Goal: Feedback & Contribution: Contribute content

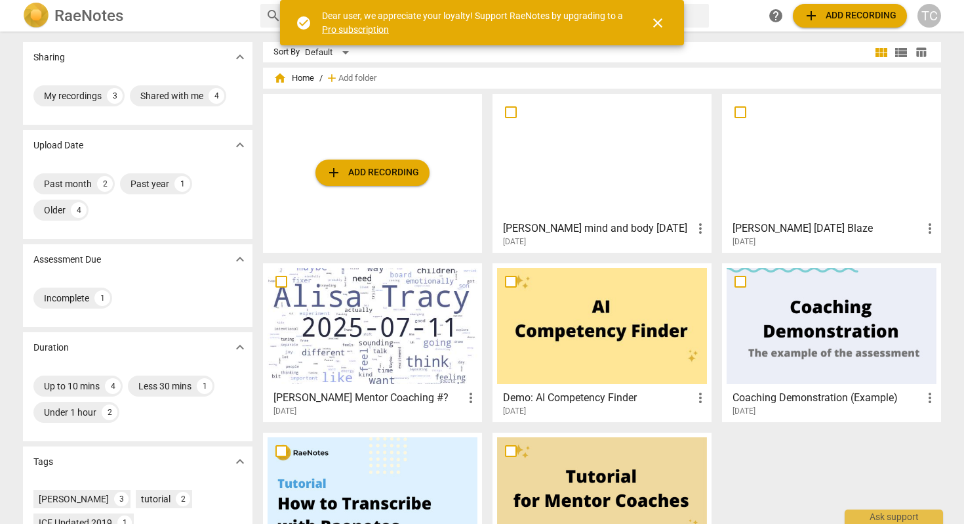
click at [346, 167] on span "add Add recording" at bounding box center [372, 173] width 93 height 16
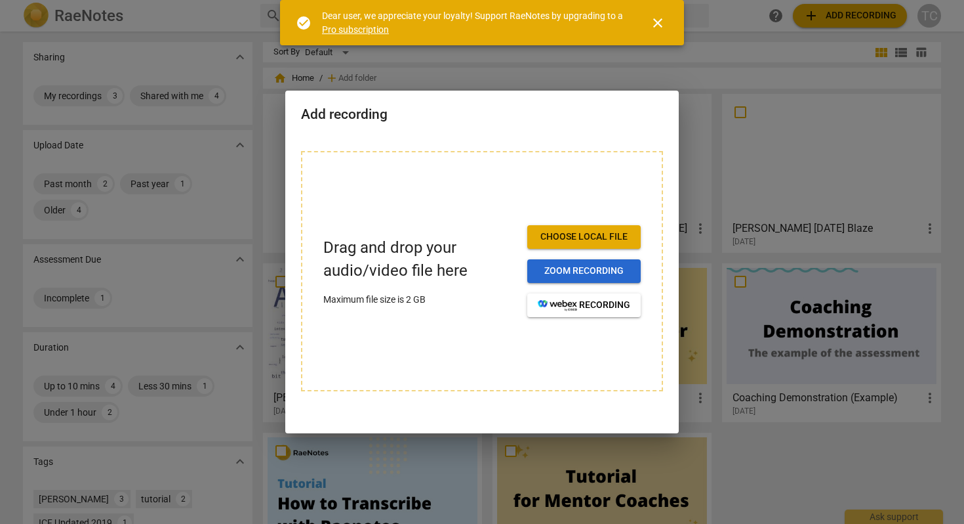
click at [589, 266] on span "Zoom recording" at bounding box center [584, 270] width 93 height 13
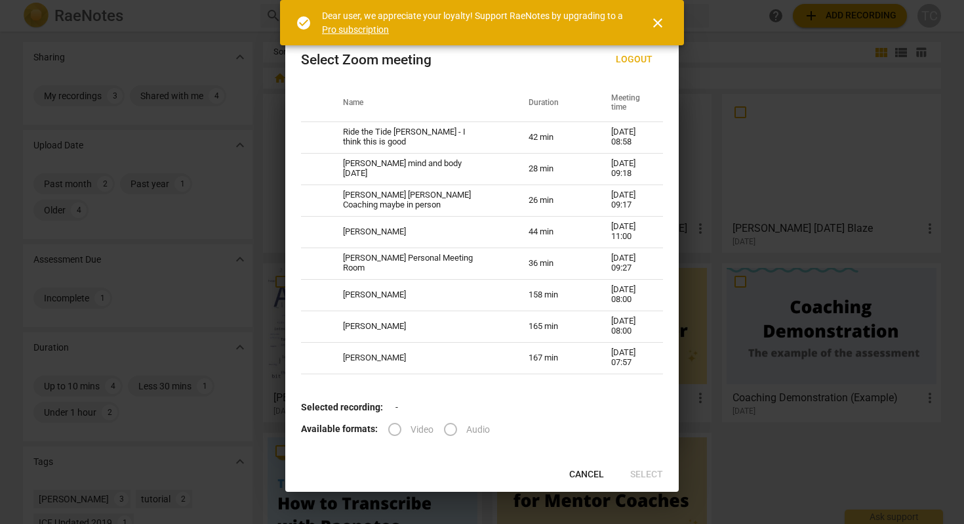
click at [390, 429] on label "Video" at bounding box center [406, 428] width 54 height 31
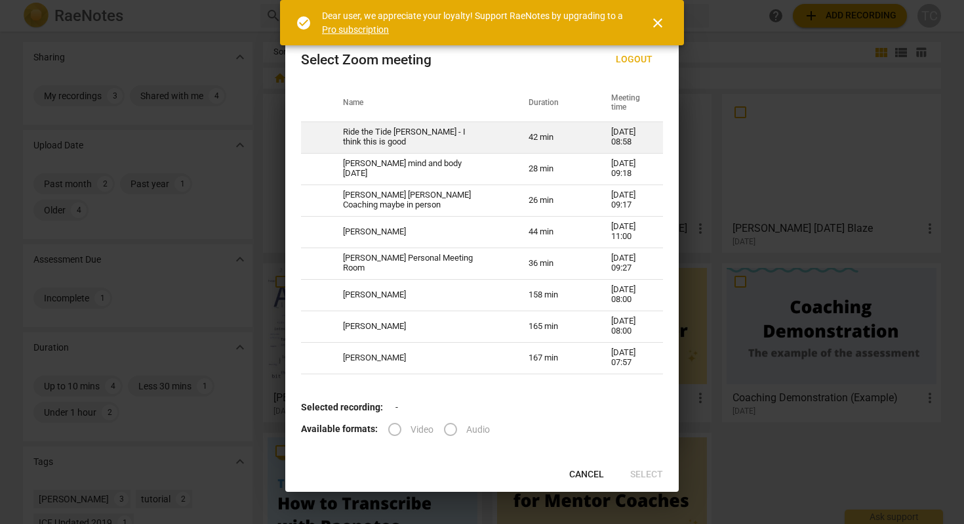
click at [327, 127] on td at bounding box center [314, 136] width 26 height 31
radio input "true"
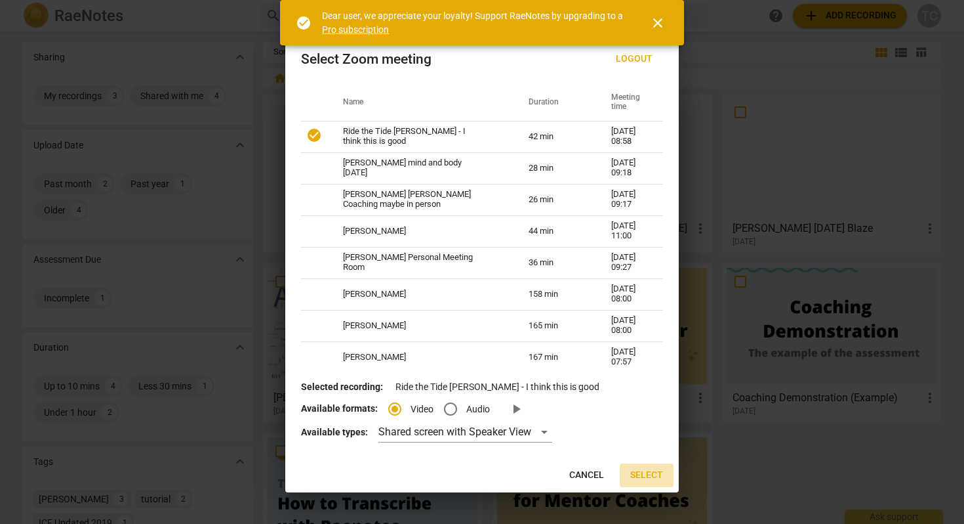
click at [650, 470] on span "Select" at bounding box center [646, 474] width 33 height 13
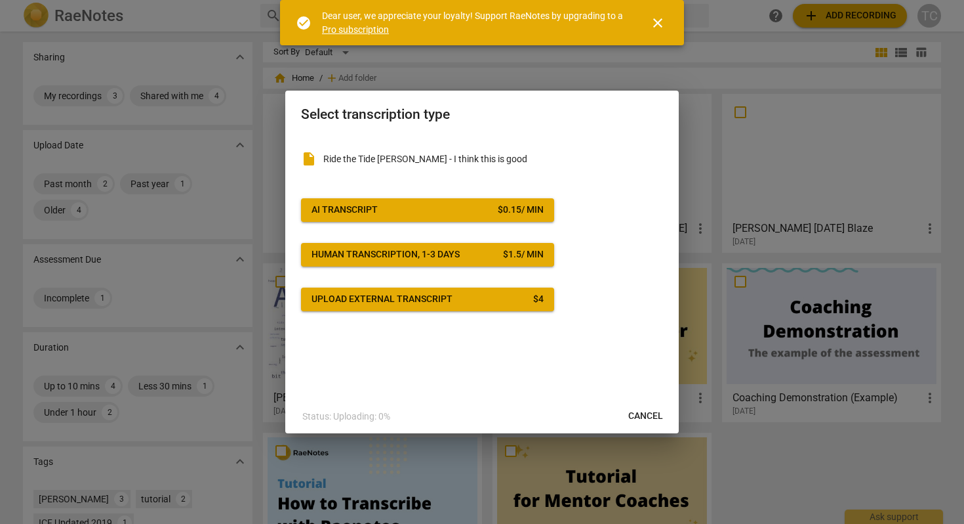
click at [463, 210] on span "AI Transcript $ 0.15 / min" at bounding box center [428, 209] width 232 height 13
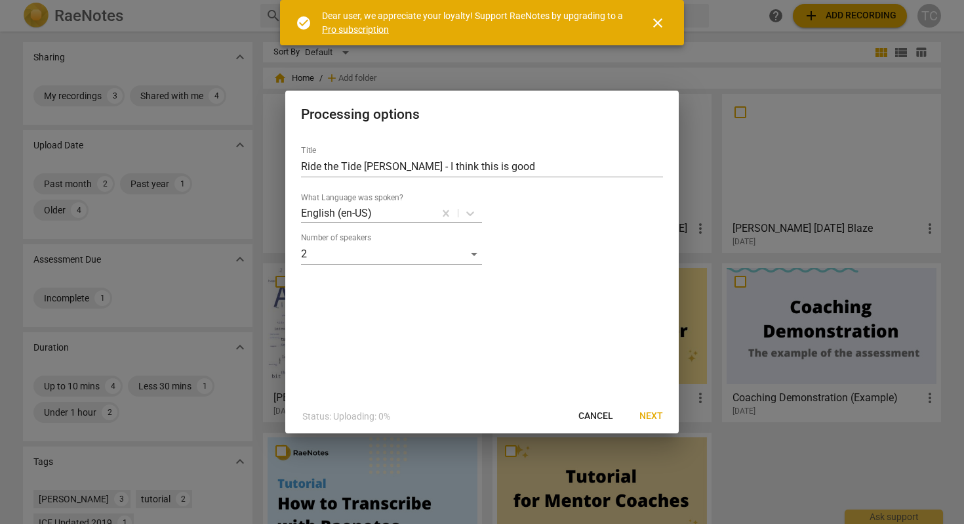
click at [646, 411] on span "Next" at bounding box center [652, 415] width 24 height 13
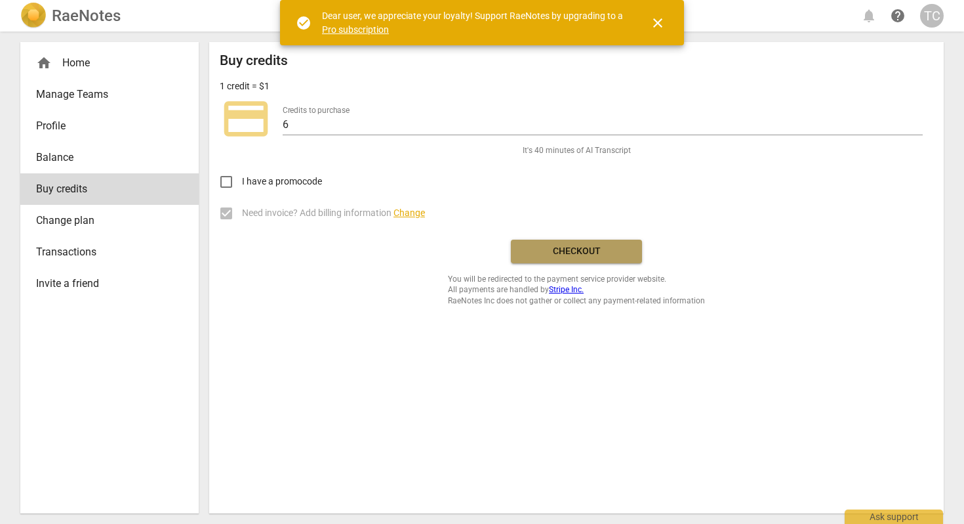
click at [565, 243] on button "Checkout" at bounding box center [576, 251] width 131 height 24
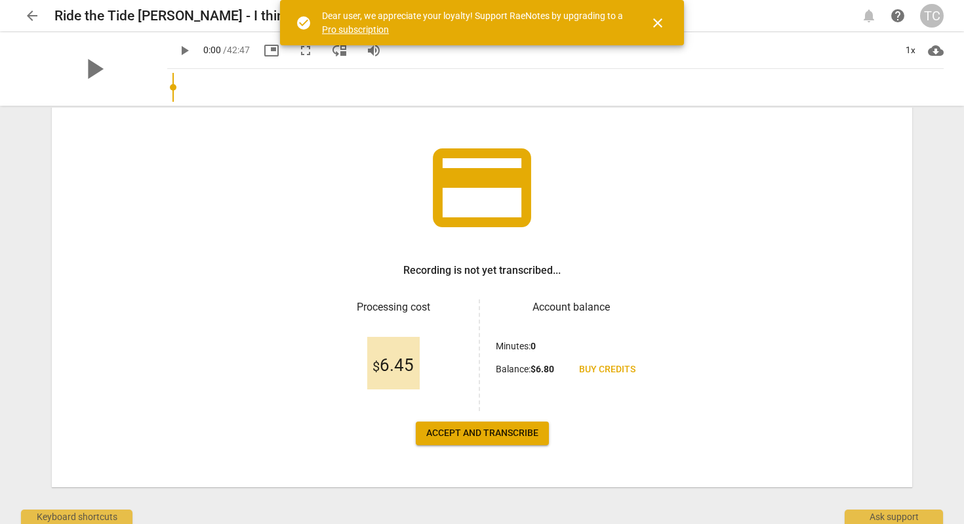
scroll to position [68, 0]
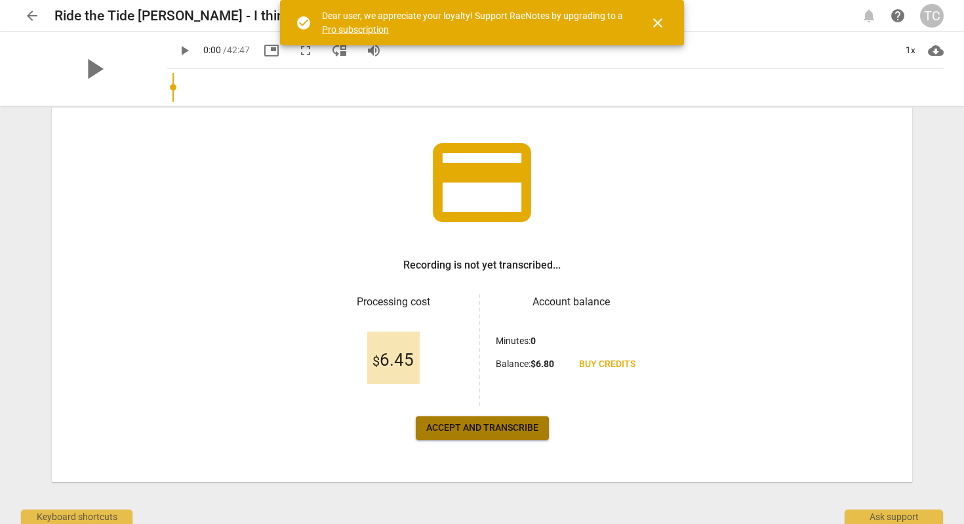
click at [474, 426] on span "Accept and transcribe" at bounding box center [482, 427] width 112 height 13
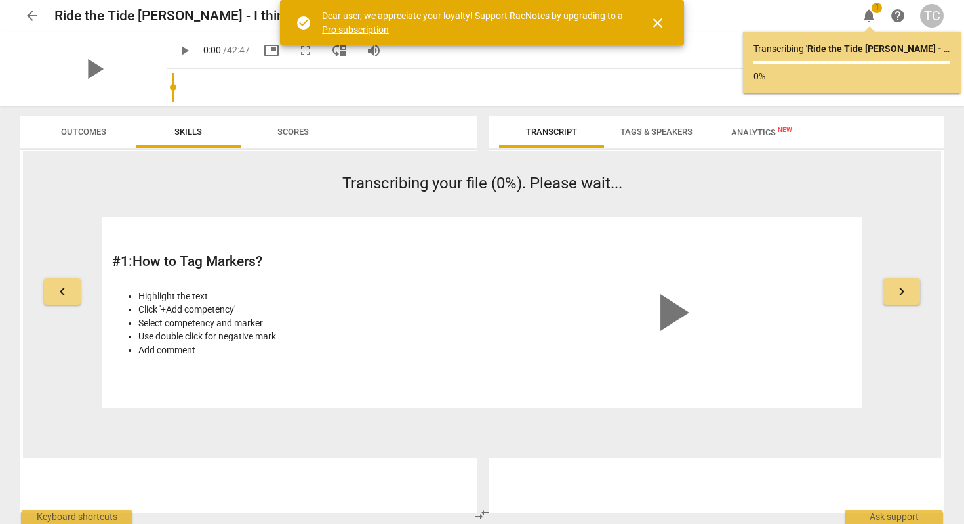
click at [31, 14] on span "arrow_back" at bounding box center [32, 16] width 16 height 16
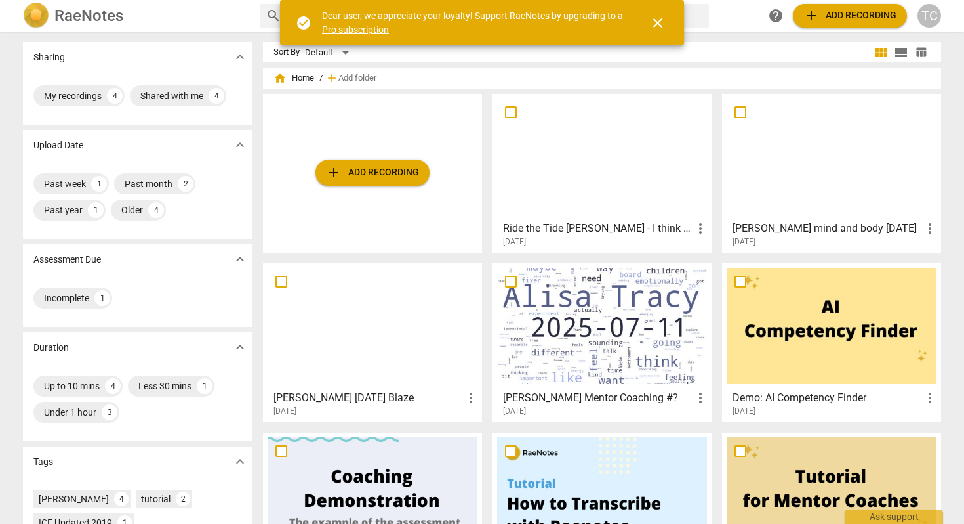
click at [665, 12] on button "close" at bounding box center [657, 22] width 31 height 31
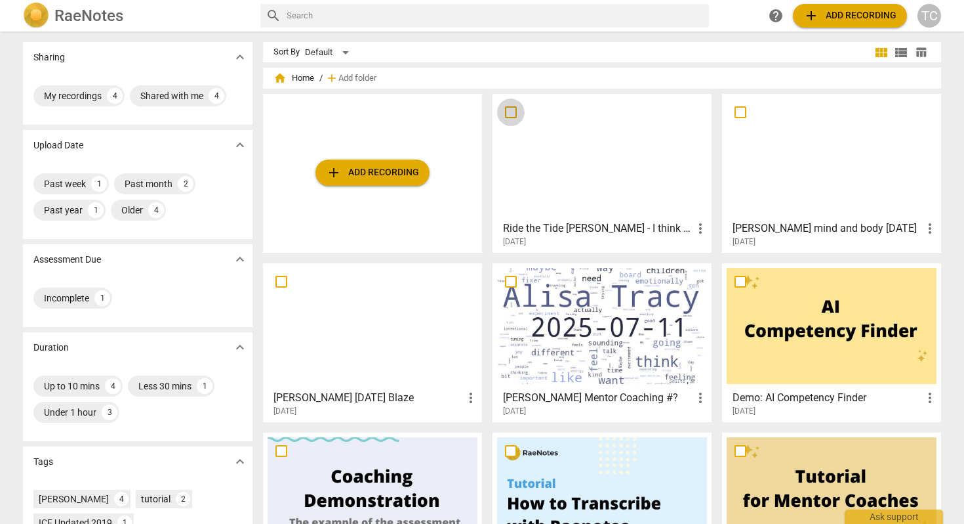
click at [506, 114] on input "checkbox" at bounding box center [511, 112] width 28 height 16
checkbox input "false"
click at [547, 159] on div at bounding box center [602, 156] width 210 height 116
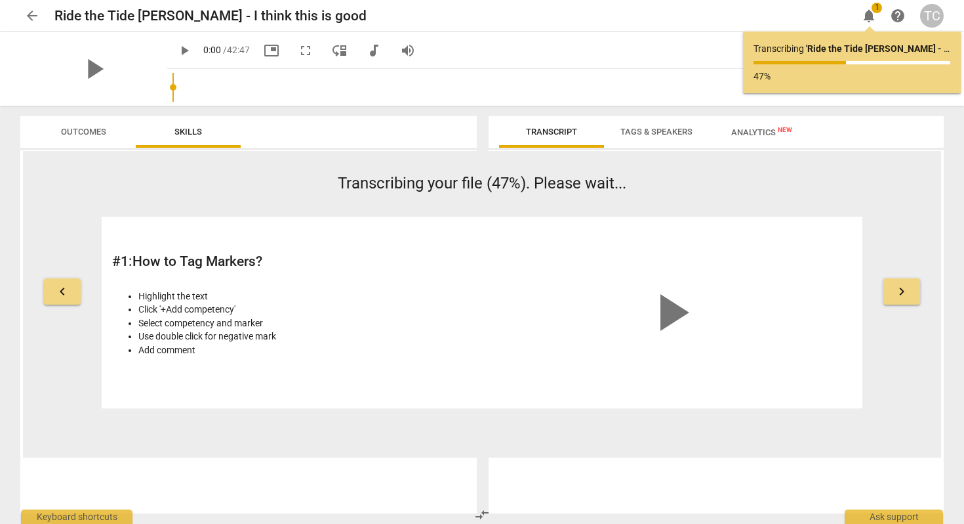
click at [550, 134] on span "Transcript" at bounding box center [551, 132] width 51 height 10
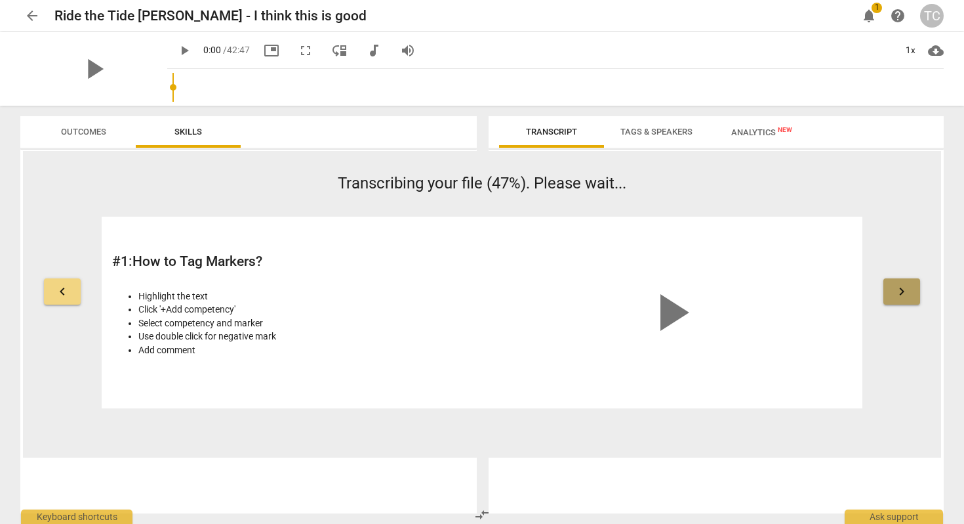
click at [899, 288] on span "keyboard_arrow_right" at bounding box center [902, 291] width 16 height 16
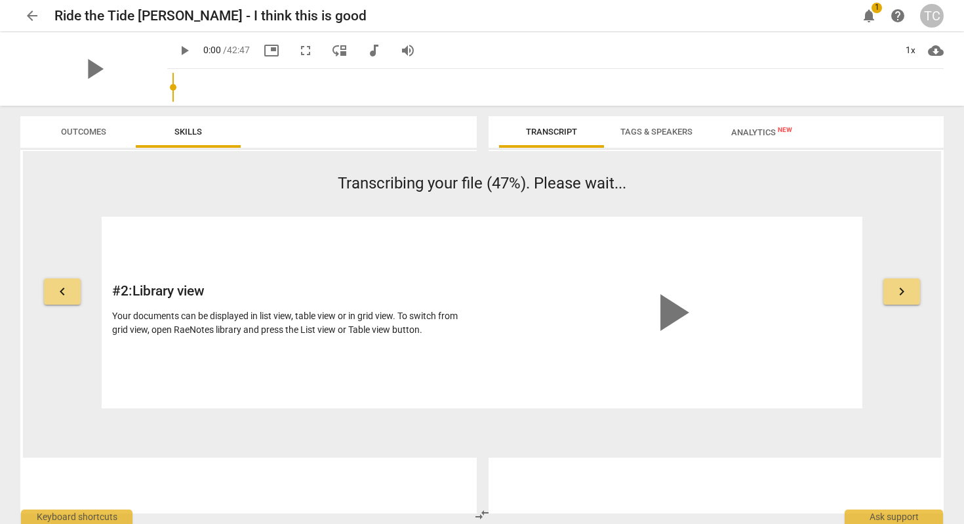
click at [899, 288] on span "keyboard_arrow_right" at bounding box center [902, 291] width 16 height 16
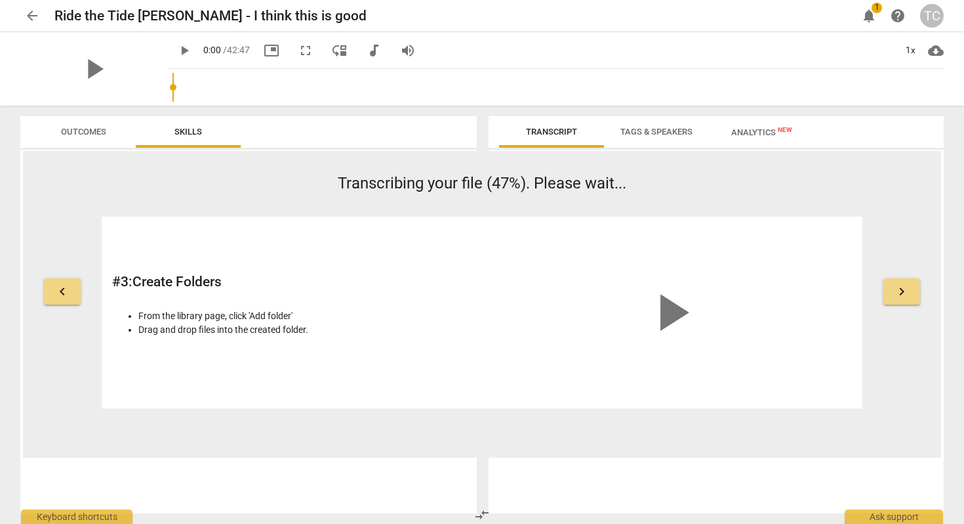
click at [899, 288] on span "keyboard_arrow_right" at bounding box center [902, 291] width 16 height 16
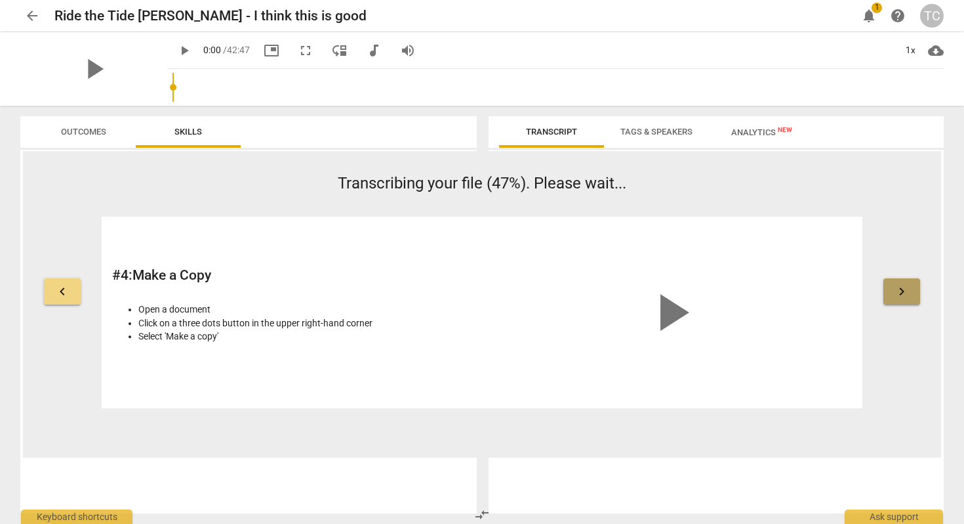
click at [899, 288] on span "keyboard_arrow_right" at bounding box center [902, 291] width 16 height 16
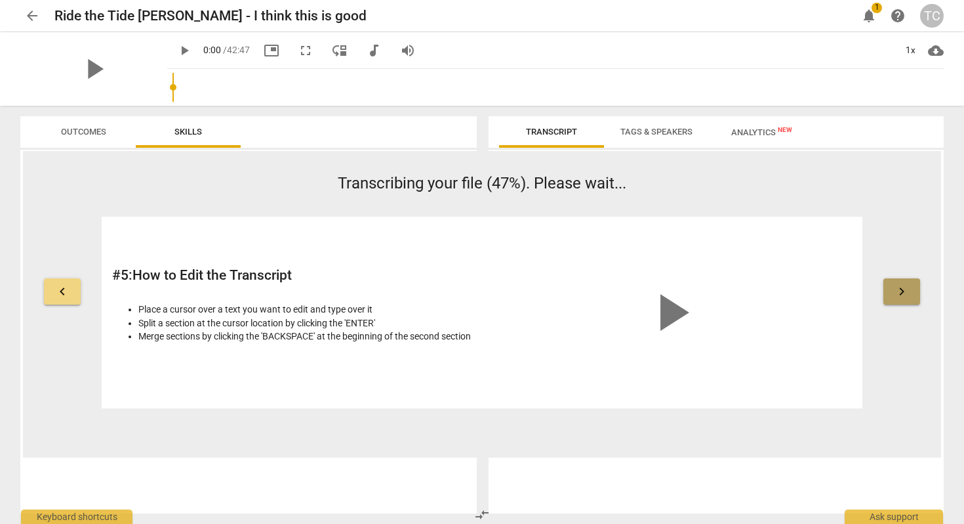
click at [899, 288] on span "keyboard_arrow_right" at bounding box center [902, 291] width 16 height 16
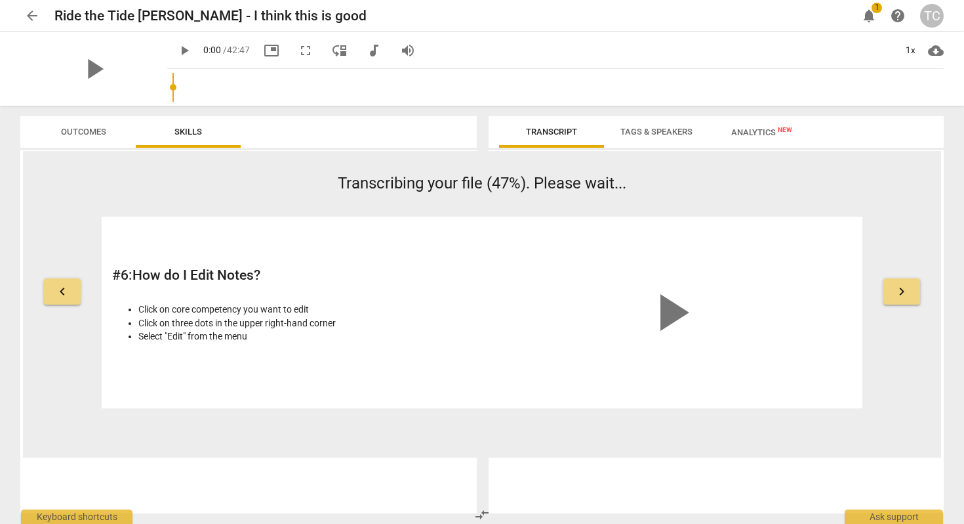
click at [899, 288] on span "keyboard_arrow_right" at bounding box center [902, 291] width 16 height 16
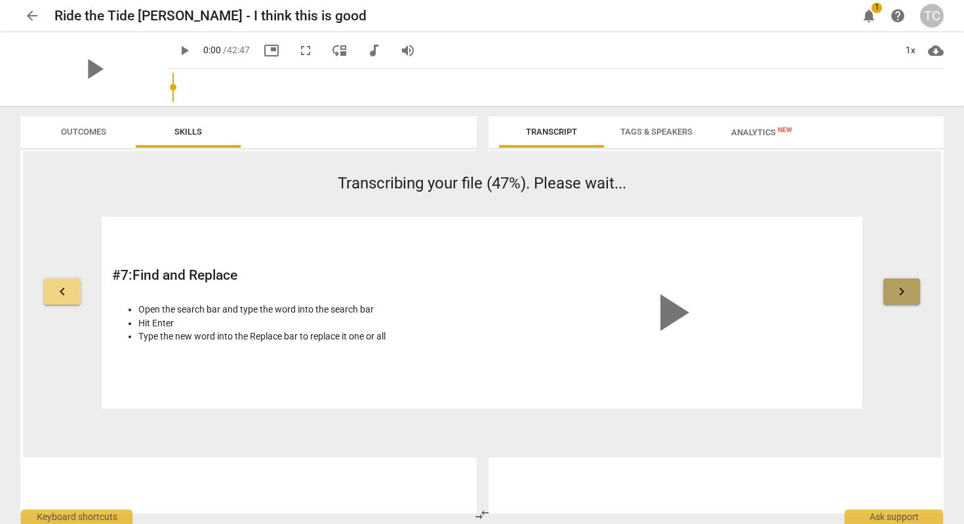
click at [899, 288] on span "keyboard_arrow_right" at bounding box center [902, 291] width 16 height 16
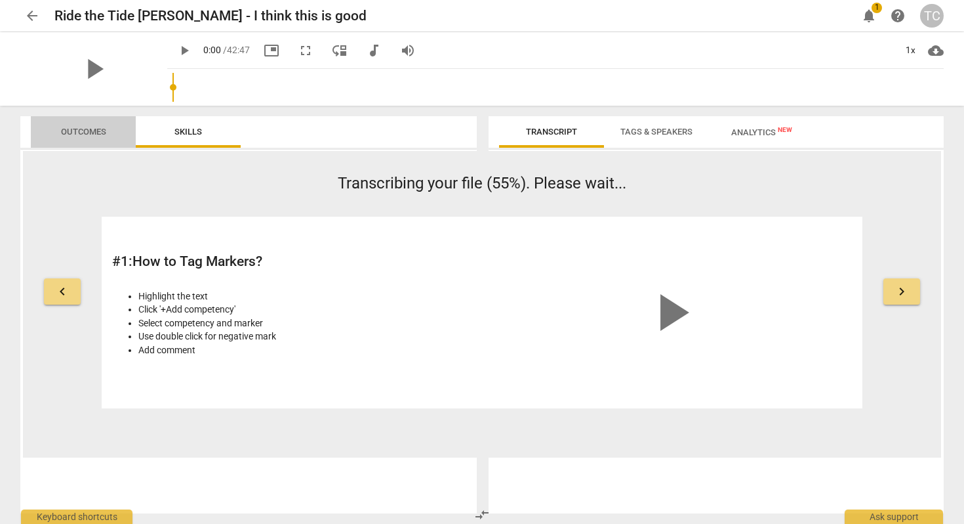
click at [91, 129] on span "Outcomes" at bounding box center [83, 132] width 45 height 10
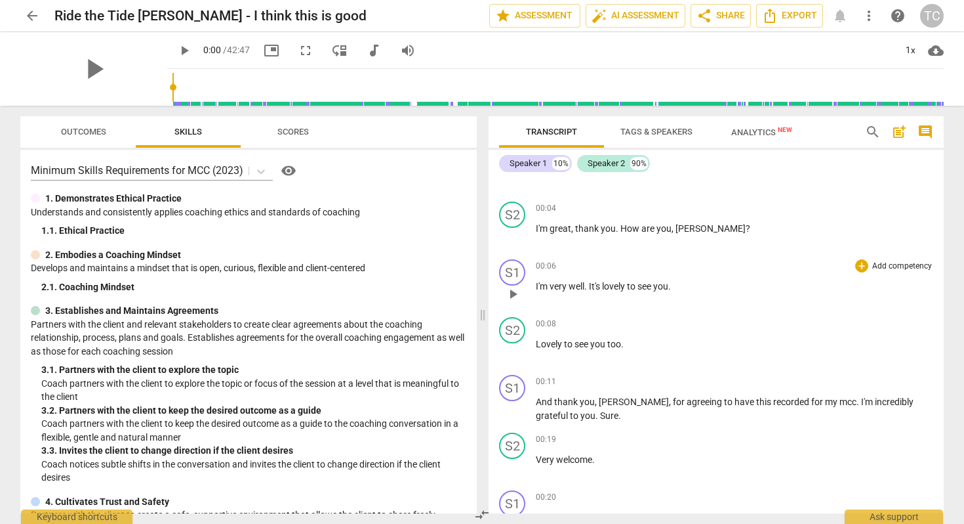
scroll to position [51, 0]
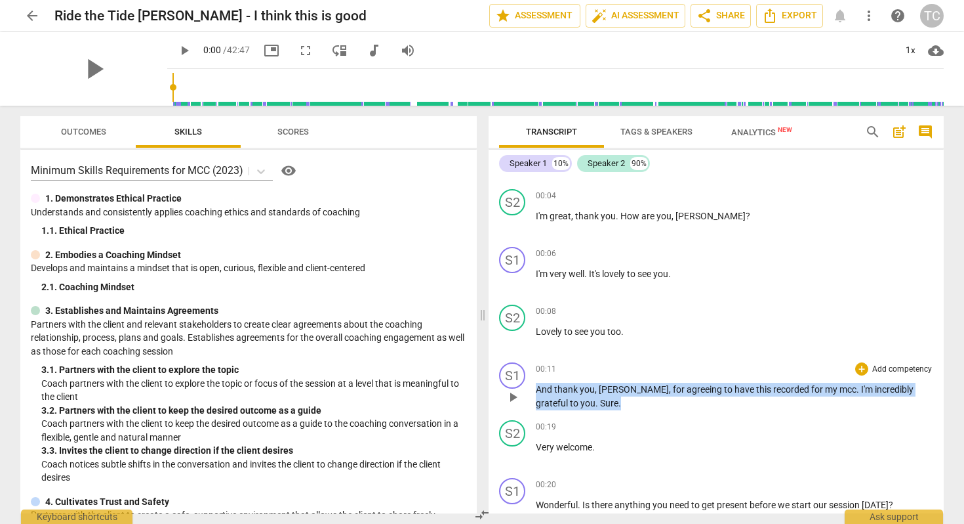
drag, startPoint x: 536, startPoint y: 395, endPoint x: 583, endPoint y: 409, distance: 49.4
click at [583, 409] on div "S1 play_arrow pause 00:11 + Add competency keyboard_arrow_right And thank you ,…" at bounding box center [716, 386] width 455 height 58
click at [568, 382] on div "+" at bounding box center [568, 385] width 13 height 13
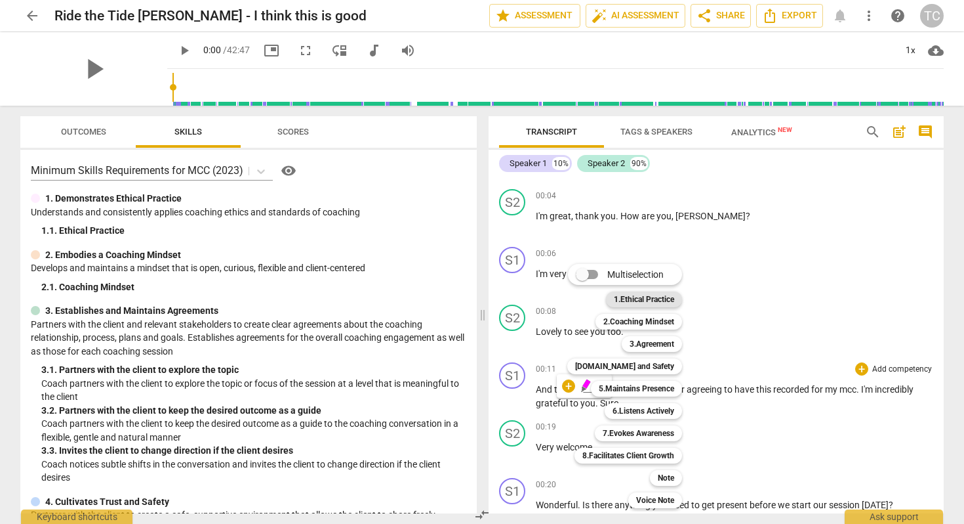
click at [663, 298] on b "1.Ethical Practice" at bounding box center [644, 299] width 60 height 16
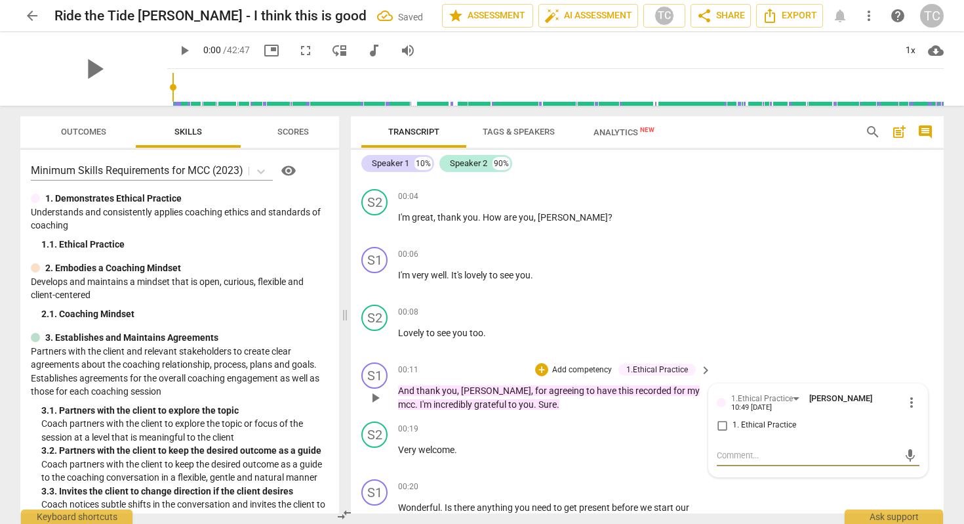
click at [722, 419] on input "1. Ethical Practice" at bounding box center [722, 425] width 21 height 16
checkbox input "true"
click at [825, 311] on div "S2 play_arrow pause 00:08 + Add competency keyboard_arrow_right Lovely to see y…" at bounding box center [647, 328] width 593 height 58
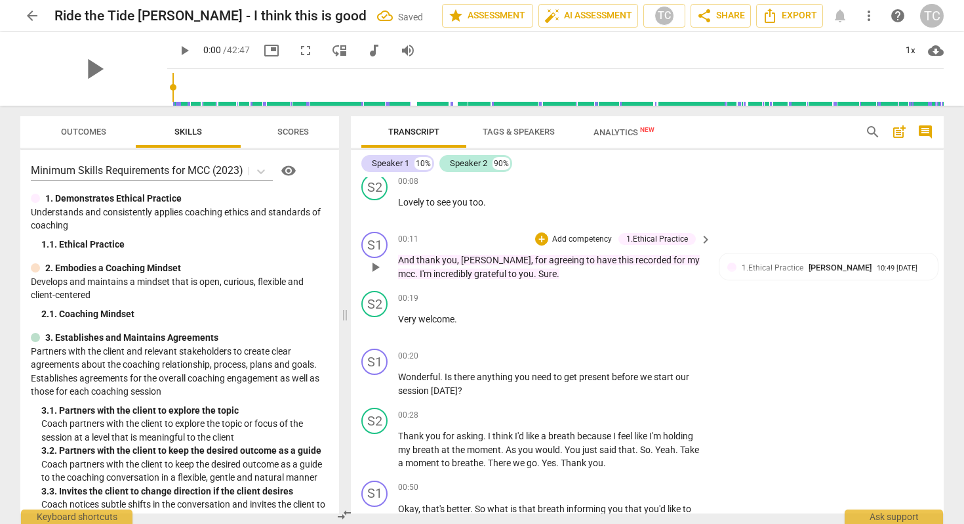
scroll to position [203, 0]
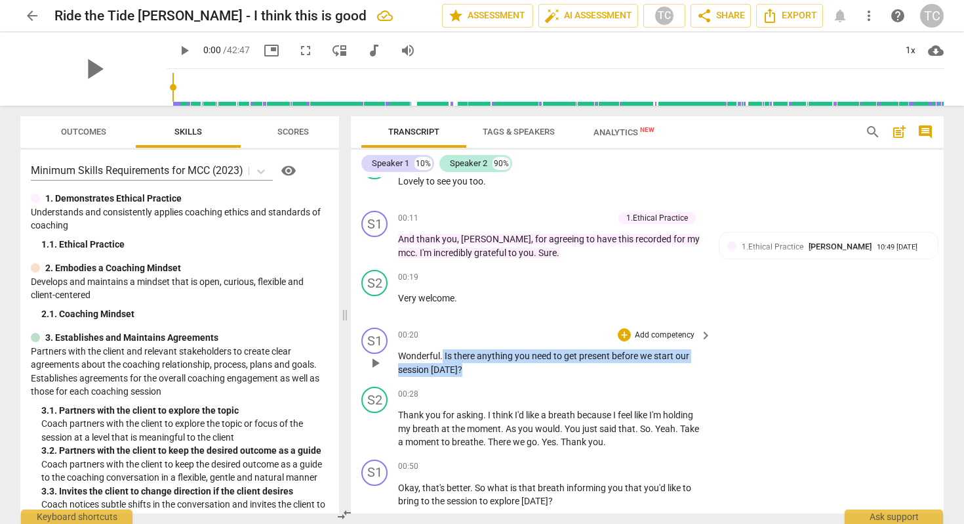
drag, startPoint x: 442, startPoint y: 358, endPoint x: 466, endPoint y: 372, distance: 27.3
click at [466, 372] on p "Wonderful . Is there anything you need to get present before we start our sessi…" at bounding box center [551, 362] width 307 height 27
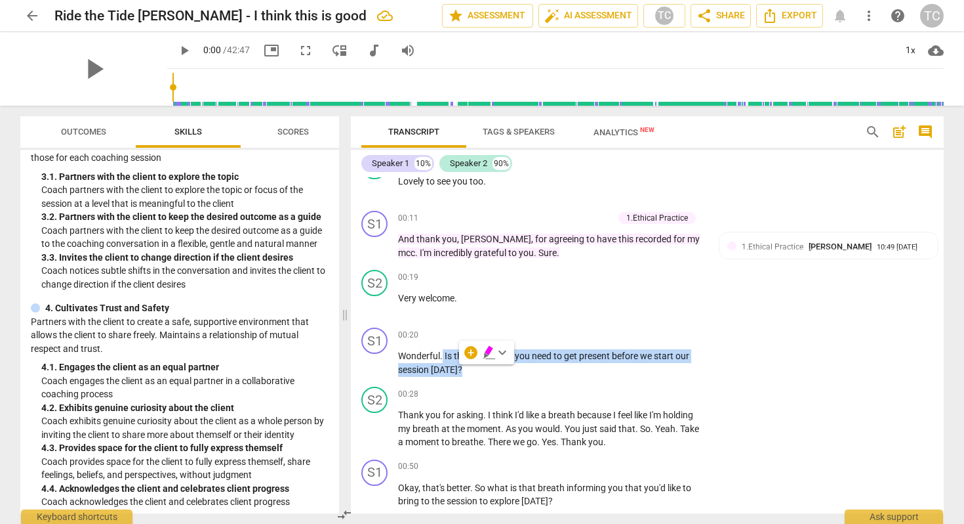
scroll to position [236, 0]
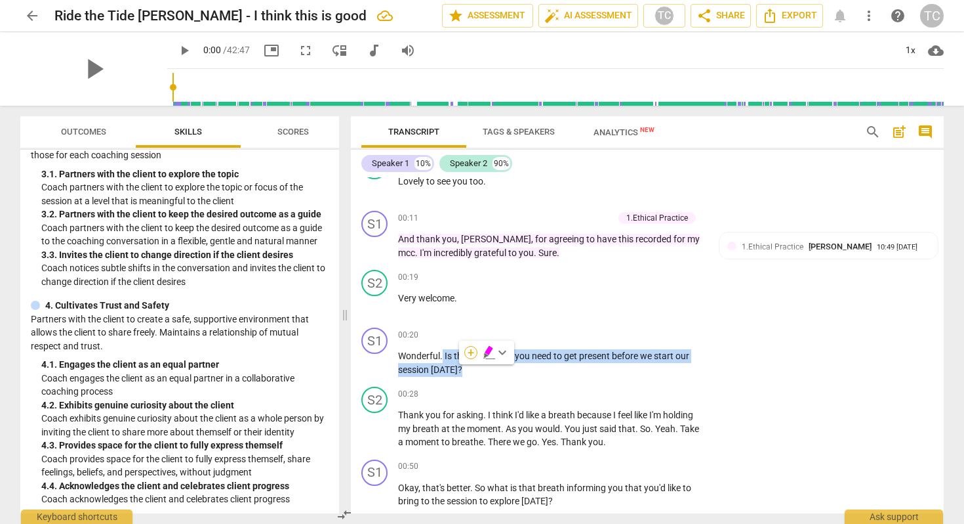
click at [468, 349] on div "+" at bounding box center [470, 352] width 13 height 13
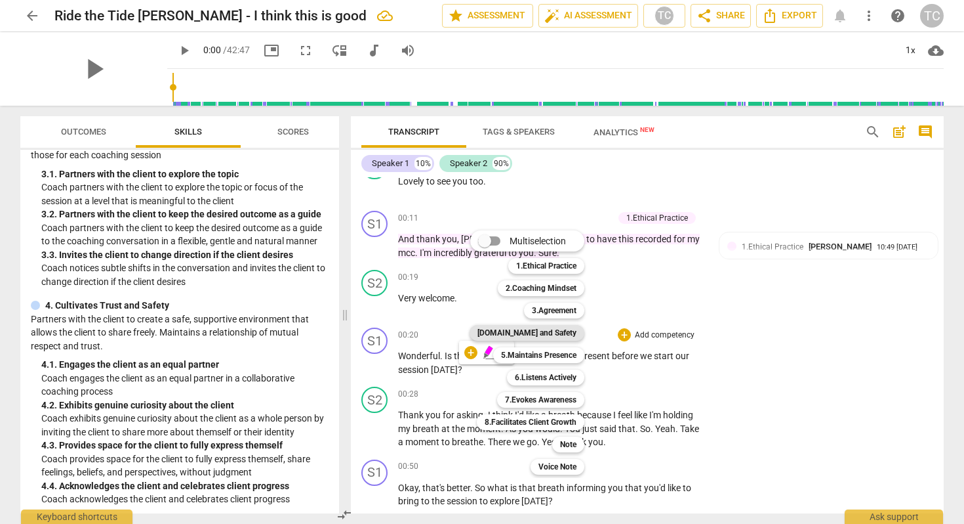
click at [550, 327] on b "[DOMAIN_NAME] and Safety" at bounding box center [527, 333] width 99 height 16
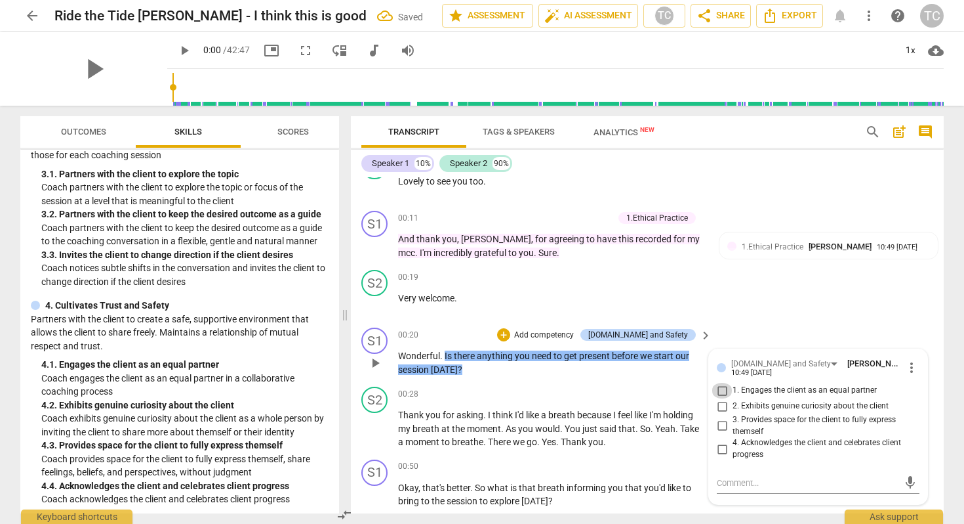
click at [720, 382] on input "1. Engages the client as an equal partner" at bounding box center [722, 390] width 21 height 16
checkbox input "true"
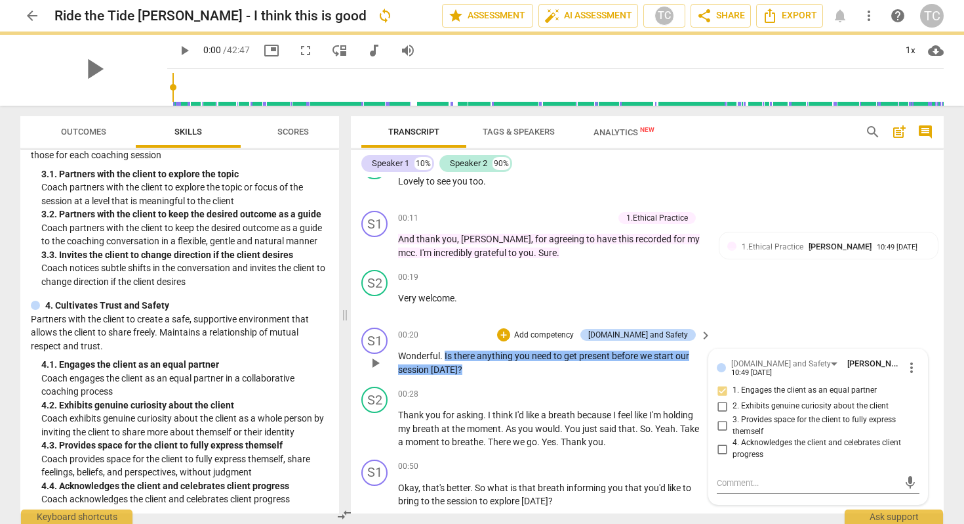
click at [676, 373] on p "Wonderful . Is there anything you need to get present before we start our sessi…" at bounding box center [551, 362] width 307 height 27
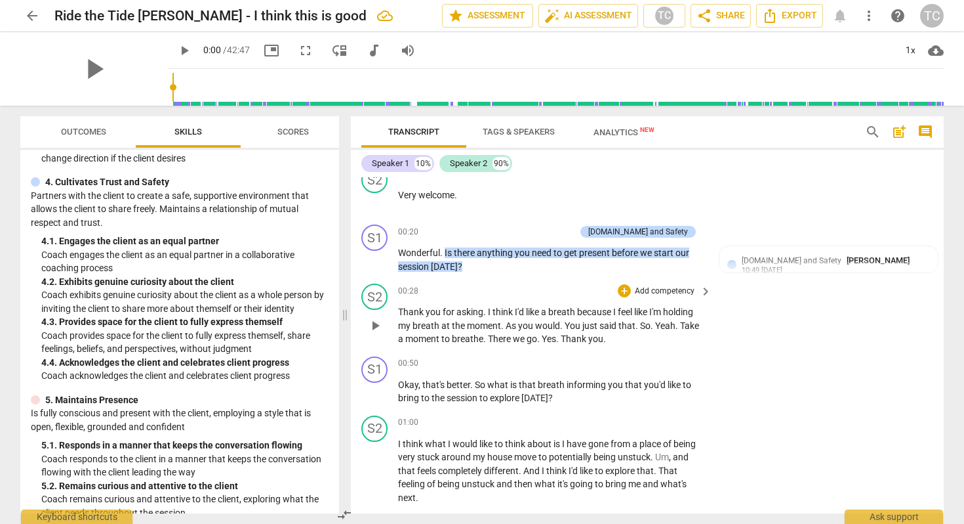
scroll to position [308, 0]
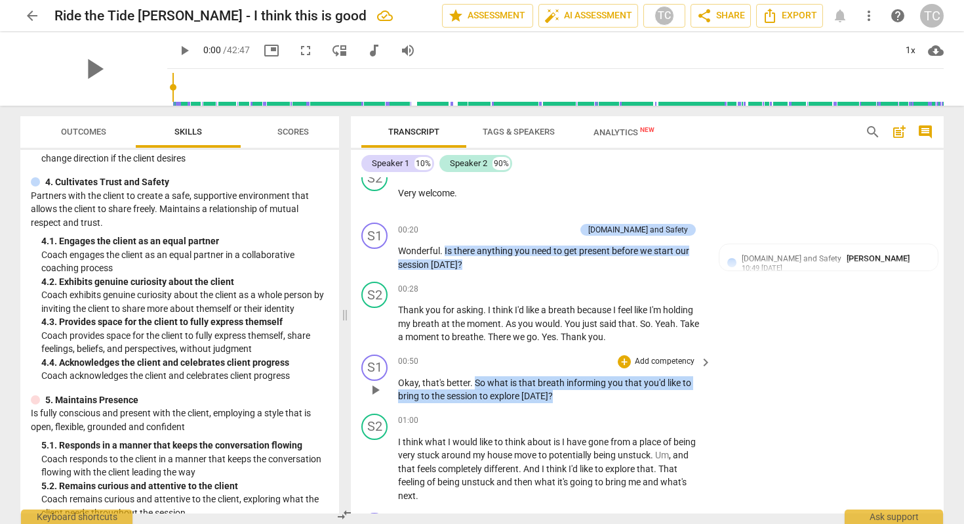
drag, startPoint x: 475, startPoint y: 386, endPoint x: 556, endPoint y: 398, distance: 81.6
click at [556, 398] on p "Okay , that's better . So what is that breath informing you that you'd like to …" at bounding box center [551, 389] width 307 height 27
click at [629, 359] on div "+ Add competency" at bounding box center [657, 361] width 78 height 13
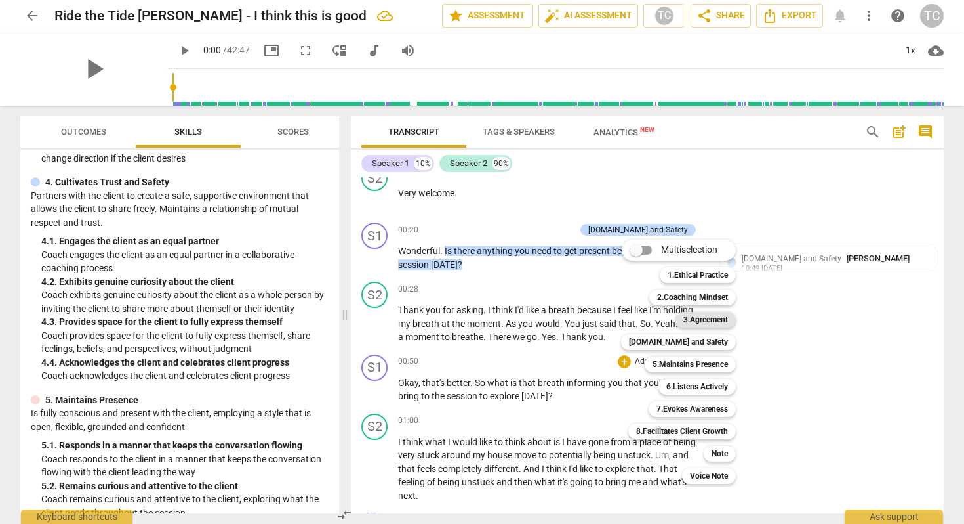
click at [681, 314] on div "3.Agreement" at bounding box center [706, 320] width 60 height 16
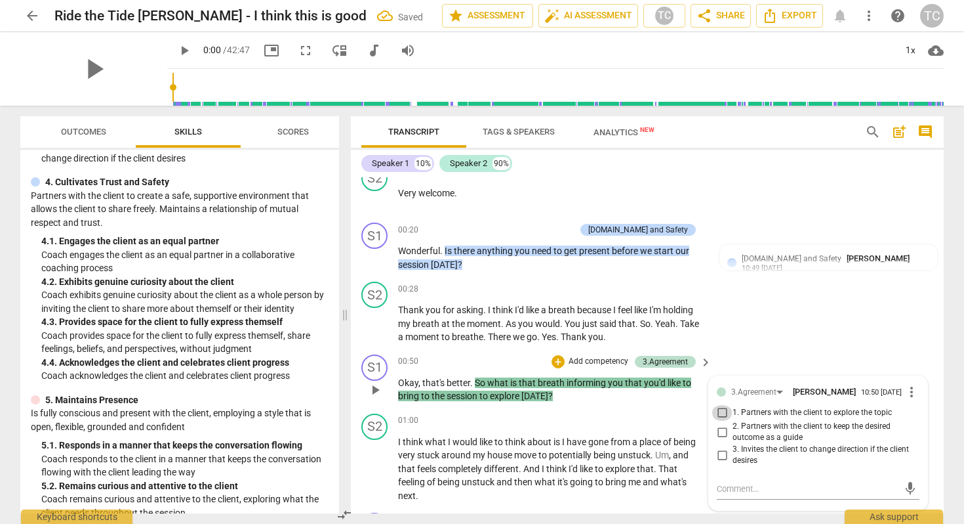
click at [716, 407] on input "1. Partners with the client to explore the topic" at bounding box center [722, 413] width 21 height 16
checkbox input "true"
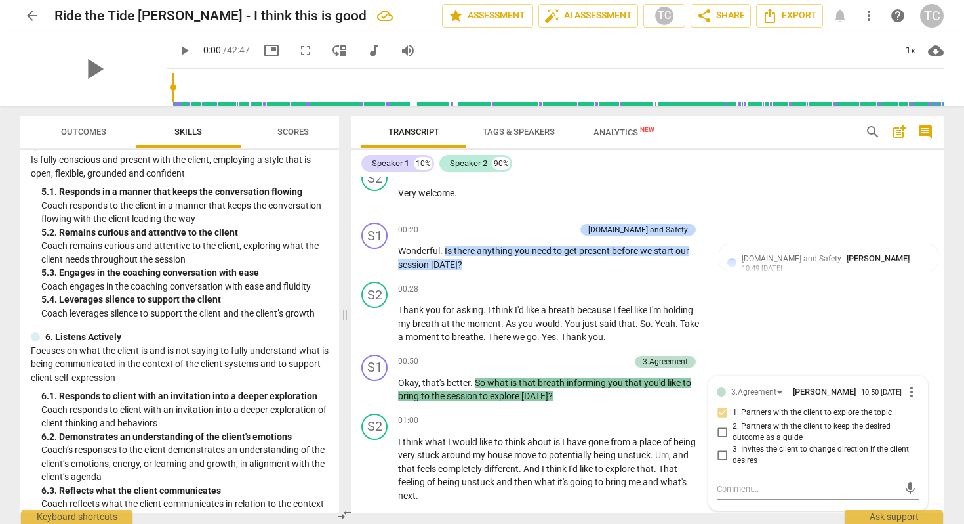
scroll to position [611, 0]
click at [554, 358] on div "+" at bounding box center [558, 361] width 13 height 13
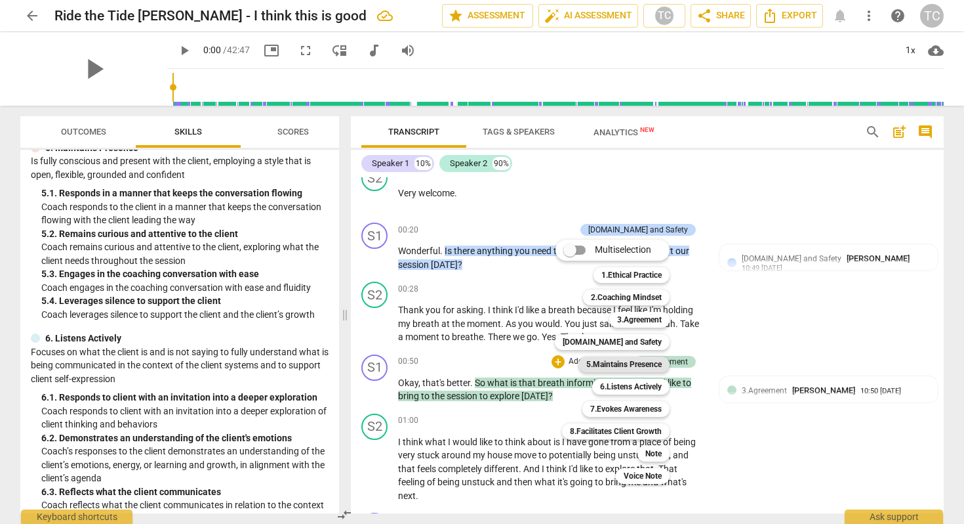
click at [618, 359] on b "5.Maintains Presence" at bounding box center [624, 364] width 75 height 16
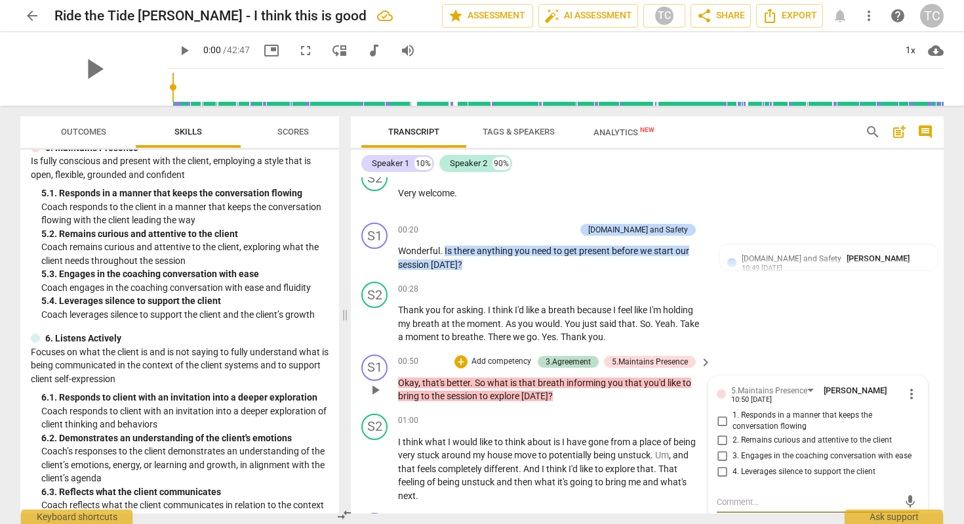
click at [720, 415] on input "1. Responds in a manner that keeps the conversation flowing" at bounding box center [722, 421] width 21 height 16
checkbox input "true"
click at [719, 454] on input "3. Engages in the coaching conversation with ease" at bounding box center [722, 456] width 21 height 16
checkbox input "true"
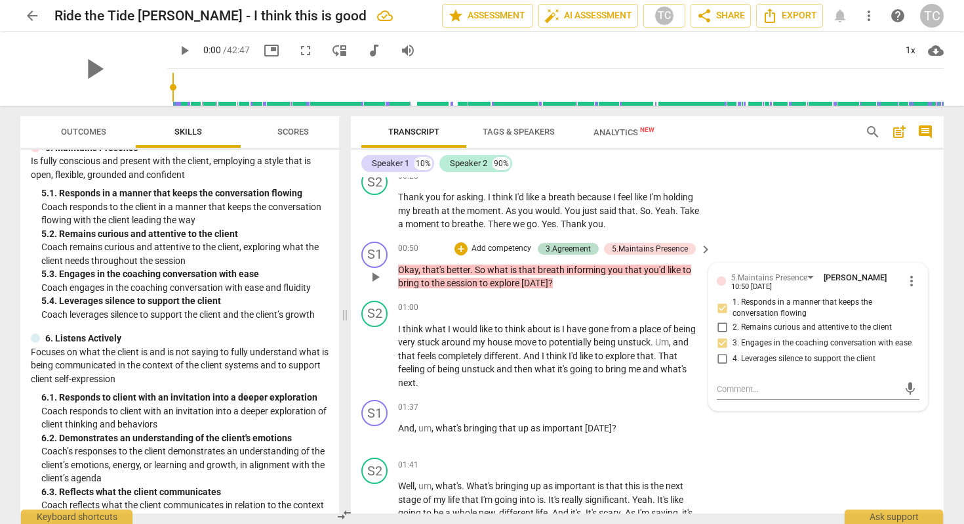
scroll to position [434, 0]
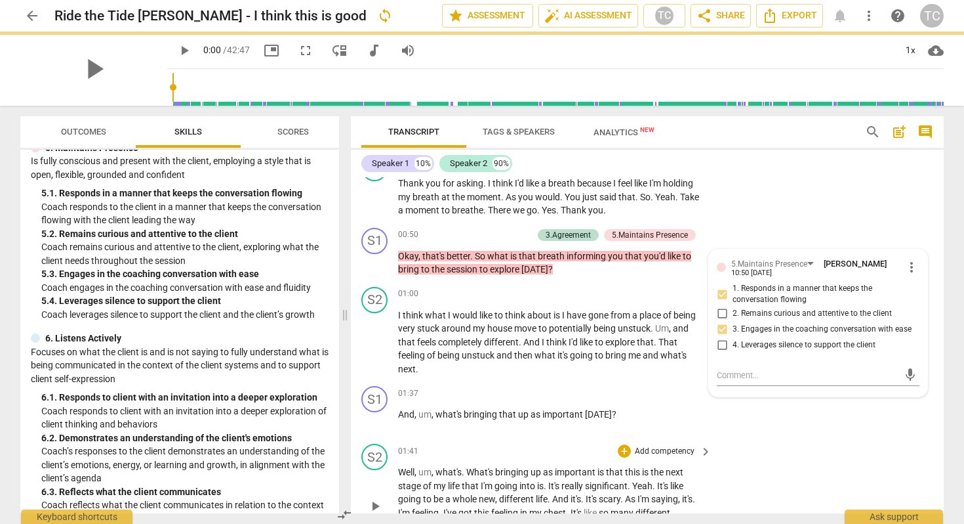
click at [871, 453] on div "S2 play_arrow pause 01:41 + Add competency keyboard_arrow_right Well , um , wha…" at bounding box center [647, 494] width 593 height 113
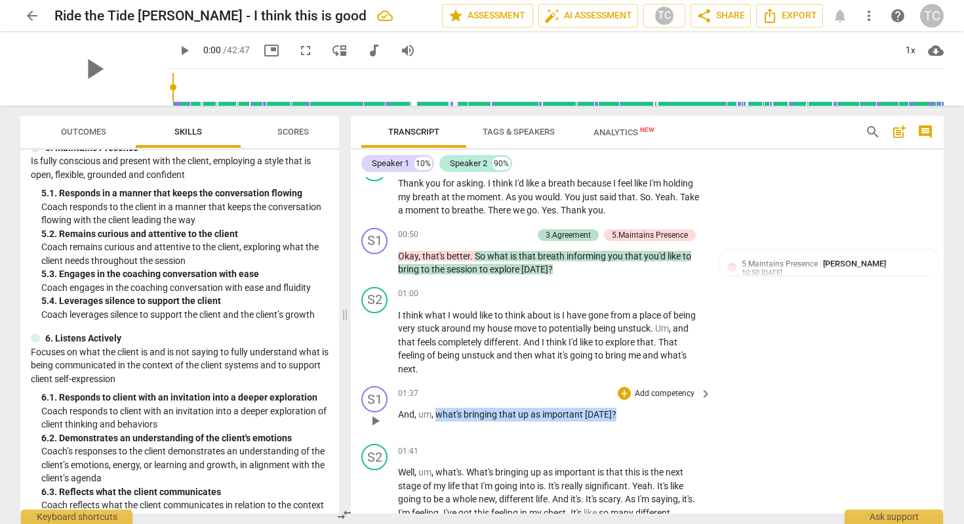
drag, startPoint x: 438, startPoint y: 416, endPoint x: 613, endPoint y: 415, distance: 175.2
click at [613, 415] on p "And , um , what's bringing that up as important [DATE] ?" at bounding box center [551, 414] width 307 height 14
click at [624, 396] on div "+" at bounding box center [623, 397] width 13 height 13
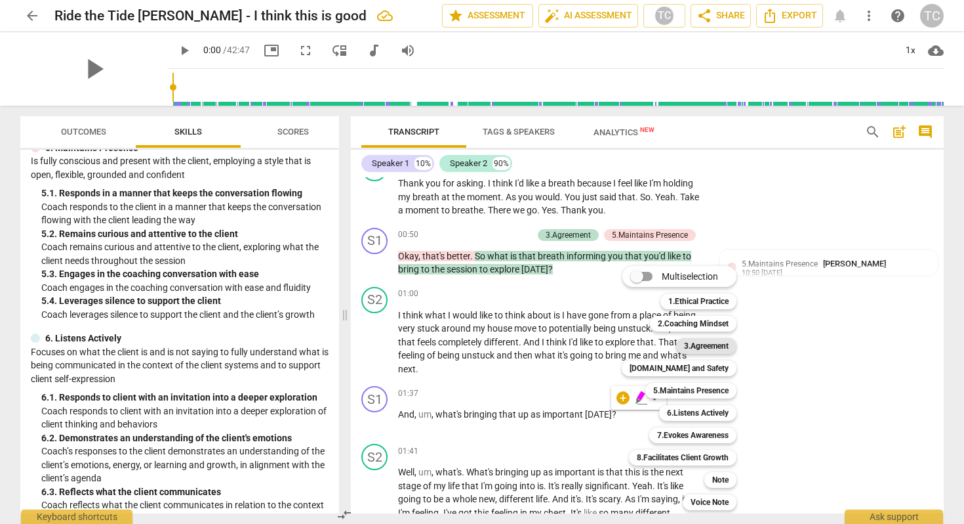
click at [680, 342] on div "3.Agreement" at bounding box center [706, 346] width 60 height 16
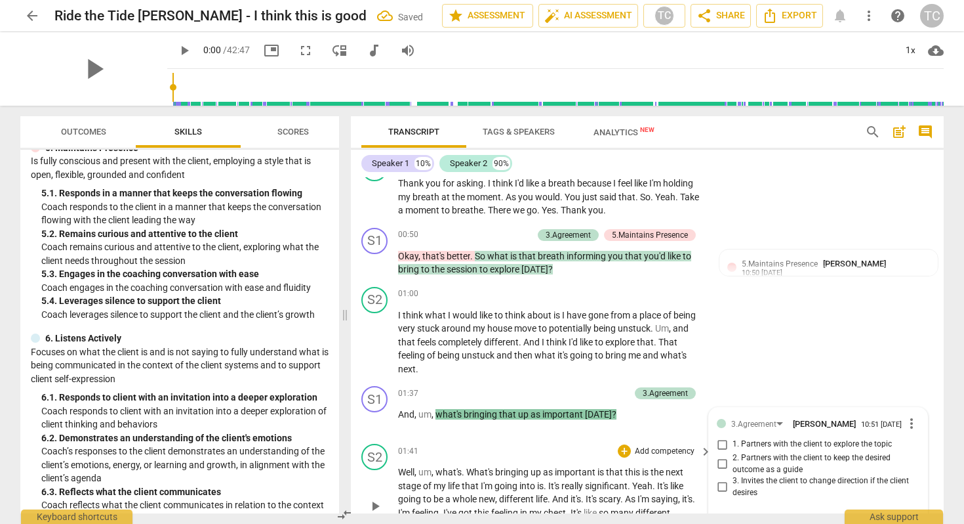
scroll to position [609, 0]
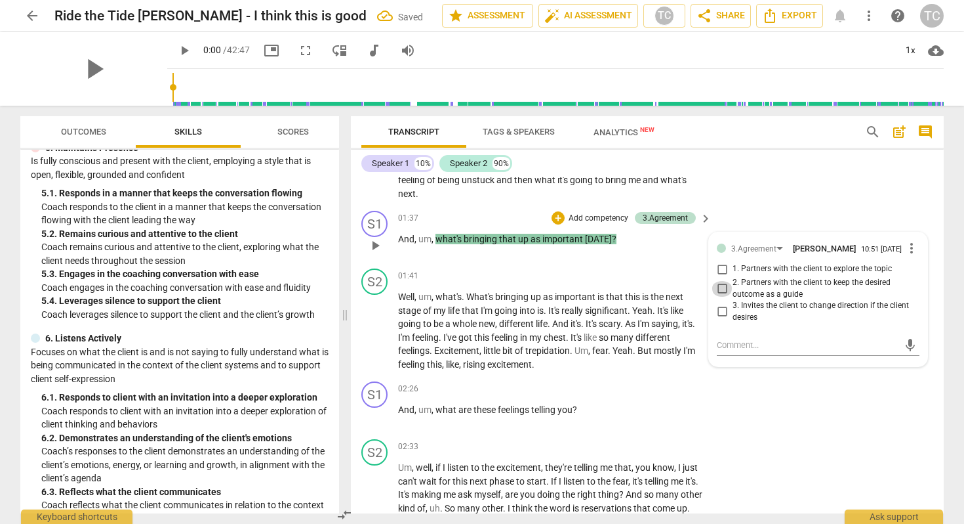
click at [725, 282] on input "2. Partners with the client to keep the desired outcome as a guide" at bounding box center [722, 289] width 21 height 16
checkbox input "true"
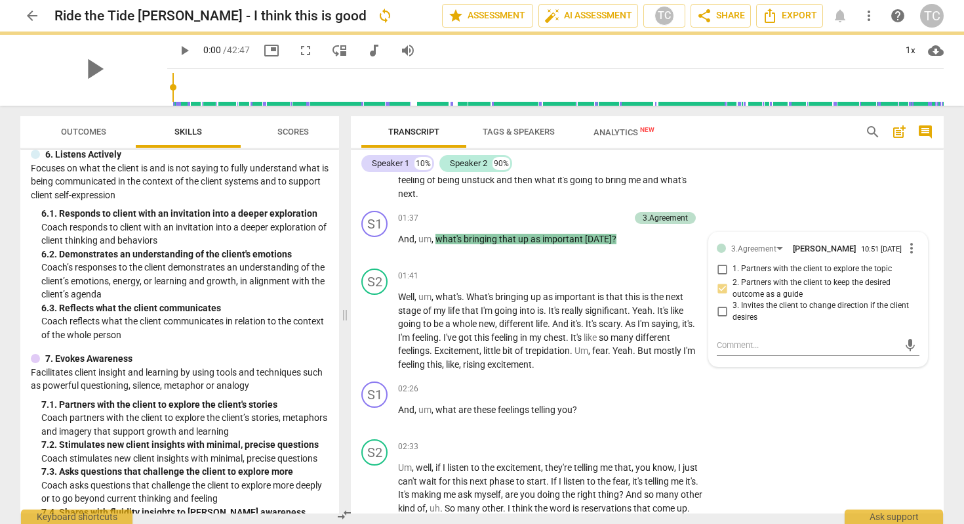
scroll to position [861, 0]
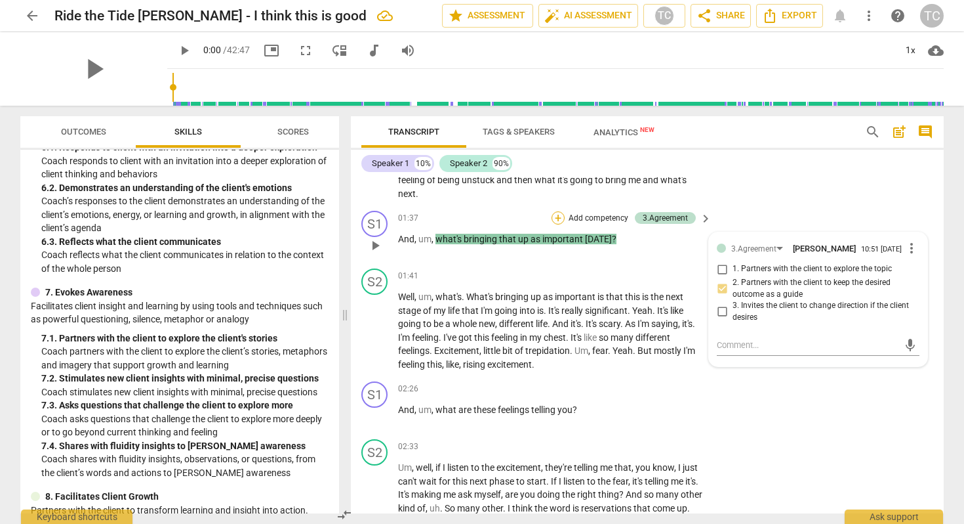
click at [558, 213] on div "+" at bounding box center [558, 217] width 13 height 13
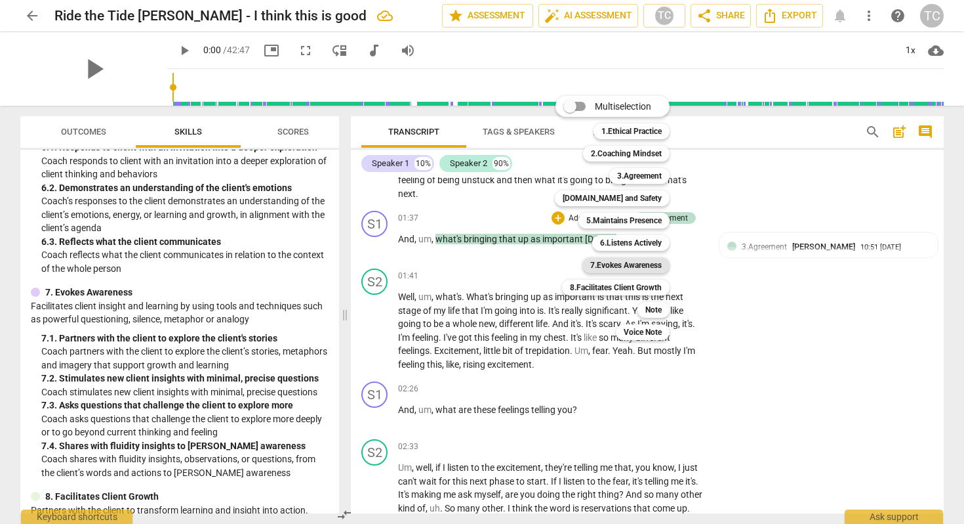
click at [600, 263] on b "7.Evokes Awareness" at bounding box center [626, 265] width 72 height 16
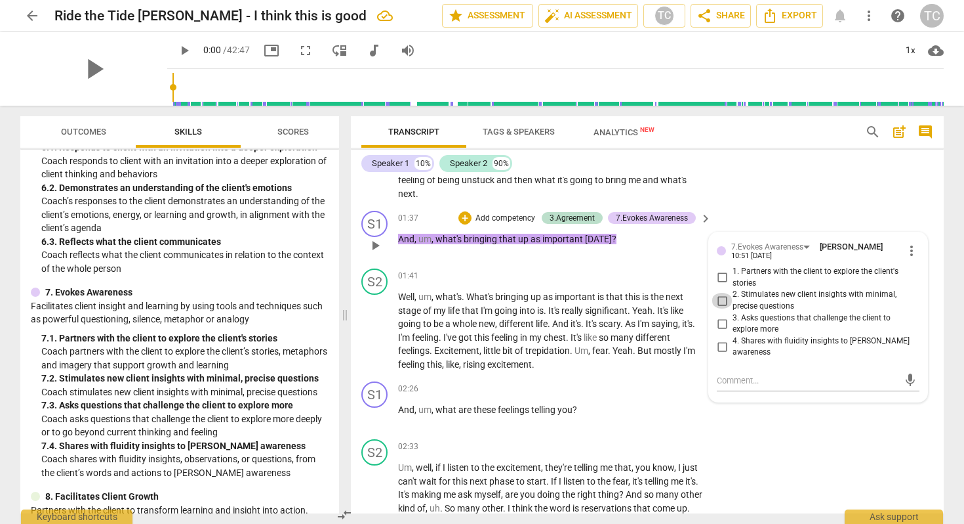
click at [720, 293] on input "2. Stimulates new client insights with minimal, precise questions" at bounding box center [722, 301] width 21 height 16
checkbox input "true"
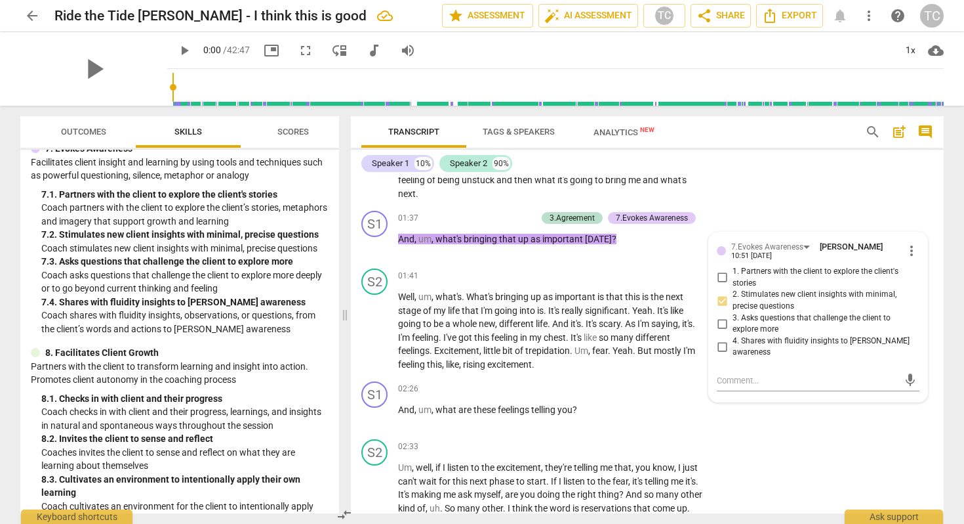
scroll to position [998, 0]
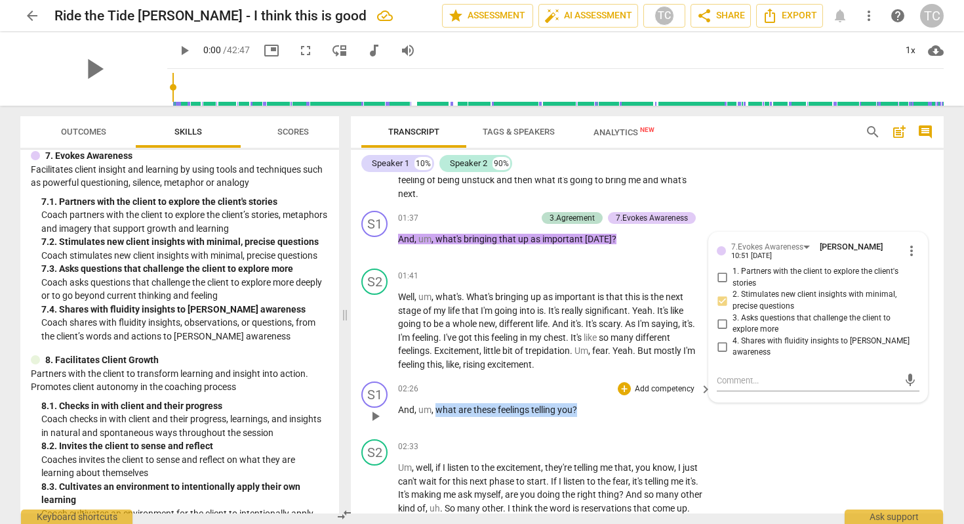
drag, startPoint x: 438, startPoint y: 412, endPoint x: 580, endPoint y: 411, distance: 142.4
click at [580, 411] on p "And , um , what are these feelings telling you ?" at bounding box center [551, 410] width 307 height 14
click at [588, 387] on div "+" at bounding box center [590, 392] width 13 height 13
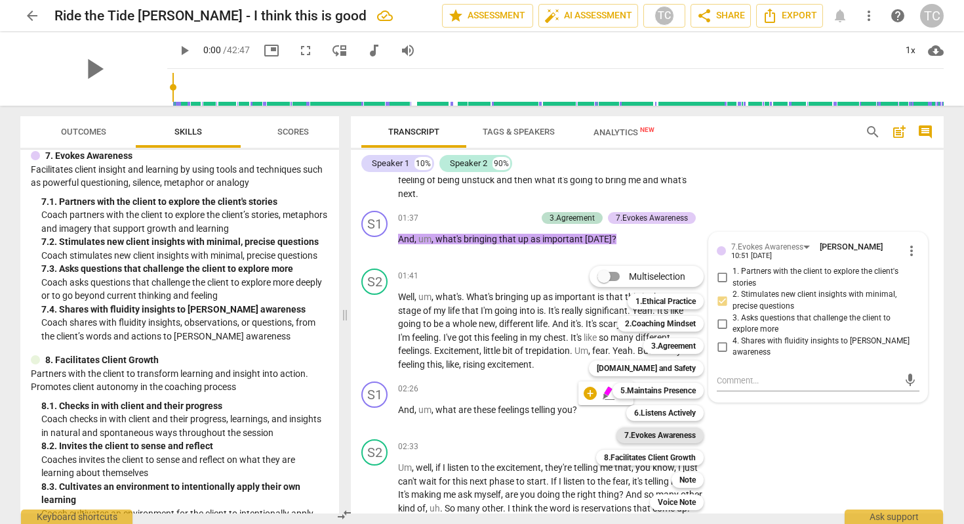
click at [657, 428] on b "7.Evokes Awareness" at bounding box center [661, 435] width 72 height 16
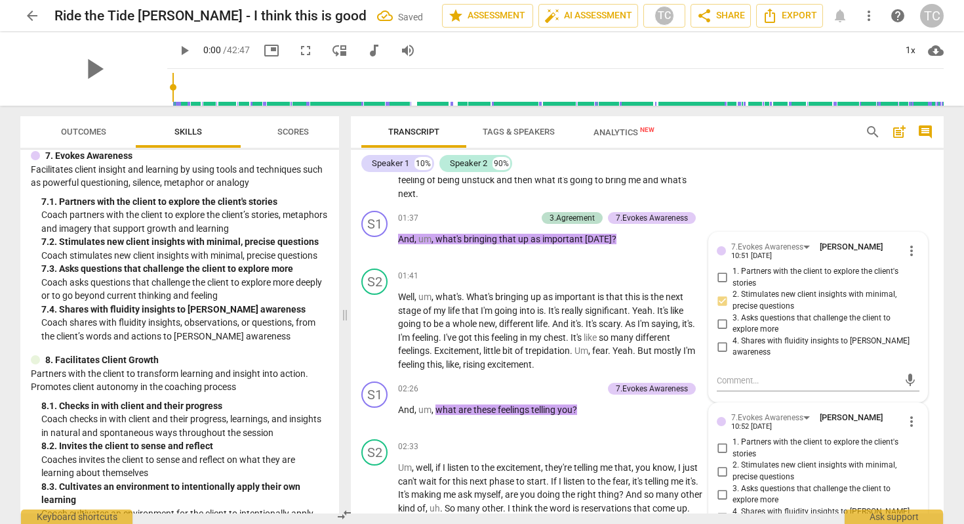
scroll to position [808, 0]
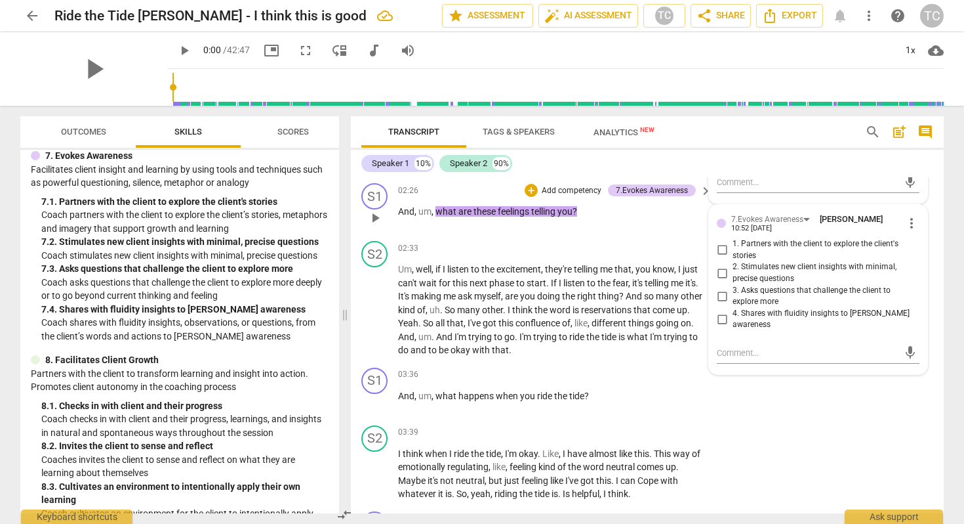
click at [719, 264] on label "2. Stimulates new client insights with minimal, precise questions" at bounding box center [813, 272] width 203 height 23
click at [719, 265] on input "2. Stimulates new client insights with minimal, precise questions" at bounding box center [722, 273] width 21 height 16
checkbox input "true"
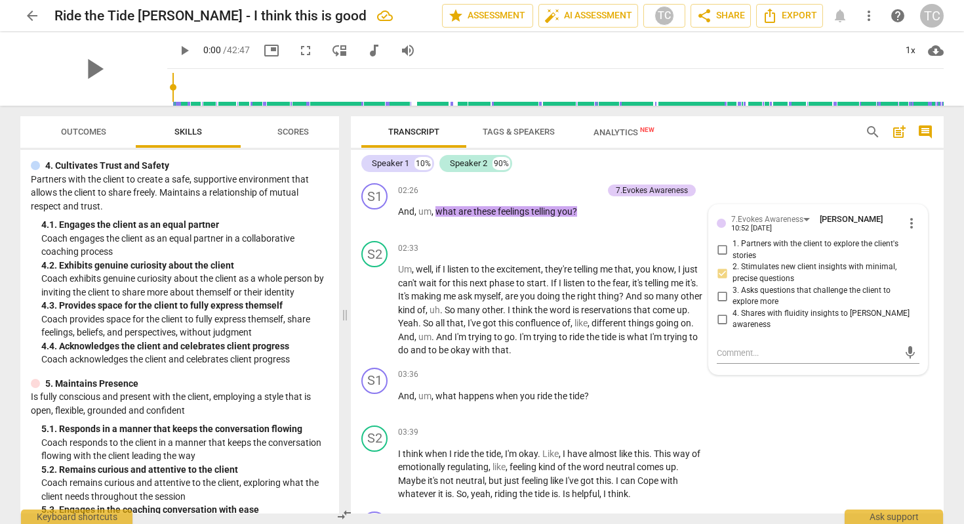
scroll to position [370, 0]
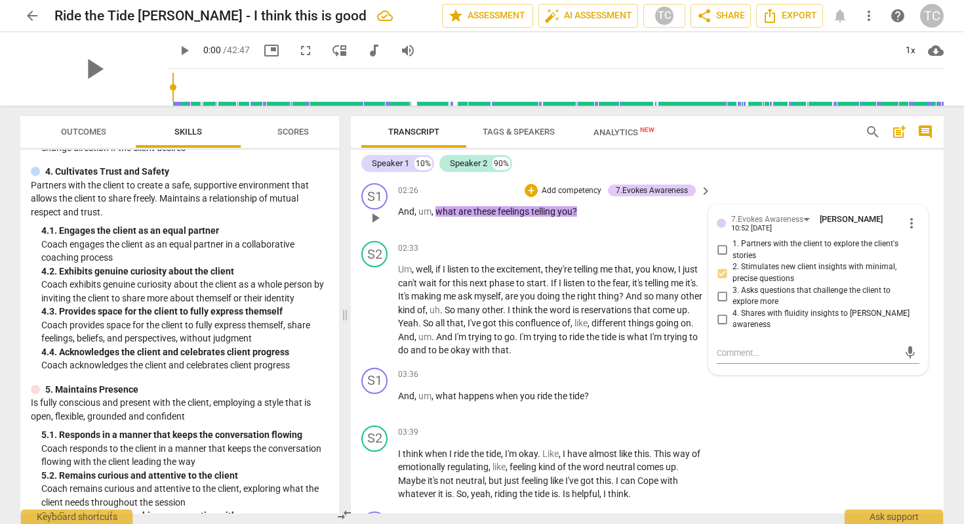
click at [547, 186] on p "Add competency" at bounding box center [572, 191] width 62 height 12
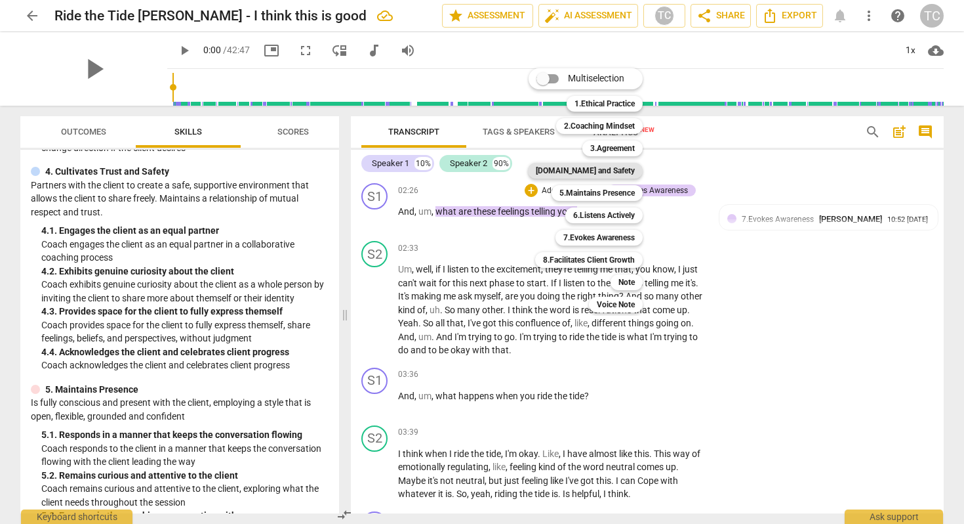
click at [598, 165] on b "[DOMAIN_NAME] and Safety" at bounding box center [585, 171] width 99 height 16
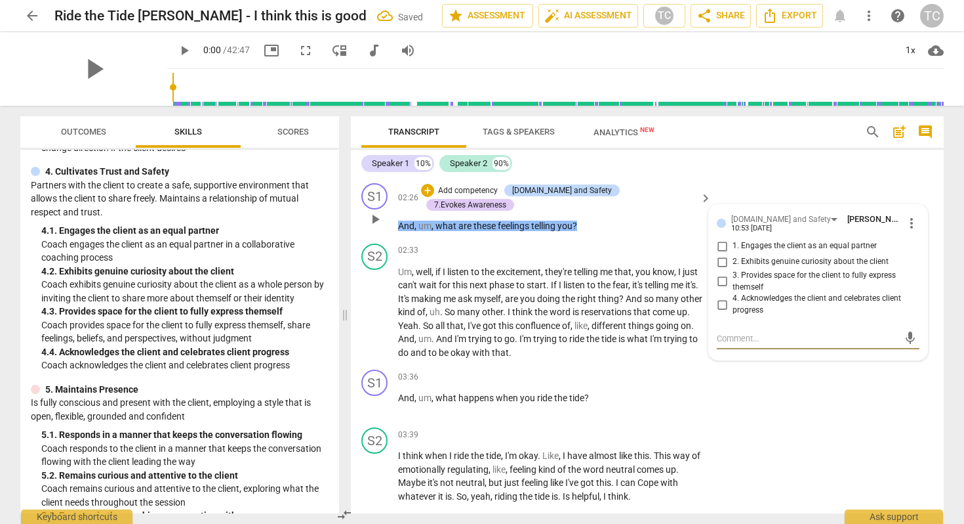
click at [721, 275] on input "3. Provides space for the client to fully express themself" at bounding box center [722, 282] width 21 height 16
checkbox input "true"
click at [754, 425] on div "S2 play_arrow pause 03:39 + Add competency keyboard_arrow_right I think when I …" at bounding box center [647, 465] width 593 height 86
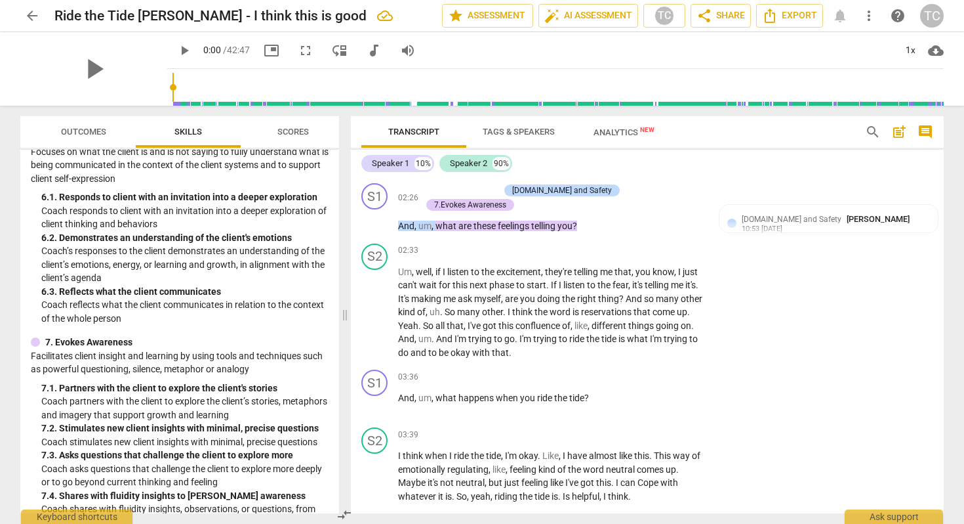
scroll to position [824, 0]
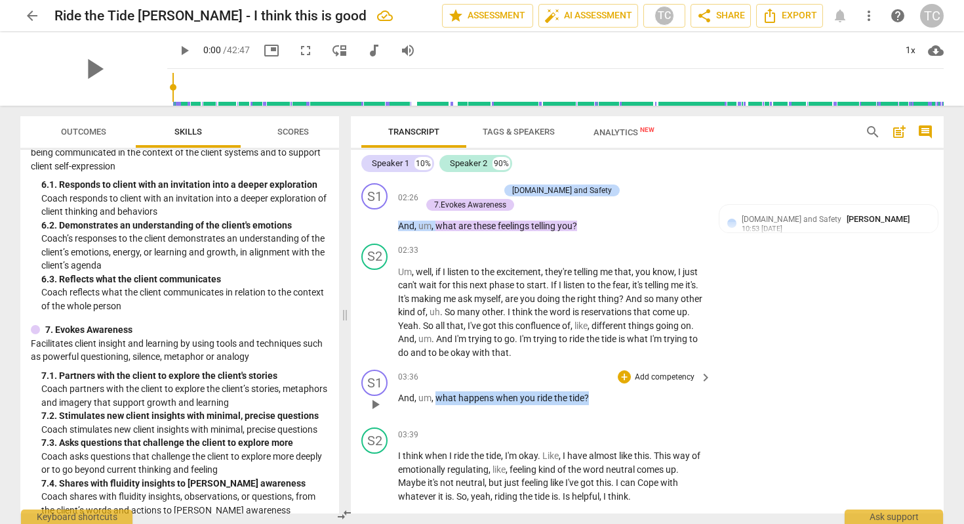
drag, startPoint x: 437, startPoint y: 394, endPoint x: 597, endPoint y: 396, distance: 160.1
click at [597, 396] on p "And , um , what happens when you ride the tide ?" at bounding box center [551, 398] width 307 height 14
click at [598, 375] on div "+" at bounding box center [600, 378] width 13 height 13
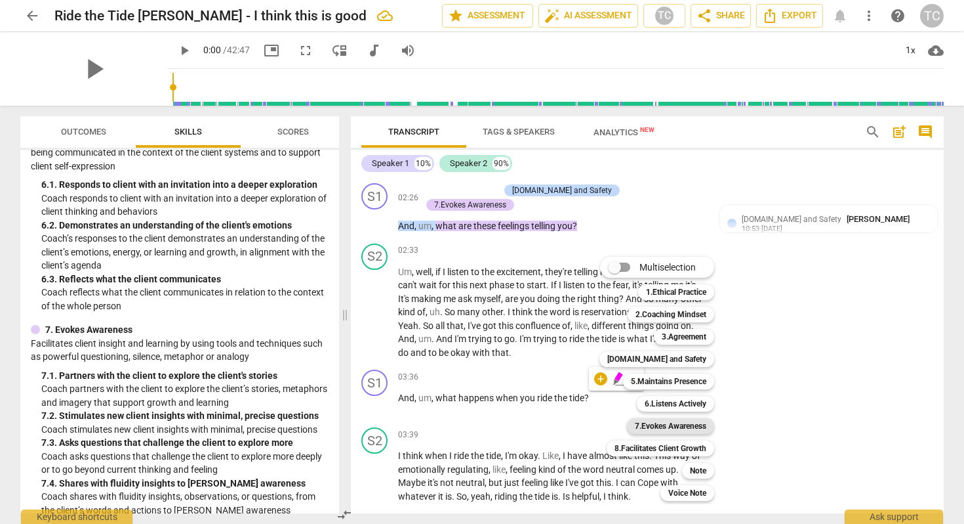
click at [656, 419] on b "7.Evokes Awareness" at bounding box center [671, 426] width 72 height 16
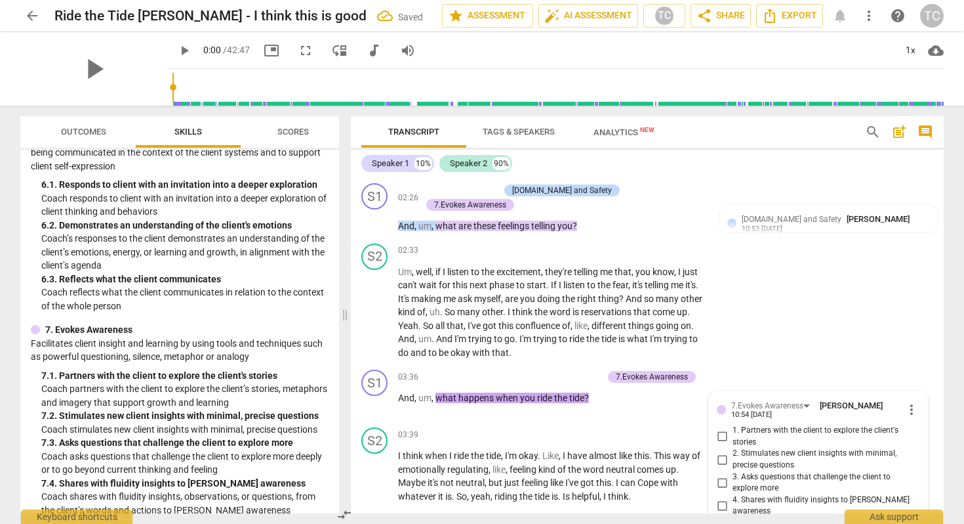
scroll to position [992, 0]
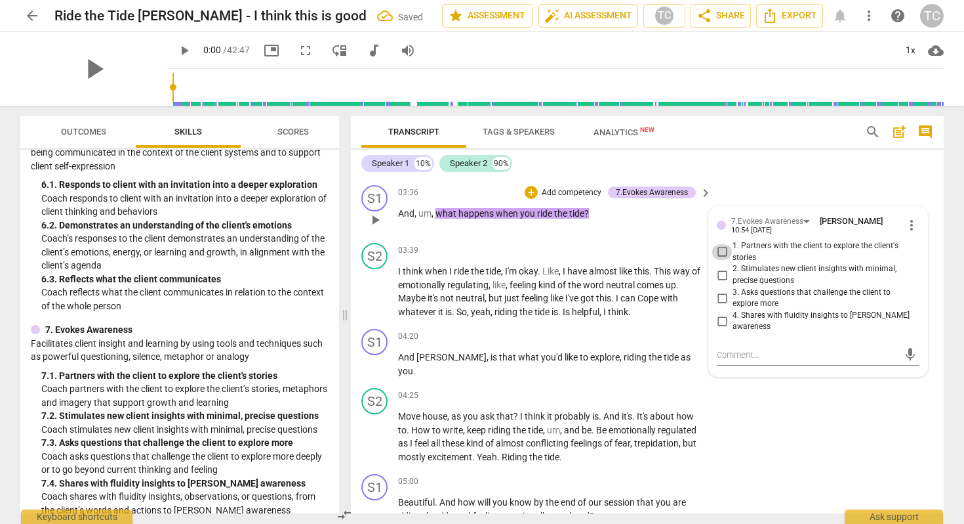
click at [716, 244] on input "1. Partners with the client to explore the client's stories" at bounding box center [722, 252] width 21 height 16
checkbox input "true"
click at [722, 267] on input "2. Stimulates new client insights with minimal, precise questions" at bounding box center [722, 275] width 21 height 16
checkbox input "true"
click at [772, 409] on div "S2 play_arrow pause 04:25 + Add competency keyboard_arrow_right Move house , as…" at bounding box center [647, 425] width 593 height 86
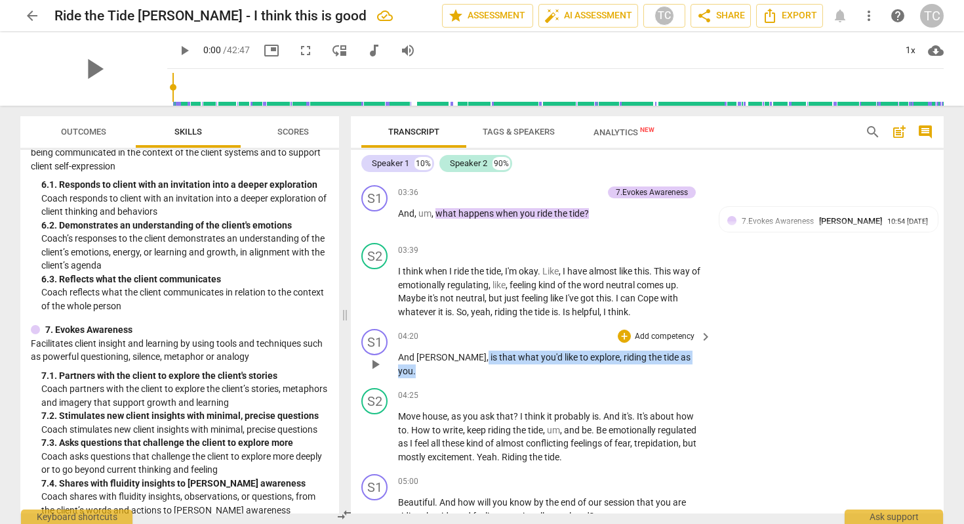
drag, startPoint x: 438, startPoint y: 358, endPoint x: 639, endPoint y: 365, distance: 201.5
click at [639, 365] on div "04:20 + Add competency keyboard_arrow_right And [PERSON_NAME] , is that what yo…" at bounding box center [555, 353] width 315 height 49
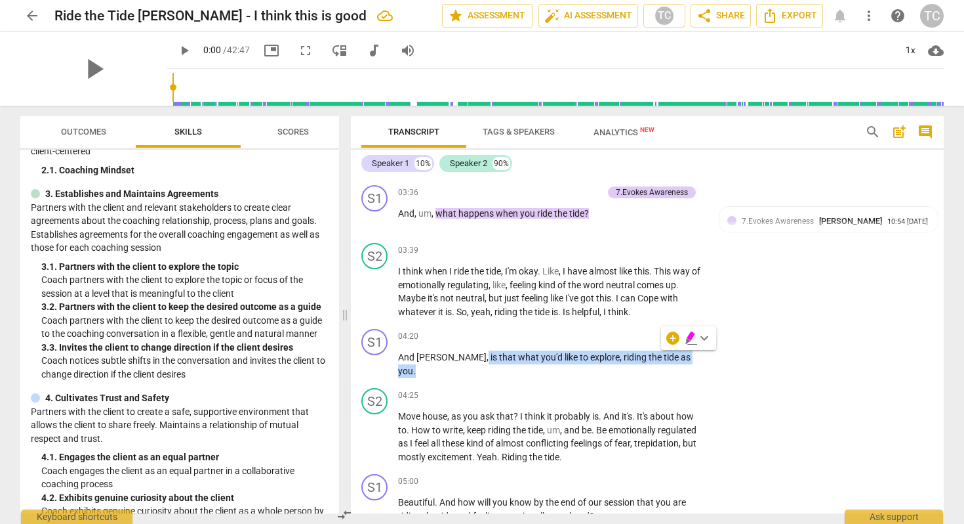
scroll to position [147, 0]
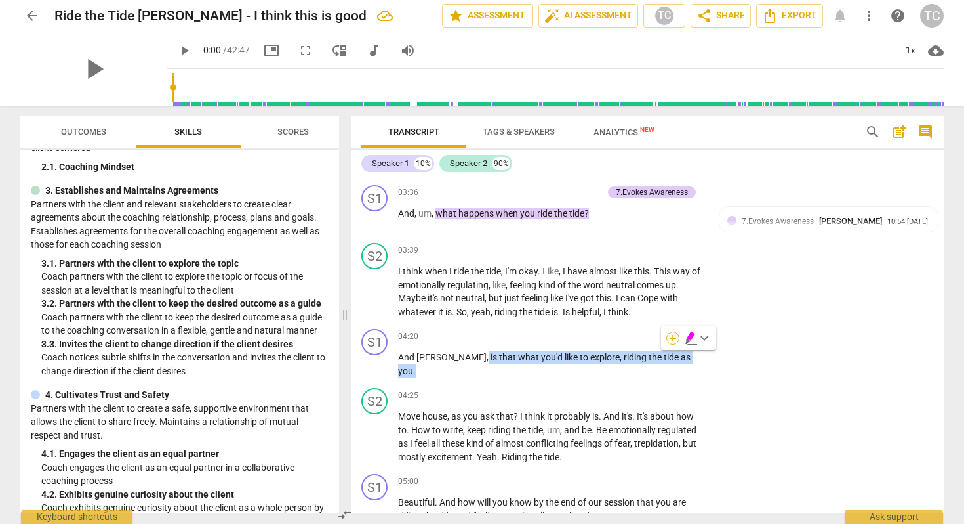
click at [671, 334] on div "+" at bounding box center [673, 337] width 13 height 13
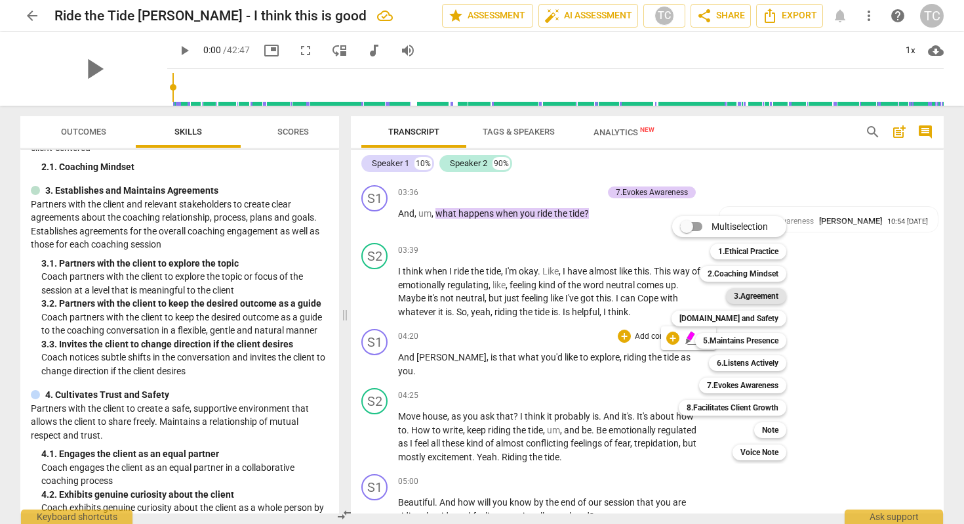
click at [737, 291] on b "3.Agreement" at bounding box center [756, 296] width 45 height 16
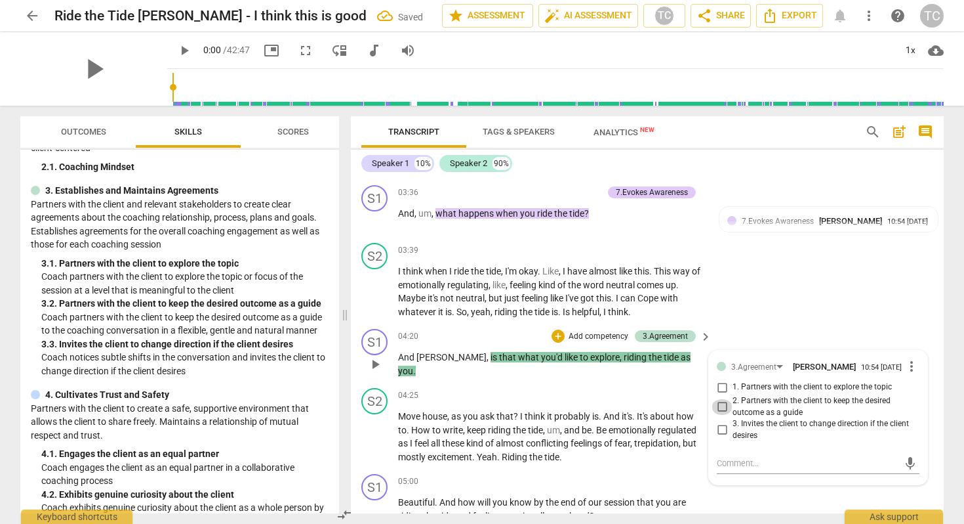
click at [719, 402] on input "2. Partners with the client to keep the desired outcome as a guide" at bounding box center [722, 407] width 21 height 16
checkbox input "true"
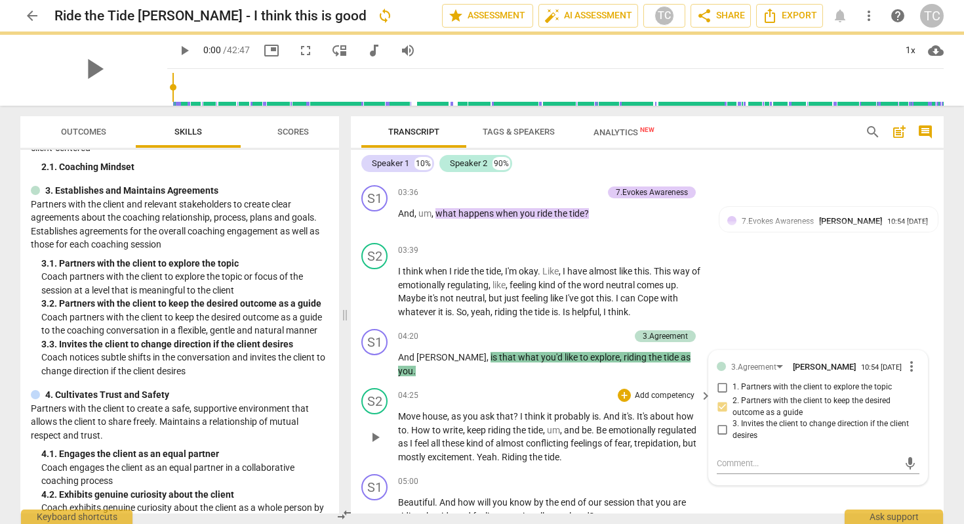
click at [550, 382] on div "S2 play_arrow pause 04:25 + Add competency keyboard_arrow_right Move house , as…" at bounding box center [647, 425] width 593 height 86
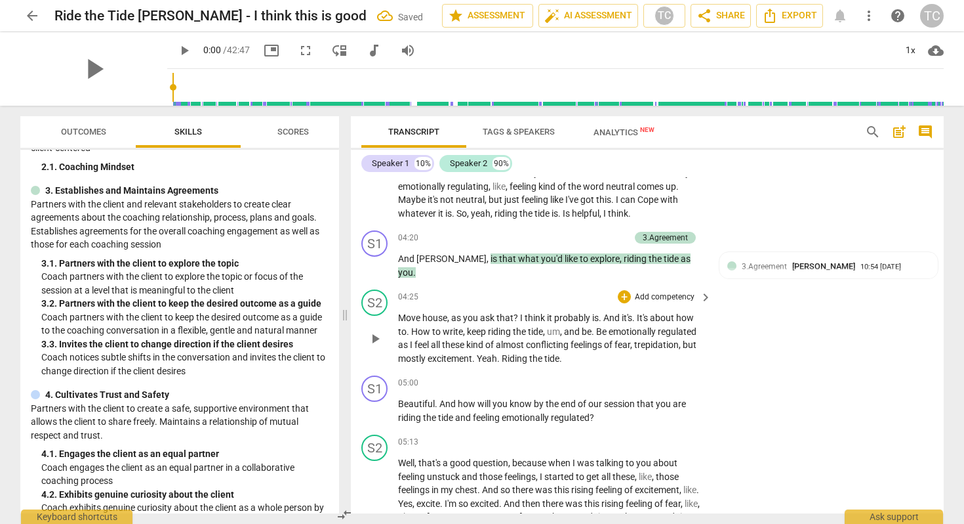
scroll to position [1101, 0]
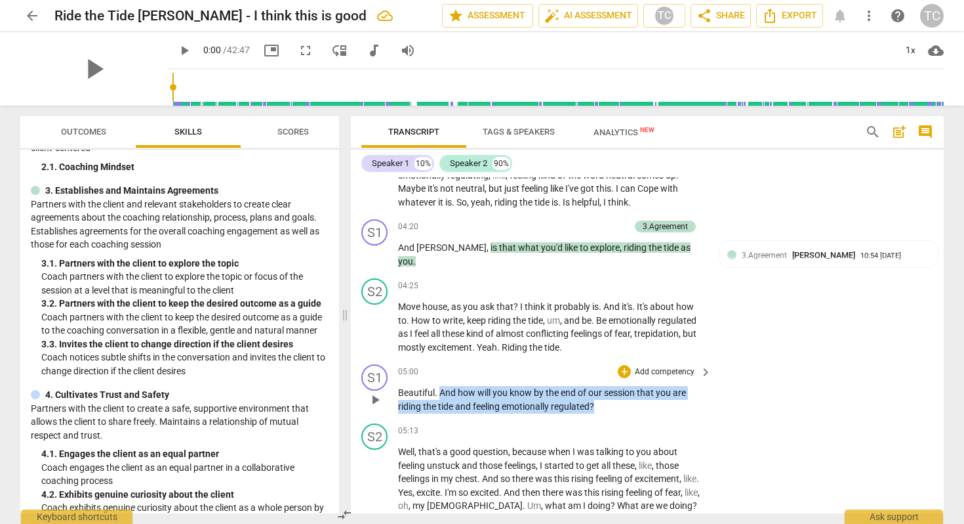
drag, startPoint x: 441, startPoint y: 394, endPoint x: 600, endPoint y: 404, distance: 159.1
click at [600, 404] on p "Beautiful . And how will you know by the end of our session that you are riding…" at bounding box center [551, 399] width 307 height 27
click at [604, 381] on div "+" at bounding box center [608, 385] width 13 height 13
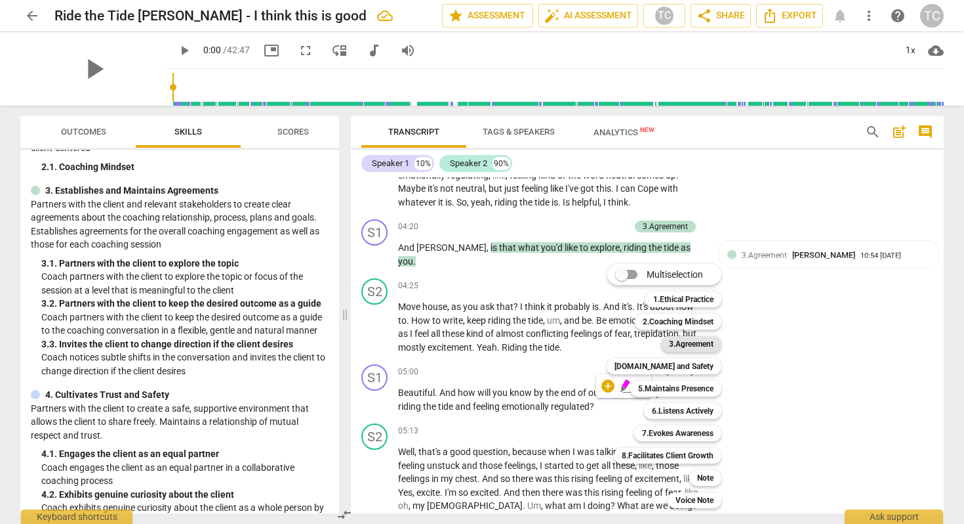
click at [674, 342] on b "3.Agreement" at bounding box center [691, 344] width 45 height 16
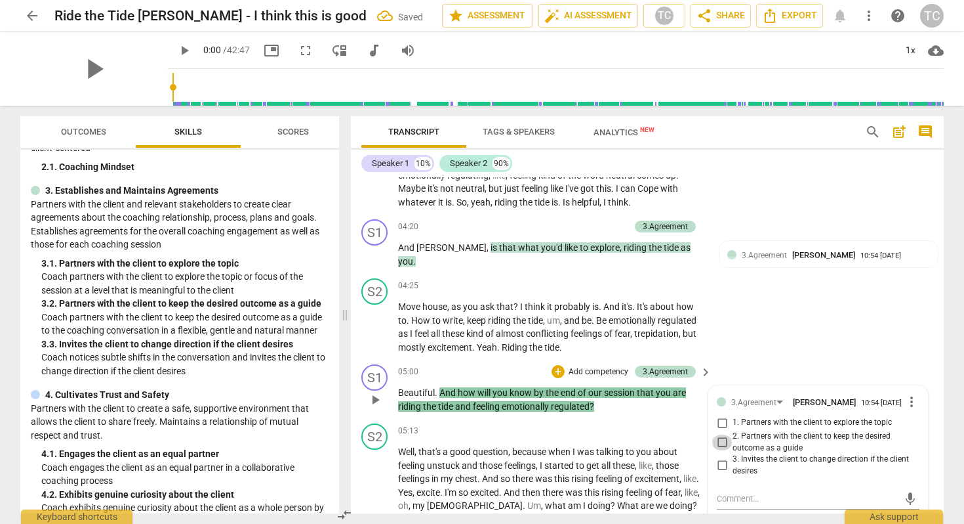
click at [722, 434] on input "2. Partners with the client to keep the desired outcome as a guide" at bounding box center [722, 442] width 21 height 16
checkbox input "true"
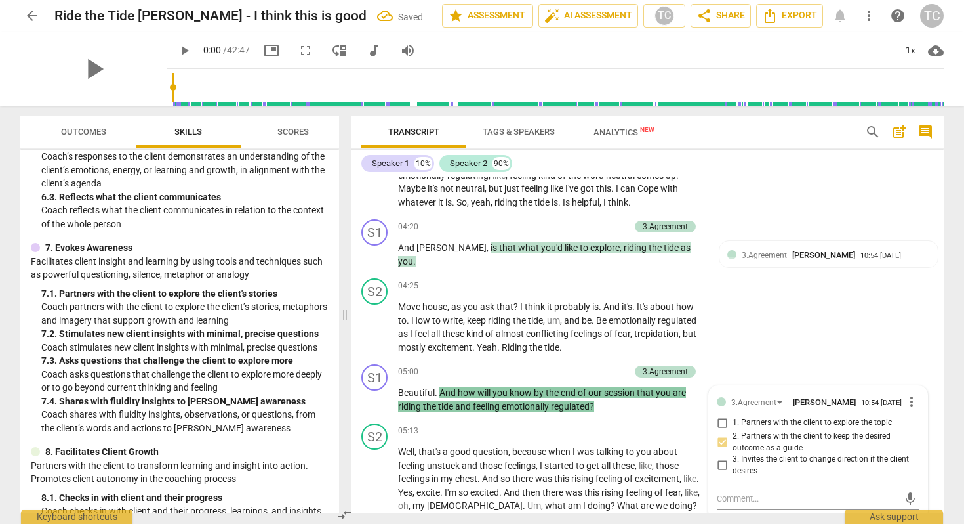
scroll to position [928, 0]
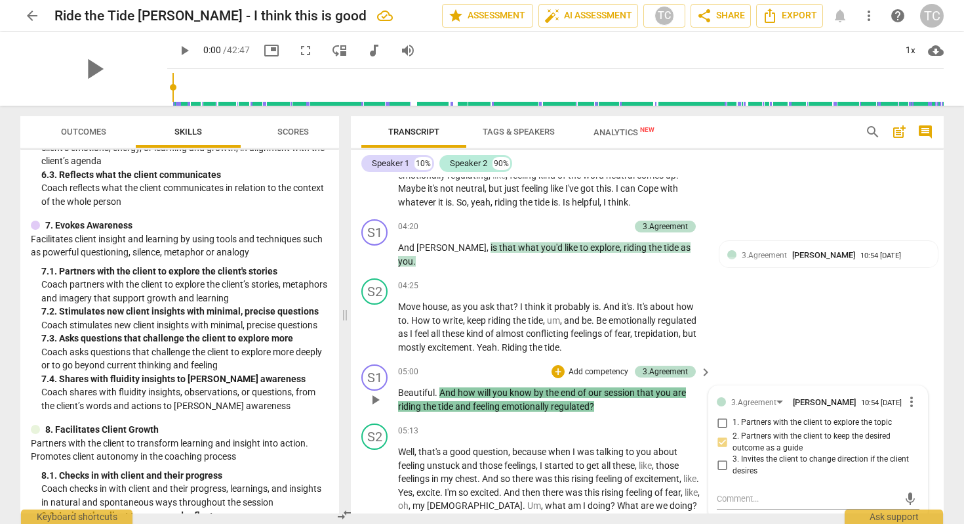
click at [581, 366] on p "Add competency" at bounding box center [598, 372] width 62 height 12
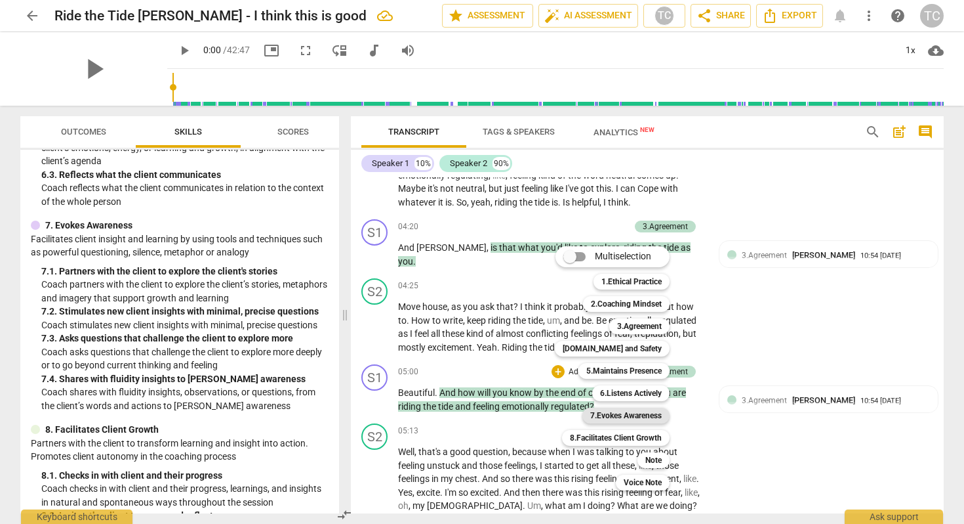
click at [638, 409] on b "7.Evokes Awareness" at bounding box center [626, 415] width 72 height 16
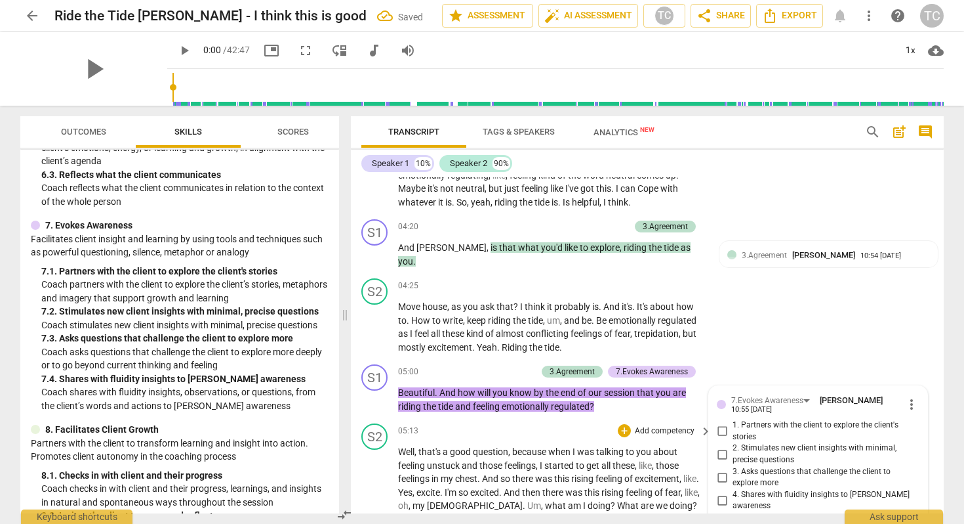
scroll to position [1279, 0]
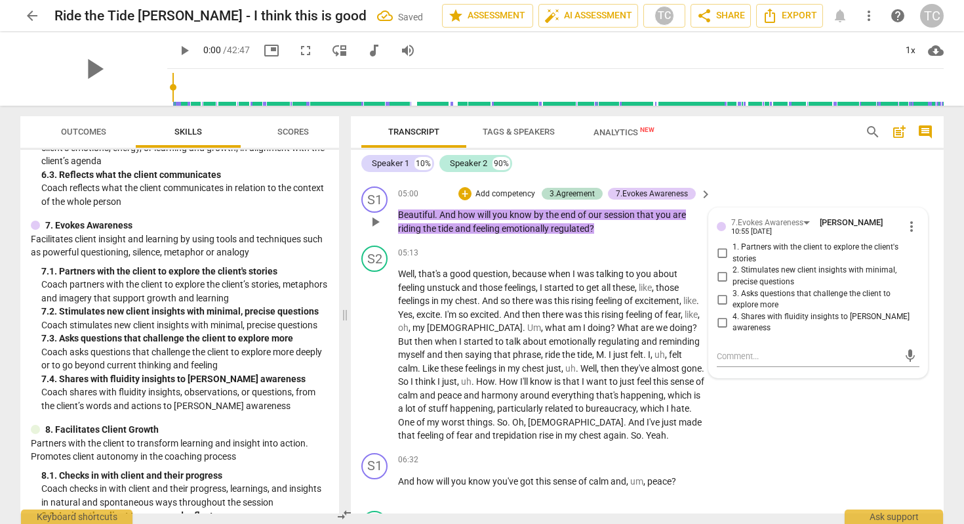
click at [718, 264] on label "2. Stimulates new client insights with minimal, precise questions" at bounding box center [813, 275] width 203 height 23
click at [718, 268] on input "2. Stimulates new client insights with minimal, precise questions" at bounding box center [722, 276] width 21 height 16
checkbox input "true"
click at [744, 405] on div "S2 play_arrow pause 05:13 + Add competency keyboard_arrow_right Well , that's a…" at bounding box center [647, 343] width 593 height 207
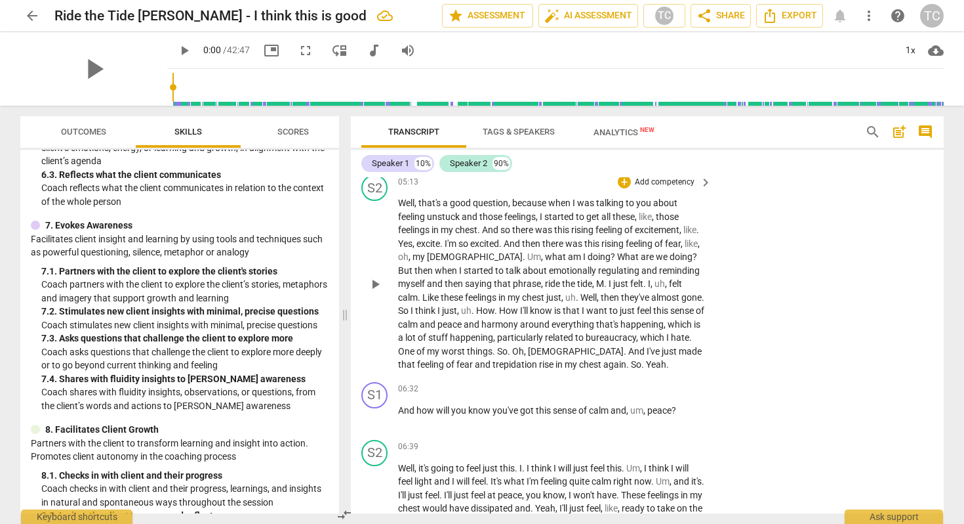
scroll to position [1352, 0]
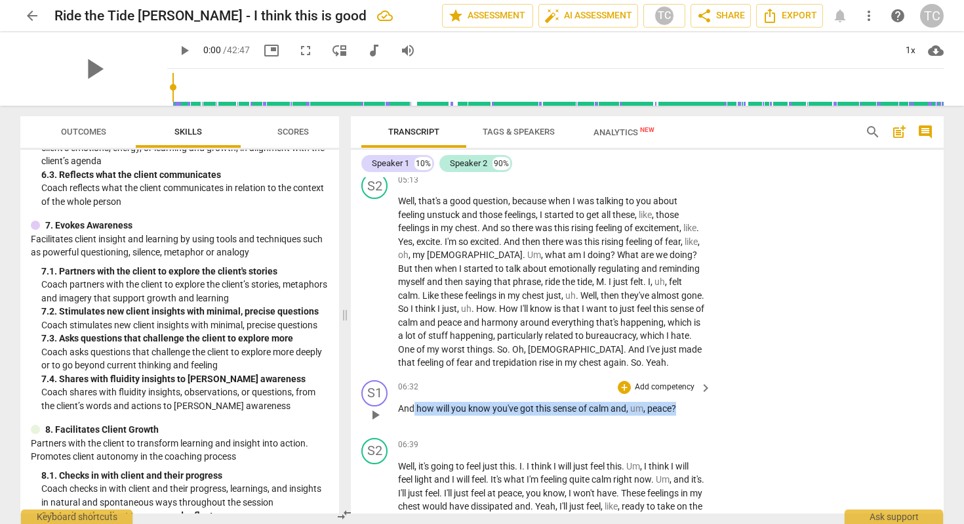
drag, startPoint x: 414, startPoint y: 406, endPoint x: 688, endPoint y: 407, distance: 273.6
click at [688, 407] on p "And how will you know you've got this sense of calm and , um , peace ?" at bounding box center [551, 408] width 307 height 14
click at [623, 382] on div "+" at bounding box center [624, 387] width 13 height 13
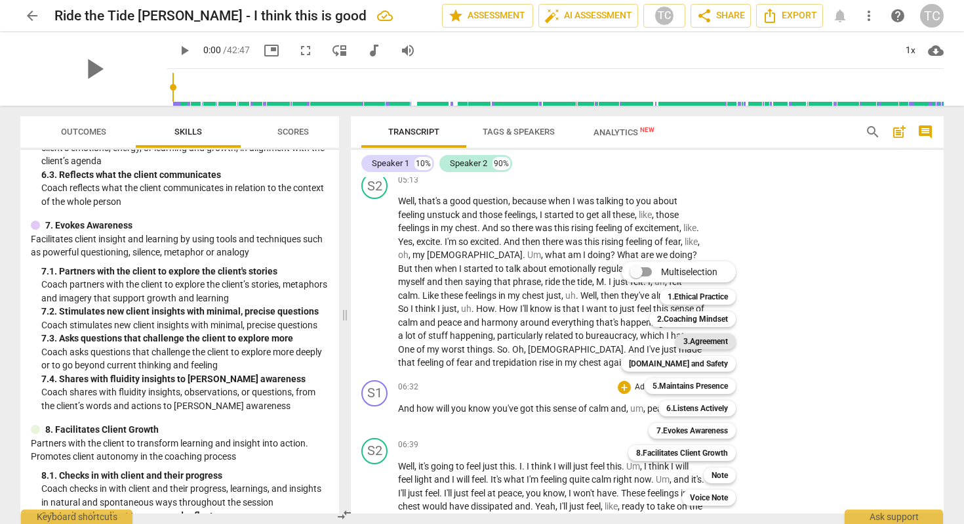
click at [688, 339] on b "3.Agreement" at bounding box center [706, 341] width 45 height 16
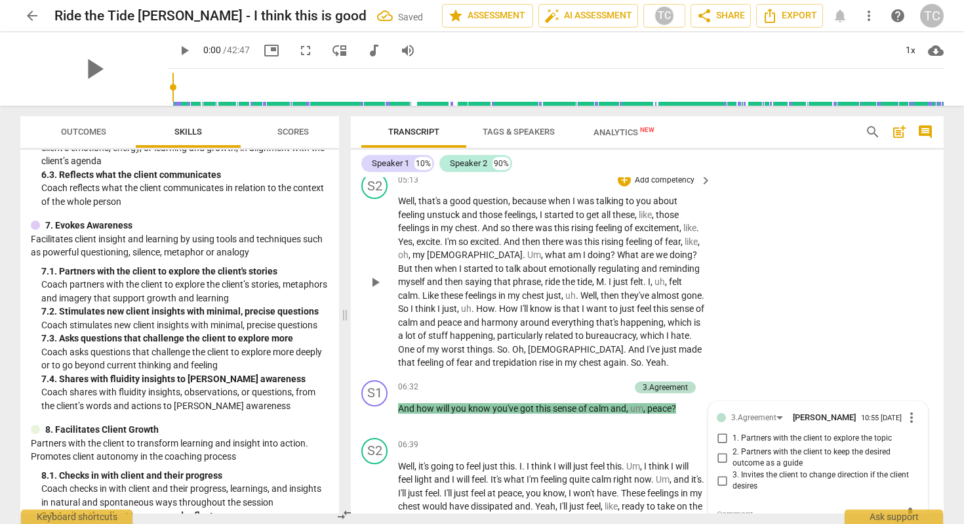
scroll to position [1354, 0]
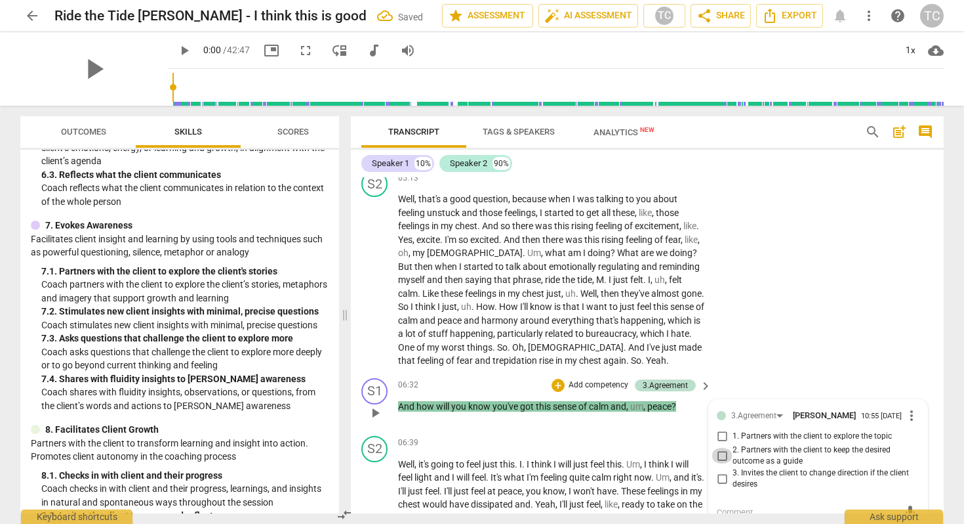
click at [718, 447] on input "2. Partners with the client to keep the desired outcome as a guide" at bounding box center [722, 455] width 21 height 16
checkbox input "true"
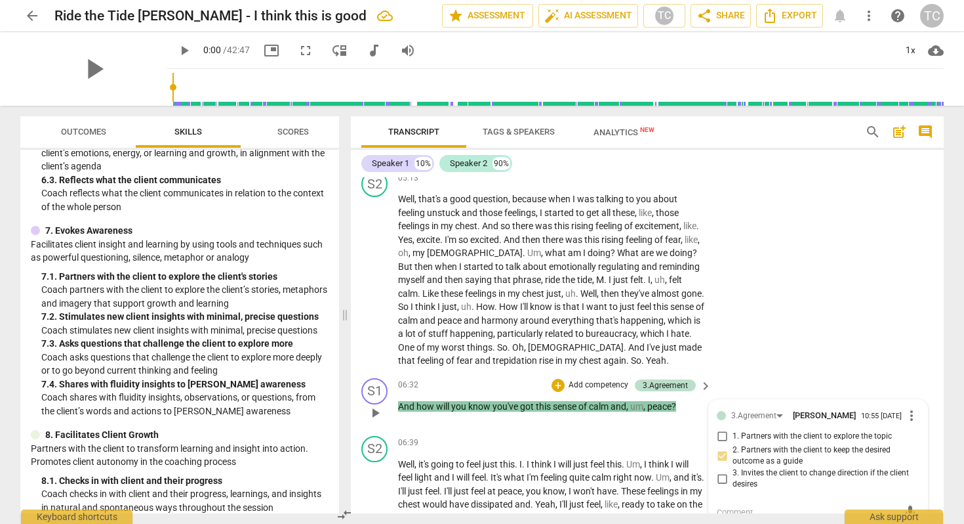
click at [564, 379] on div "+ Add competency" at bounding box center [591, 385] width 78 height 13
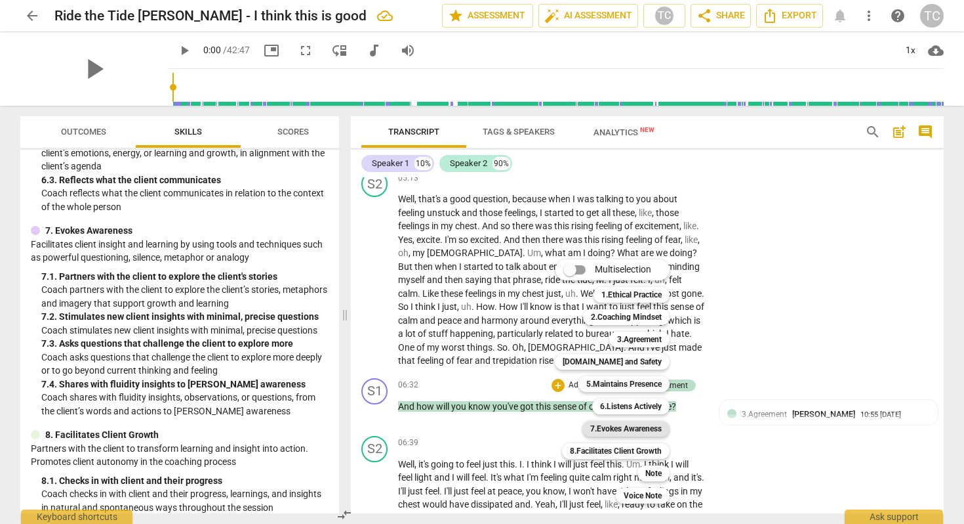
click at [623, 426] on b "7.Evokes Awareness" at bounding box center [626, 429] width 72 height 16
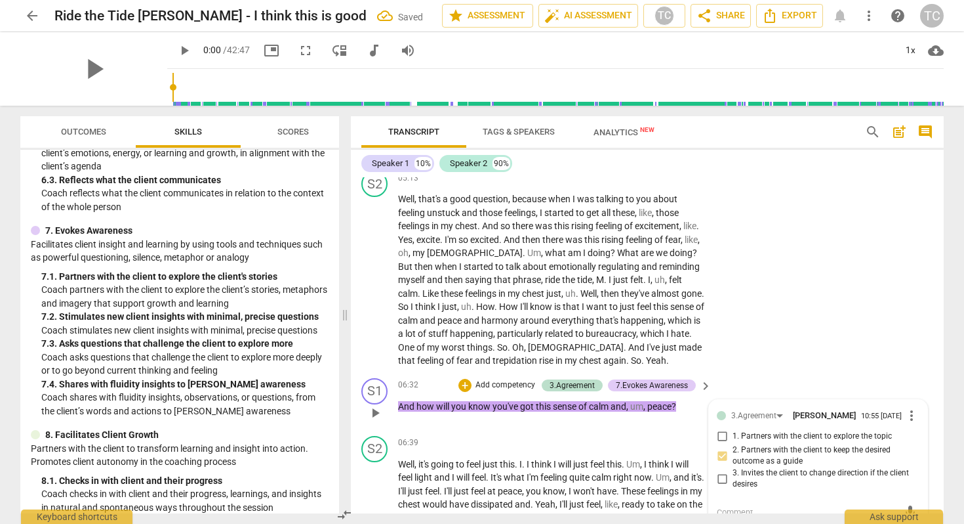
click at [718, 428] on input "1. Partners with the client to explore the topic" at bounding box center [722, 436] width 21 height 16
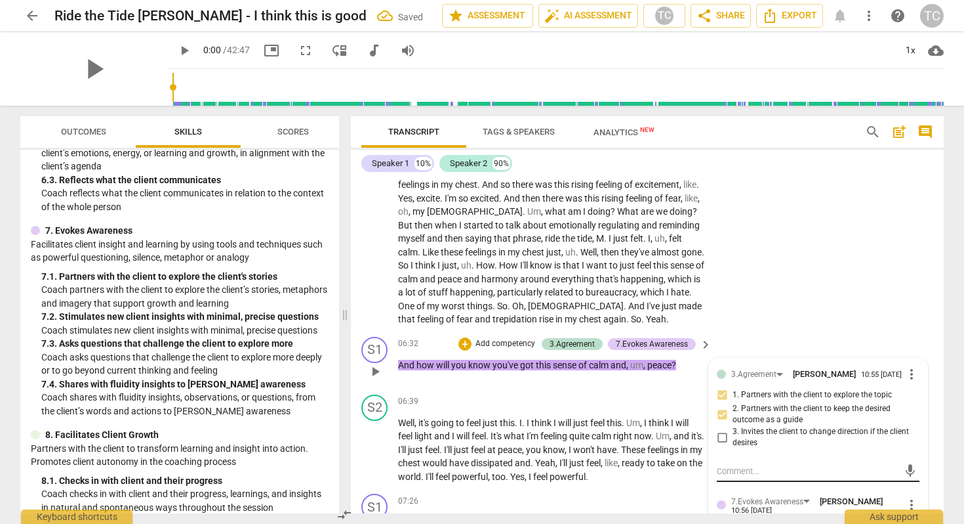
scroll to position [1397, 0]
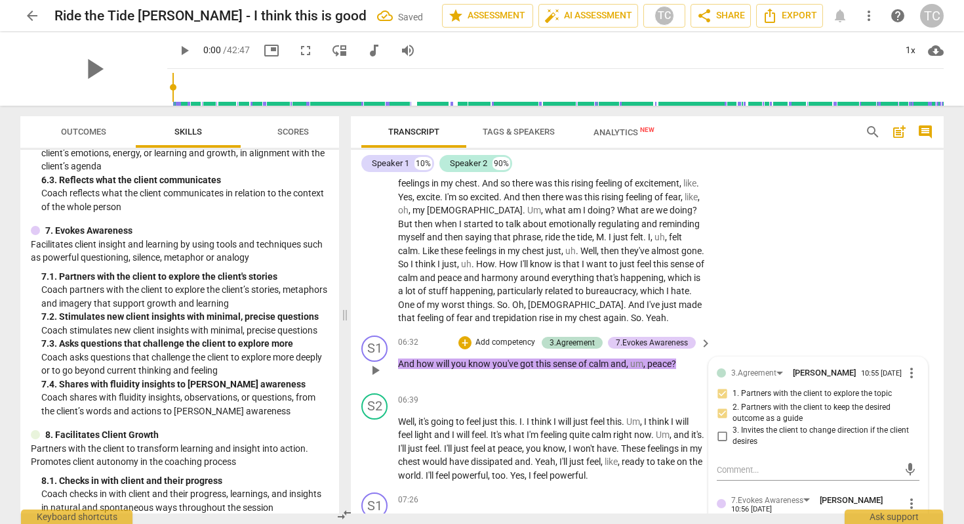
click at [721, 386] on input "1. Partners with the client to explore the topic" at bounding box center [722, 394] width 21 height 16
checkbox input "true"
click at [650, 337] on div "7.Evokes Awareness" at bounding box center [652, 343] width 72 height 12
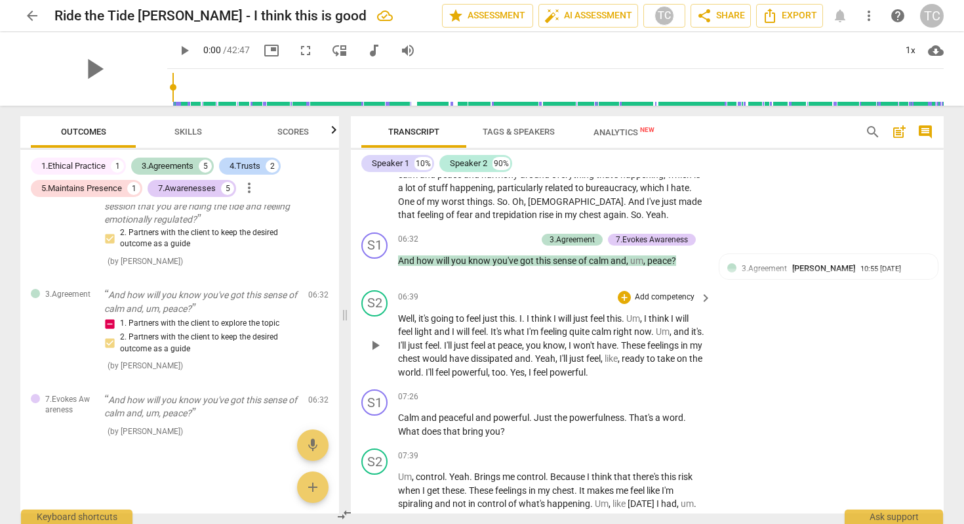
scroll to position [1501, 0]
click at [452, 367] on span "feel" at bounding box center [444, 370] width 16 height 10
click at [369, 336] on span "play_arrow" at bounding box center [375, 344] width 16 height 16
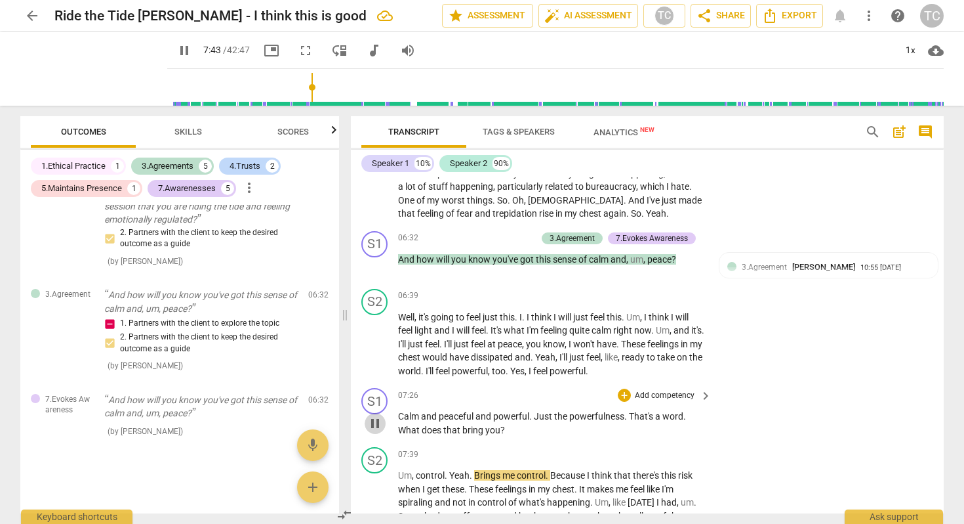
click at [370, 415] on span "pause" at bounding box center [375, 423] width 16 height 16
type input "464"
click at [632, 411] on span "That's" at bounding box center [642, 416] width 26 height 10
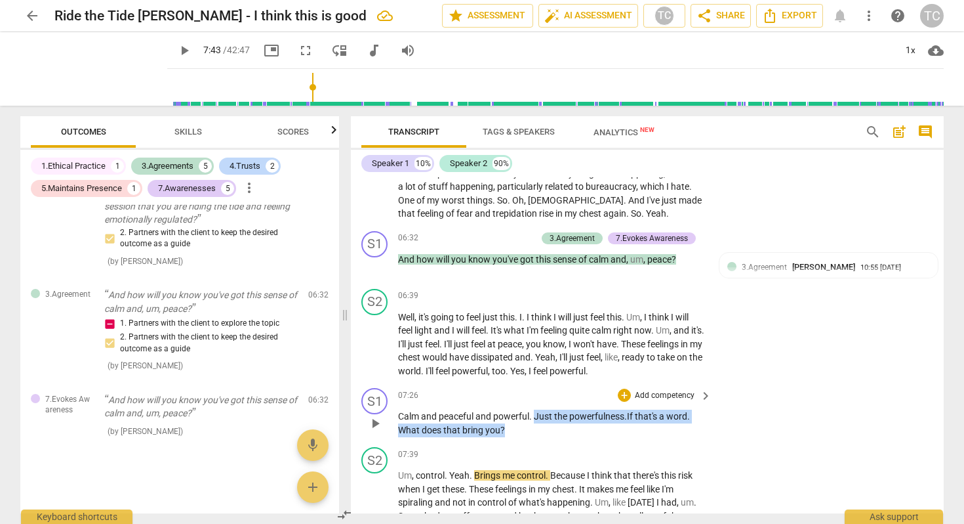
drag, startPoint x: 537, startPoint y: 412, endPoint x: 539, endPoint y: 423, distance: 11.5
click at [539, 423] on p "Calm and peaceful and powerful . Just the powerfulness . If t hat's a word . Wh…" at bounding box center [551, 422] width 307 height 27
click at [198, 124] on span "Skills" at bounding box center [188, 132] width 59 height 18
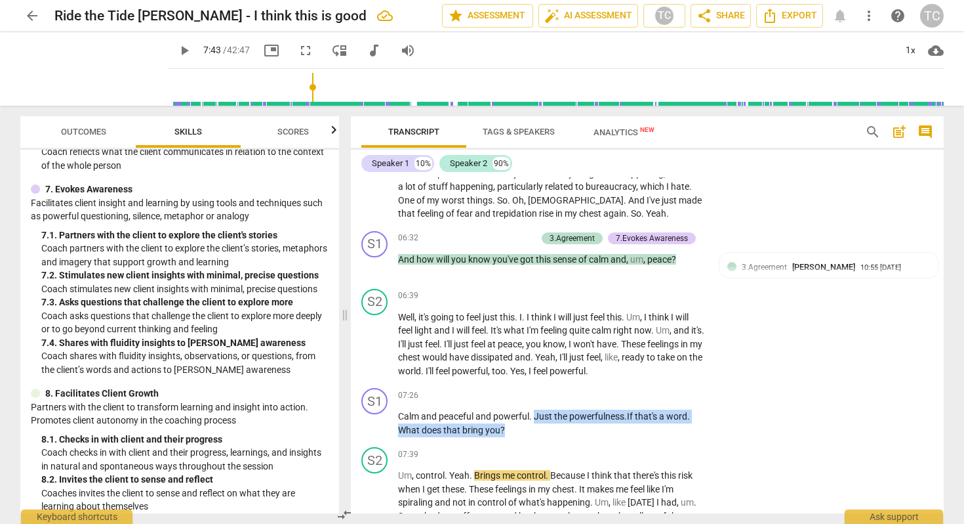
scroll to position [967, 0]
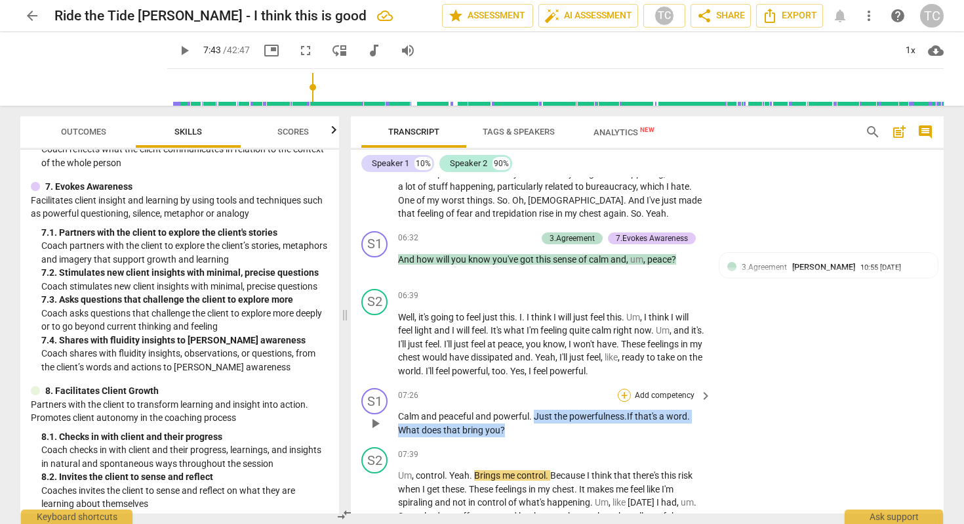
click at [624, 388] on div "+" at bounding box center [624, 394] width 13 height 13
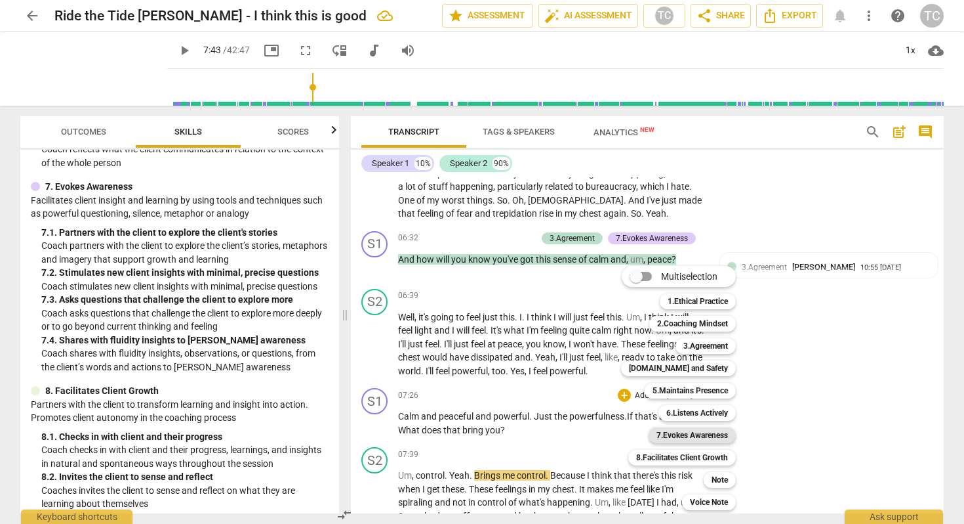
click at [680, 429] on b "7.Evokes Awareness" at bounding box center [693, 435] width 72 height 16
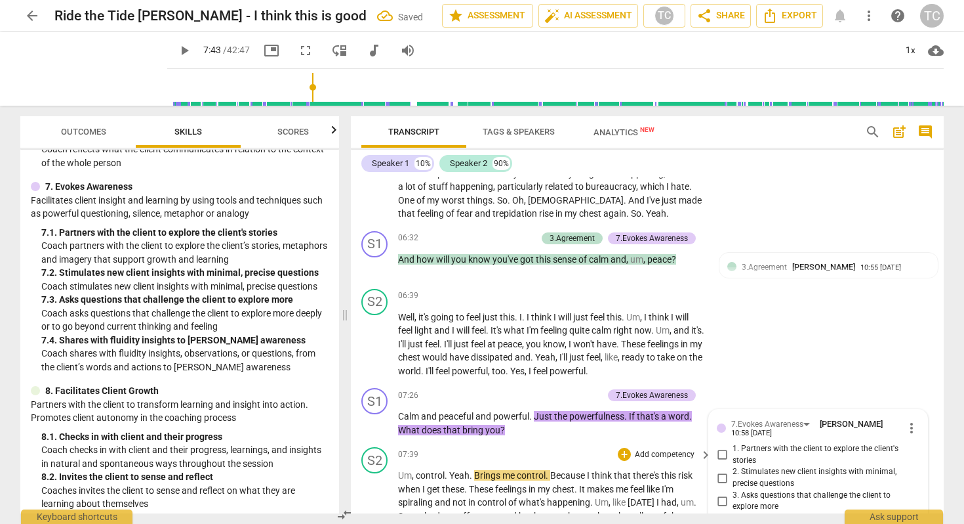
scroll to position [1702, 0]
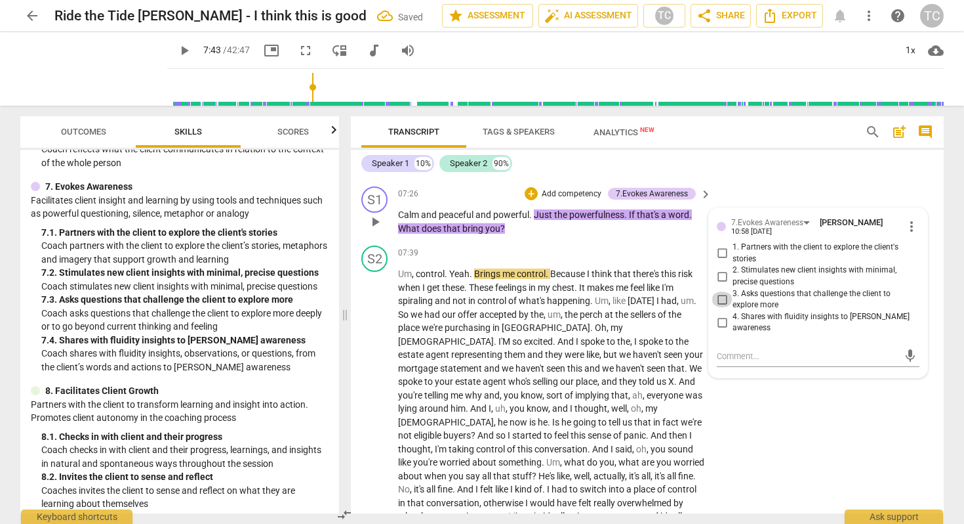
click at [721, 291] on input "3. Asks questions that challenge the client to explore more" at bounding box center [722, 299] width 21 height 16
checkbox input "true"
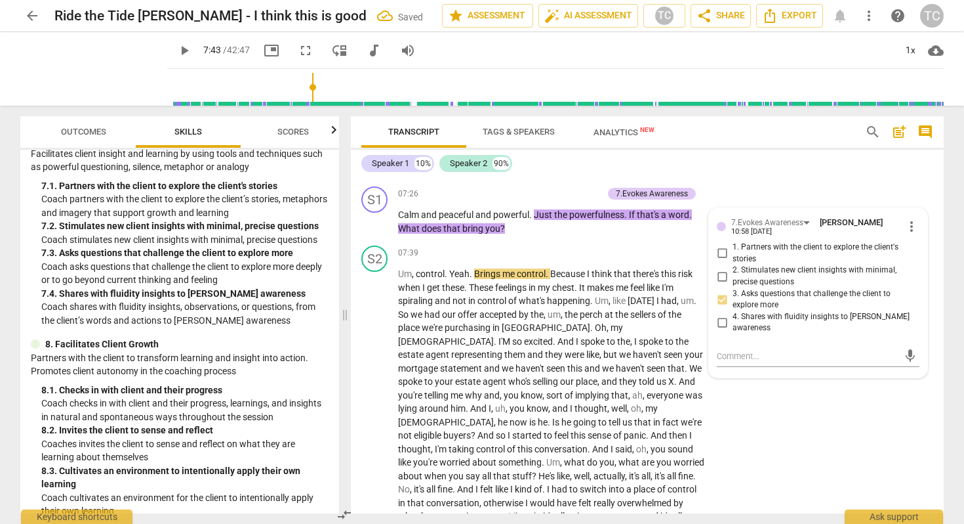
scroll to position [1042, 0]
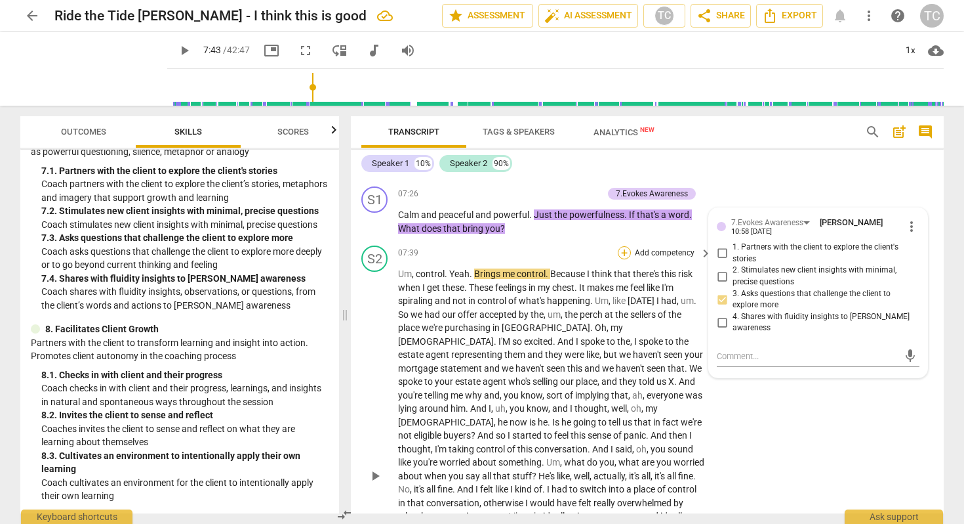
click at [623, 246] on div "+" at bounding box center [624, 252] width 13 height 13
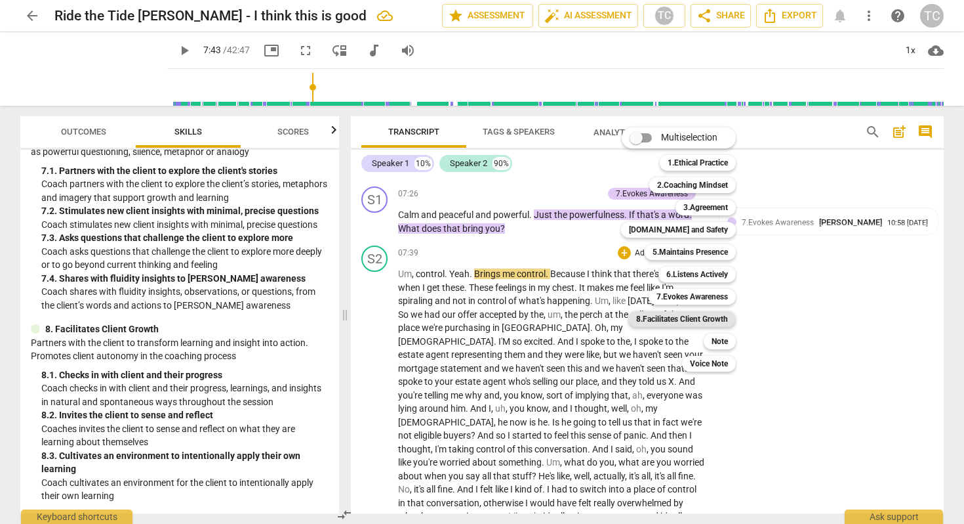
click at [684, 316] on b "8.Facilitates Client Growth" at bounding box center [682, 319] width 92 height 16
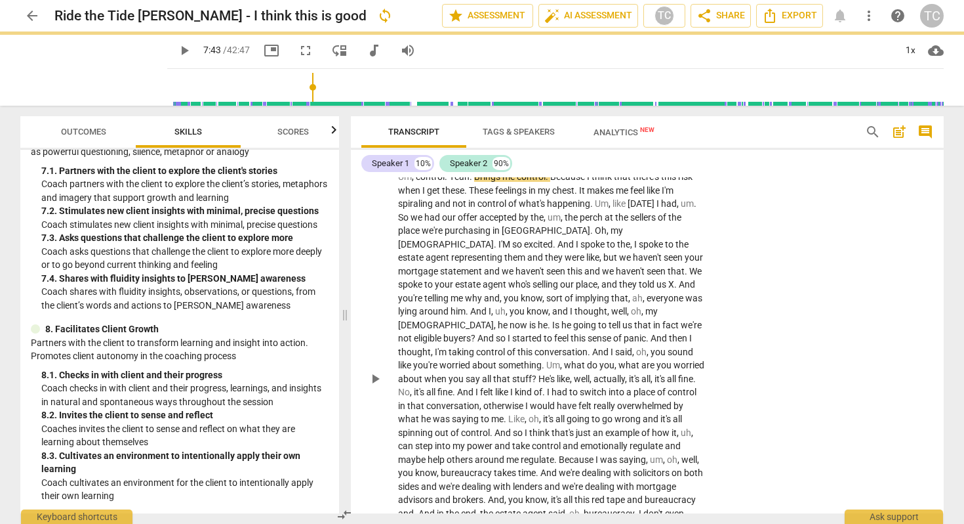
scroll to position [1811, 0]
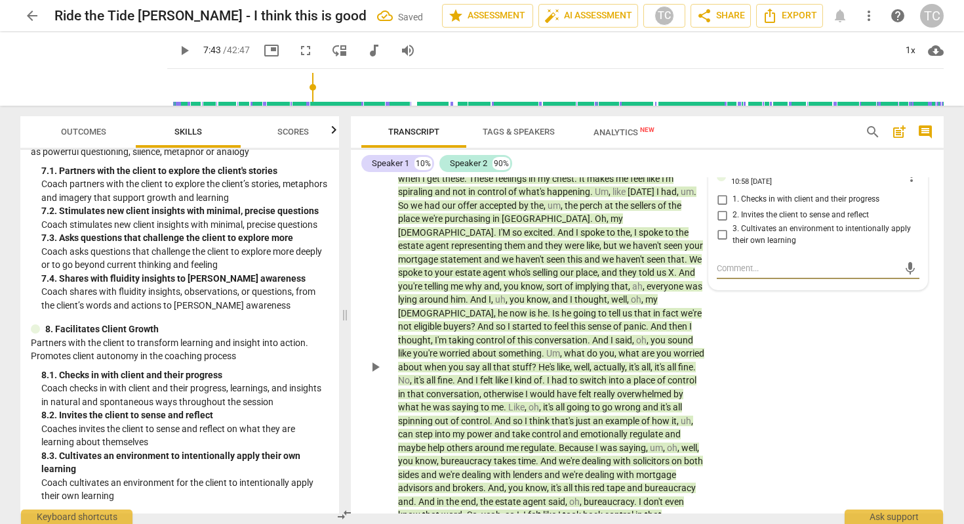
click at [755, 337] on div "S2 play_arrow pause 07:39 + Add competency 8.Facilitates Client Growth keyboard…" at bounding box center [647, 355] width 593 height 449
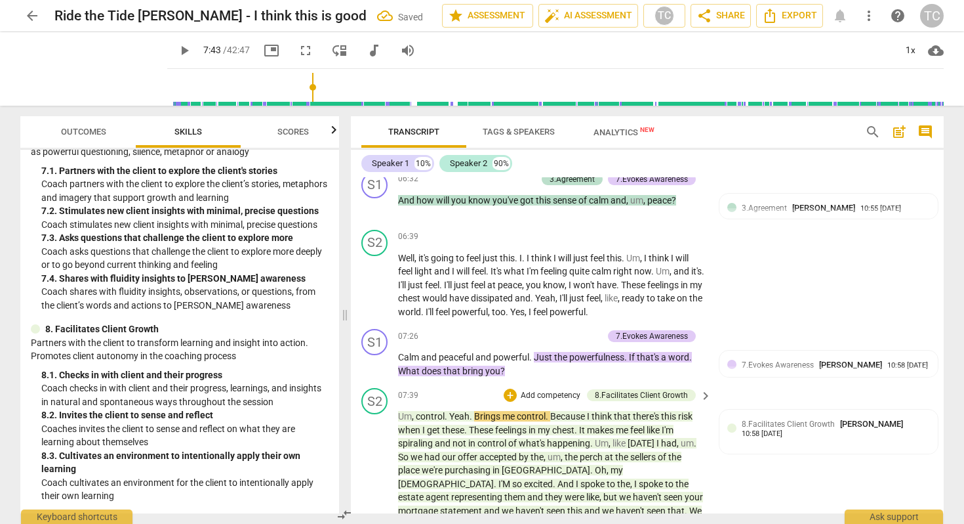
scroll to position [1552, 0]
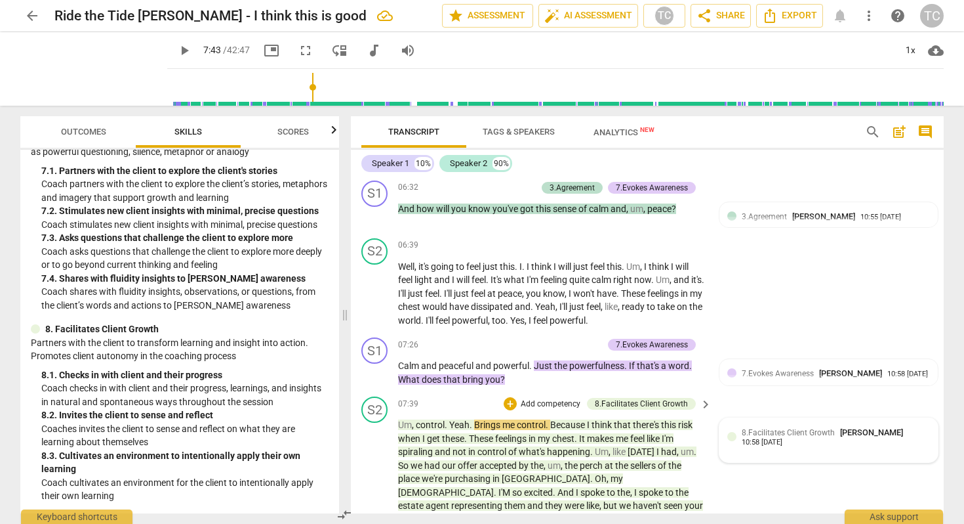
click at [743, 438] on div "10:58 [DATE]" at bounding box center [762, 442] width 41 height 9
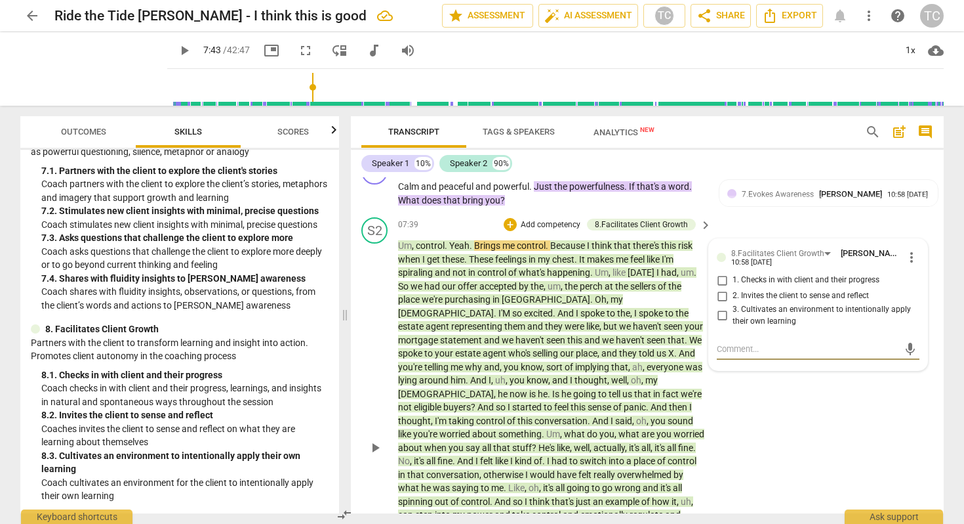
click at [904, 251] on span "more_vert" at bounding box center [912, 257] width 16 height 16
click at [906, 274] on li "Delete" at bounding box center [921, 277] width 45 height 25
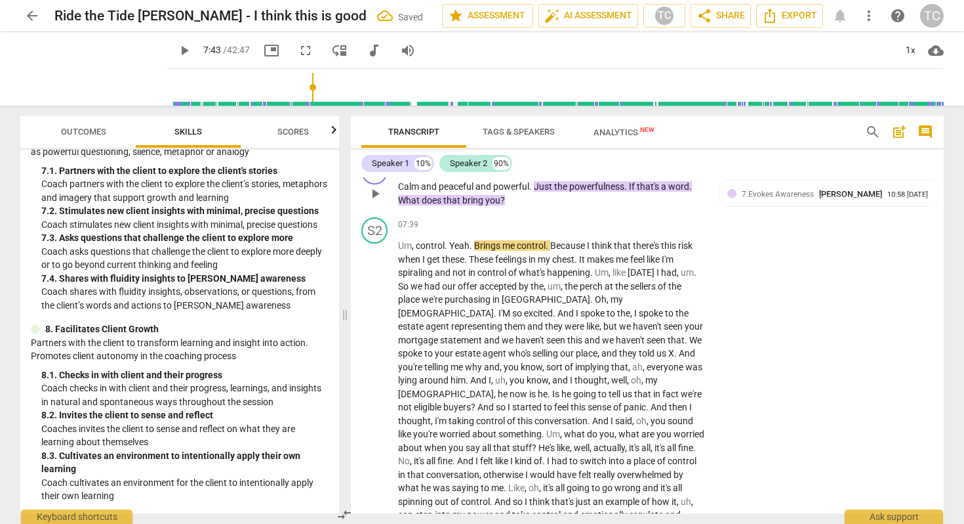
drag, startPoint x: 537, startPoint y: 177, endPoint x: 545, endPoint y: 192, distance: 16.1
click at [545, 192] on p "Calm and peaceful and powerful . Just the powerfulness . If that's a word . Wha…" at bounding box center [551, 193] width 307 height 27
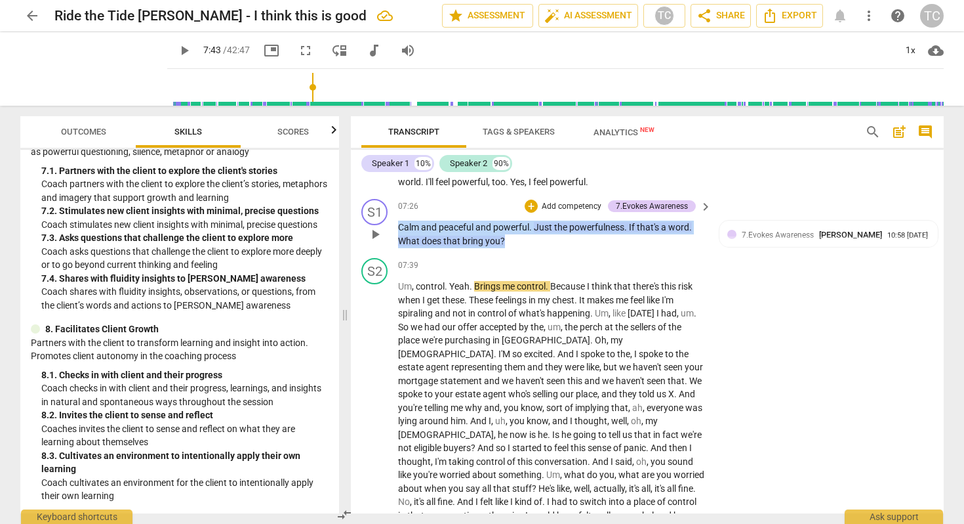
scroll to position [1688, 0]
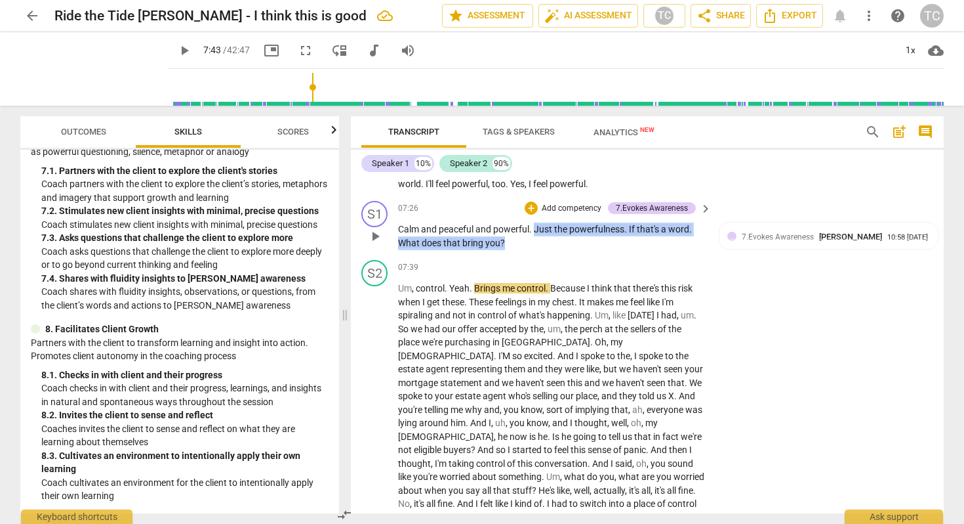
drag, startPoint x: 537, startPoint y: 197, endPoint x: 535, endPoint y: 226, distance: 28.9
click at [535, 226] on p "Calm and peaceful and powerful . Just the powerfulness . If that's a word . Wha…" at bounding box center [551, 235] width 307 height 27
click at [515, 219] on div "+" at bounding box center [516, 221] width 13 height 13
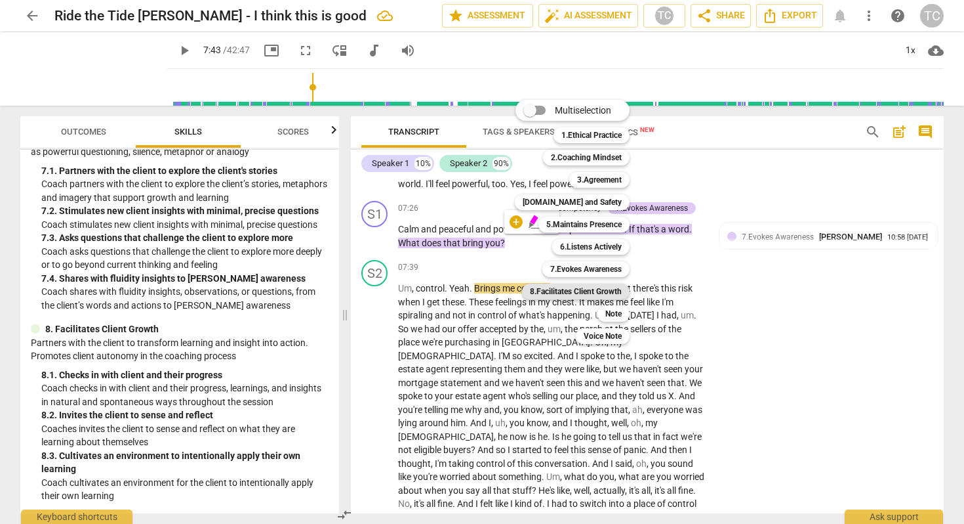
click at [573, 287] on b "8.Facilitates Client Growth" at bounding box center [576, 291] width 92 height 16
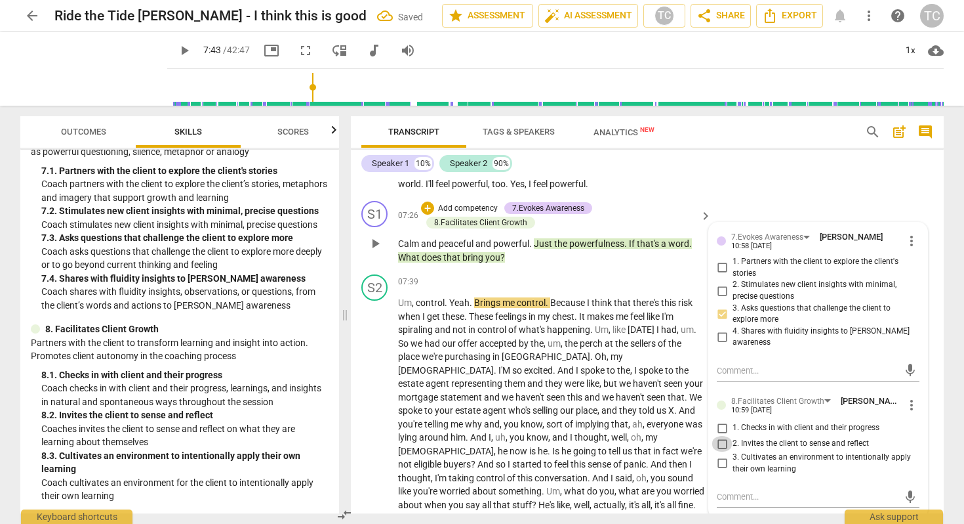
click at [720, 436] on input "2. Invites the client to sense and reflect" at bounding box center [722, 444] width 21 height 16
checkbox input "true"
click at [710, 198] on div "S1 play_arrow pause 07:26 + Add competency 7.Evokes Awareness 8.Facilitates Cli…" at bounding box center [647, 232] width 593 height 73
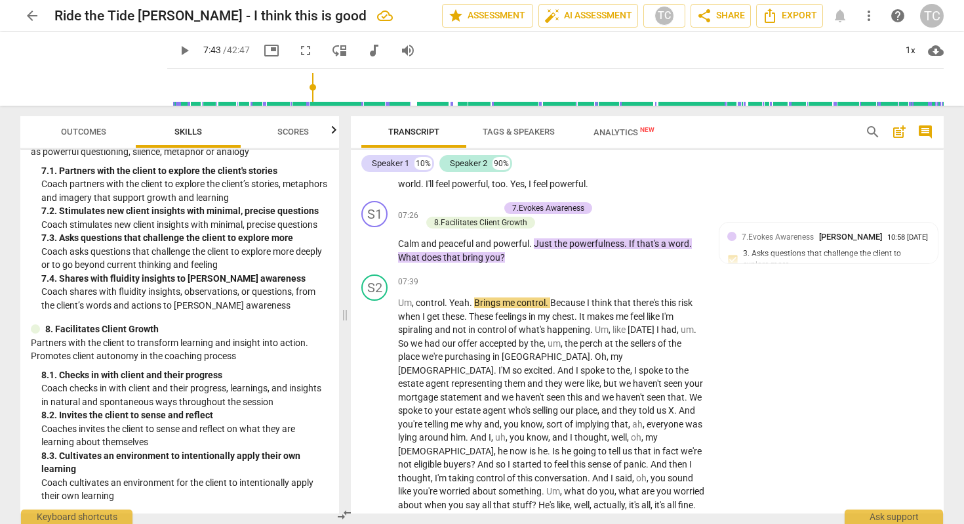
click at [277, 285] on p "Coach shares with fluidity insights, observations, or questions, from the clien…" at bounding box center [184, 298] width 287 height 27
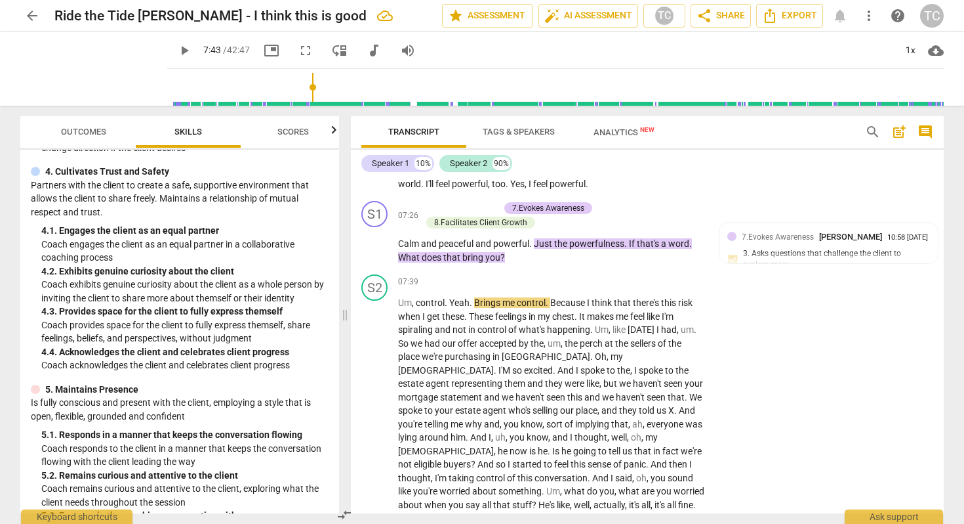
scroll to position [365, 0]
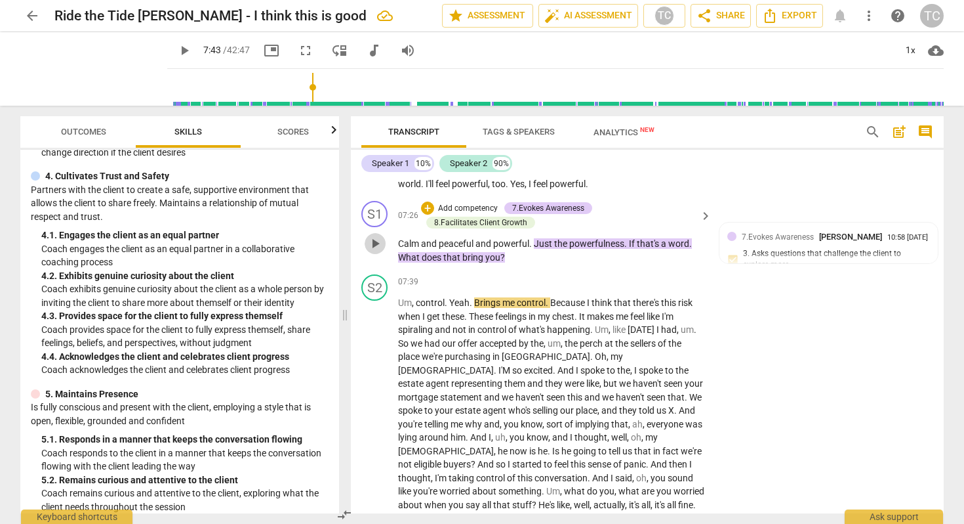
click at [375, 240] on span "play_arrow" at bounding box center [375, 244] width 16 height 16
click at [554, 238] on span "Just" at bounding box center [544, 243] width 20 height 10
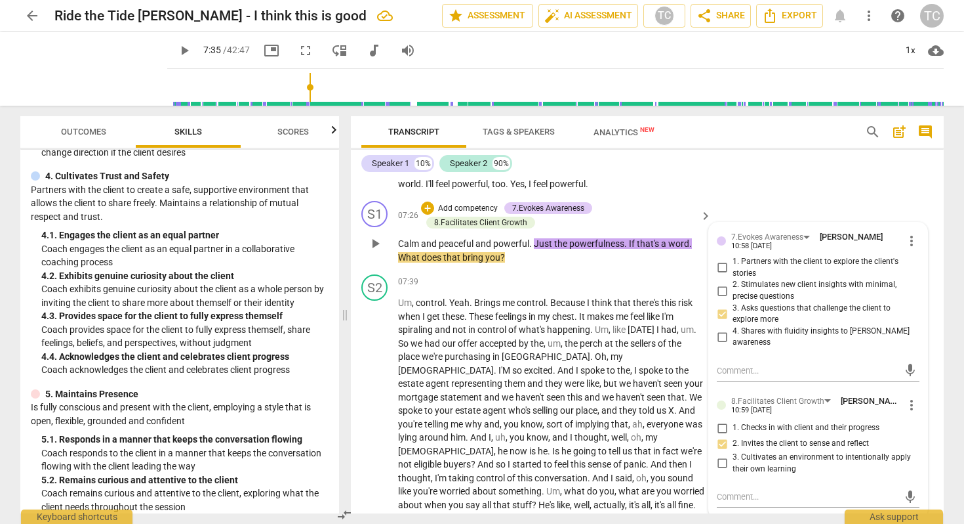
click at [557, 238] on span "the" at bounding box center [561, 243] width 15 height 10
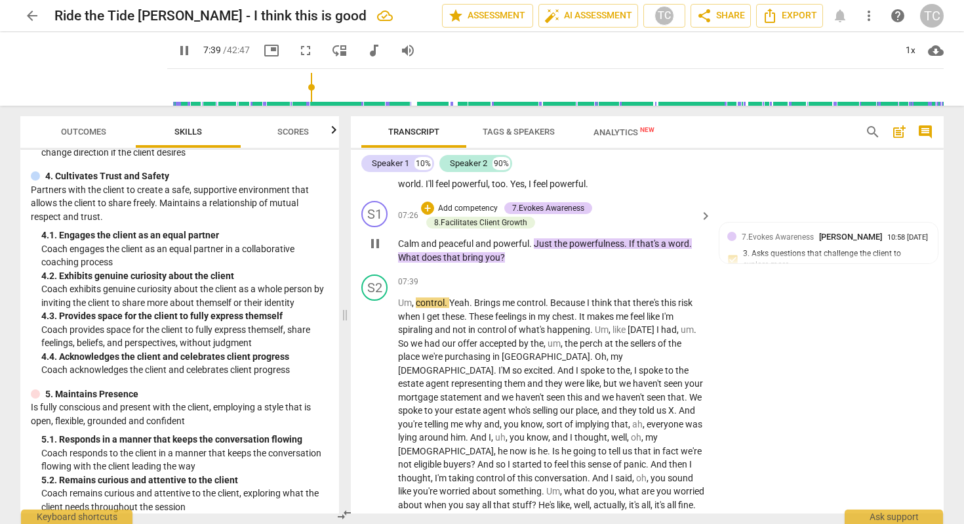
type input "460"
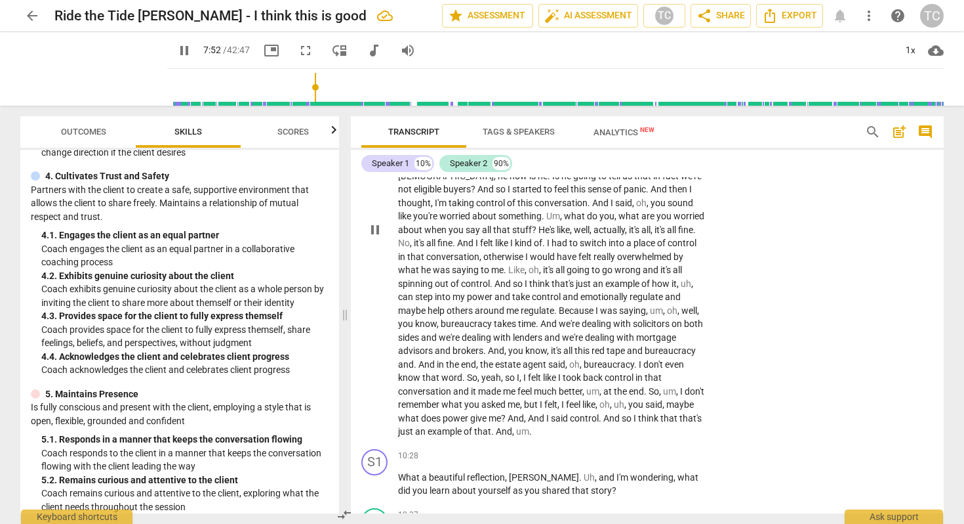
scroll to position [1967, 0]
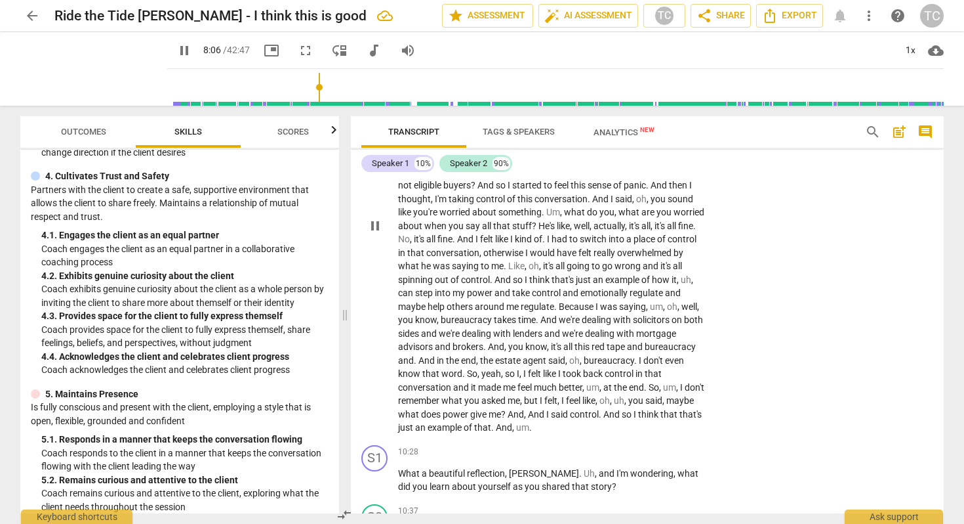
click at [685, 386] on span "don't" at bounding box center [695, 387] width 20 height 10
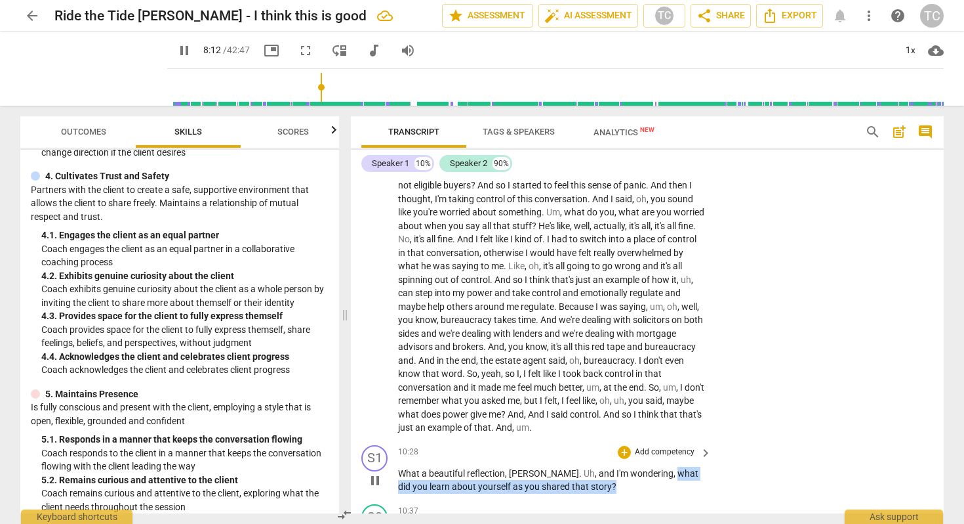
drag, startPoint x: 582, startPoint y: 474, endPoint x: 628, endPoint y: 455, distance: 50.0
click at [627, 466] on p "What a beautiful reflection , [PERSON_NAME] . [PERSON_NAME] , and I'm wondering…" at bounding box center [551, 479] width 307 height 27
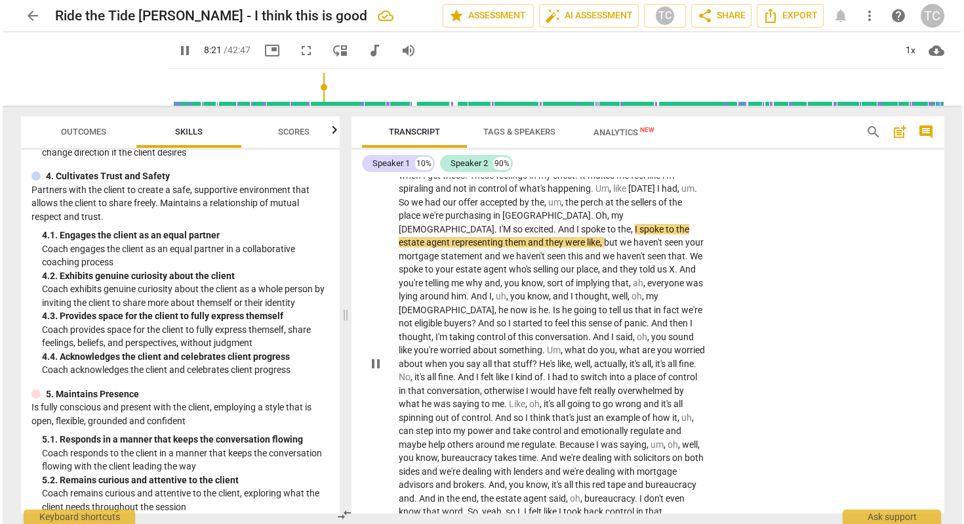
scroll to position [1819, 0]
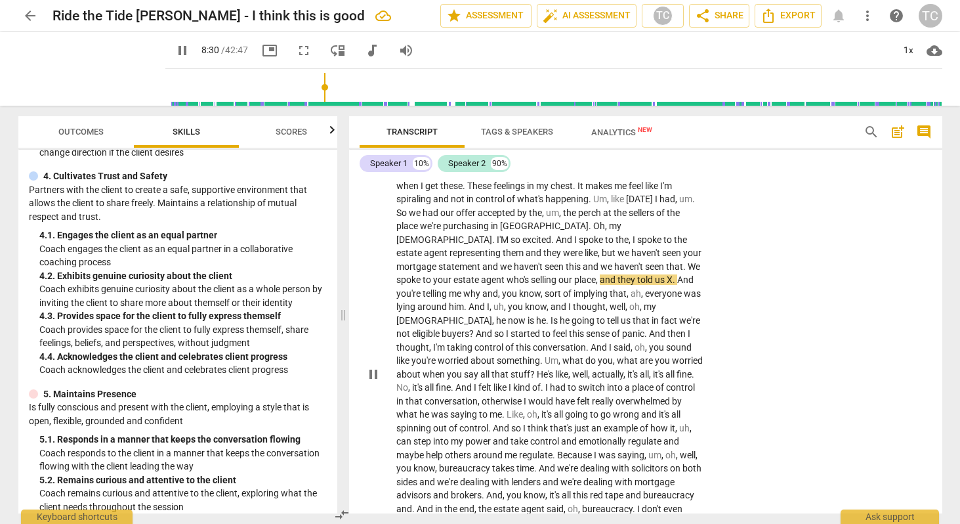
click at [574, 234] on span "And" at bounding box center [565, 239] width 18 height 10
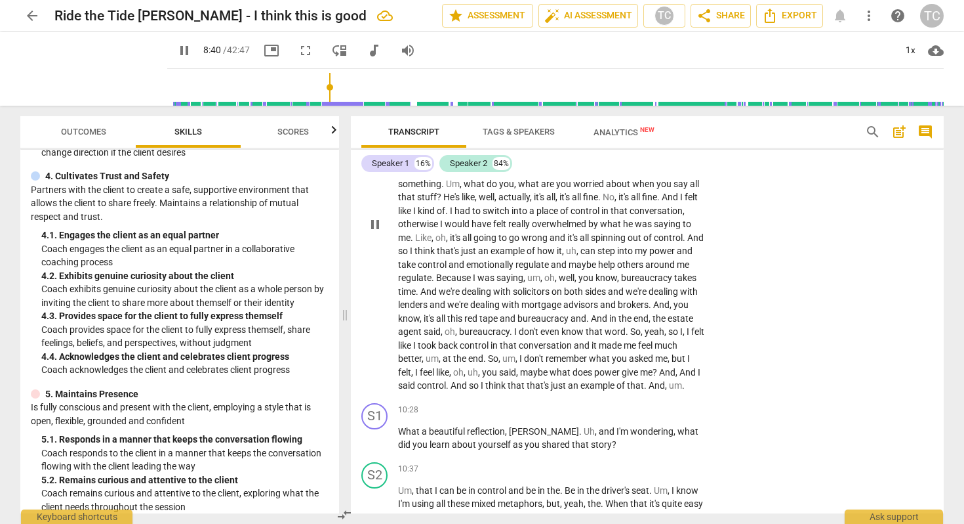
scroll to position [2053, 0]
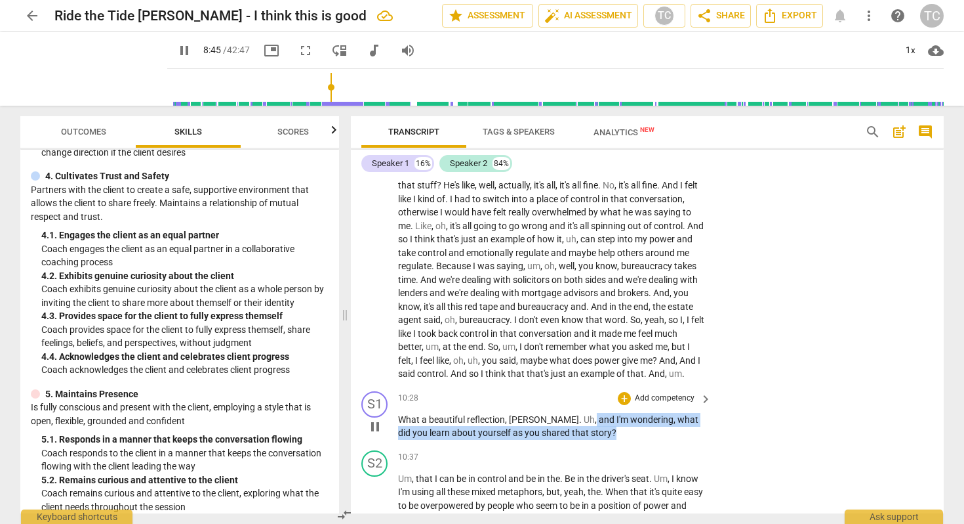
drag, startPoint x: 547, startPoint y: 404, endPoint x: 575, endPoint y: 424, distance: 34.2
click at [575, 424] on div "S1 play_arrow pause 10:28 + Add competency keyboard_arrow_right What a beautifu…" at bounding box center [647, 415] width 593 height 59
click at [622, 392] on div "+" at bounding box center [624, 398] width 13 height 13
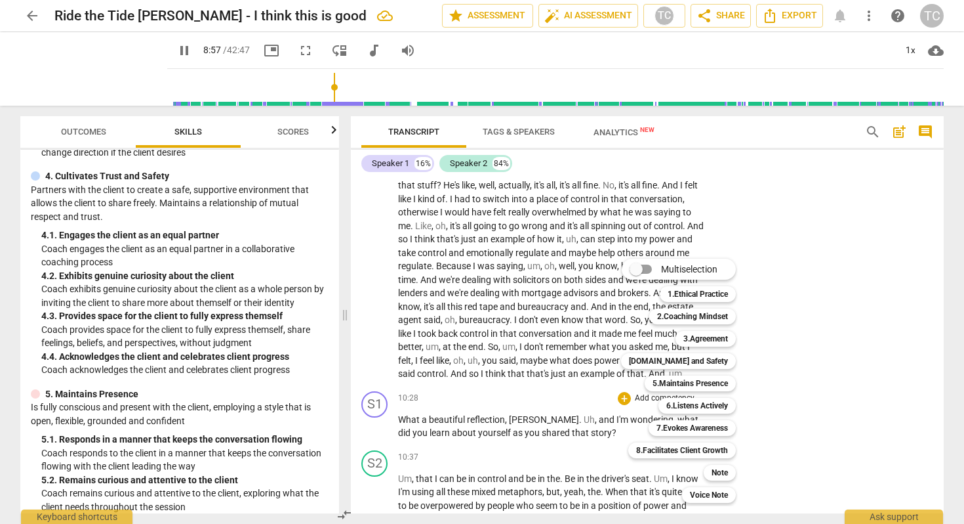
click at [113, 434] on div at bounding box center [482, 262] width 964 height 524
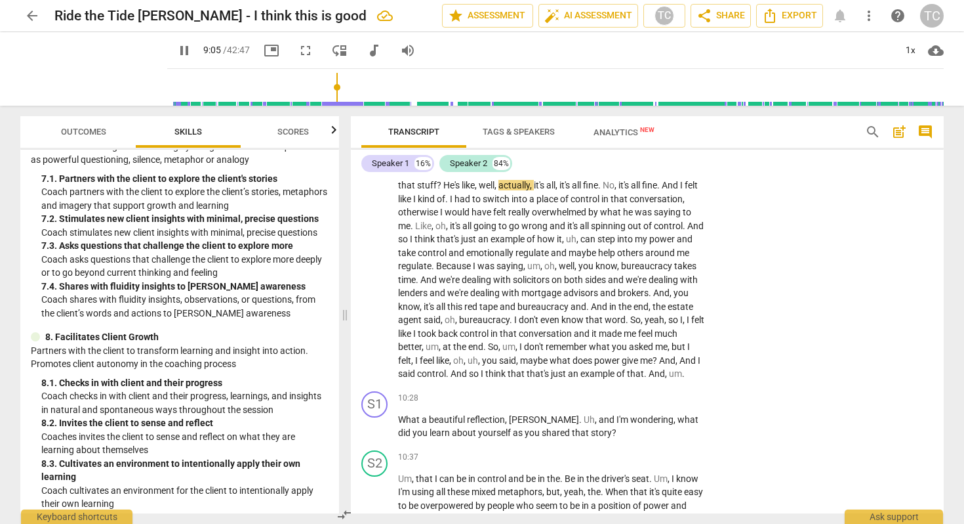
scroll to position [1020, 0]
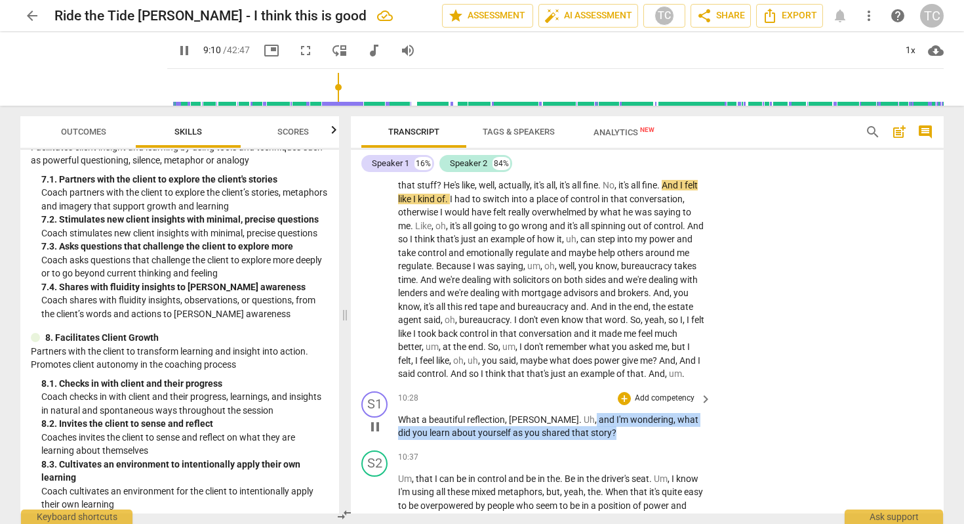
drag, startPoint x: 546, startPoint y: 403, endPoint x: 569, endPoint y: 417, distance: 27.0
click at [569, 417] on p "What a beautiful reflection , [PERSON_NAME] . [PERSON_NAME] , and I'm wondering…" at bounding box center [551, 426] width 307 height 27
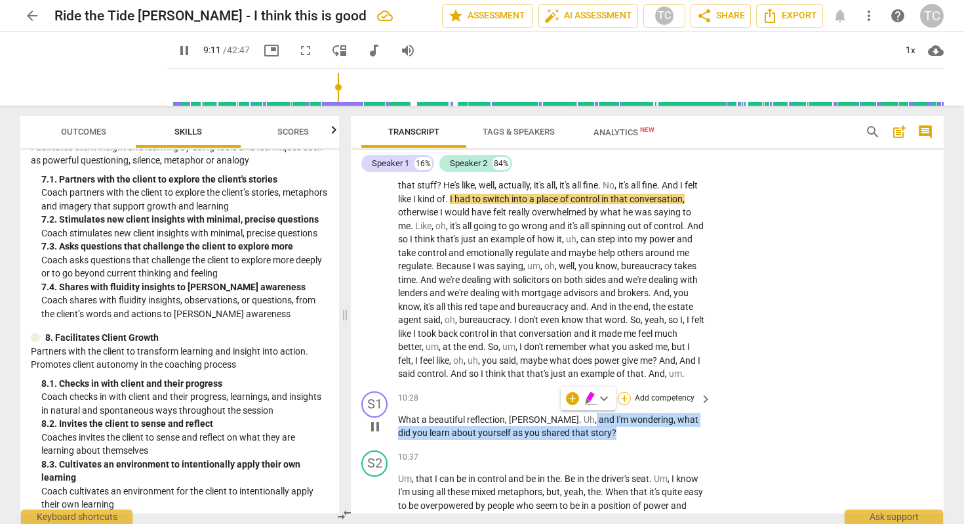
click at [621, 392] on div "+" at bounding box center [624, 398] width 13 height 13
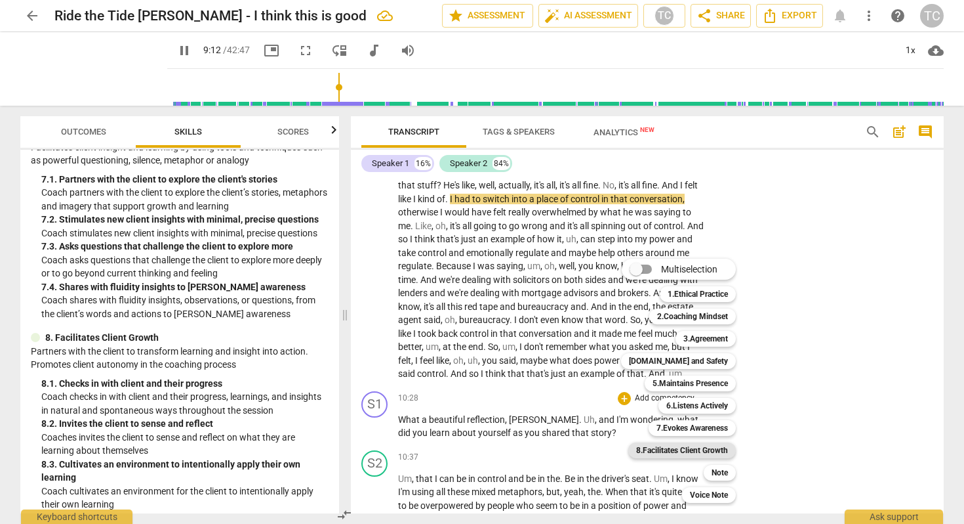
click at [670, 447] on b "8.Facilitates Client Growth" at bounding box center [682, 450] width 92 height 16
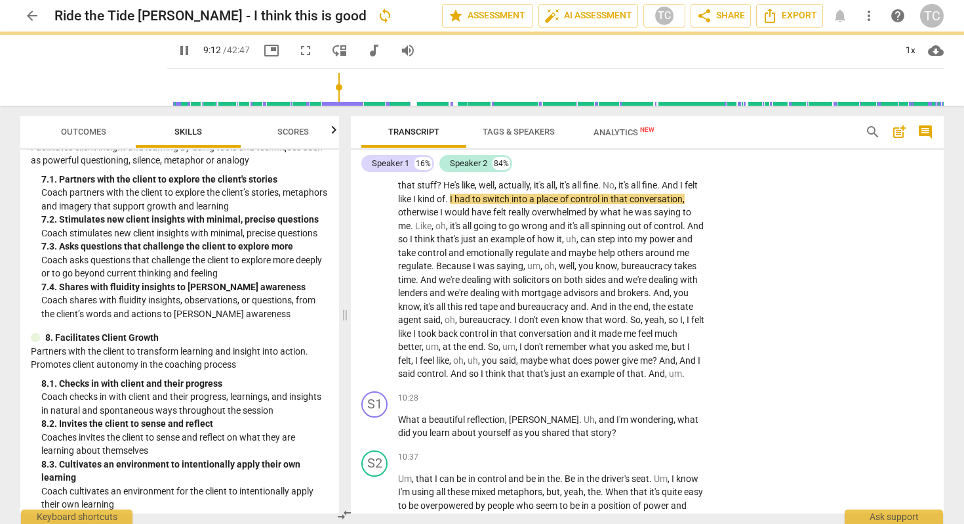
type input "553"
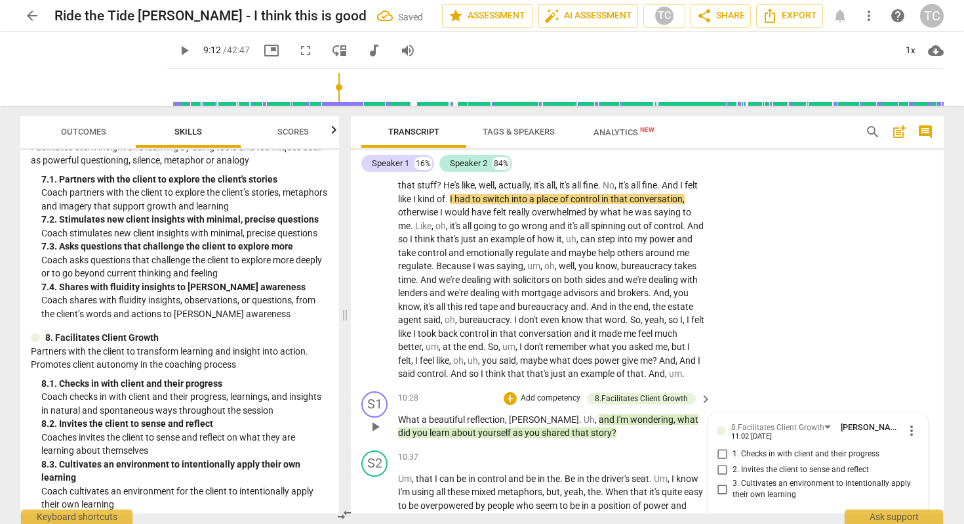
click at [720, 462] on input "2. Invites the client to sense and reflect" at bounding box center [722, 470] width 21 height 16
checkbox input "true"
click at [770, 386] on div "S1 play_arrow pause 10:28 + Add competency 8.Facilitates Client Growth keyboard…" at bounding box center [647, 415] width 593 height 59
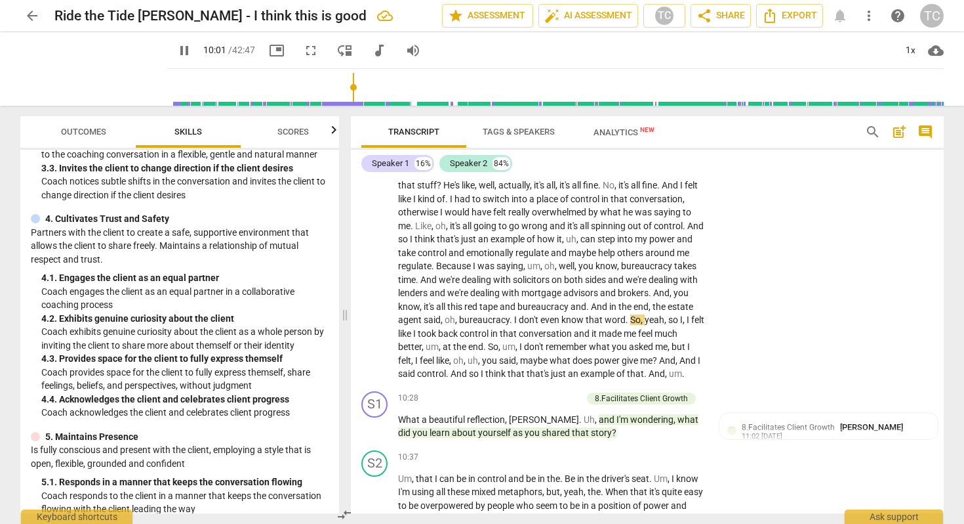
scroll to position [325, 0]
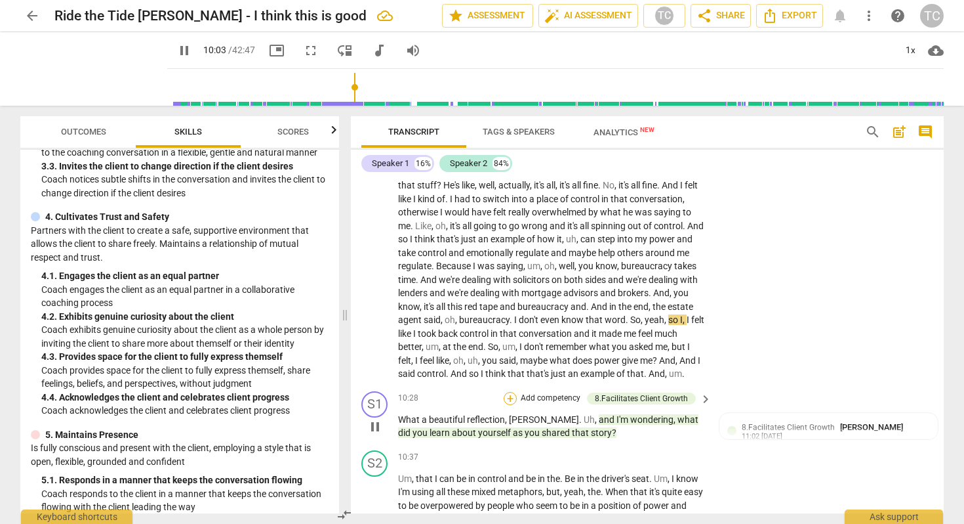
click at [511, 392] on div "+" at bounding box center [510, 398] width 13 height 13
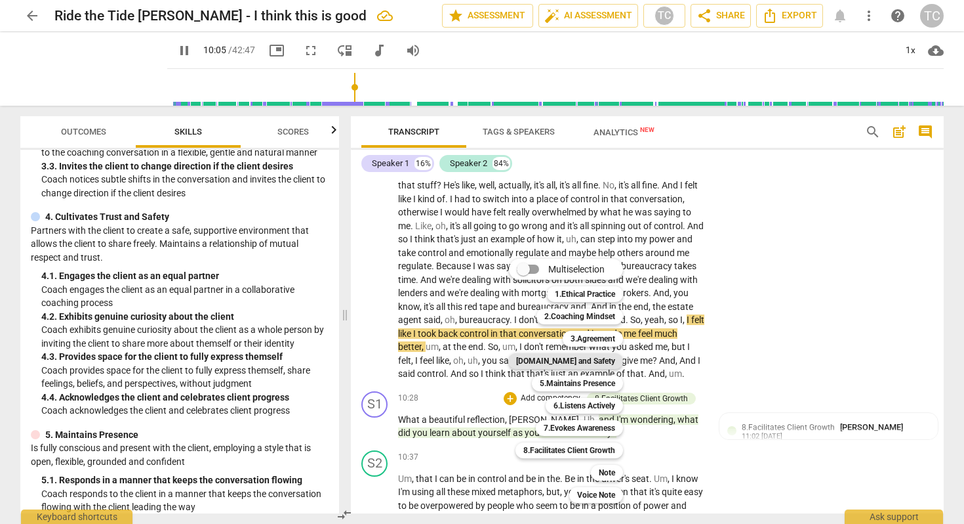
click at [600, 355] on b "[DOMAIN_NAME] and Safety" at bounding box center [565, 361] width 99 height 16
type input "605"
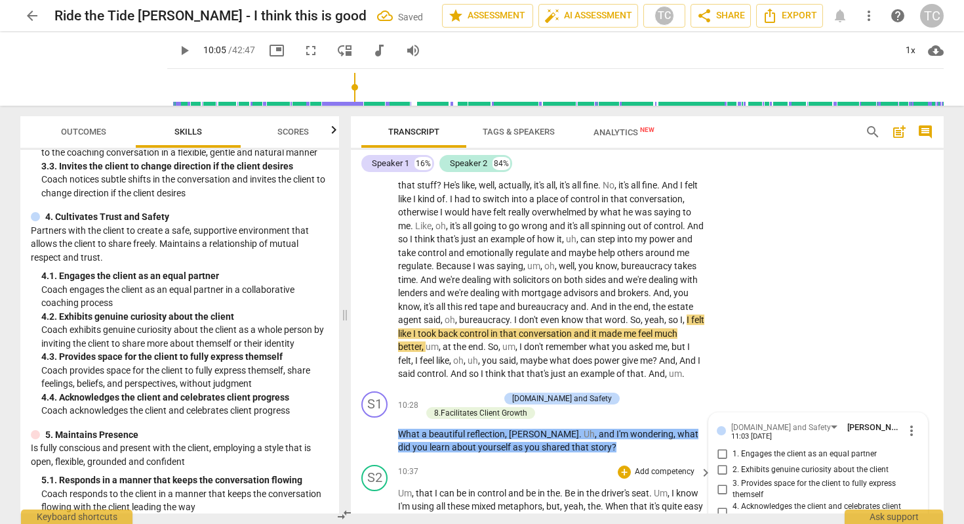
scroll to position [2236, 0]
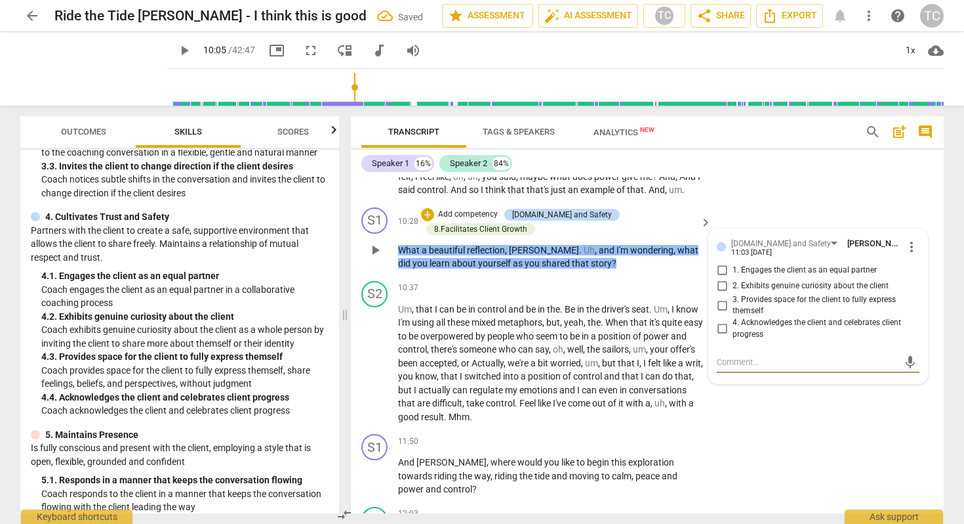
click at [720, 278] on input "2. Exhibits genuine curiosity about the client" at bounding box center [722, 286] width 21 height 16
checkbox input "true"
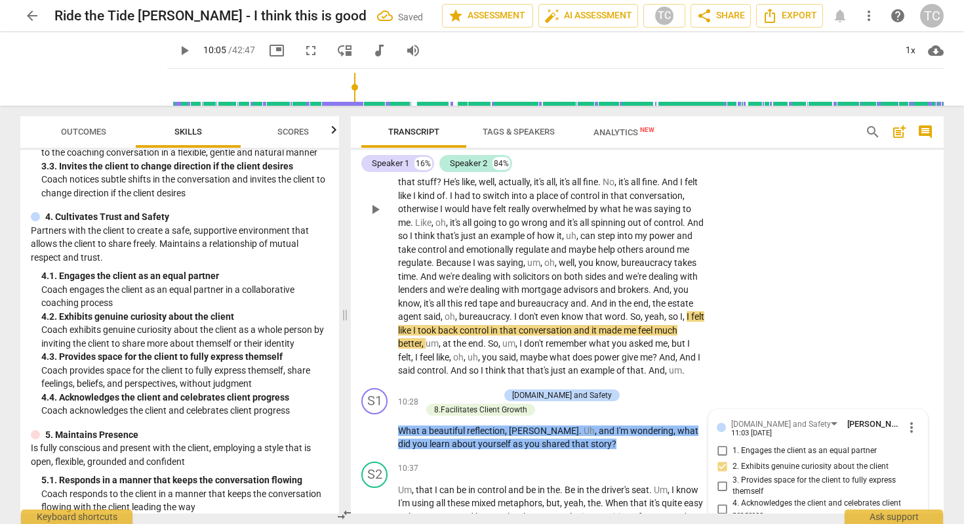
scroll to position [2037, 0]
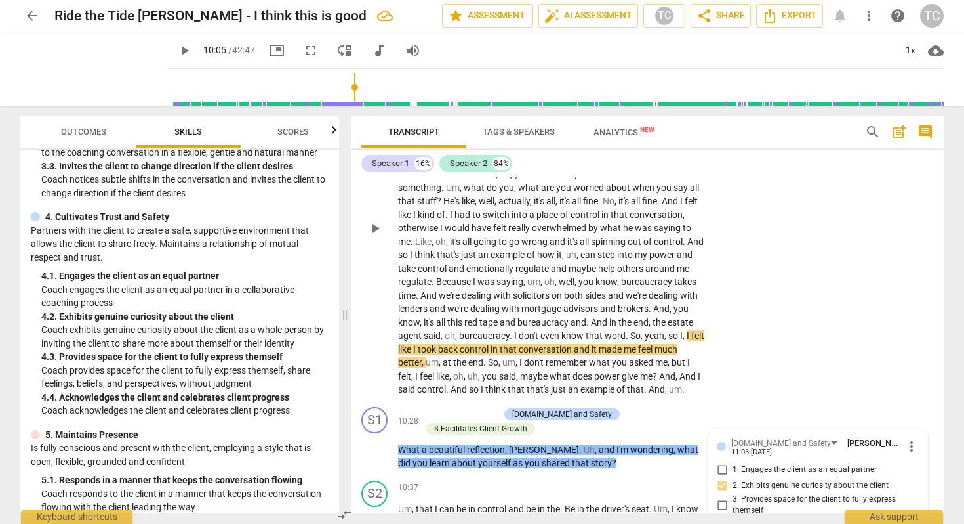
click at [369, 220] on span "play_arrow" at bounding box center [375, 228] width 16 height 16
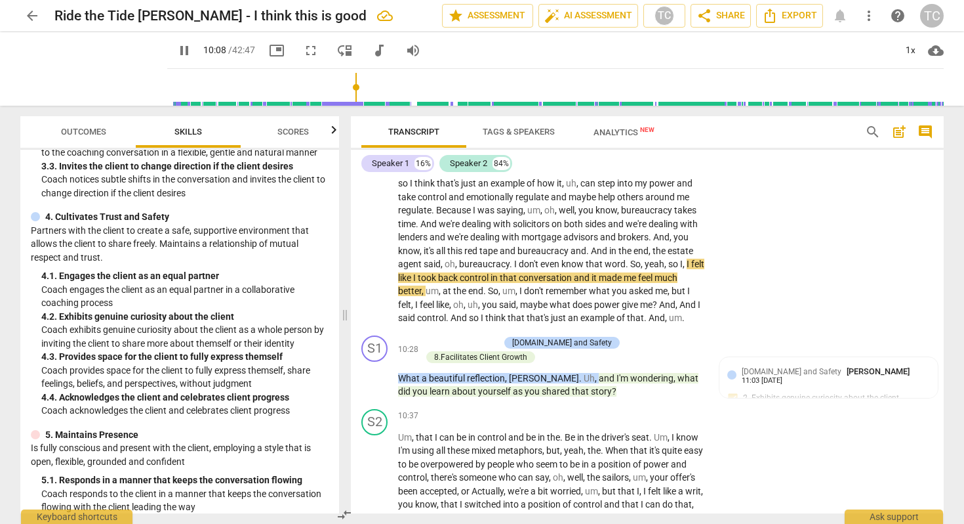
scroll to position [2110, 0]
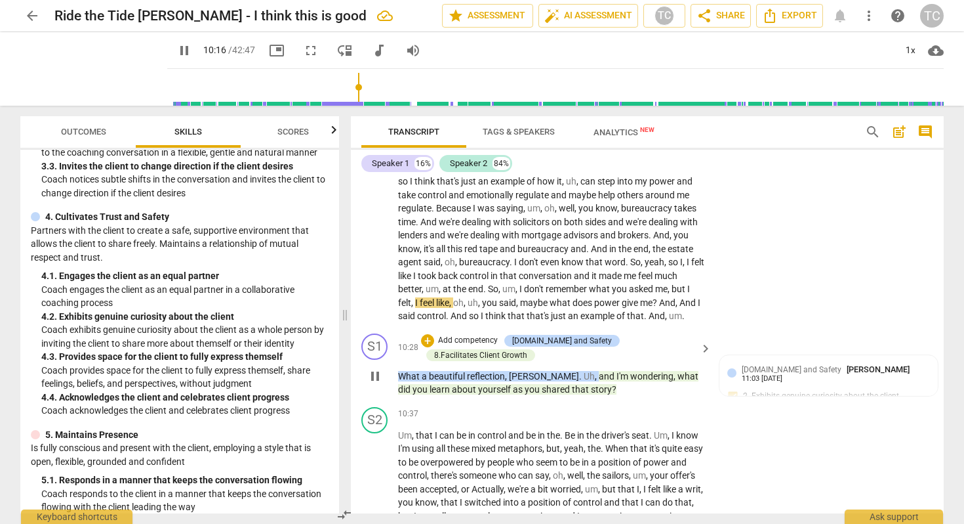
drag, startPoint x: 396, startPoint y: 356, endPoint x: 538, endPoint y: 356, distance: 142.4
click at [538, 356] on div "S1 play_arrow pause 10:28 + Add competency [DOMAIN_NAME] and Safety 8.Facilitat…" at bounding box center [647, 364] width 593 height 73
click at [446, 335] on p "Add competency" at bounding box center [468, 341] width 62 height 12
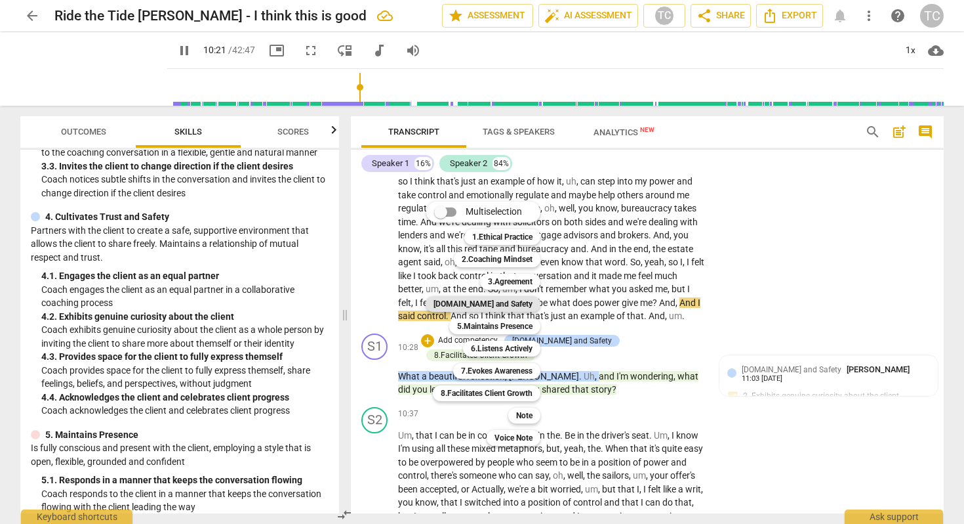
click at [489, 298] on b "[DOMAIN_NAME] and Safety" at bounding box center [483, 304] width 99 height 16
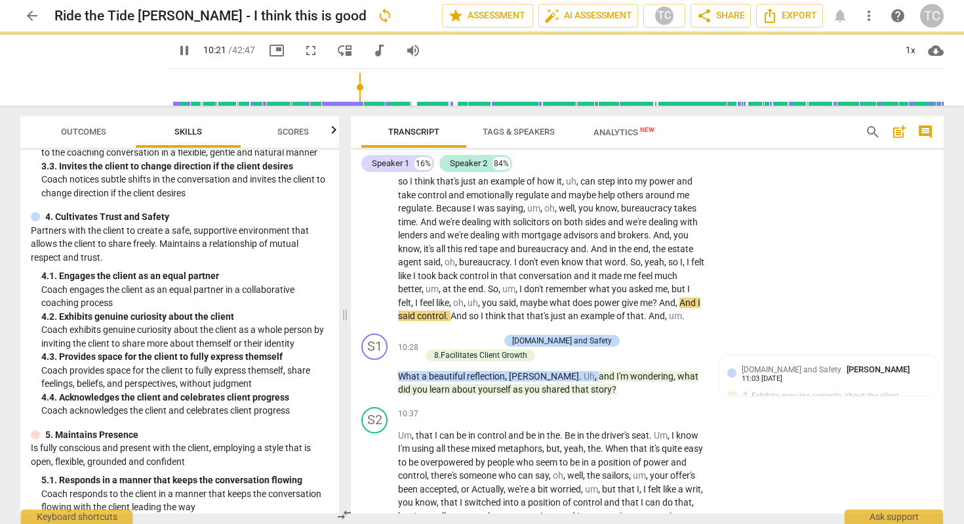
type input "622"
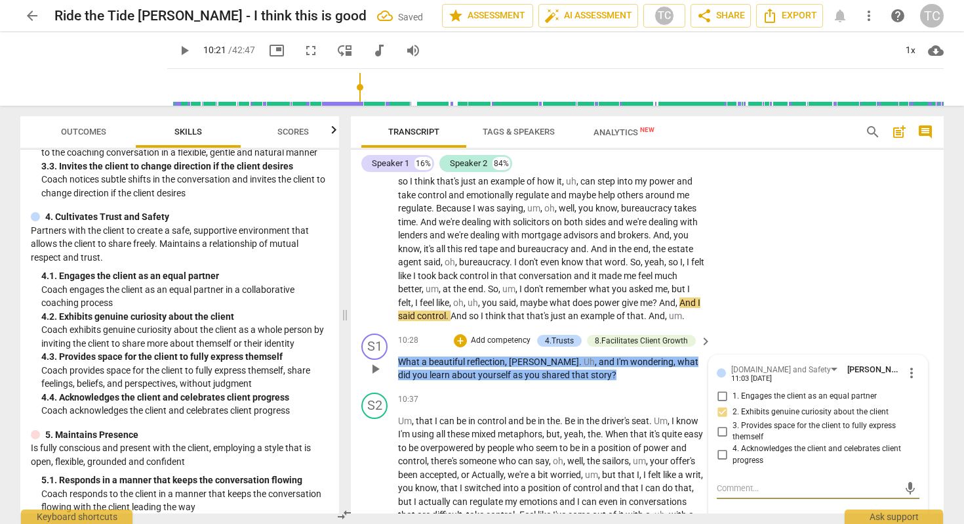
click at [718, 447] on input "4. Acknowledges the client and celebrates client progress" at bounding box center [722, 455] width 21 height 16
checkbox input "true"
click at [784, 291] on div "S1 play_arrow pause 08:16 + Add competency keyboard_arrow_right And I spoke to …" at bounding box center [647, 143] width 593 height 369
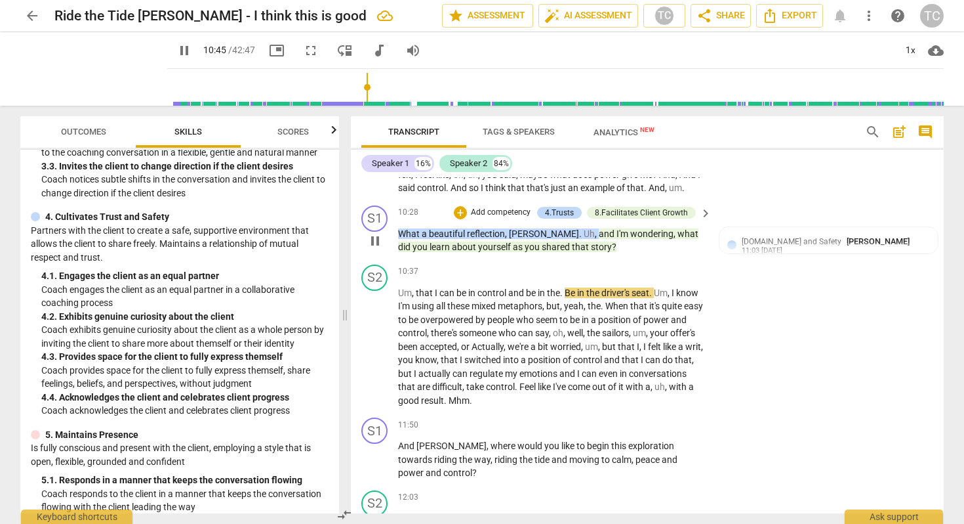
scroll to position [2242, 0]
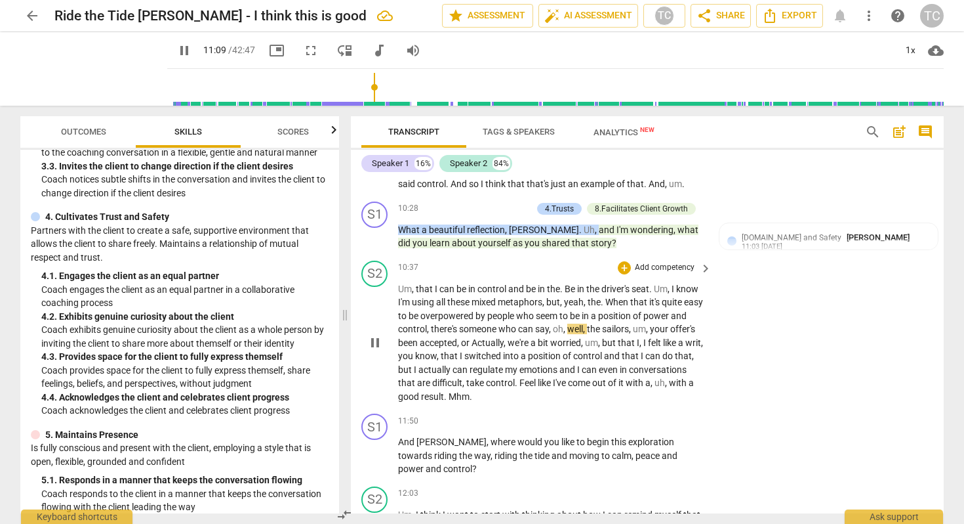
click at [629, 323] on span "sailors" at bounding box center [615, 328] width 27 height 10
type input "671"
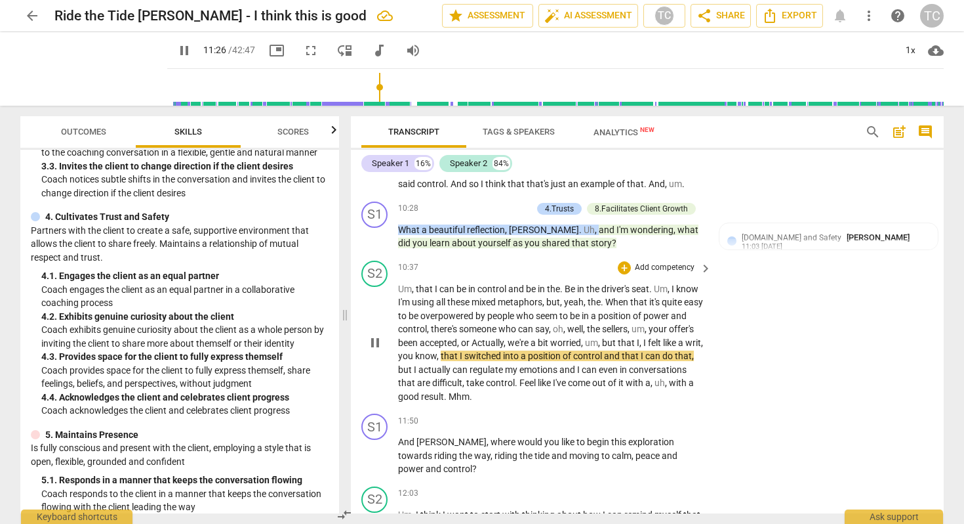
click at [701, 337] on span "," at bounding box center [702, 342] width 2 height 10
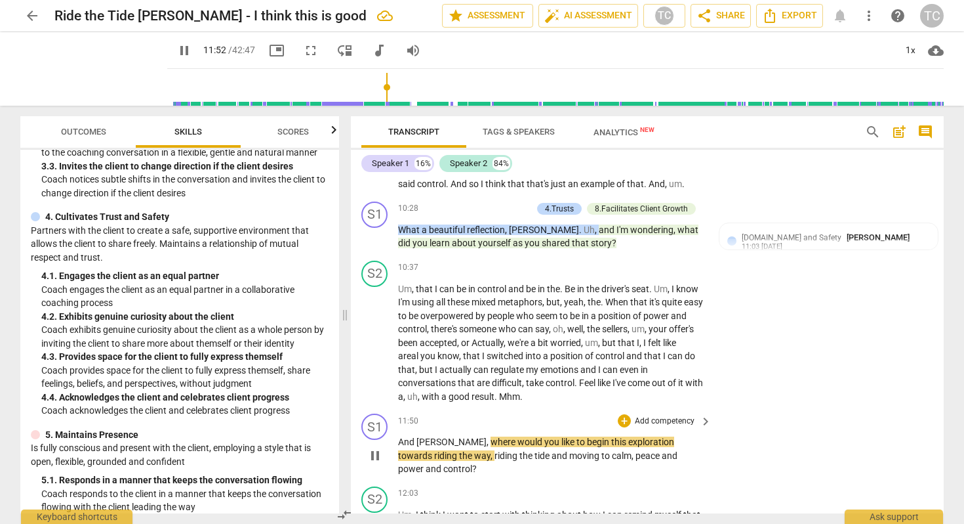
click at [371, 447] on span "pause" at bounding box center [375, 455] width 16 height 16
type input "712"
drag, startPoint x: 398, startPoint y: 419, endPoint x: 438, endPoint y: 422, distance: 39.5
click at [438, 435] on p "And [PERSON_NAME] , where would you like to begin this exploration towards ridi…" at bounding box center [551, 455] width 307 height 41
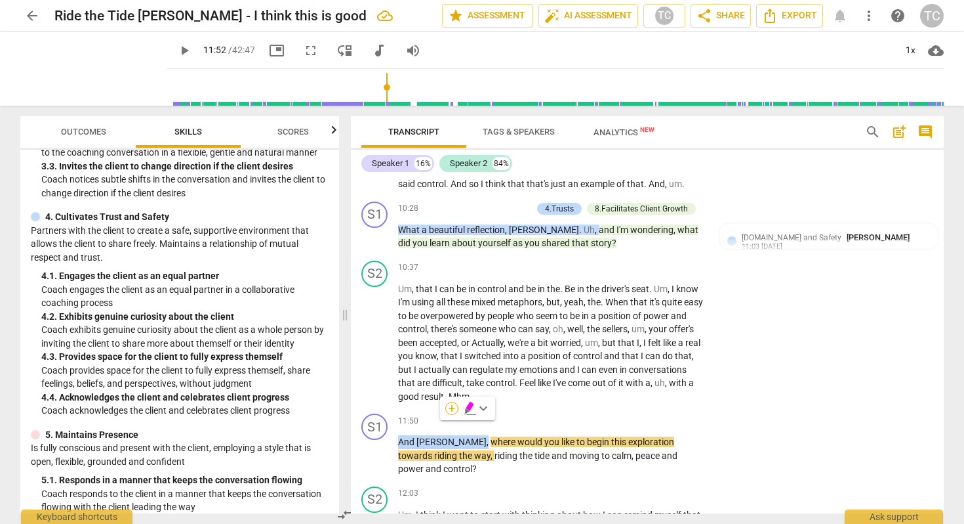
click at [449, 405] on div "+" at bounding box center [451, 407] width 13 height 13
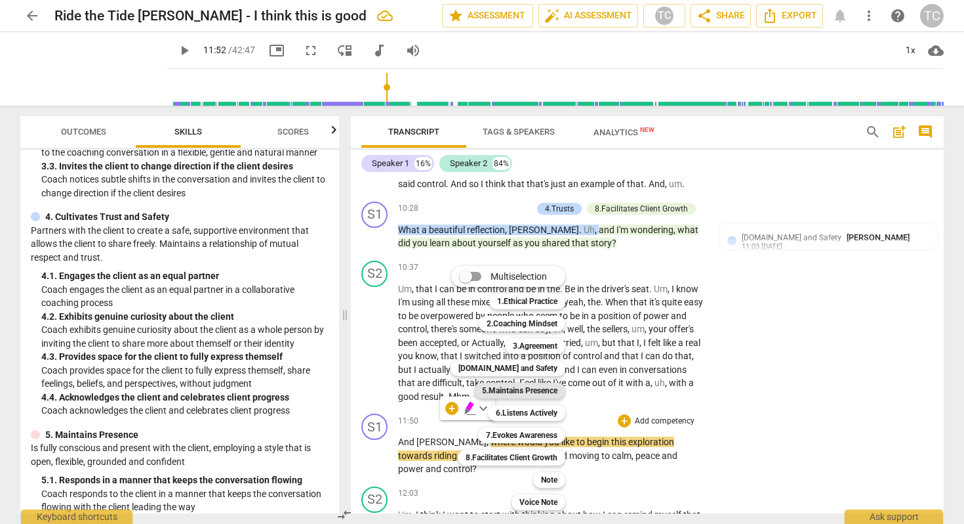
click at [526, 384] on b "5.Maintains Presence" at bounding box center [519, 390] width 75 height 16
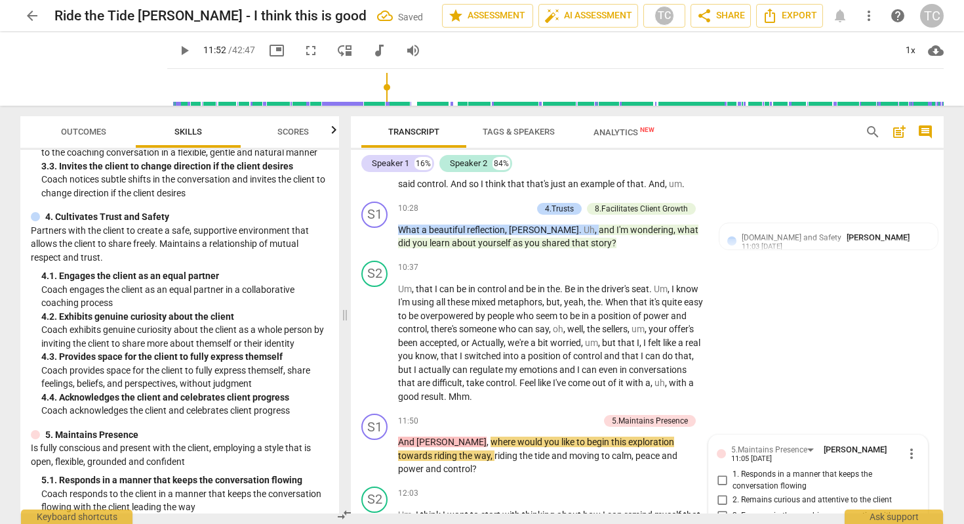
scroll to position [2441, 0]
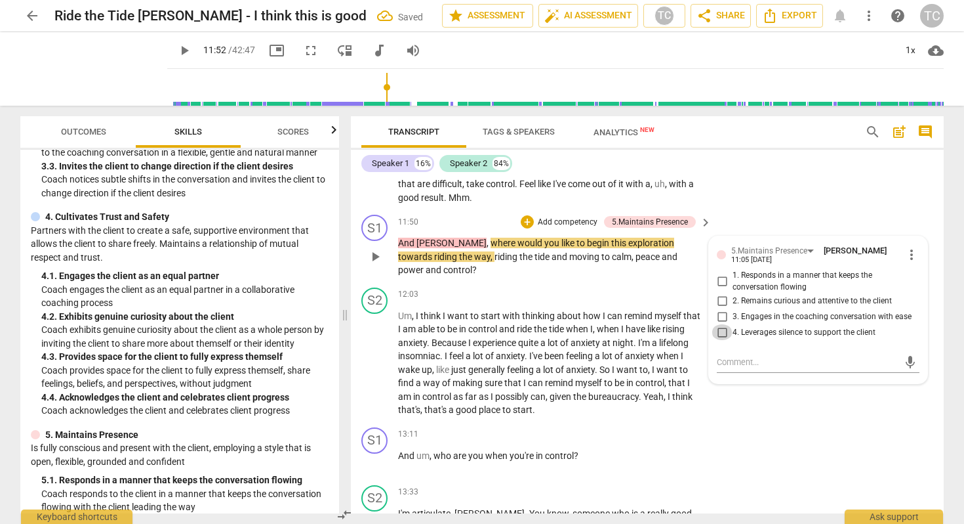
click at [720, 324] on input "4. Leverages silence to support the client" at bounding box center [722, 332] width 21 height 16
checkbox input "true"
click at [733, 356] on textarea at bounding box center [808, 362] width 182 height 12
type textarea "g"
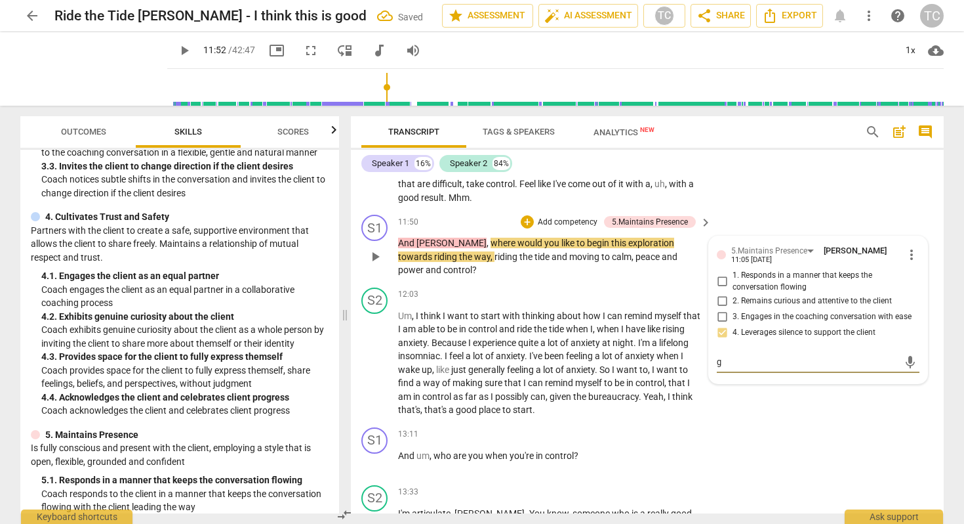
type textarea "go"
type textarea "goo"
type textarea "good"
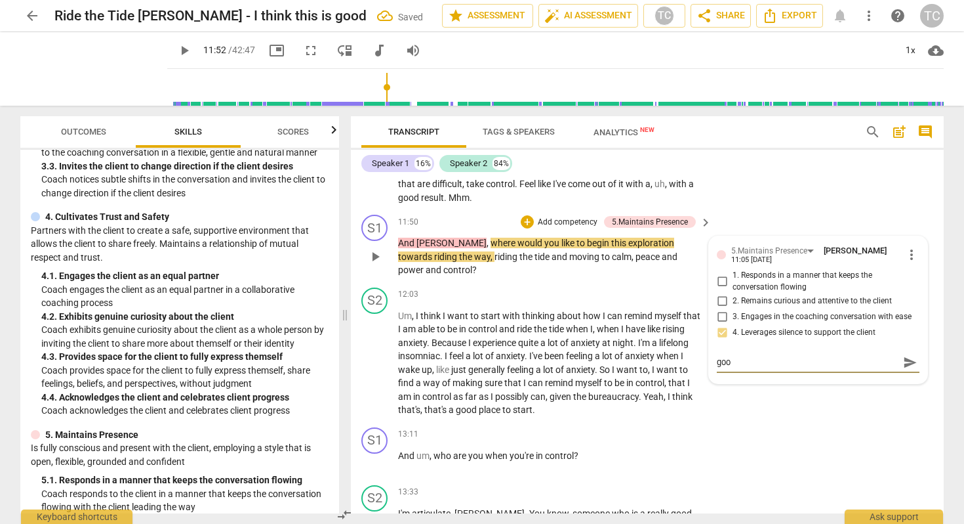
type textarea "good"
type textarea "good s"
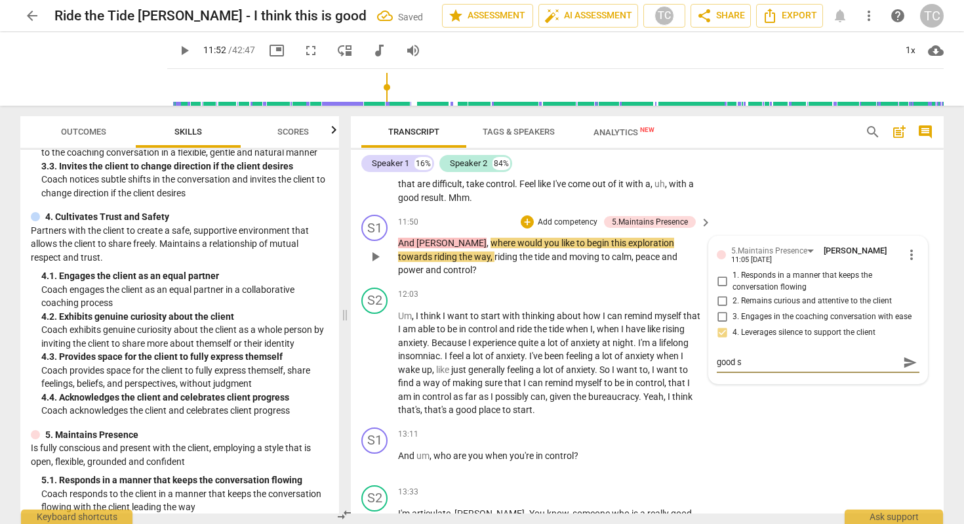
type textarea "good si"
type textarea "good sil"
type textarea "good sile"
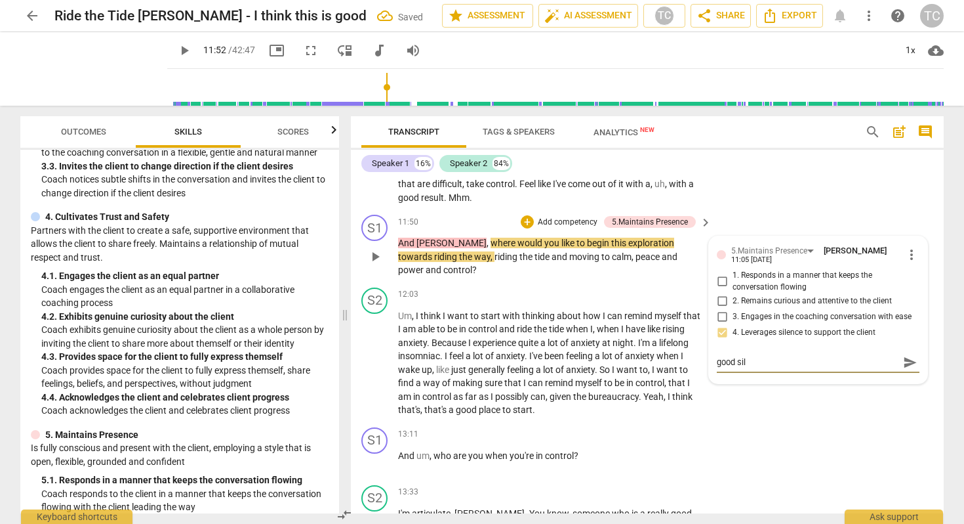
type textarea "good sile"
type textarea "good silen"
type textarea "good sile"
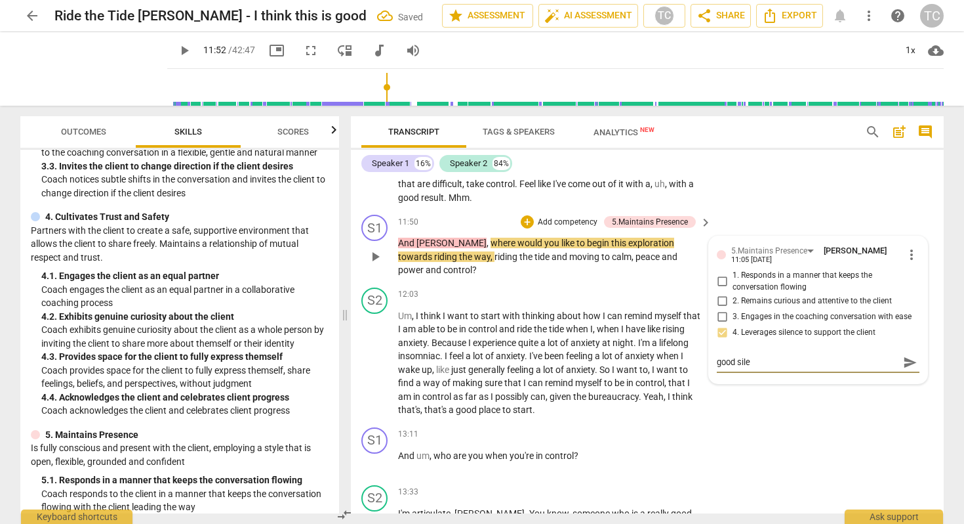
type textarea "good sil"
type textarea "good si"
type textarea "good s"
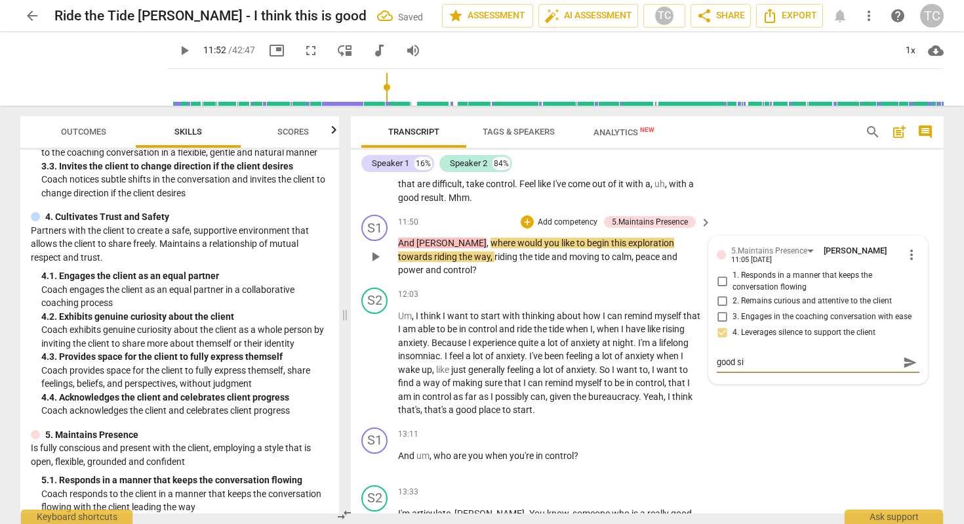
type textarea "good s"
type textarea "good"
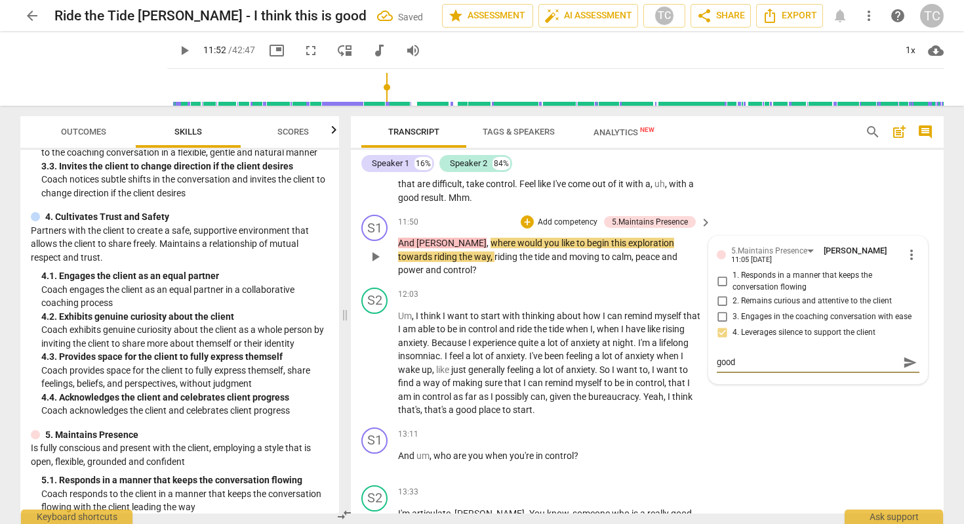
type textarea "goo"
type textarea "go"
type textarea "g"
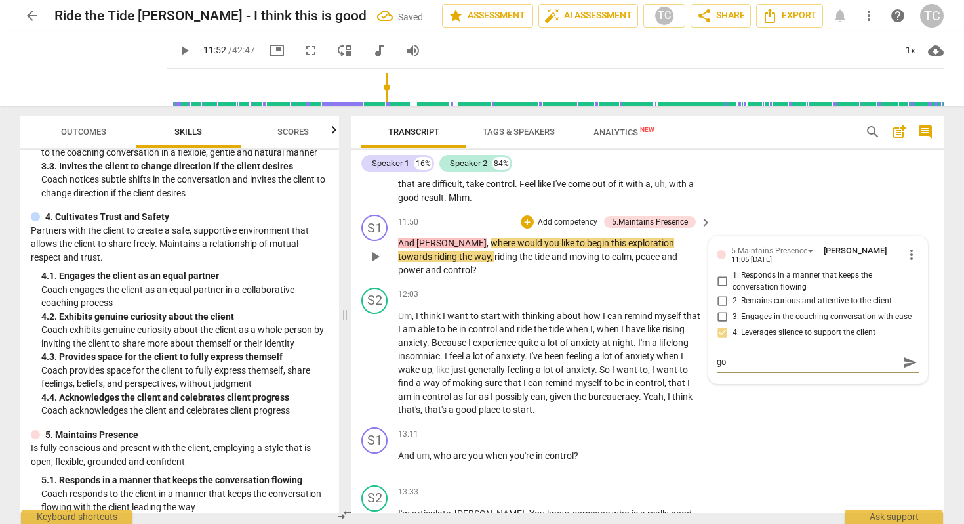
type textarea "g"
type textarea "s"
type textarea "si"
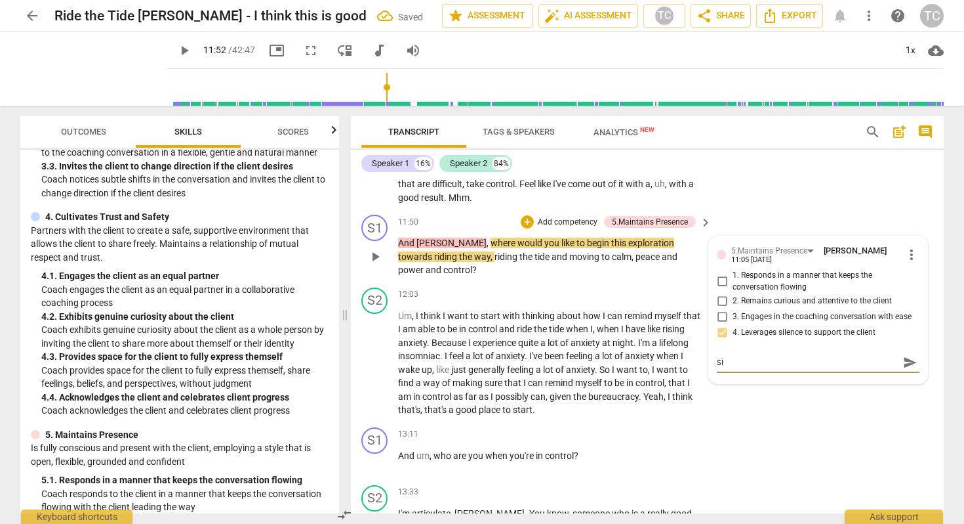
type textarea "sil"
type textarea "sile"
type textarea "silen"
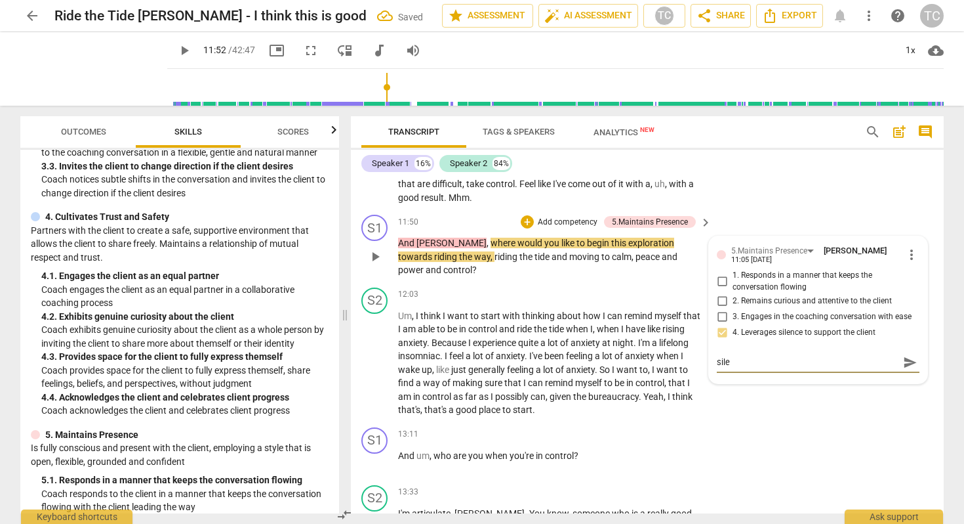
type textarea "silen"
type textarea "silenc"
type textarea "silence"
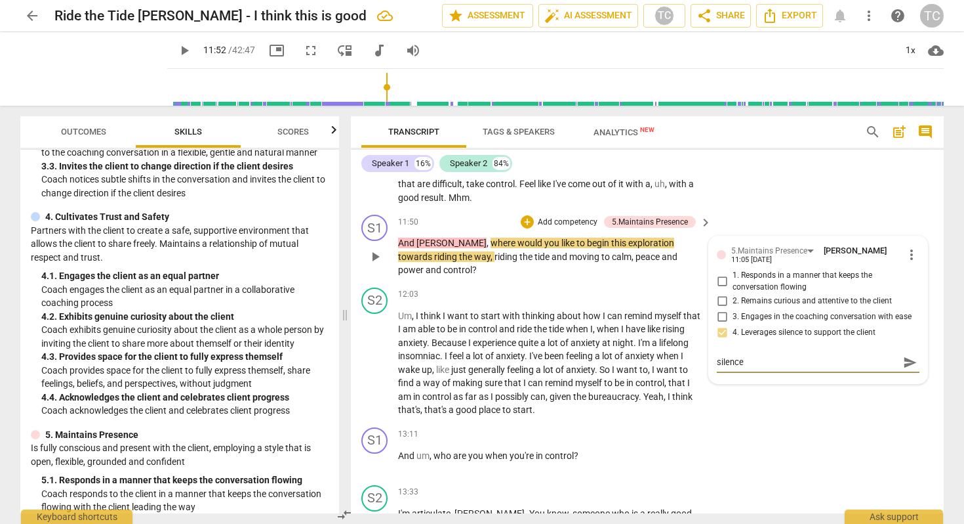
type textarea "silence"
type textarea "silence b"
type textarea "silence be"
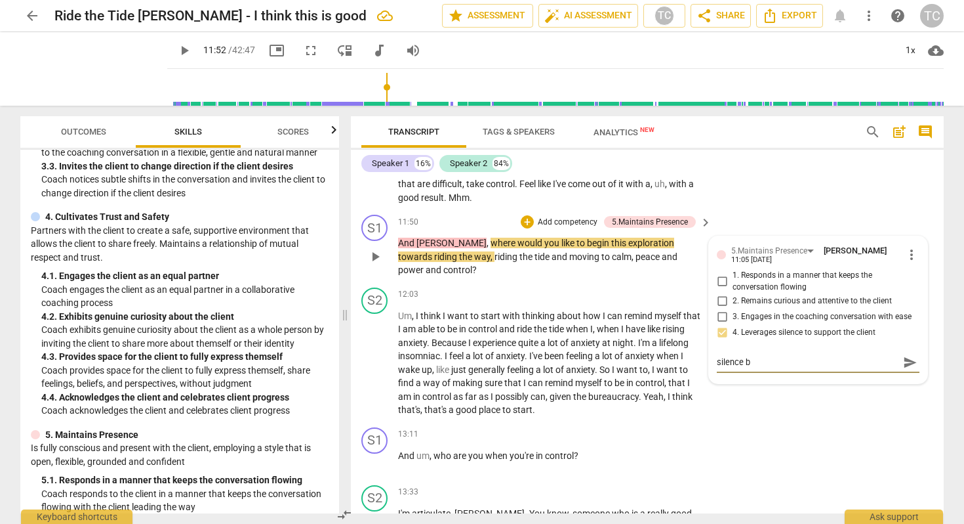
type textarea "silence be"
type textarea "silence bef"
type textarea "silence befo"
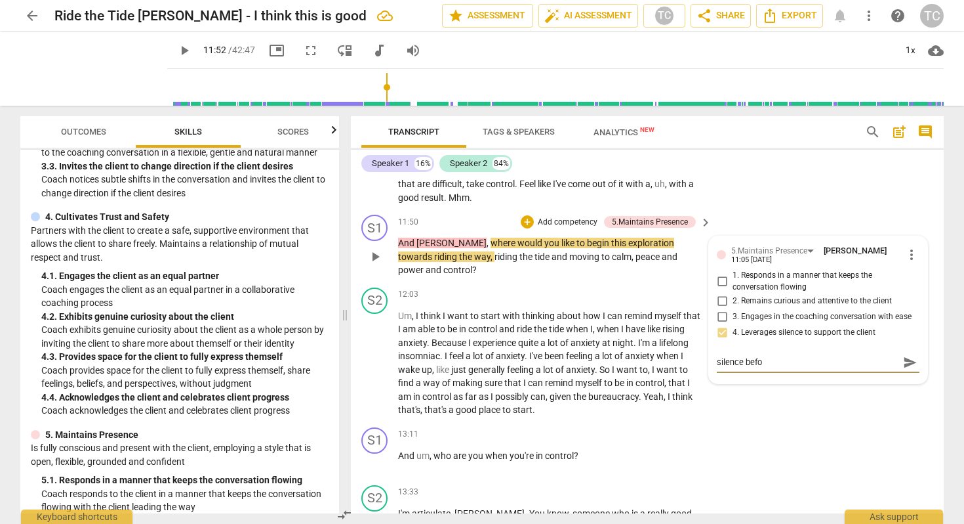
type textarea "silence befor"
type textarea "silence before"
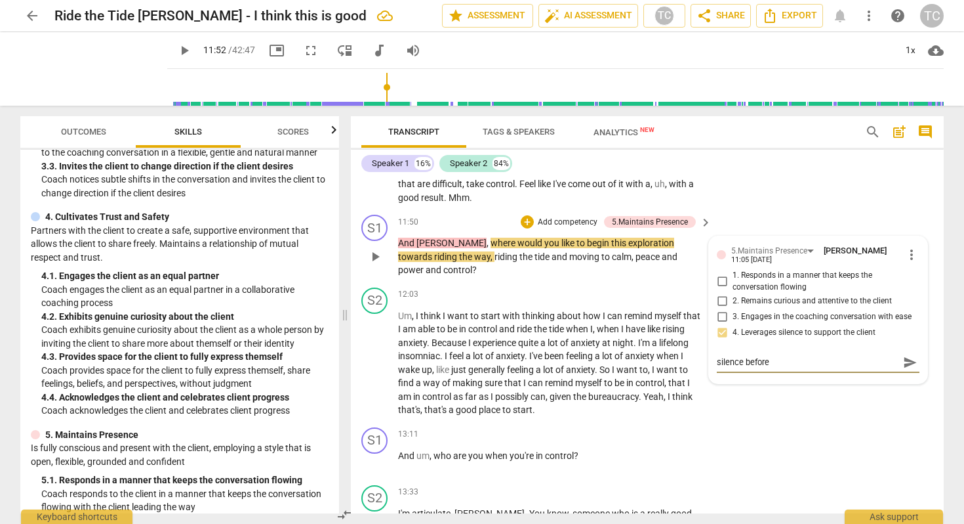
type textarea "silence before"
type textarea "silence before t"
type textarea "silence before th"
type textarea "silence before thi"
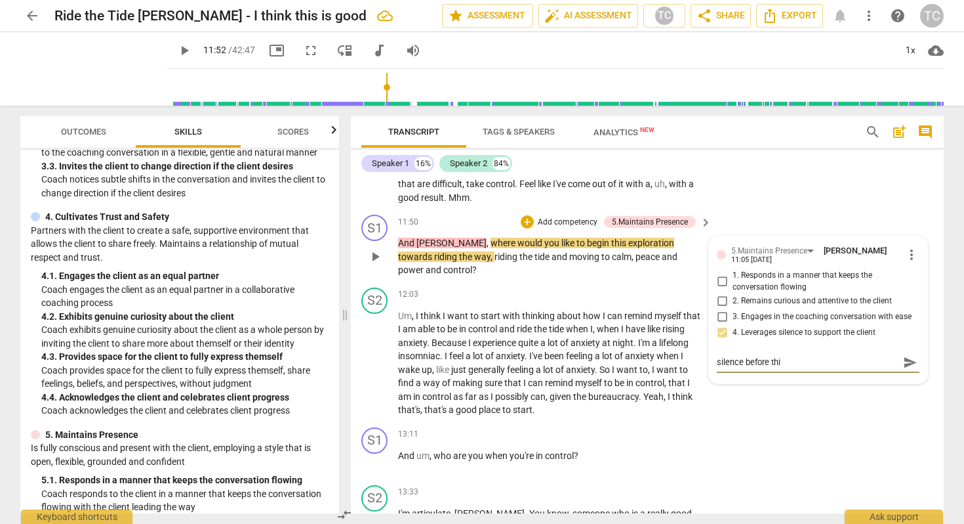
type textarea "silence before this"
click at [908, 355] on span "send" at bounding box center [910, 362] width 14 height 14
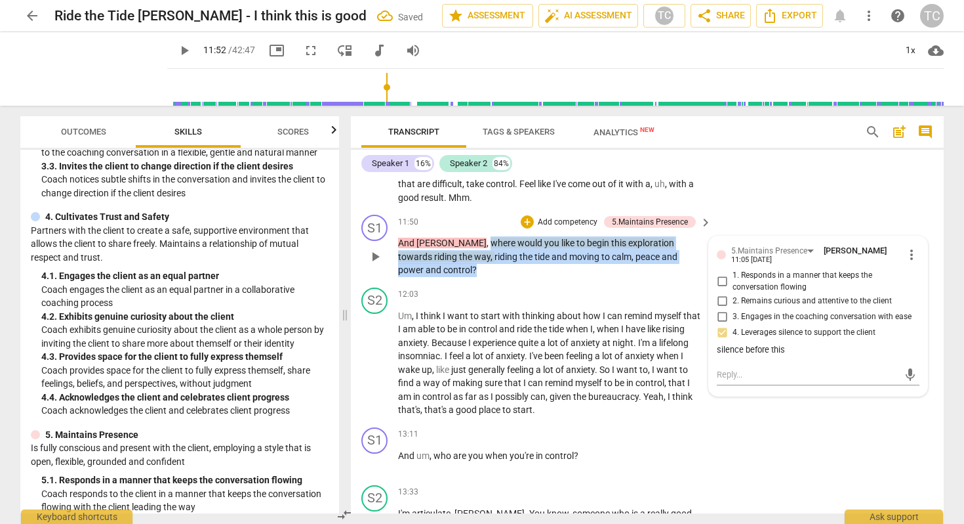
drag, startPoint x: 442, startPoint y: 226, endPoint x: 699, endPoint y: 243, distance: 257.7
click at [699, 243] on p "And [PERSON_NAME] , where would you like to begin this exploration towards ridi…" at bounding box center [551, 256] width 307 height 41
click at [693, 216] on div "+" at bounding box center [694, 222] width 13 height 13
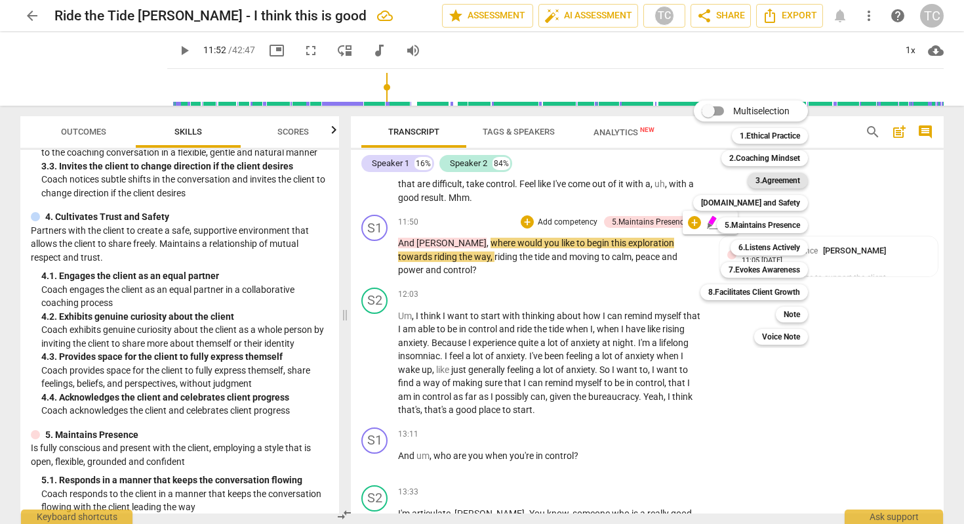
click at [764, 178] on b "3.Agreement" at bounding box center [778, 181] width 45 height 16
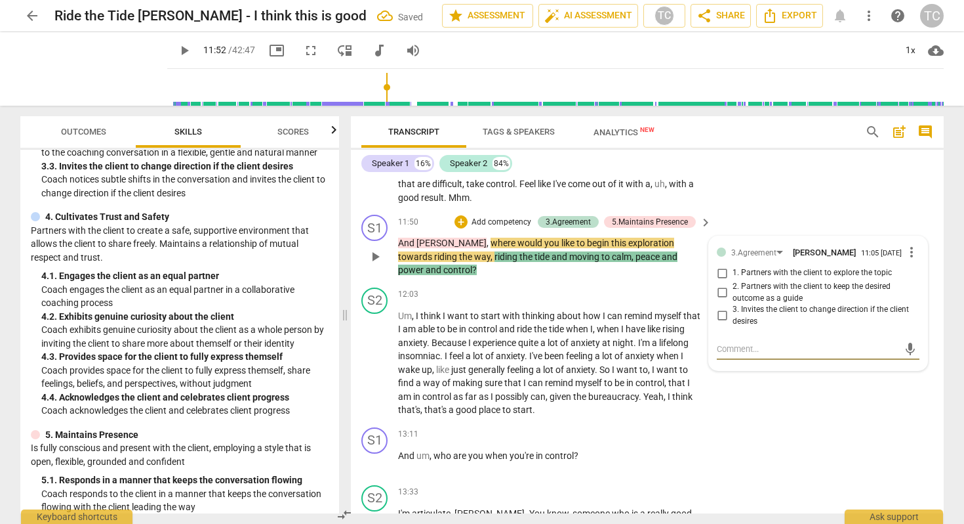
click at [722, 285] on input "2. Partners with the client to keep the desired outcome as a guide" at bounding box center [722, 293] width 21 height 16
checkbox input "true"
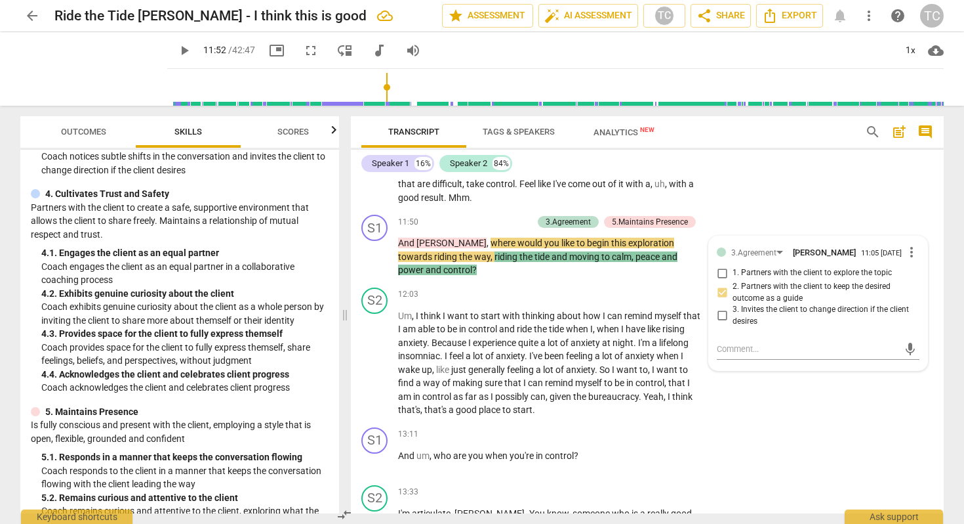
scroll to position [352, 0]
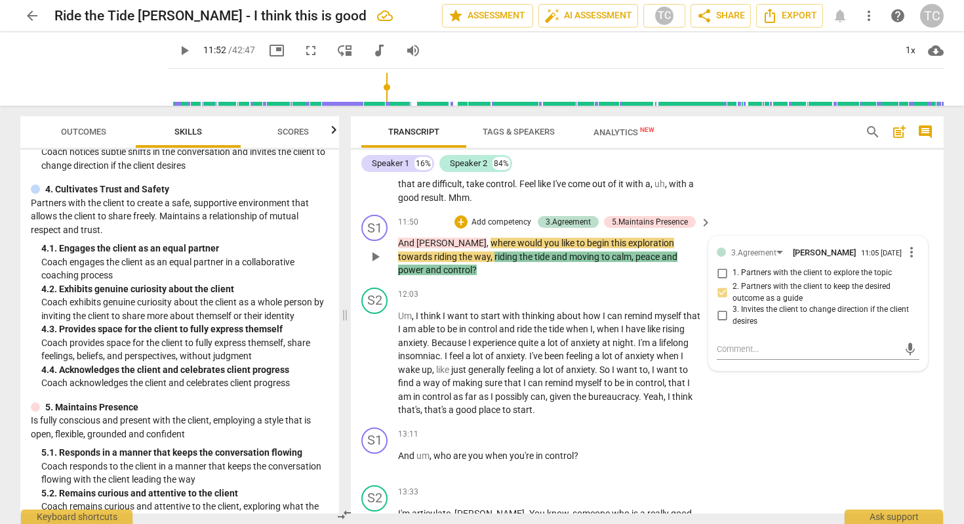
click at [466, 215] on div "+ Add competency" at bounding box center [494, 221] width 78 height 13
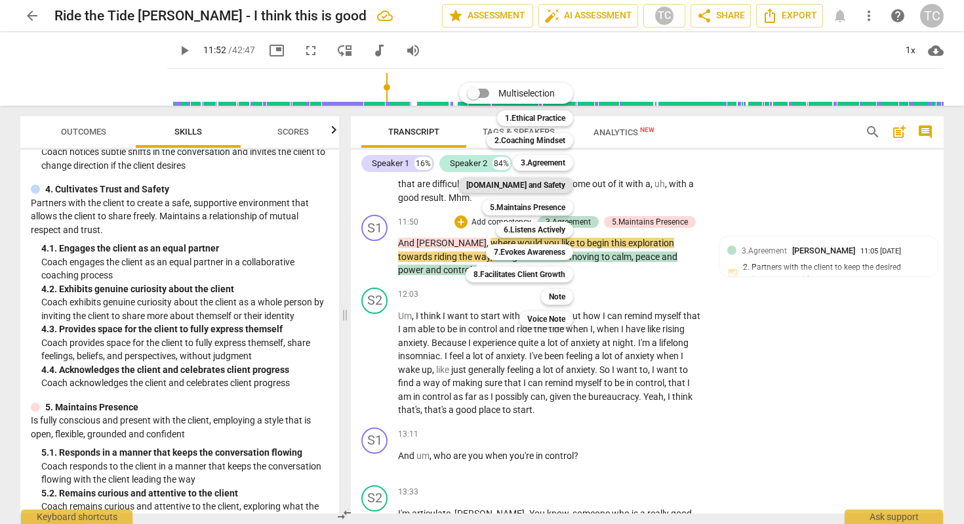
click at [535, 180] on b "[DOMAIN_NAME] and Safety" at bounding box center [515, 185] width 99 height 16
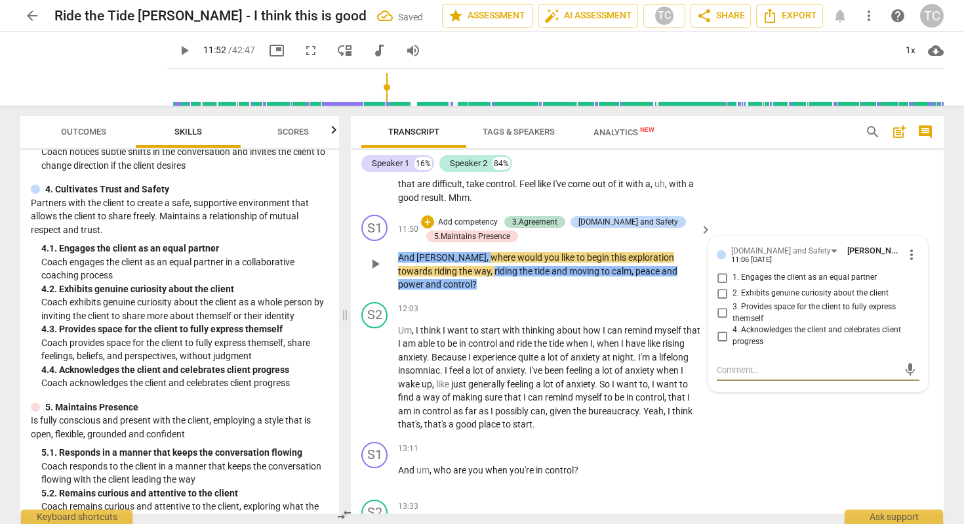
click at [721, 270] on input "1. Engages the client as an equal partner" at bounding box center [722, 278] width 21 height 16
checkbox input "true"
click at [545, 302] on div "12:03 + Add competency keyboard_arrow_right" at bounding box center [555, 309] width 315 height 14
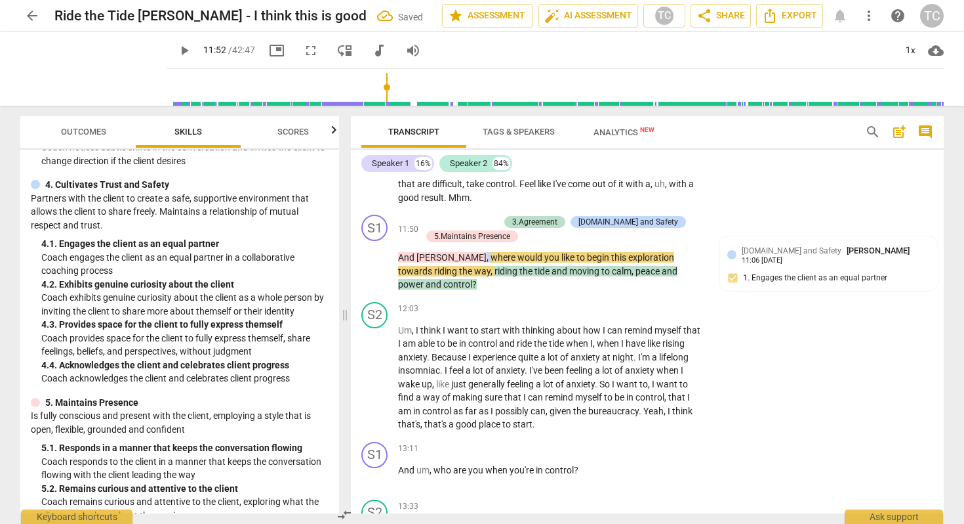
scroll to position [358, 0]
click at [371, 256] on span "play_arrow" at bounding box center [375, 264] width 16 height 16
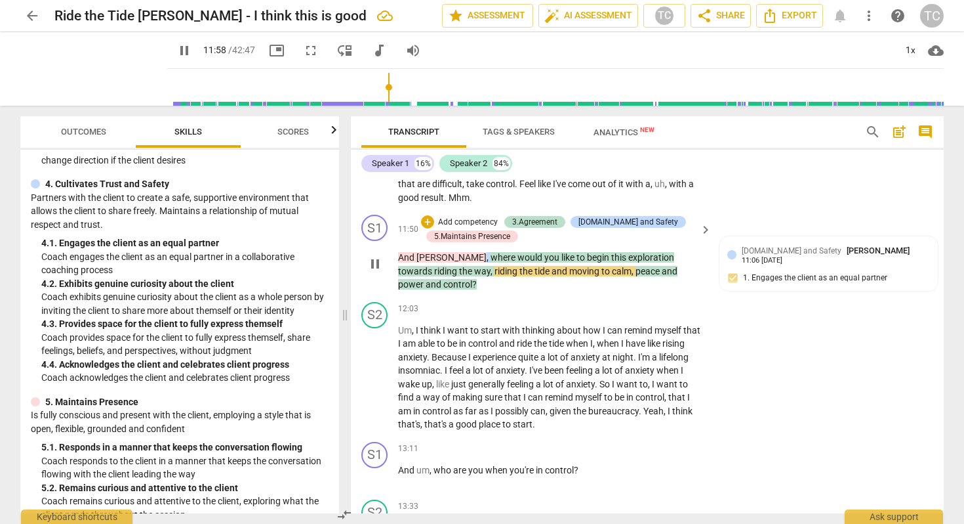
click at [377, 256] on span "pause" at bounding box center [375, 264] width 16 height 16
type input "719"
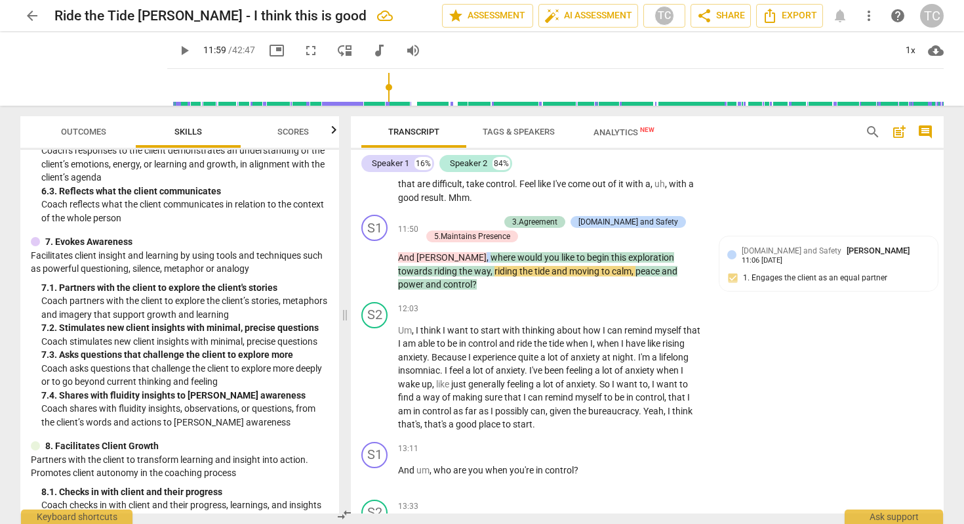
scroll to position [916, 0]
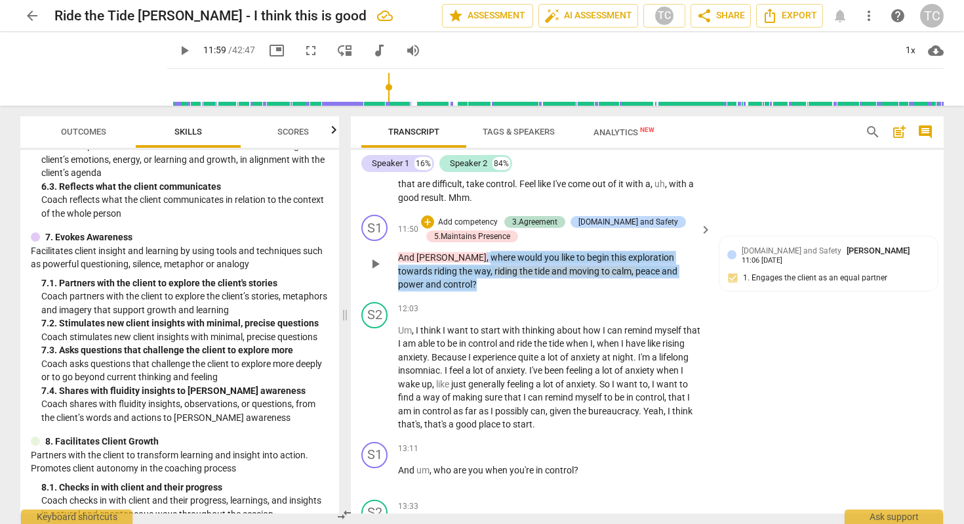
drag, startPoint x: 442, startPoint y: 237, endPoint x: 697, endPoint y: 251, distance: 256.3
click at [697, 251] on p "And [PERSON_NAME] , where would you like to begin this exploration towards ridi…" at bounding box center [551, 271] width 307 height 41
click at [441, 215] on div "+ Add competency 3.Agreement [DOMAIN_NAME] and Safety 5.Maintains Presence" at bounding box center [558, 229] width 275 height 29
click at [434, 215] on div "+ Add competency" at bounding box center [460, 221] width 78 height 13
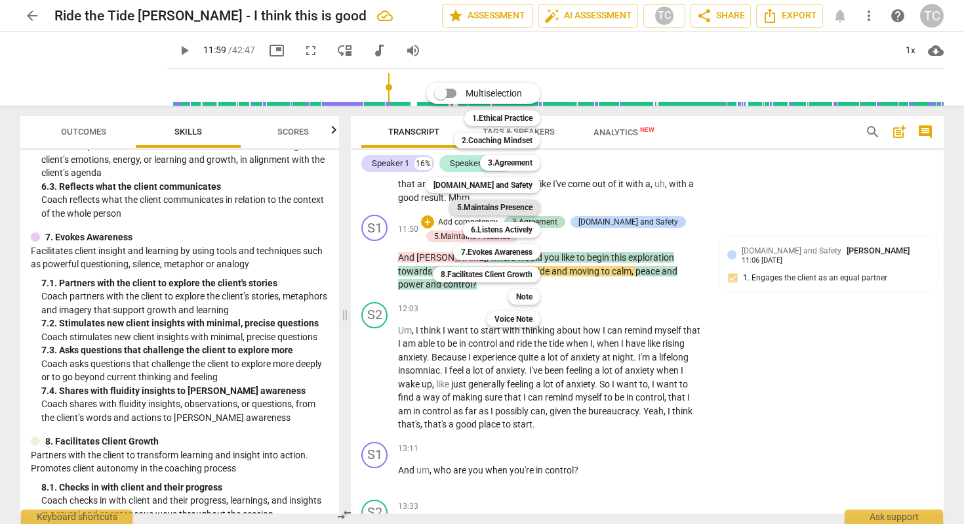
click at [495, 203] on b "5.Maintains Presence" at bounding box center [494, 207] width 75 height 16
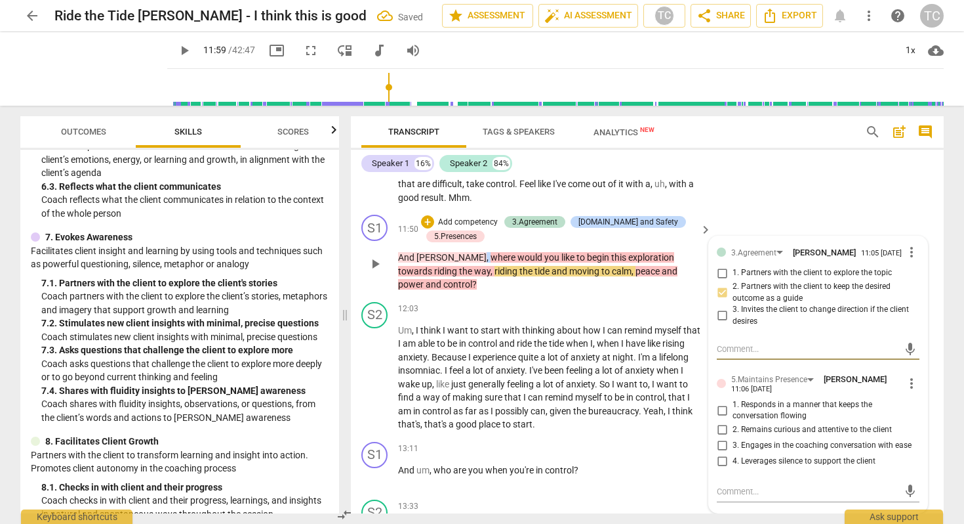
click at [719, 402] on input "1. Responds in a manner that keeps the conversation flowing" at bounding box center [722, 410] width 21 height 16
checkbox input "true"
click at [671, 436] on div "S1 play_arrow pause 13:11 + Add competency keyboard_arrow_right And um , who ar…" at bounding box center [647, 465] width 593 height 58
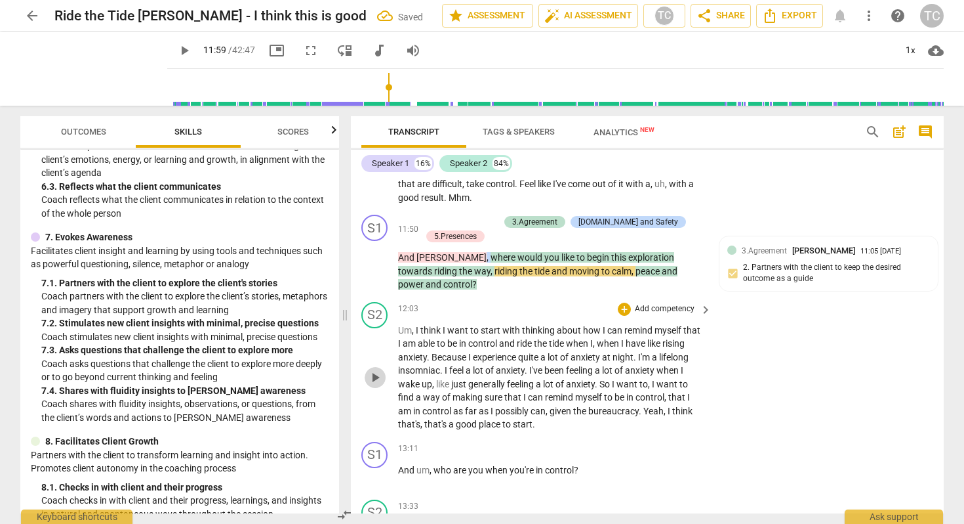
click at [374, 369] on span "play_arrow" at bounding box center [375, 377] width 16 height 16
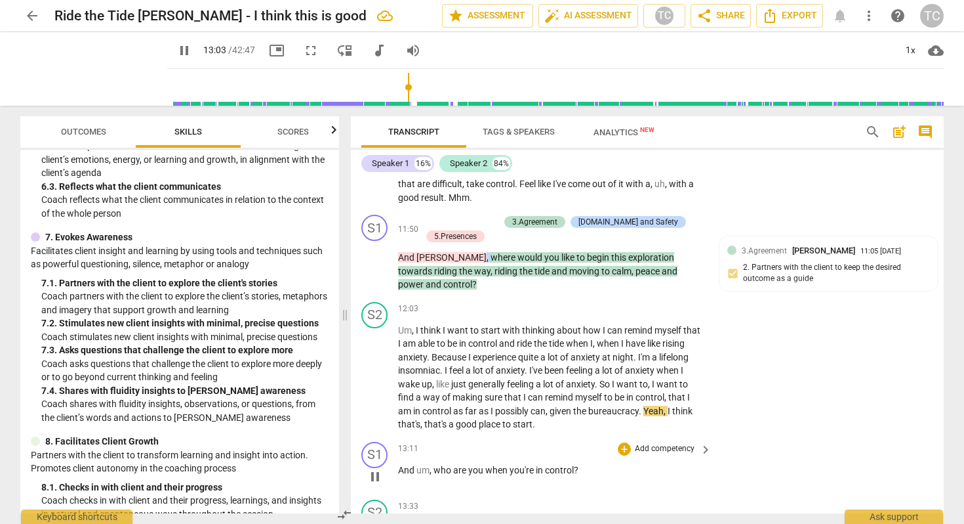
click at [435, 464] on span "who" at bounding box center [444, 469] width 20 height 10
drag, startPoint x: 434, startPoint y: 438, endPoint x: 595, endPoint y: 436, distance: 160.7
click at [595, 463] on p "And um , who are you when you're in control ?" at bounding box center [551, 470] width 307 height 14
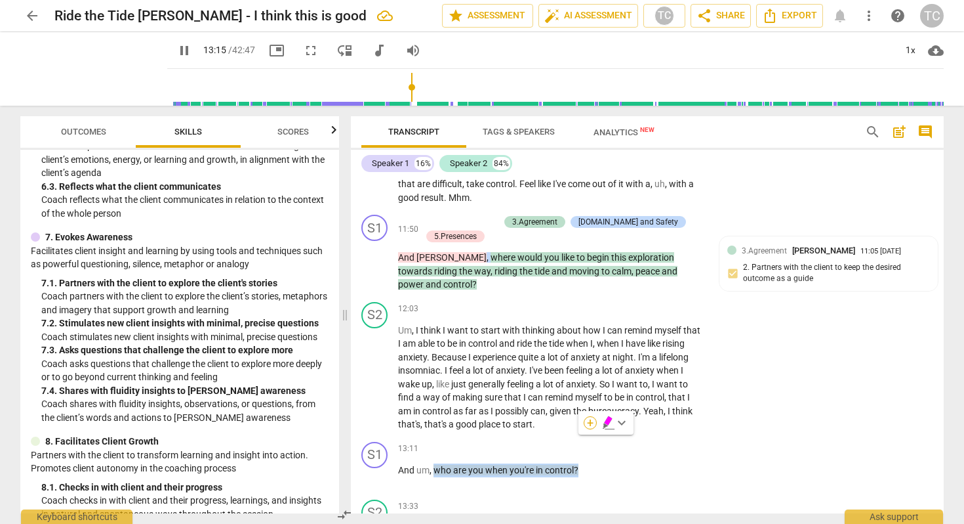
click at [588, 419] on div "+" at bounding box center [590, 422] width 13 height 13
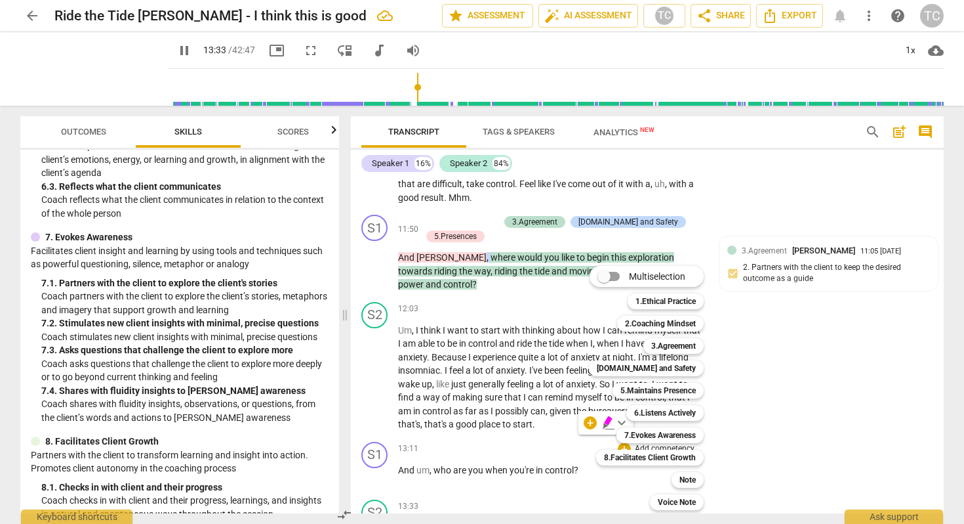
click at [166, 47] on div at bounding box center [482, 262] width 964 height 524
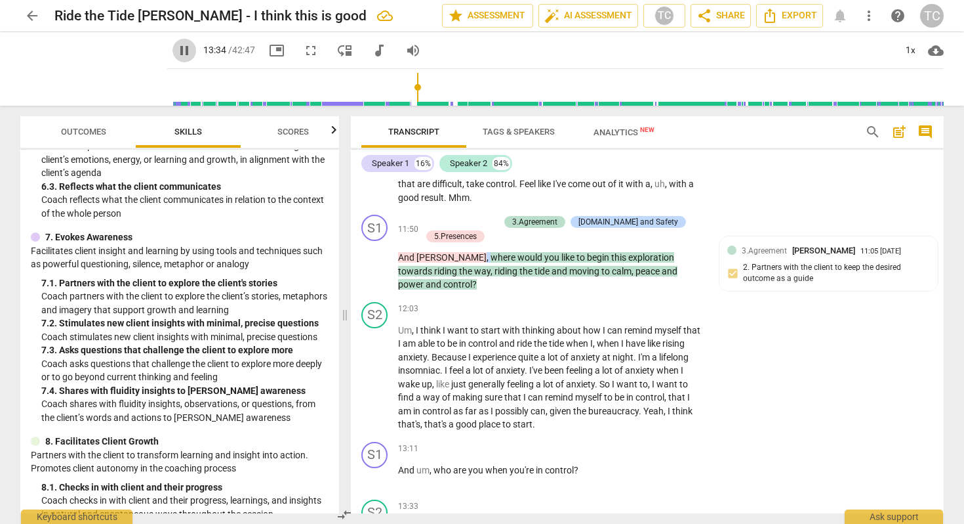
click at [176, 48] on span "pause" at bounding box center [184, 51] width 16 height 16
type input "815"
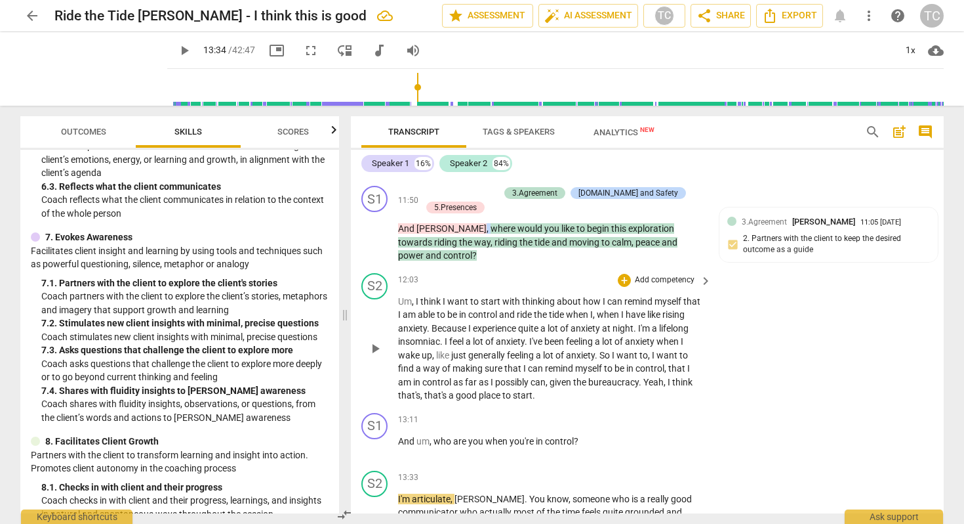
scroll to position [2473, 0]
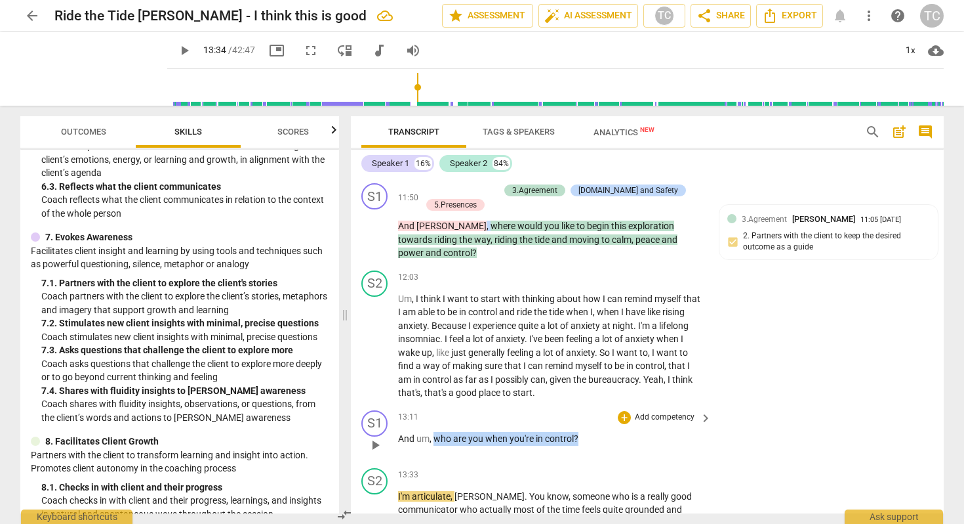
drag, startPoint x: 435, startPoint y: 409, endPoint x: 585, endPoint y: 411, distance: 150.2
click at [585, 432] on p "And um , who are you when you're in control ?" at bounding box center [551, 439] width 307 height 14
click at [591, 388] on div "+" at bounding box center [590, 390] width 13 height 13
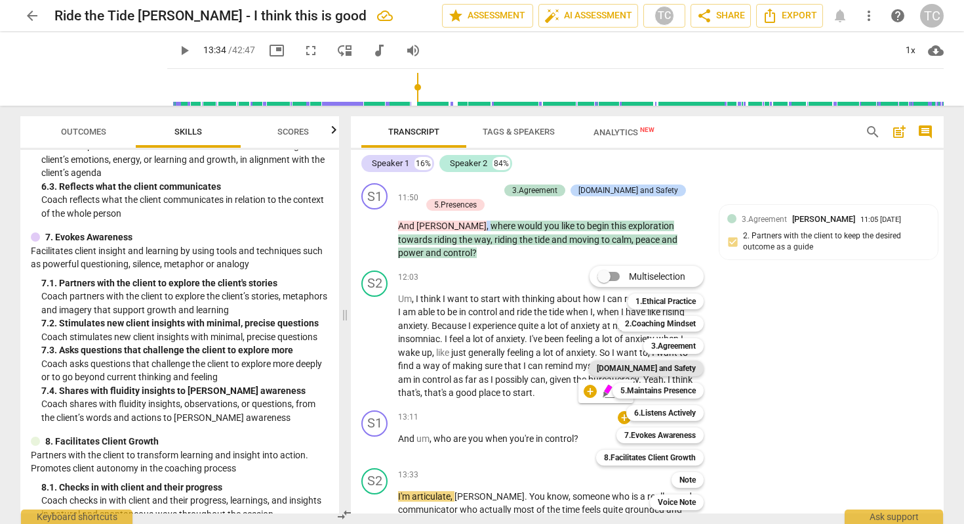
click at [627, 361] on div "[DOMAIN_NAME] and Safety" at bounding box center [646, 368] width 115 height 16
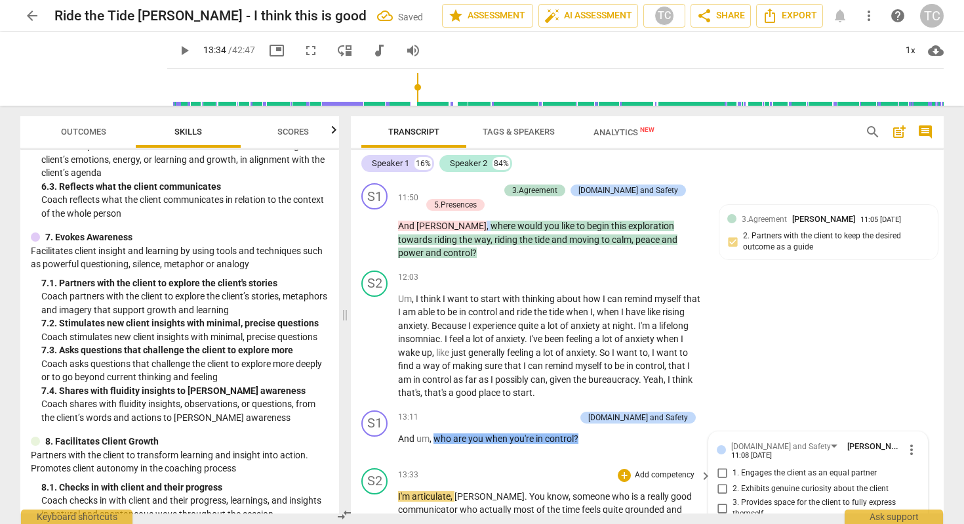
scroll to position [2662, 0]
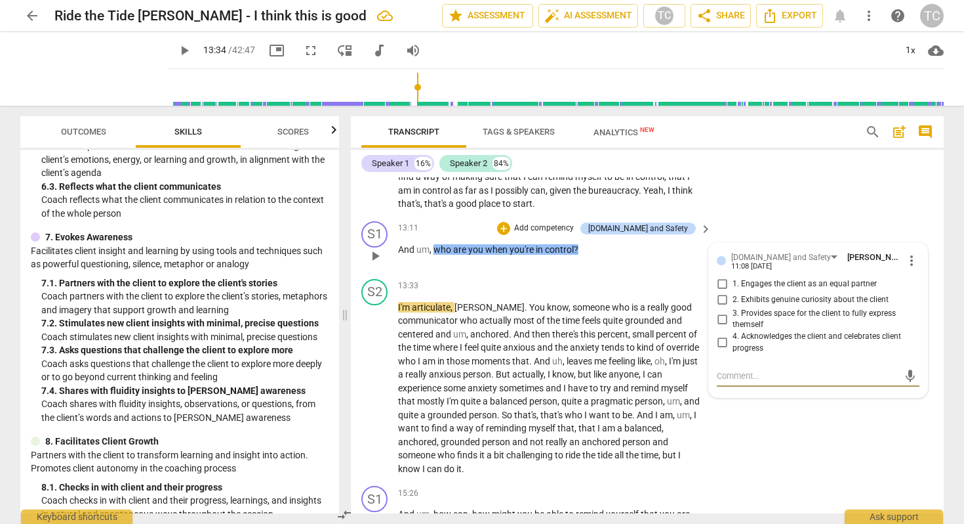
click at [723, 292] on input "2. Exhibits genuine curiosity about the client" at bounding box center [722, 300] width 21 height 16
checkbox input "true"
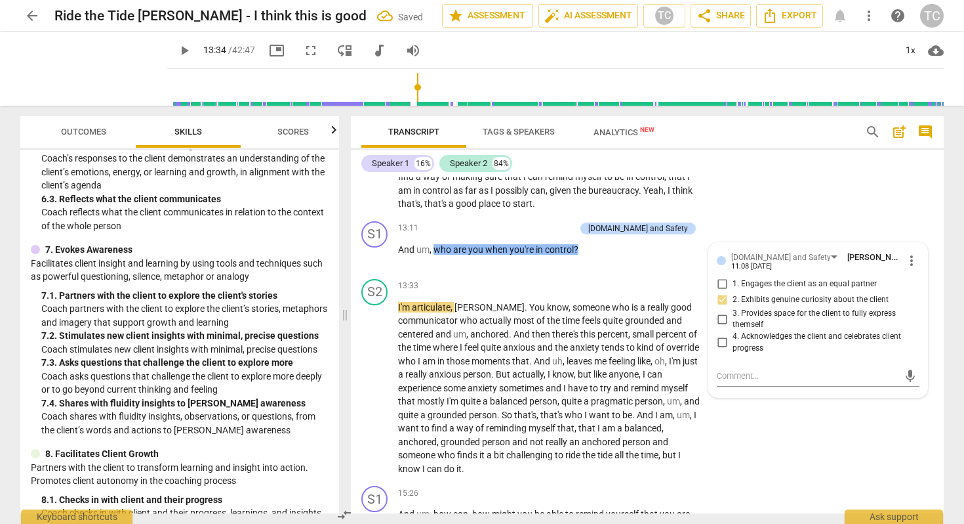
scroll to position [901, 0]
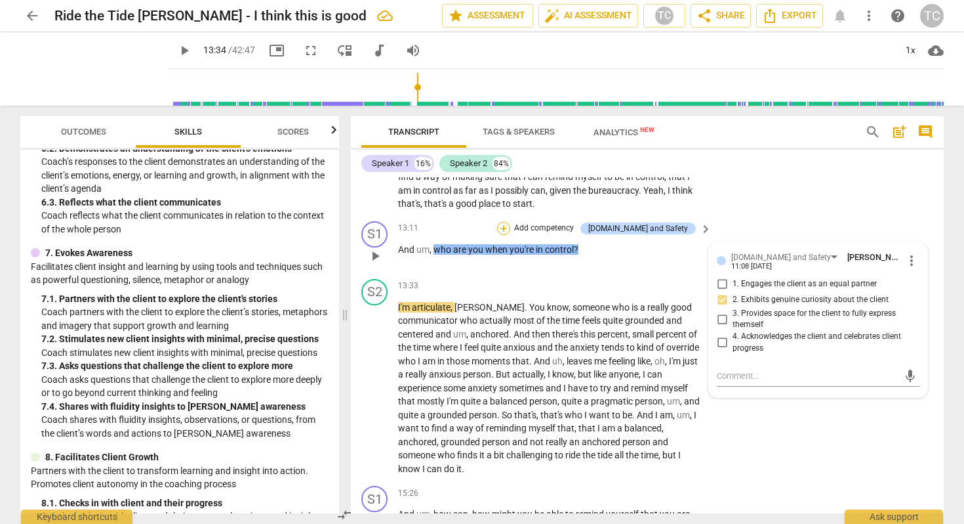
click at [510, 222] on div "+" at bounding box center [503, 228] width 13 height 13
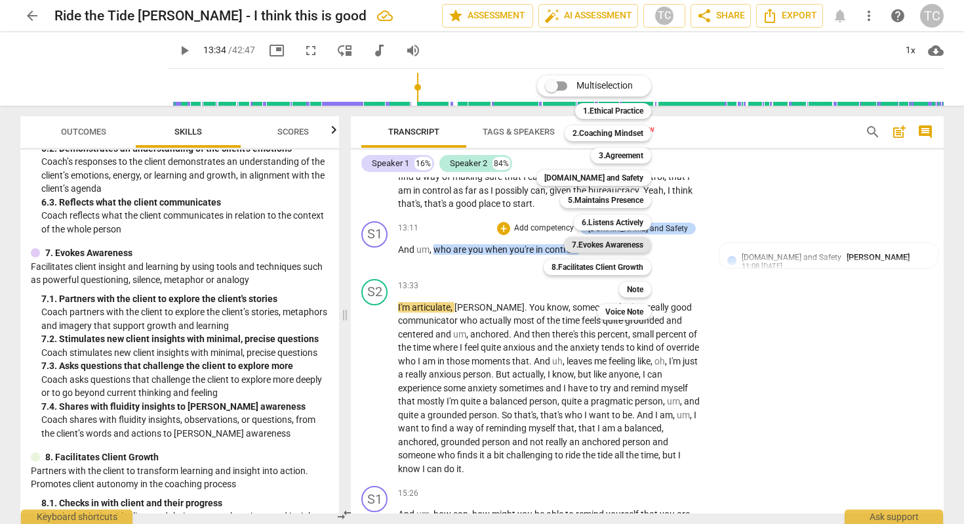
click at [594, 239] on b "7.Evokes Awareness" at bounding box center [608, 245] width 72 height 16
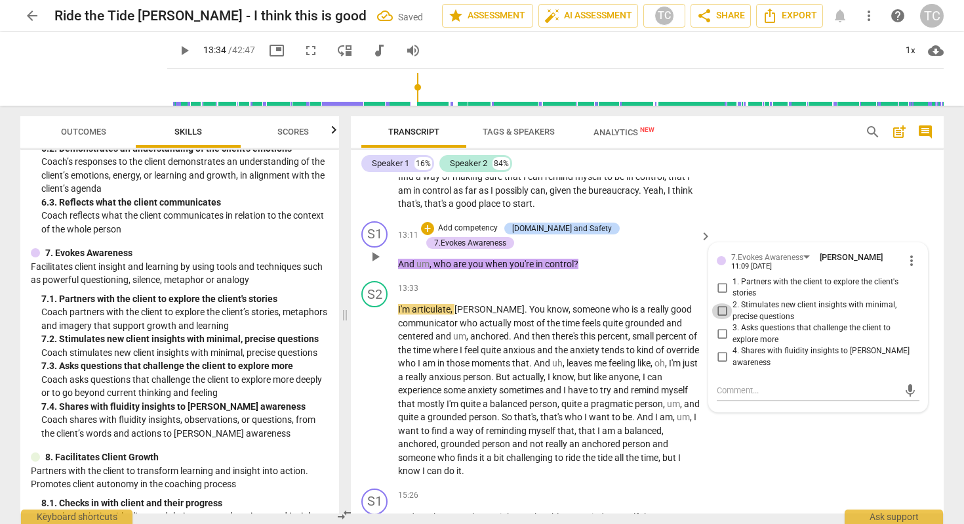
click at [718, 303] on input "2. Stimulates new client insights with minimal, precise questions" at bounding box center [722, 311] width 21 height 16
checkbox input "true"
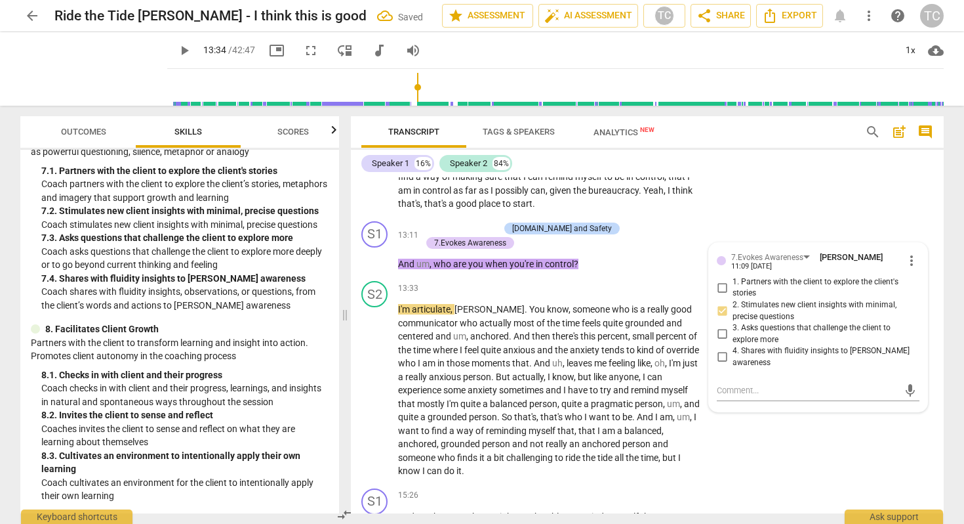
scroll to position [1042, 0]
click at [434, 222] on div "+" at bounding box center [427, 228] width 13 height 13
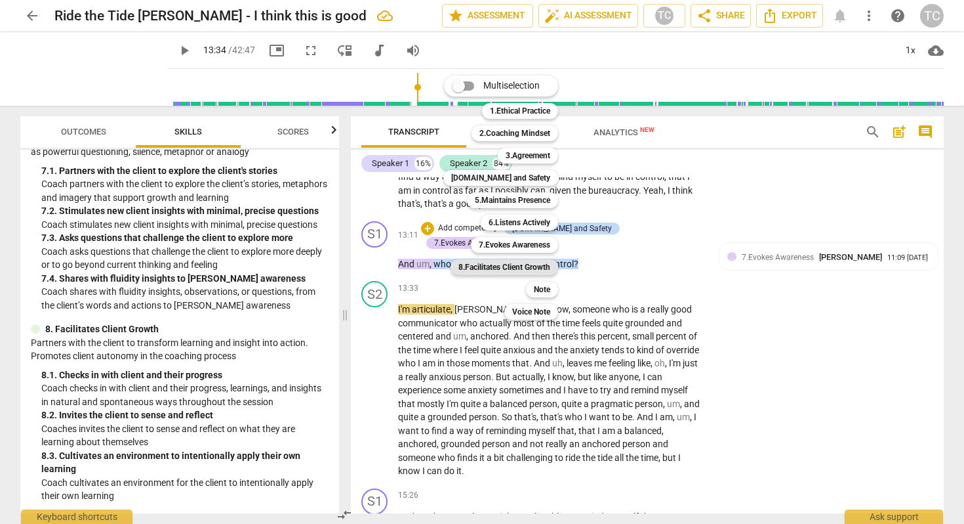
click at [521, 263] on b "8.Facilitates Client Growth" at bounding box center [505, 267] width 92 height 16
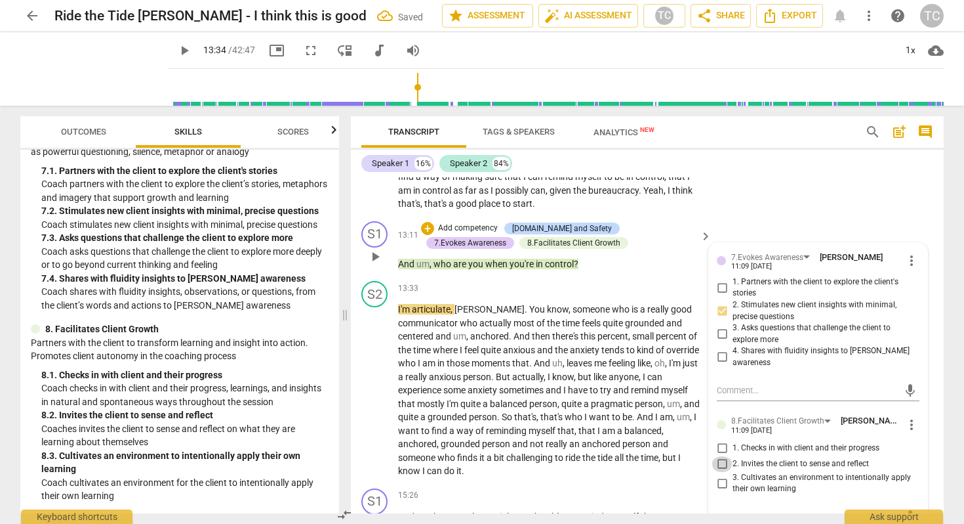
click at [723, 456] on input "2. Invites the client to sense and reflect" at bounding box center [722, 464] width 21 height 16
checkbox input "true"
click at [670, 449] on div "S2 play_arrow pause 13:33 + Add competency keyboard_arrow_right I'm articulate …" at bounding box center [647, 379] width 593 height 207
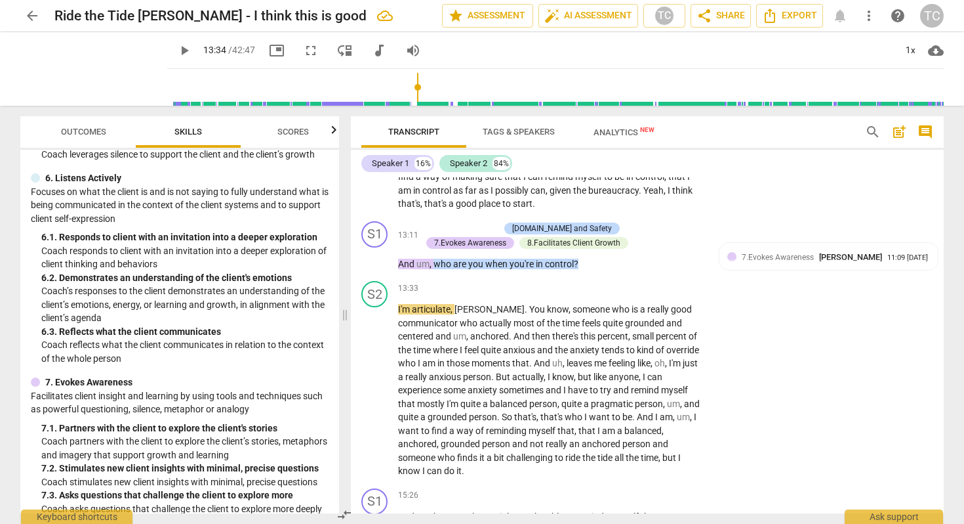
scroll to position [771, 0]
click at [437, 258] on span "who" at bounding box center [444, 263] width 20 height 10
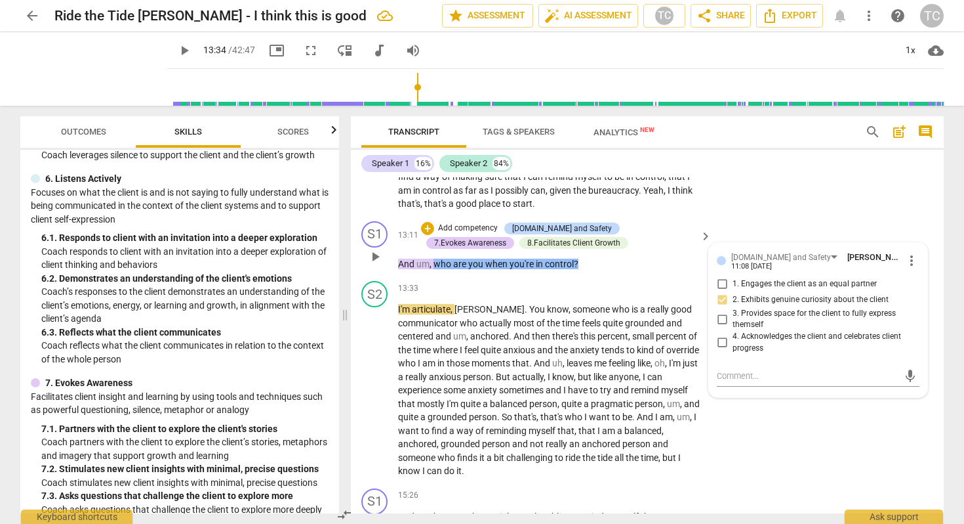
click at [432, 221] on div "+ Add competency [DOMAIN_NAME] and Safety 7.Evokes Awareness 8.Facilitates Clie…" at bounding box center [558, 235] width 275 height 29
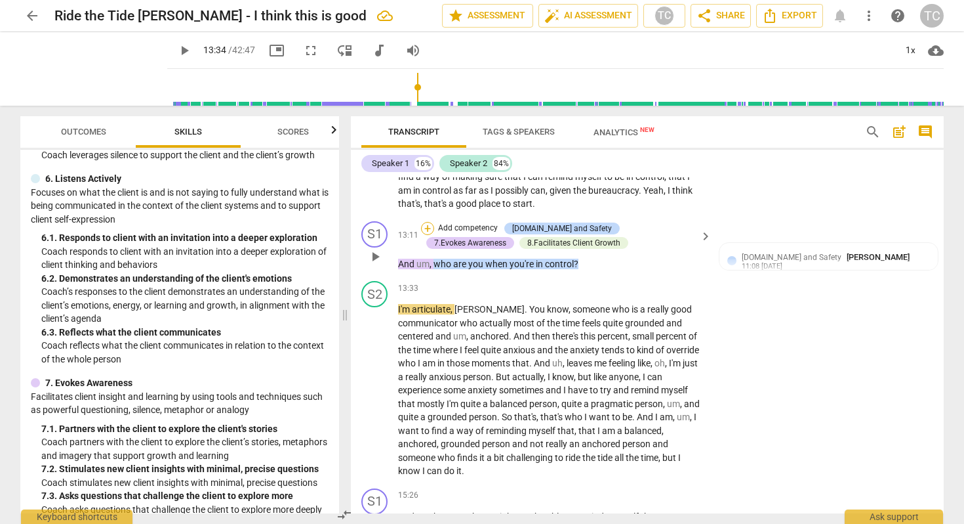
click at [428, 222] on div "+" at bounding box center [427, 228] width 13 height 13
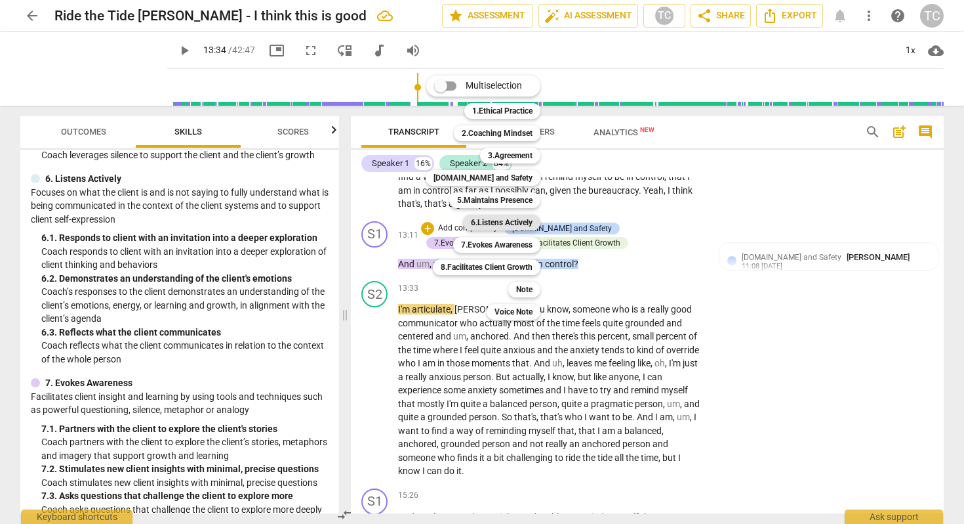
click at [518, 219] on b "6.Listens Actively" at bounding box center [502, 223] width 62 height 16
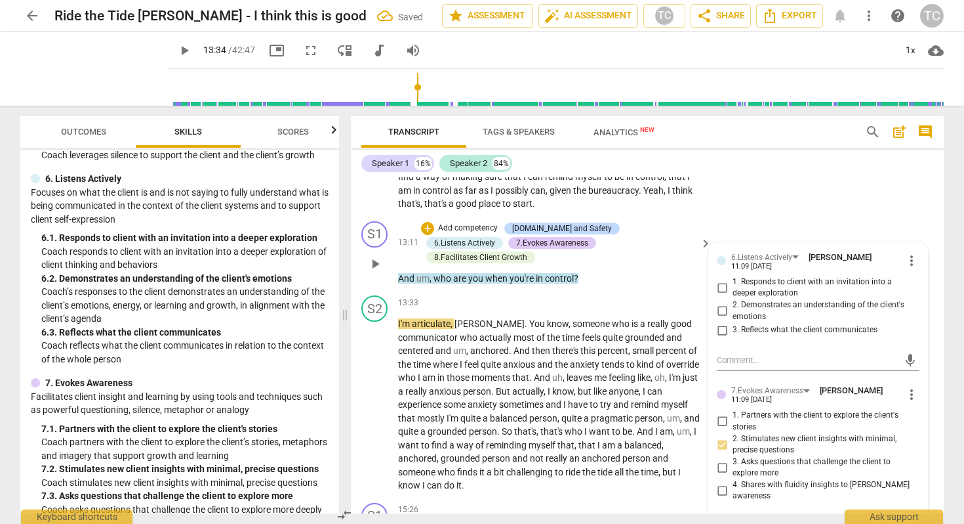
click at [718, 276] on label "1. Responds to client with an invitation into a deeper exploration" at bounding box center [813, 287] width 203 height 23
click at [718, 279] on input "1. Responds to client with an invitation into a deeper exploration" at bounding box center [722, 287] width 21 height 16
checkbox input "true"
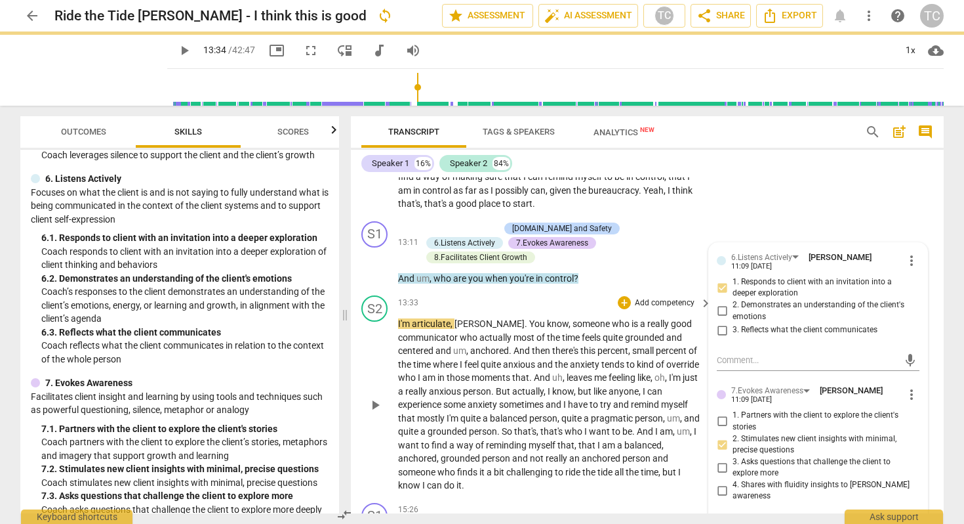
click at [651, 290] on div "S2 play_arrow pause 13:33 + Add competency keyboard_arrow_right I'm articulate …" at bounding box center [647, 393] width 593 height 207
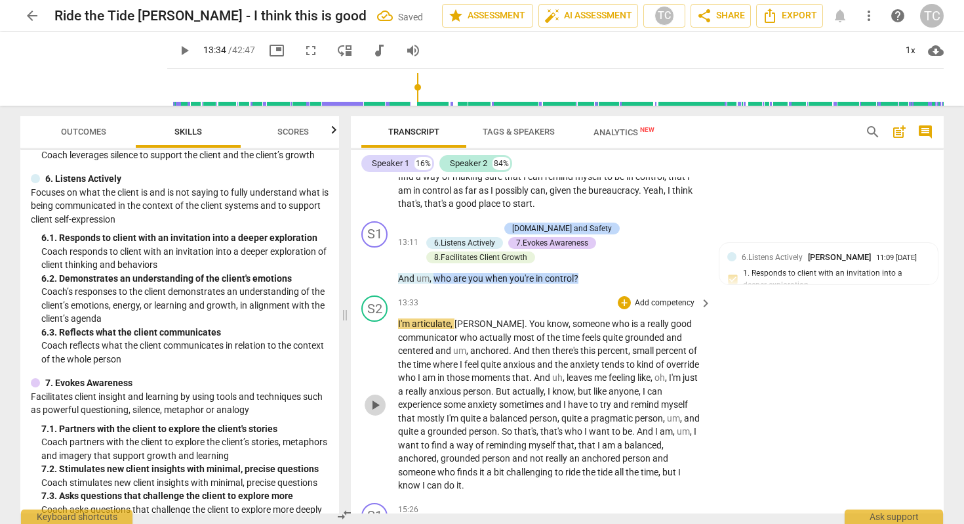
click at [376, 397] on span "play_arrow" at bounding box center [375, 405] width 16 height 16
drag, startPoint x: 459, startPoint y: 389, endPoint x: 578, endPoint y: 390, distance: 118.7
click at [577, 390] on p "I'm articulate , [PERSON_NAME] . You know , someone who is a really good commun…" at bounding box center [551, 404] width 307 height 175
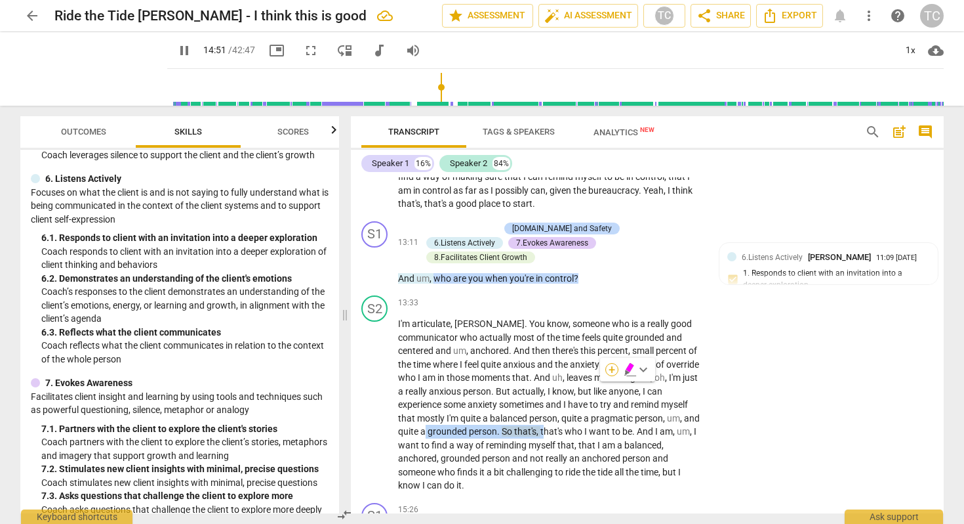
click at [613, 368] on div "+" at bounding box center [612, 369] width 13 height 13
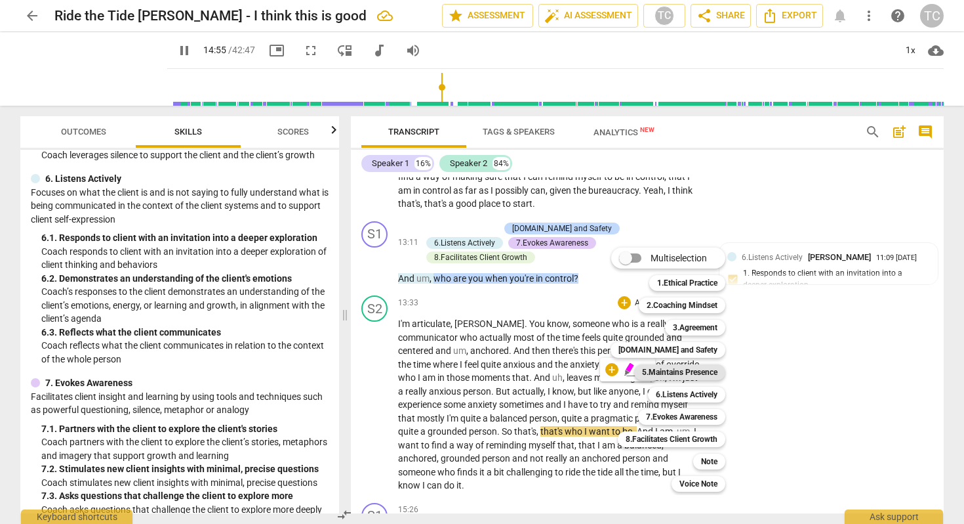
click at [653, 368] on b "5.Maintains Presence" at bounding box center [679, 372] width 75 height 16
type input "895"
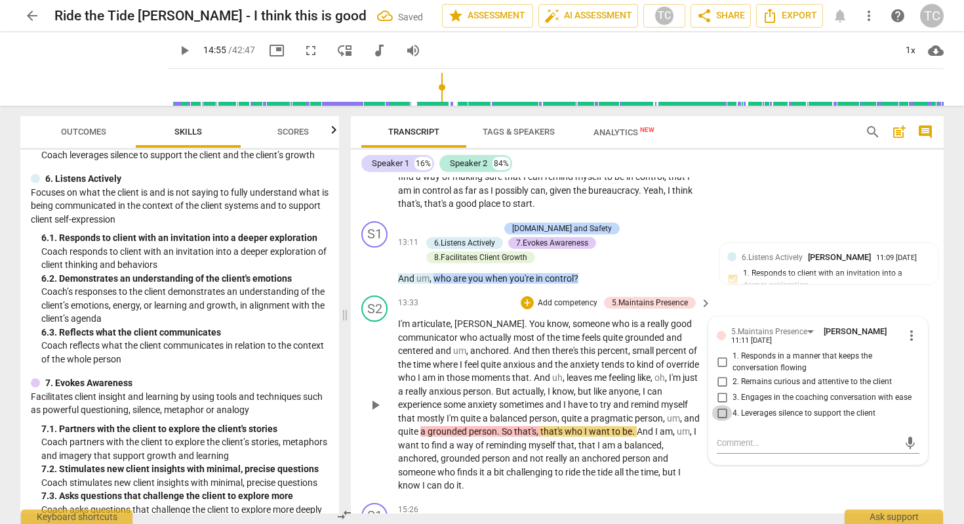
click at [724, 405] on input "4. Leverages silence to support the client" at bounding box center [722, 413] width 21 height 16
checkbox input "true"
click at [755, 497] on div "S1 play_arrow pause 15:26 + Add competency keyboard_arrow_right And um , how ca…" at bounding box center [647, 526] width 593 height 59
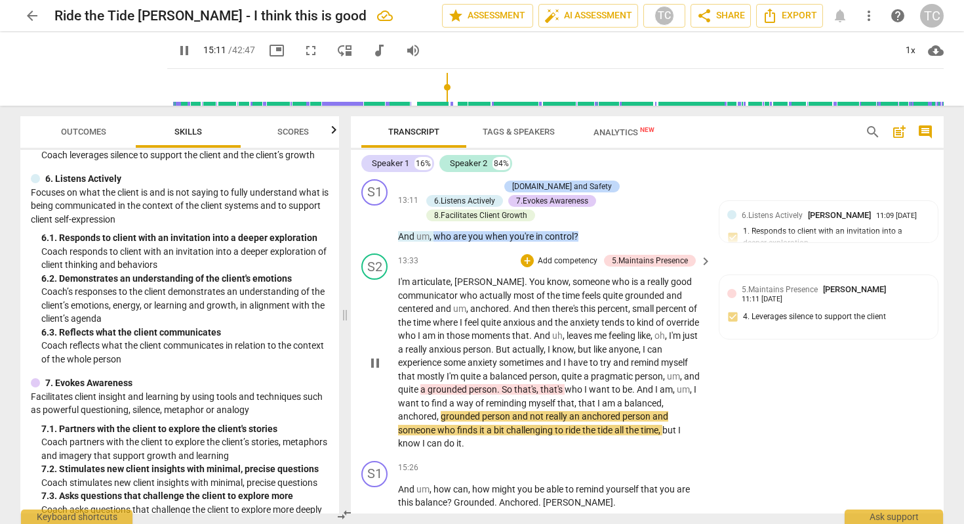
scroll to position [2705, 0]
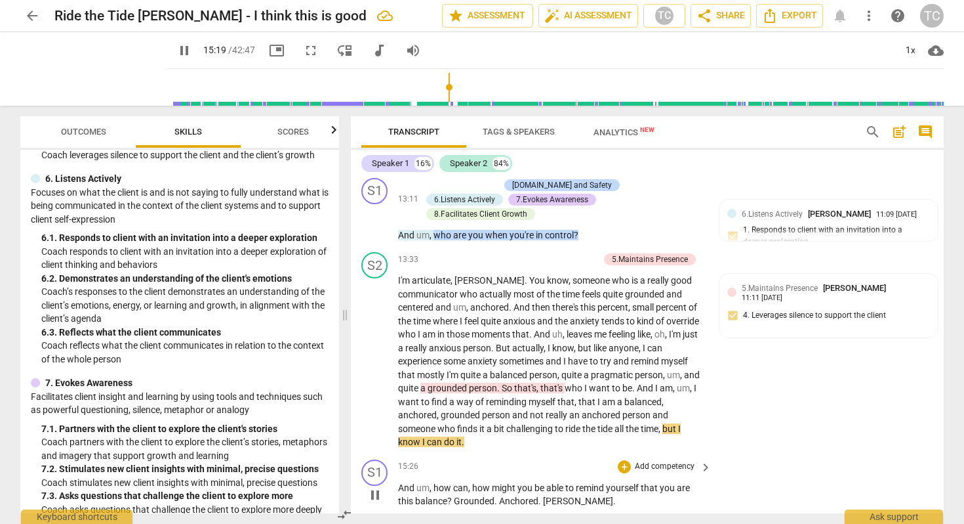
click at [452, 495] on span "?" at bounding box center [450, 500] width 7 height 10
type input "920"
click at [566, 481] on p "And um , how can , how might you be able to remind yourself that you are this b…" at bounding box center [551, 494] width 307 height 27
click at [375, 487] on span "pause" at bounding box center [375, 495] width 16 height 16
type input "927"
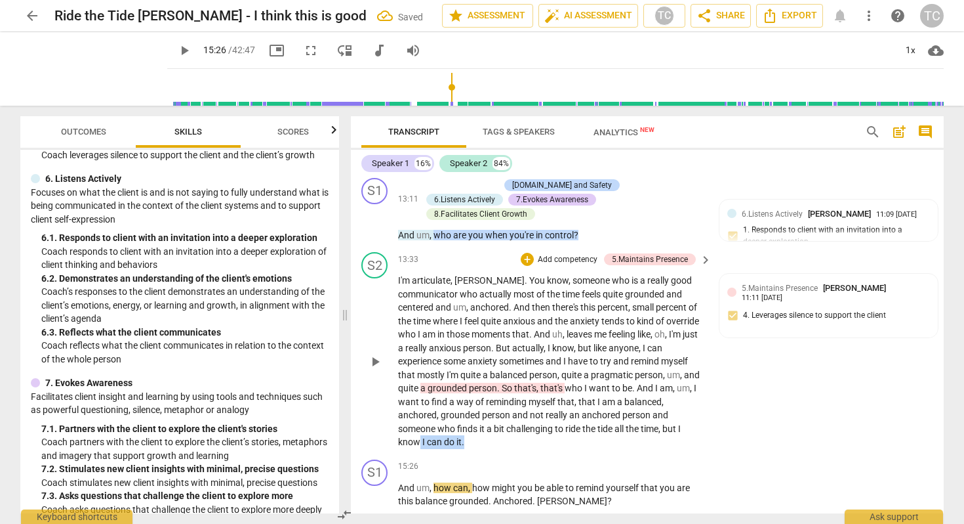
drag, startPoint x: 420, startPoint y: 395, endPoint x: 471, endPoint y: 396, distance: 51.2
click at [471, 396] on p "I'm articulate , [PERSON_NAME] . You know , someone who is a really good commun…" at bounding box center [551, 361] width 307 height 175
click at [541, 254] on p "Add competency" at bounding box center [568, 260] width 62 height 12
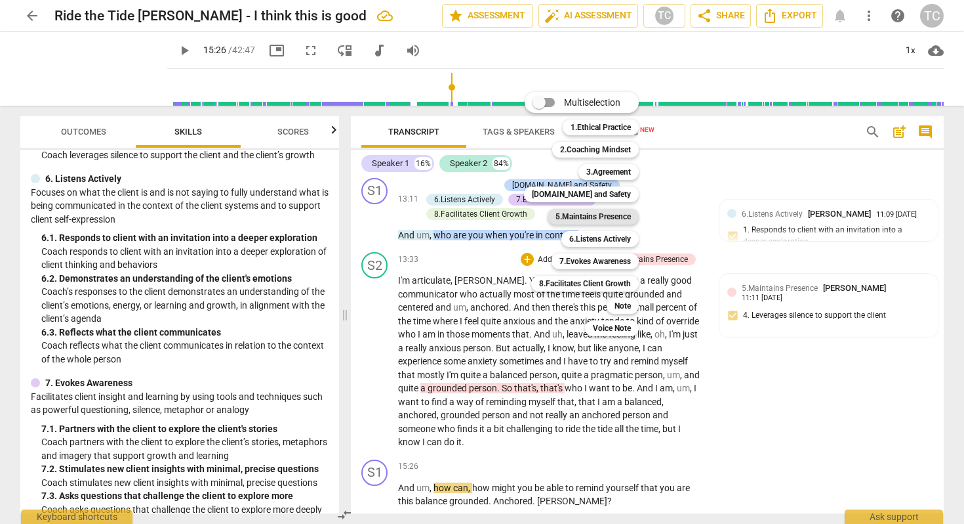
click at [600, 211] on b "5.Maintains Presence" at bounding box center [593, 217] width 75 height 16
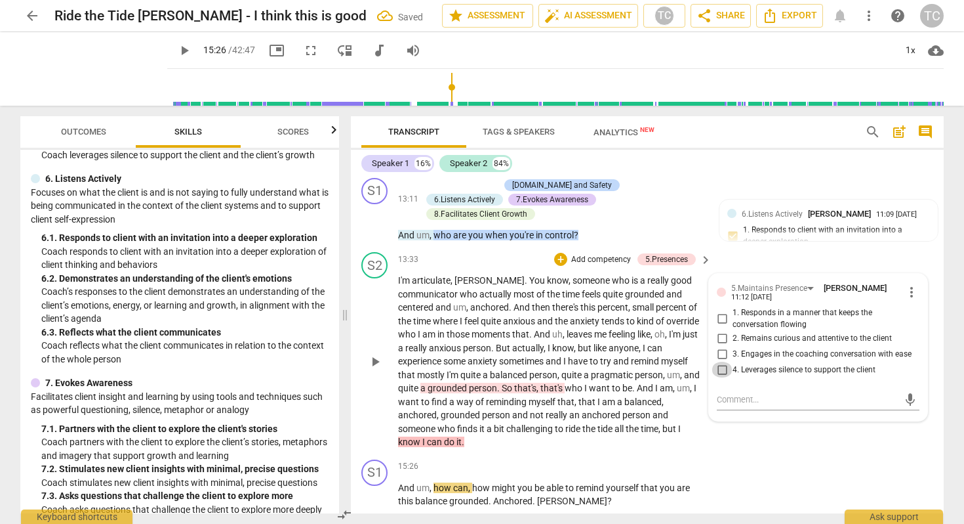
click at [722, 361] on input "4. Leverages silence to support the client" at bounding box center [722, 369] width 21 height 16
checkbox input "true"
click at [773, 405] on div "S2 play_arrow pause 13:33 + Add competency 5.Presences keyboard_arrow_right I'm…" at bounding box center [647, 350] width 593 height 207
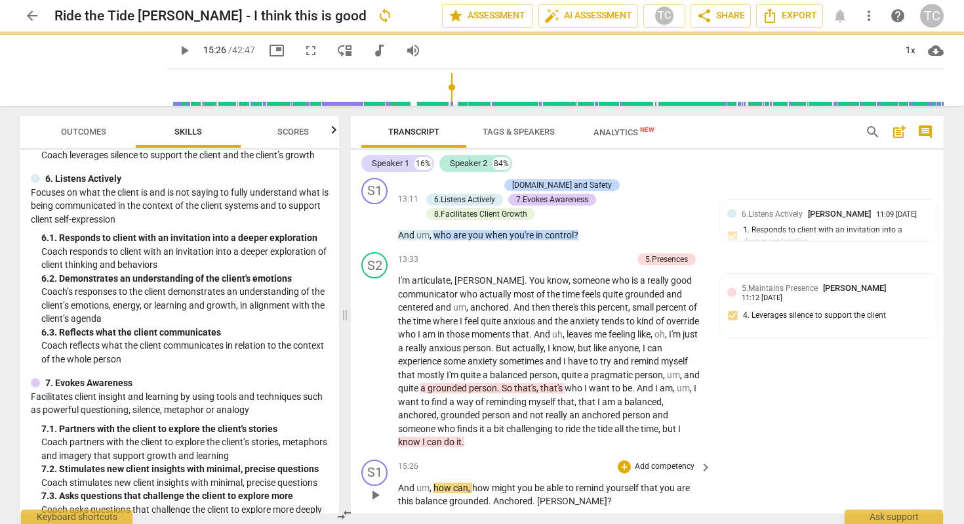
click at [372, 487] on span "play_arrow" at bounding box center [375, 495] width 16 height 16
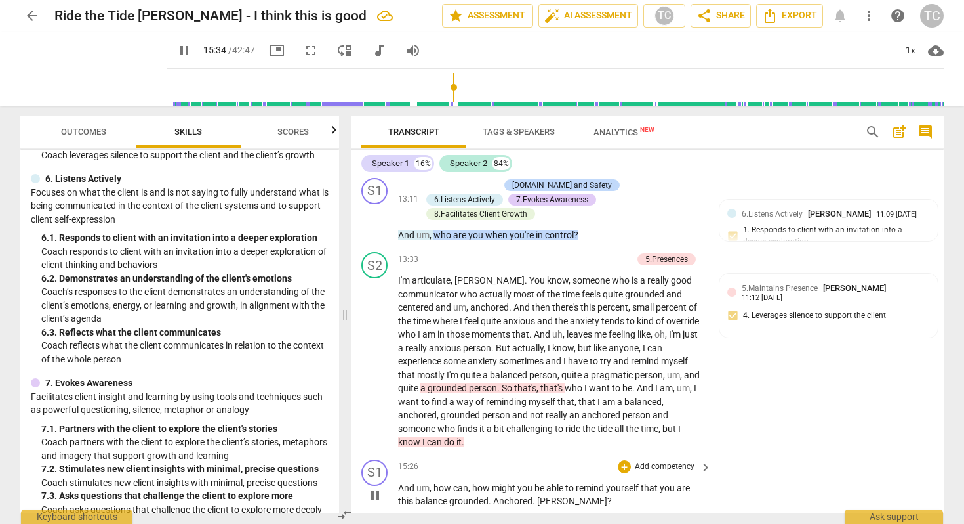
click at [373, 487] on span "pause" at bounding box center [375, 495] width 16 height 16
type input "935"
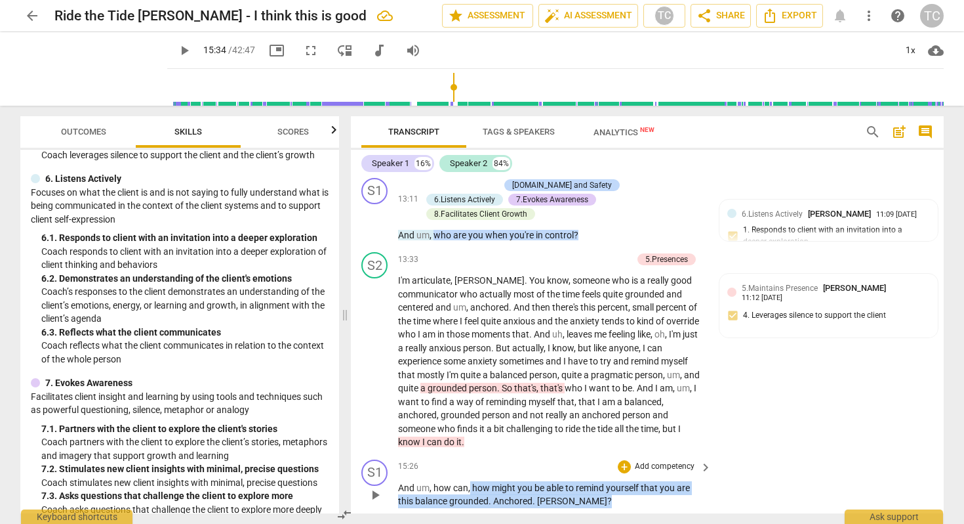
drag, startPoint x: 471, startPoint y: 442, endPoint x: 573, endPoint y: 457, distance: 103.4
click at [573, 481] on p "And um , how can , how might you be able to remind yourself that you are this b…" at bounding box center [551, 494] width 307 height 27
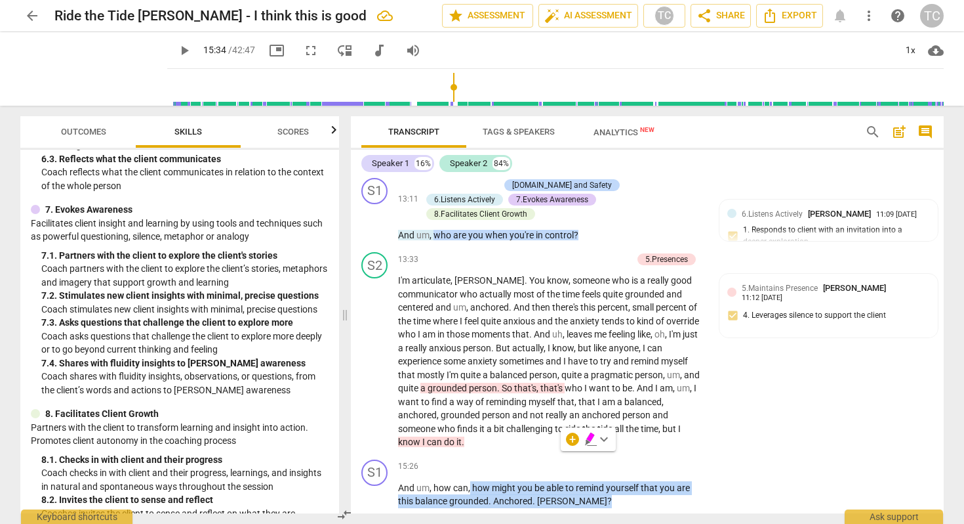
scroll to position [942, 0]
click at [568, 435] on div "+" at bounding box center [572, 438] width 13 height 13
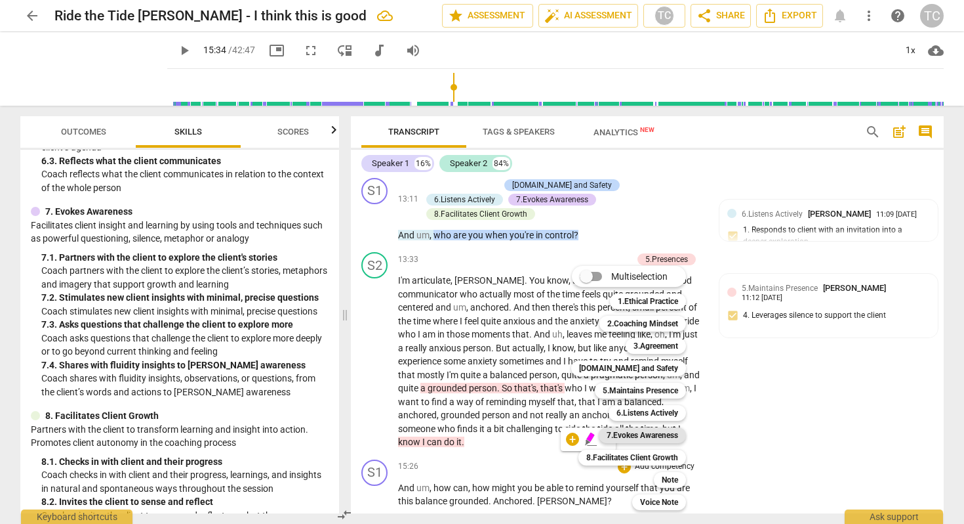
click at [624, 433] on b "7.Evokes Awareness" at bounding box center [643, 435] width 72 height 16
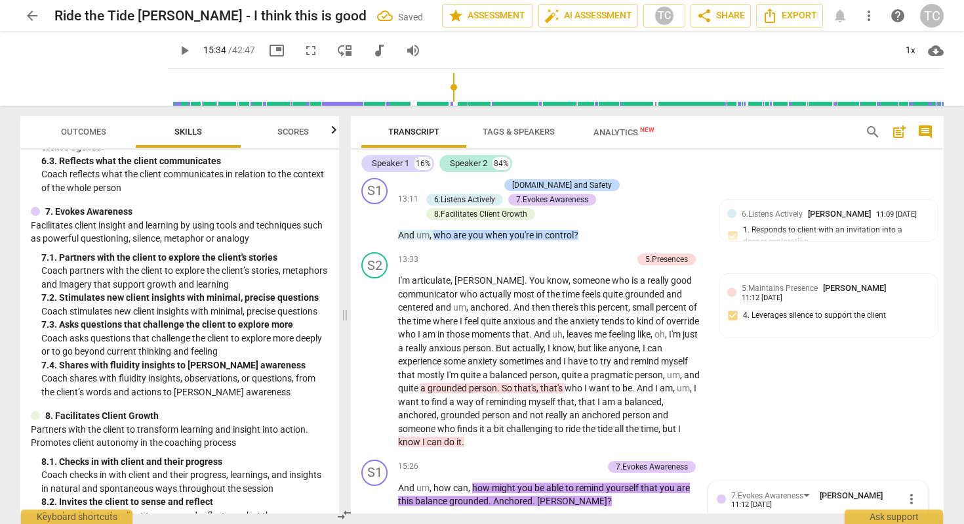
scroll to position [2936, 0]
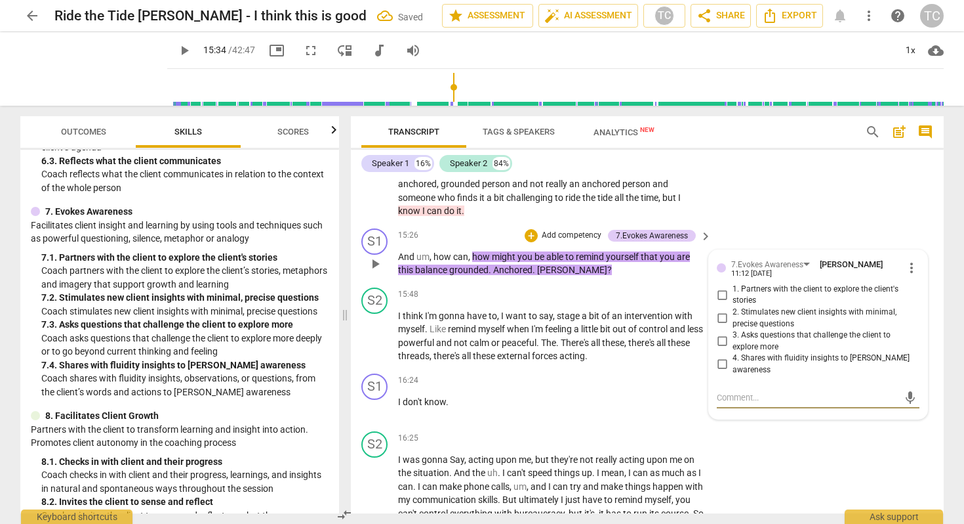
click at [719, 310] on input "2. Stimulates new client insights with minimal, precise questions" at bounding box center [722, 318] width 21 height 16
checkbox input "true"
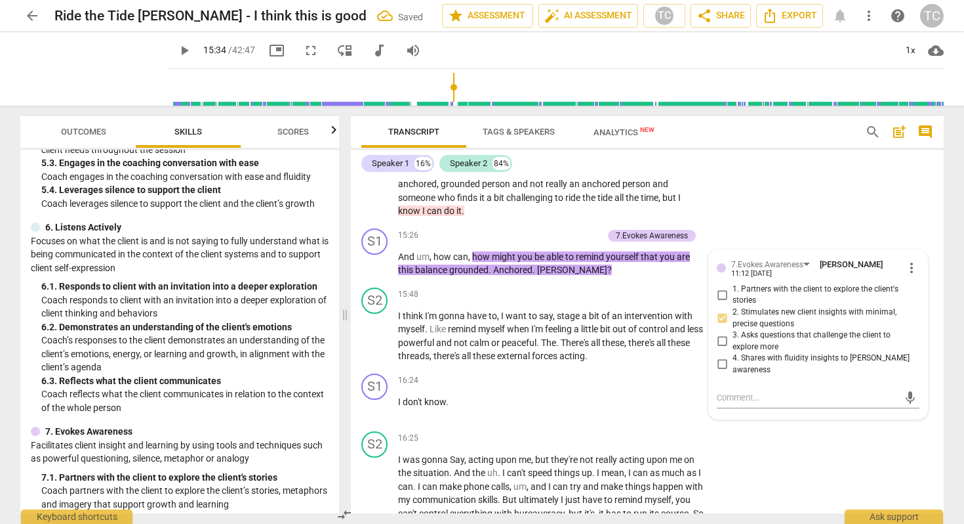
scroll to position [720, 0]
click at [529, 229] on div "+" at bounding box center [531, 235] width 13 height 13
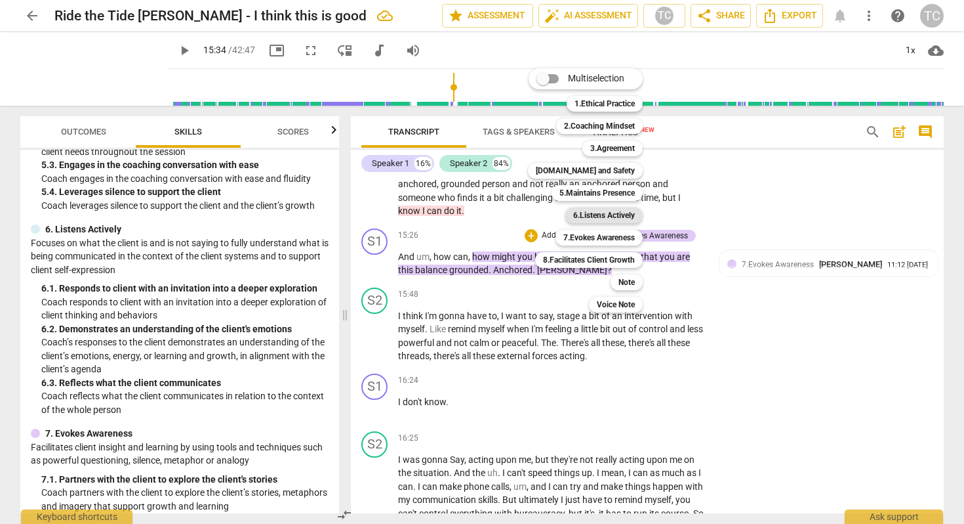
click at [594, 209] on b "6.Listens Actively" at bounding box center [604, 215] width 62 height 16
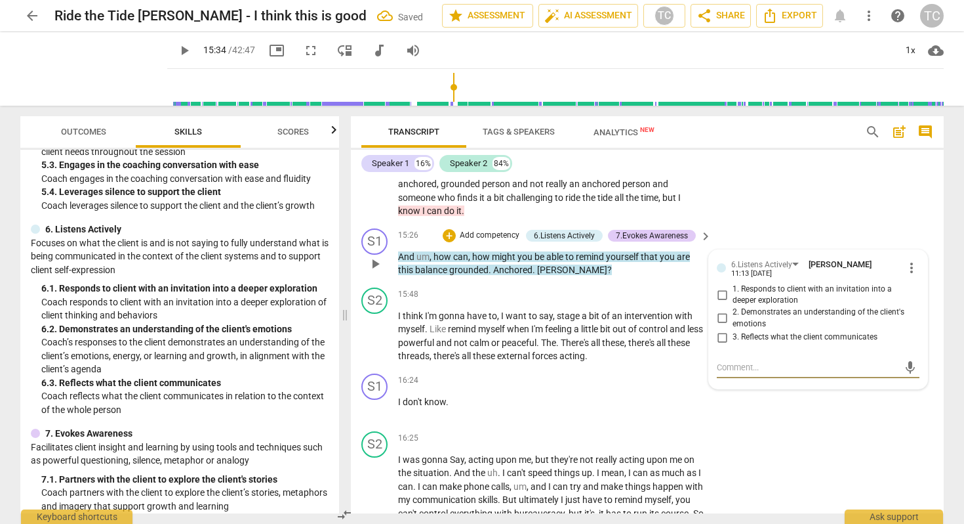
click at [719, 329] on input "3. Reflects what the client communicates" at bounding box center [722, 337] width 21 height 16
checkbox input "true"
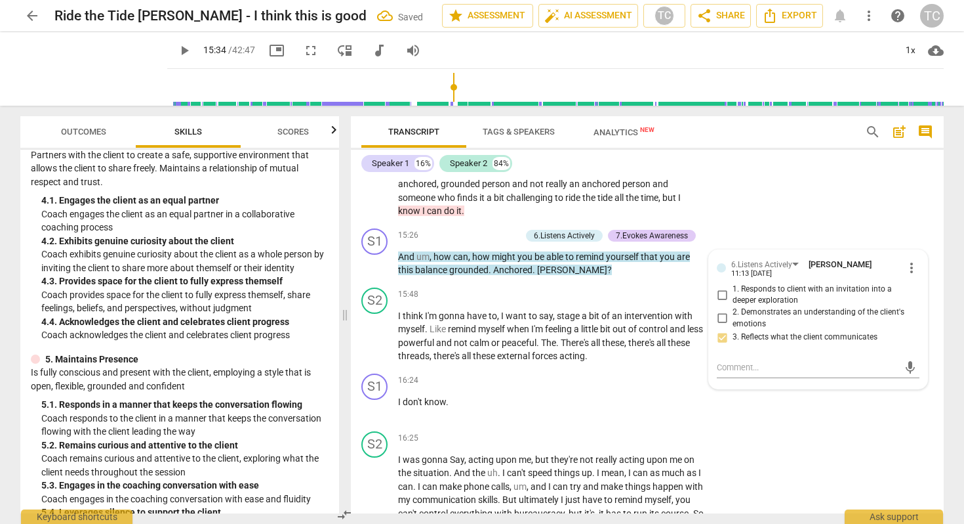
scroll to position [398, 0]
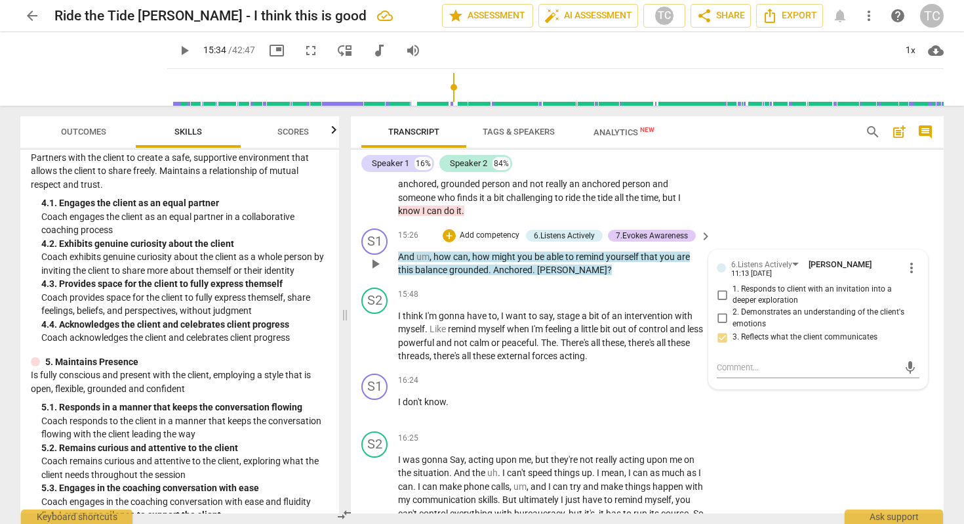
click at [459, 230] on p "Add competency" at bounding box center [490, 236] width 62 height 12
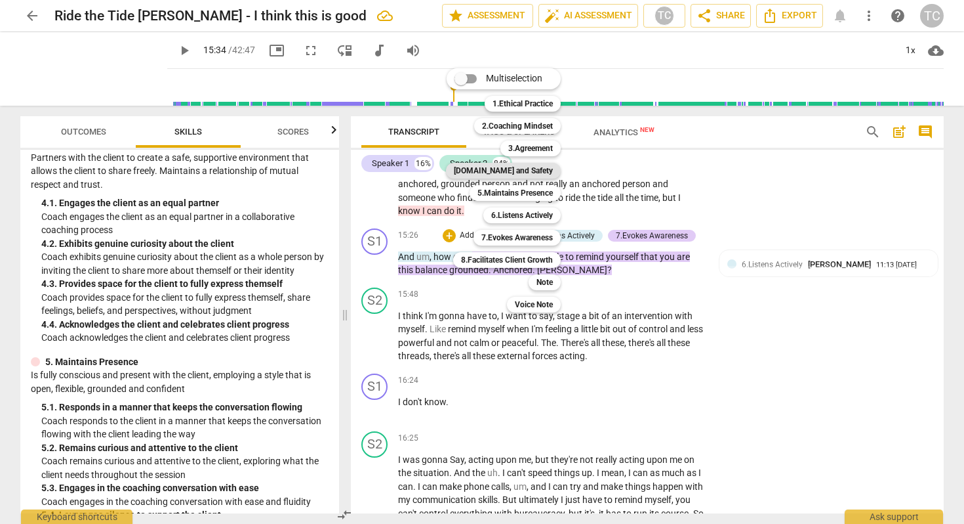
click at [524, 167] on b "[DOMAIN_NAME] and Safety" at bounding box center [503, 171] width 99 height 16
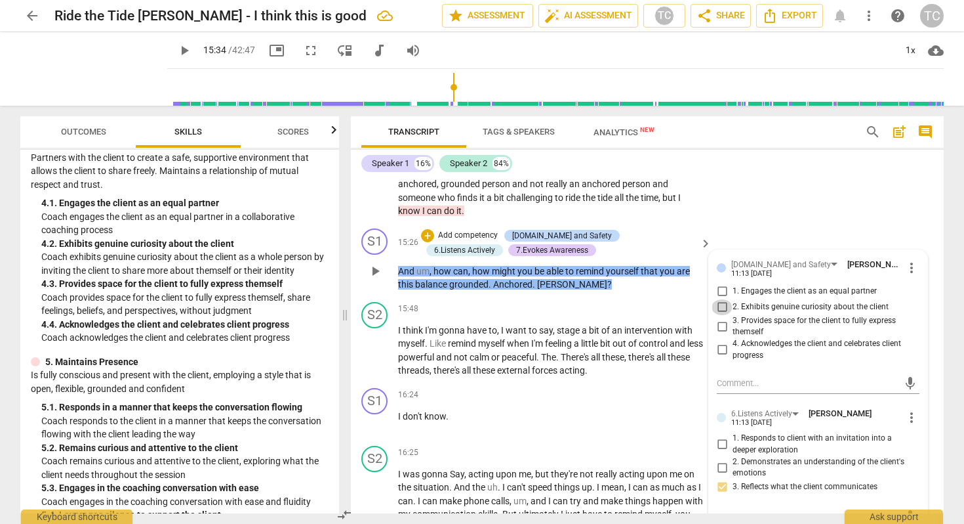
click at [721, 299] on input "2. Exhibits genuine curiosity about the client" at bounding box center [722, 307] width 21 height 16
checkbox input "true"
click at [368, 342] on span "play_arrow" at bounding box center [375, 350] width 16 height 16
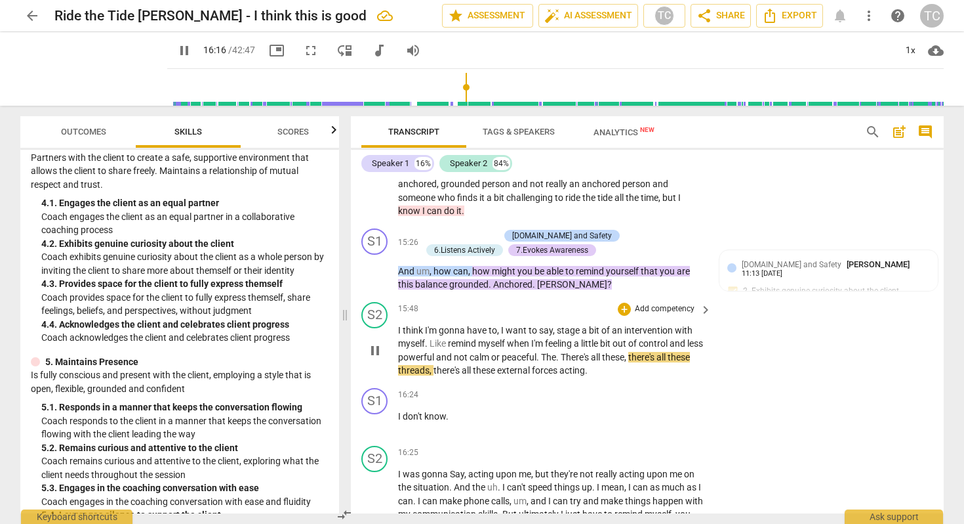
click at [586, 352] on span "There's" at bounding box center [576, 357] width 30 height 10
type input "977"
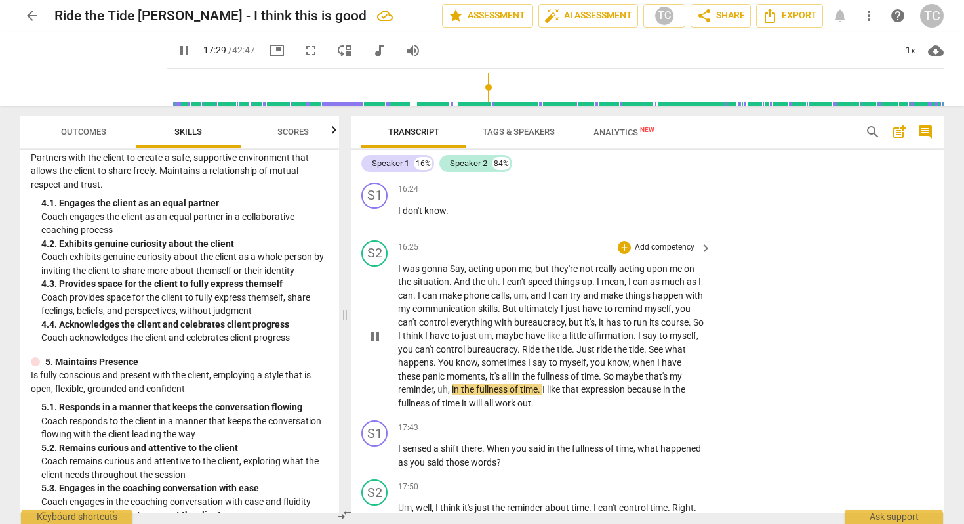
scroll to position [3150, 0]
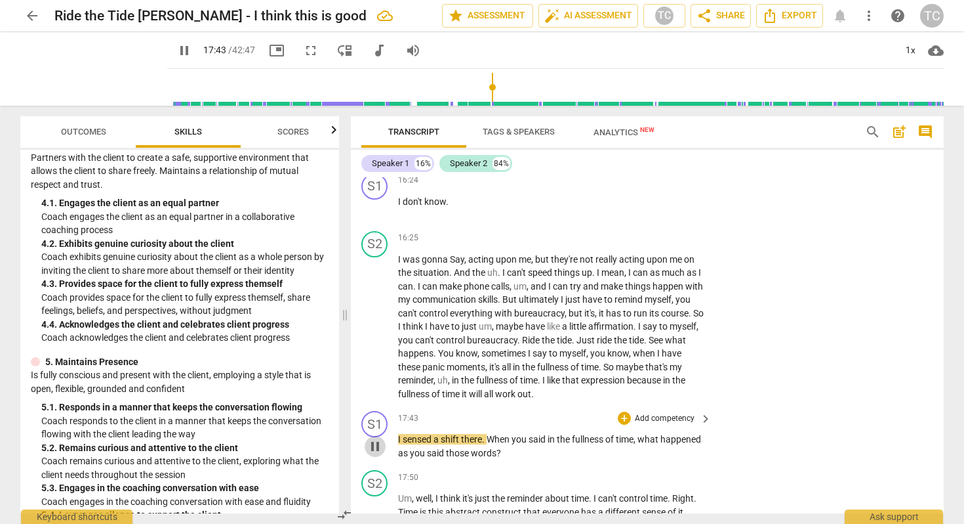
click at [375, 438] on span "pause" at bounding box center [375, 446] width 16 height 16
type input "1064"
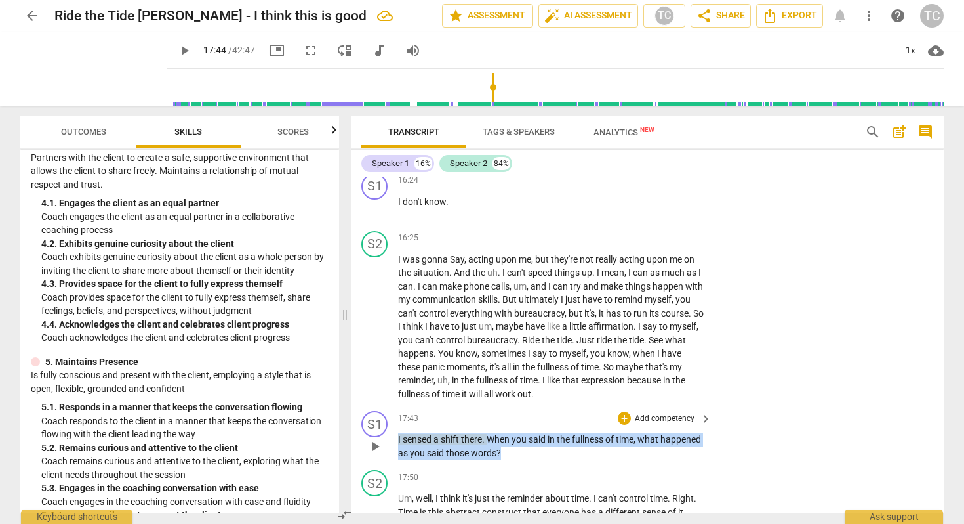
drag, startPoint x: 398, startPoint y: 397, endPoint x: 546, endPoint y: 405, distance: 147.9
click at [546, 432] on p "I sensed a shift there . When you said in the fullness of time , what happened …" at bounding box center [551, 445] width 307 height 27
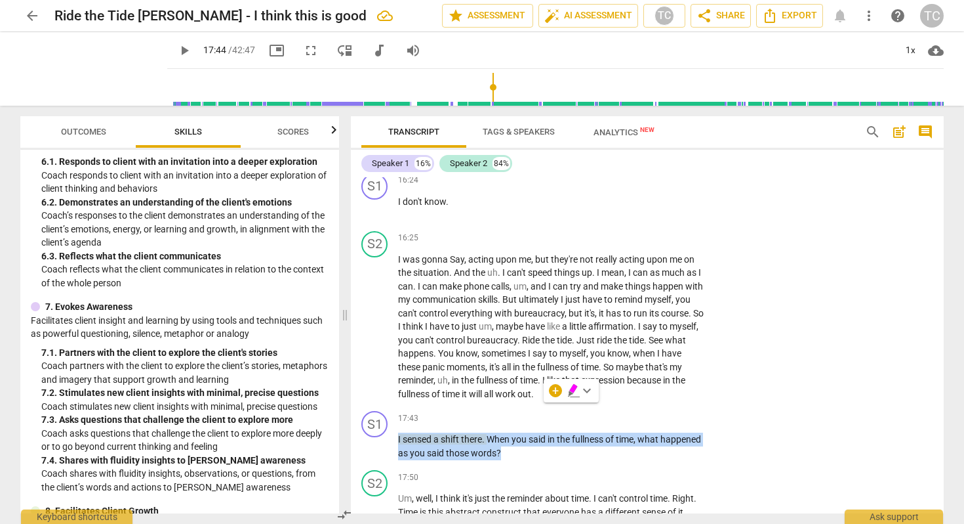
scroll to position [848, 0]
click at [554, 388] on div "+" at bounding box center [555, 390] width 13 height 13
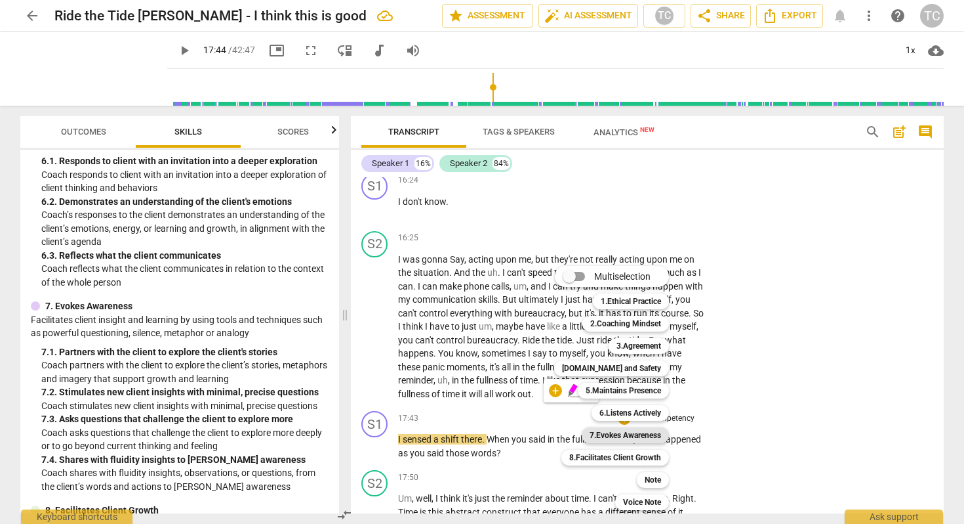
click at [603, 431] on b "7.Evokes Awareness" at bounding box center [626, 435] width 72 height 16
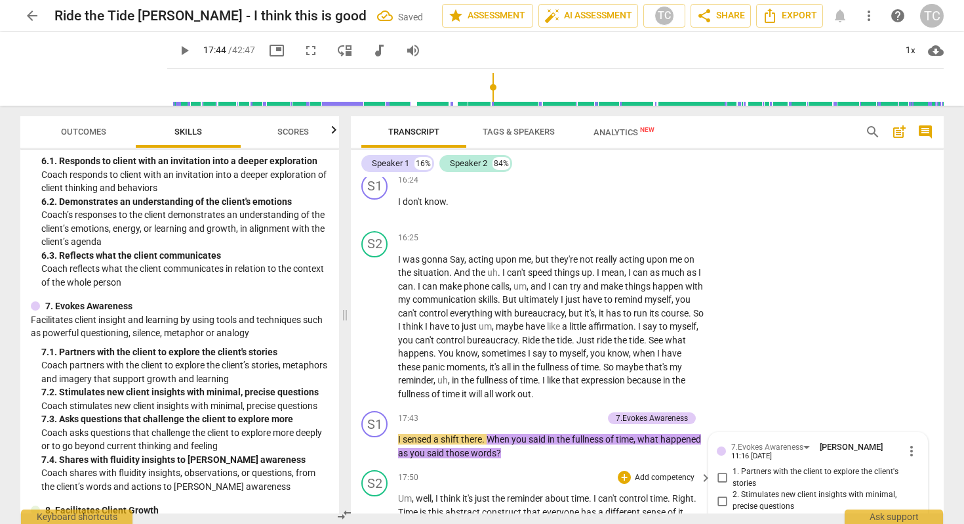
scroll to position [3333, 0]
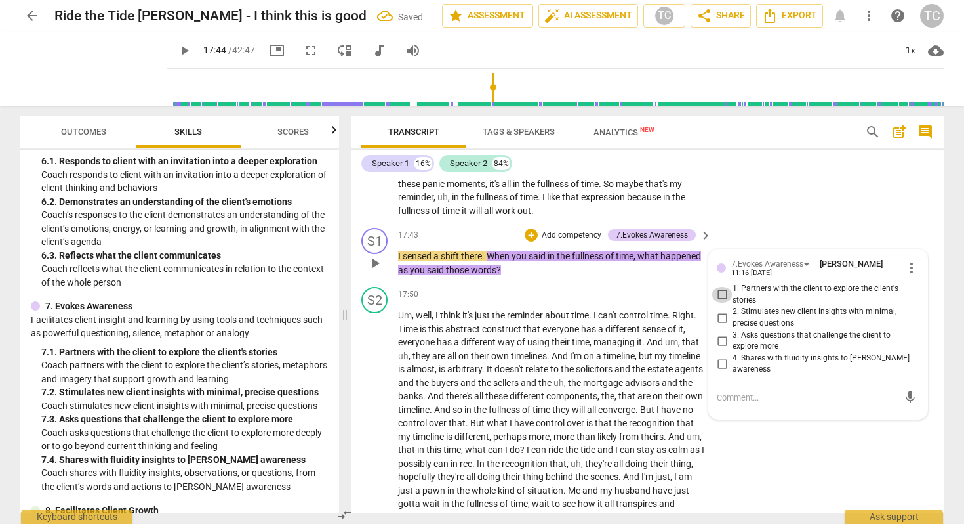
click at [724, 287] on input "1. Partners with the client to explore the client's stories" at bounding box center [722, 295] width 21 height 16
checkbox input "true"
click at [533, 228] on div "+" at bounding box center [531, 234] width 13 height 13
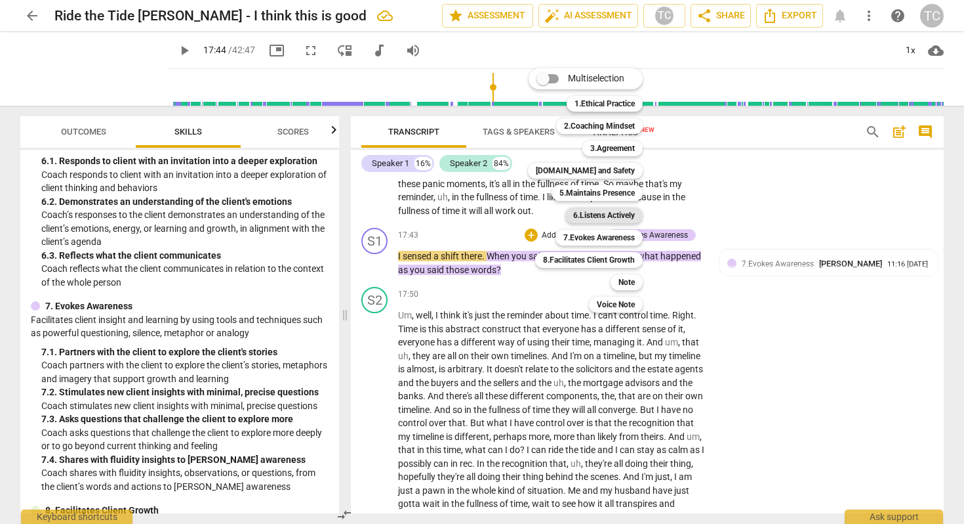
click at [603, 210] on b "6.Listens Actively" at bounding box center [604, 215] width 62 height 16
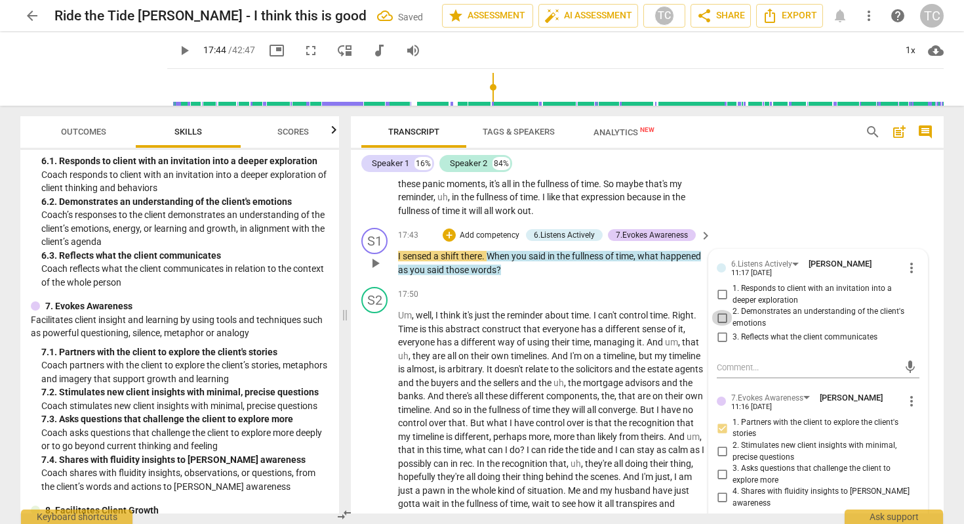
click at [716, 310] on input "2. Demonstrates an understanding of the client's emotions" at bounding box center [722, 318] width 21 height 16
checkbox input "true"
click at [469, 228] on div "+ Add competency" at bounding box center [482, 234] width 78 height 13
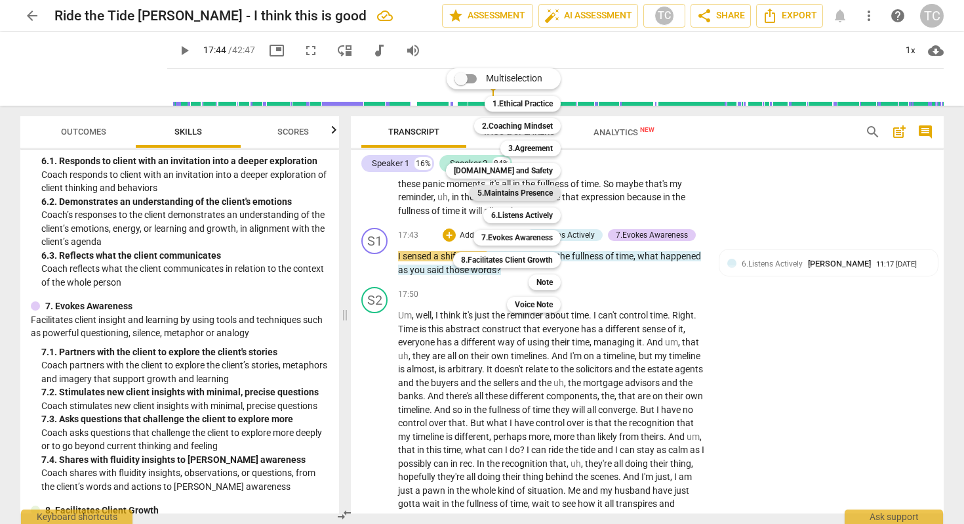
click at [532, 185] on b "5.Maintains Presence" at bounding box center [515, 193] width 75 height 16
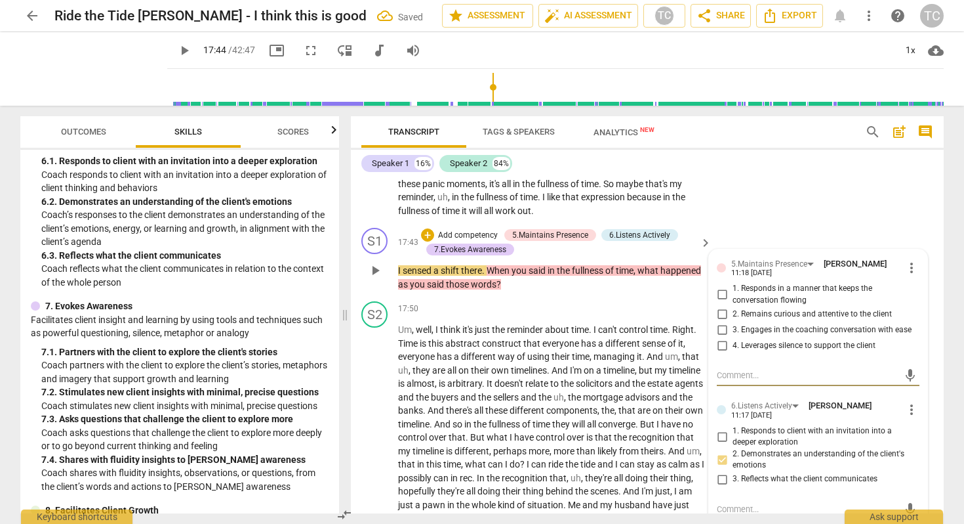
click at [721, 337] on input "4. Leverages silence to support the client" at bounding box center [722, 345] width 21 height 16
checkbox input "true"
click at [741, 369] on textarea at bounding box center [808, 375] width 182 height 12
type textarea "s"
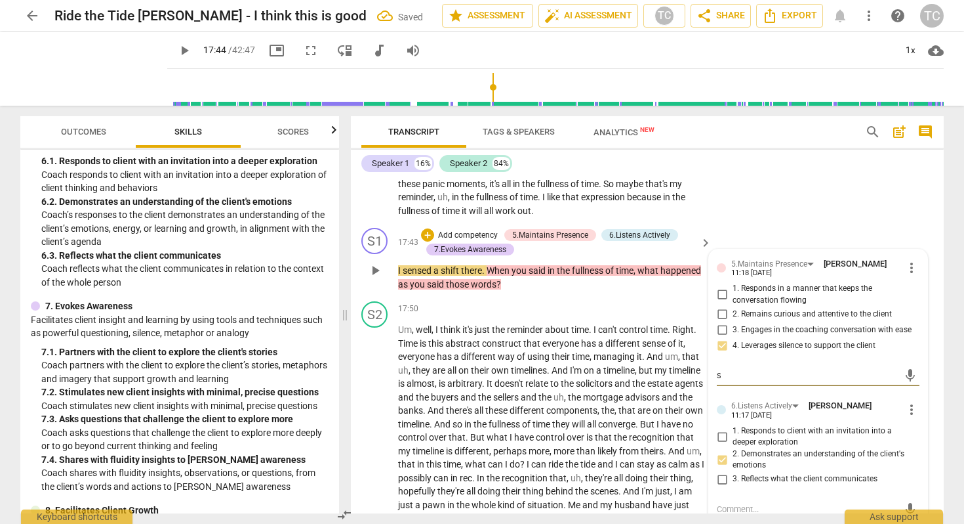
type textarea "si"
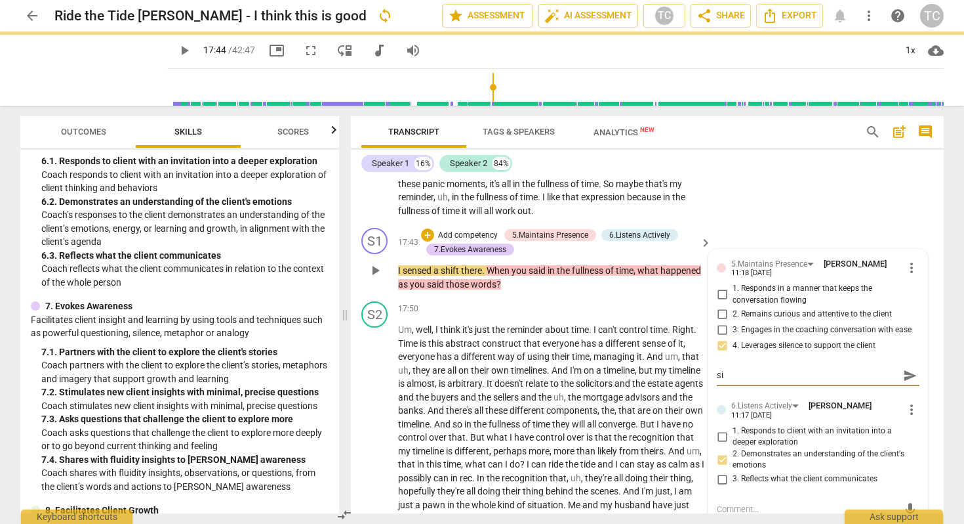
type textarea "sil"
type textarea "sile"
type textarea "silen"
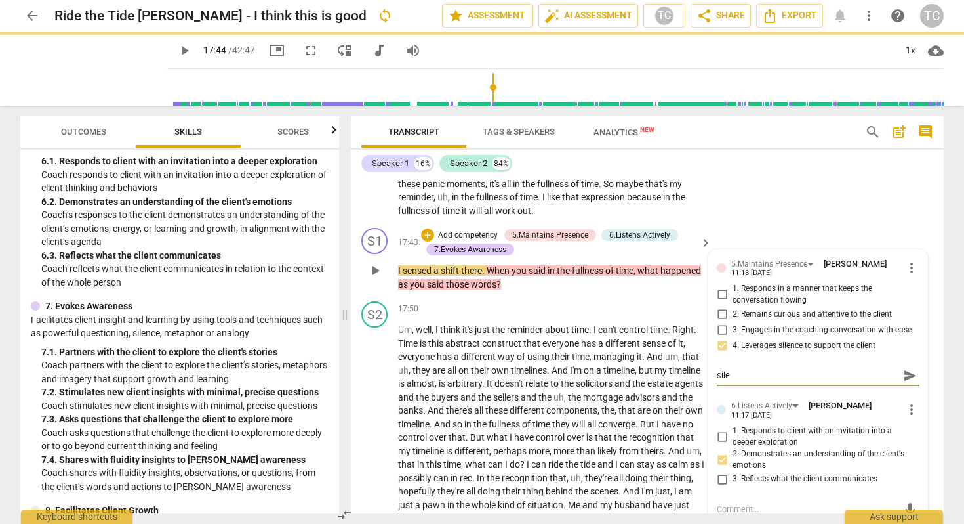
type textarea "silen"
type textarea "silenc"
type textarea "silence"
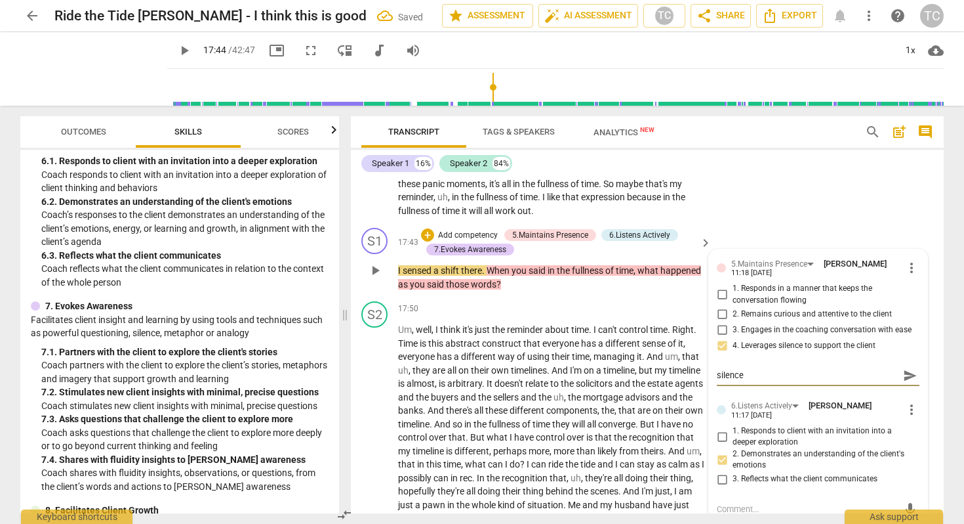
type textarea "silence"
type textarea "silence b"
type textarea "silence be"
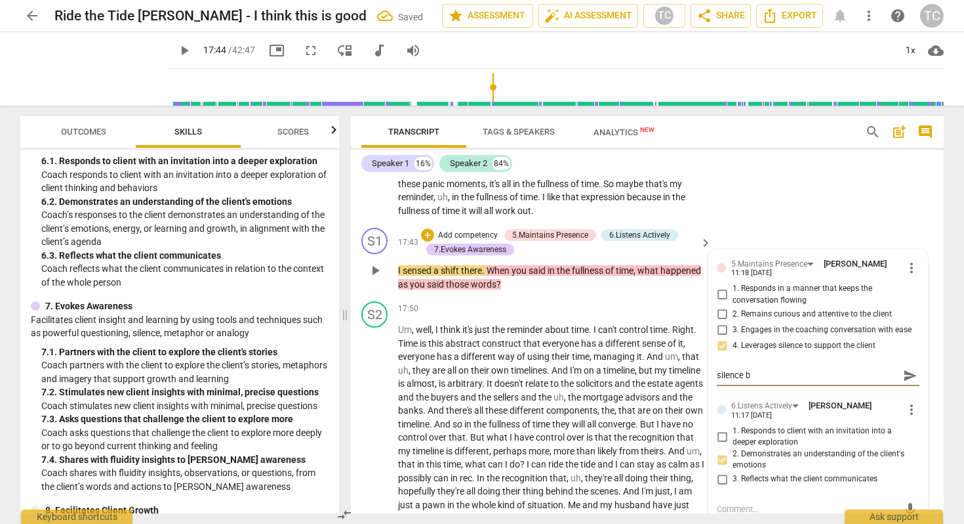
type textarea "silence be"
type textarea "silence bef"
type textarea "silence befo"
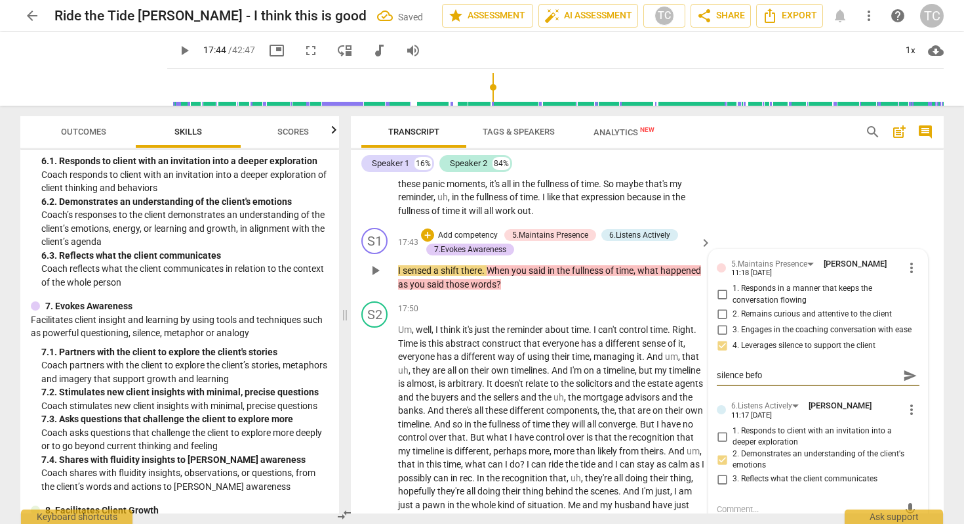
type textarea "silence befor"
type textarea "silence before"
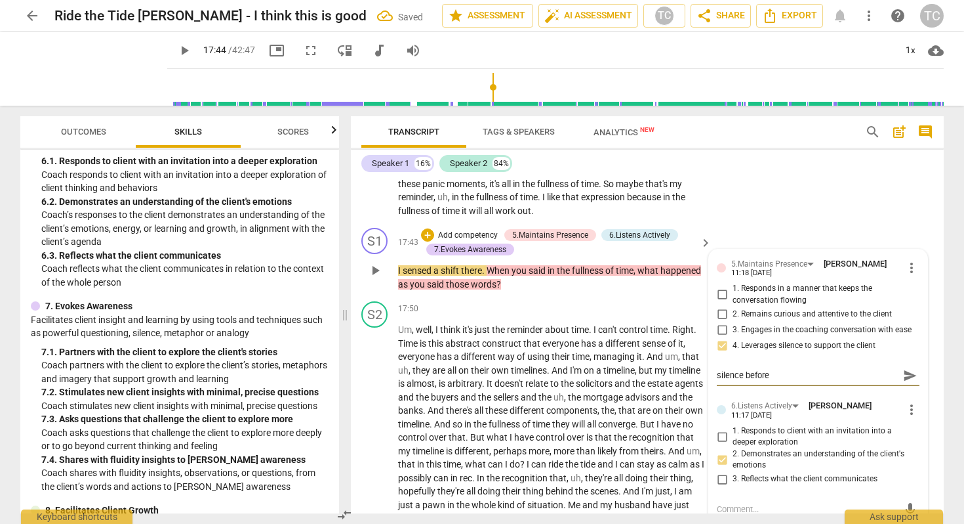
type textarea "silence before"
type textarea "silence before t"
type textarea "silence before th"
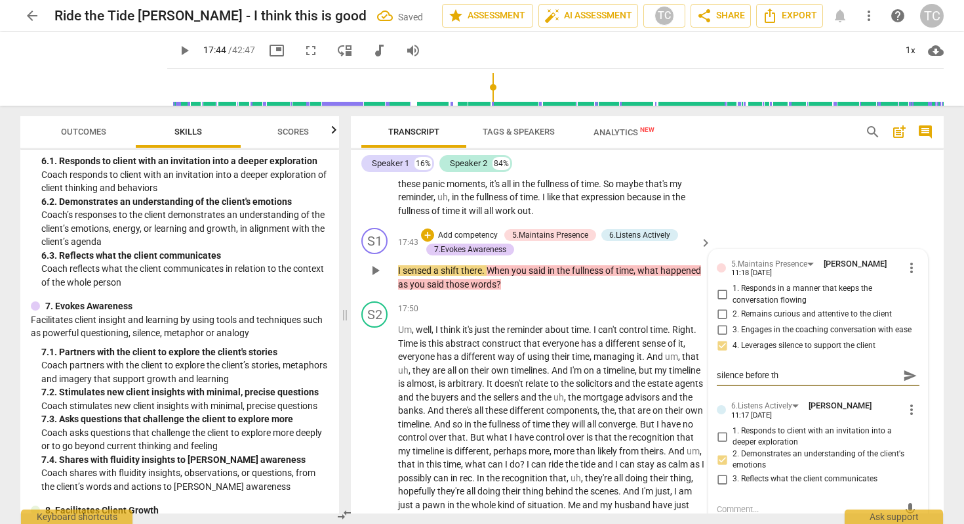
type textarea "silence before thi"
type textarea "silence before this"
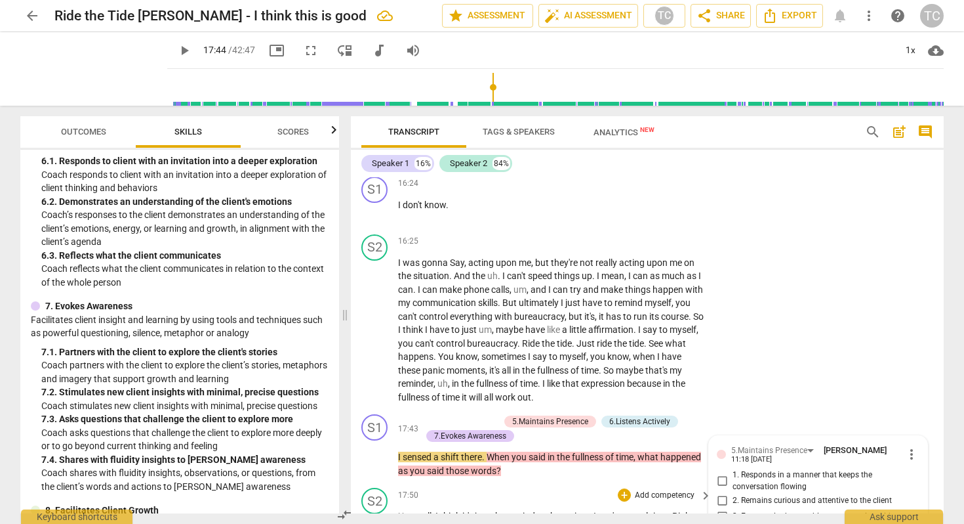
scroll to position [3125, 0]
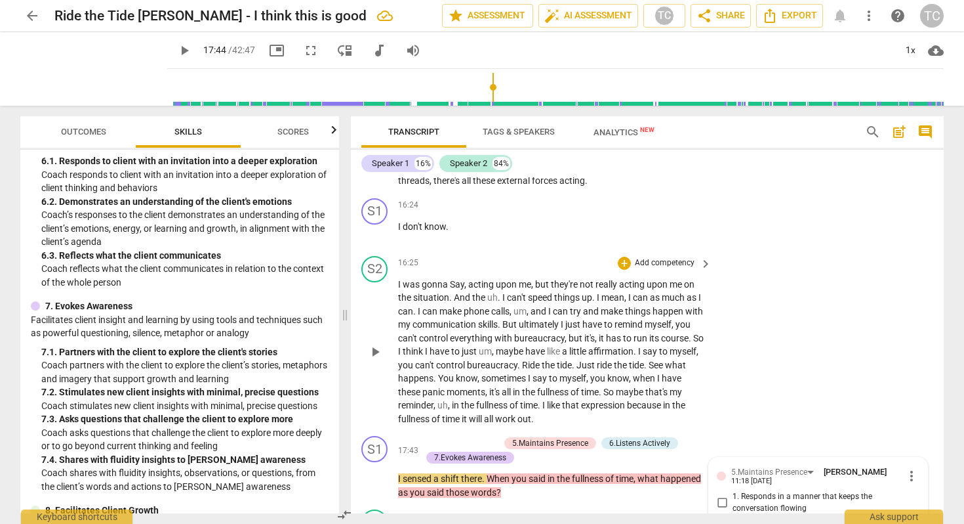
type textarea "silence before this"
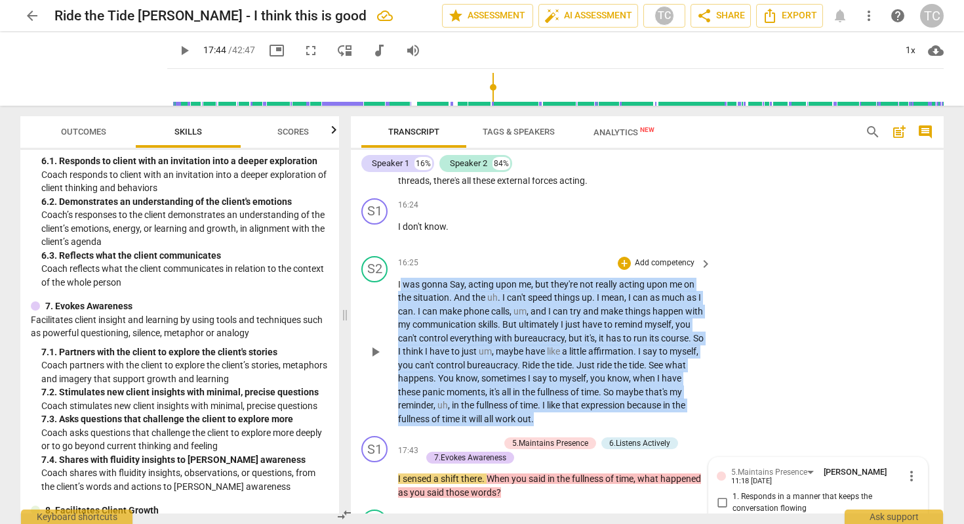
drag, startPoint x: 400, startPoint y: 239, endPoint x: 679, endPoint y: 370, distance: 308.5
click at [679, 370] on p "I was gonna Say , acting upon me , but they're not really acting upon me on the…" at bounding box center [551, 352] width 307 height 148
click at [608, 354] on div "+" at bounding box center [610, 356] width 13 height 13
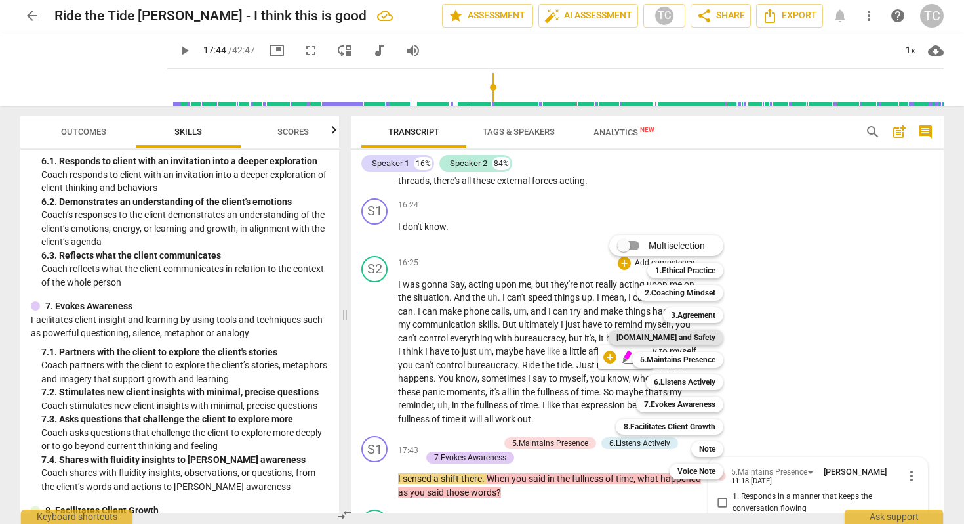
click at [667, 331] on b "[DOMAIN_NAME] and Safety" at bounding box center [666, 337] width 99 height 16
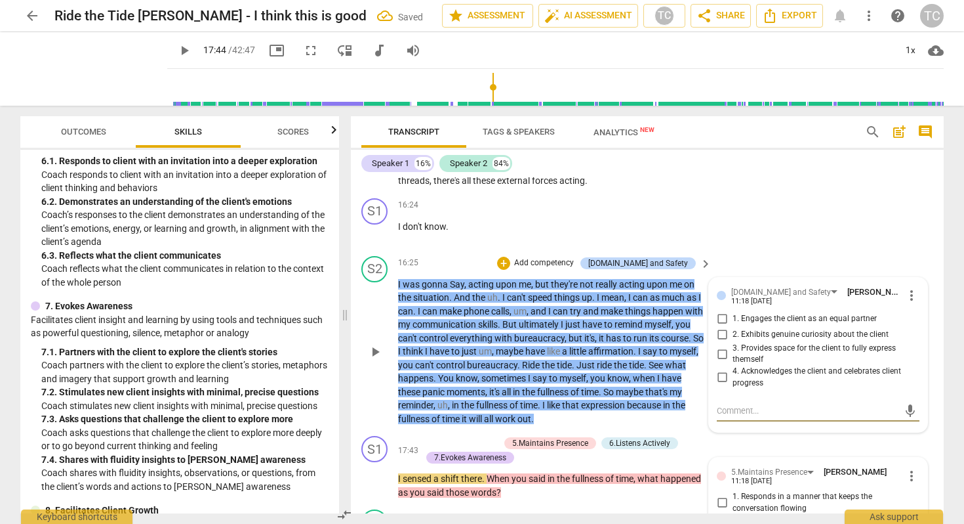
click at [721, 346] on input "3. Provides space for the client to fully express themself" at bounding box center [722, 354] width 21 height 16
checkbox input "true"
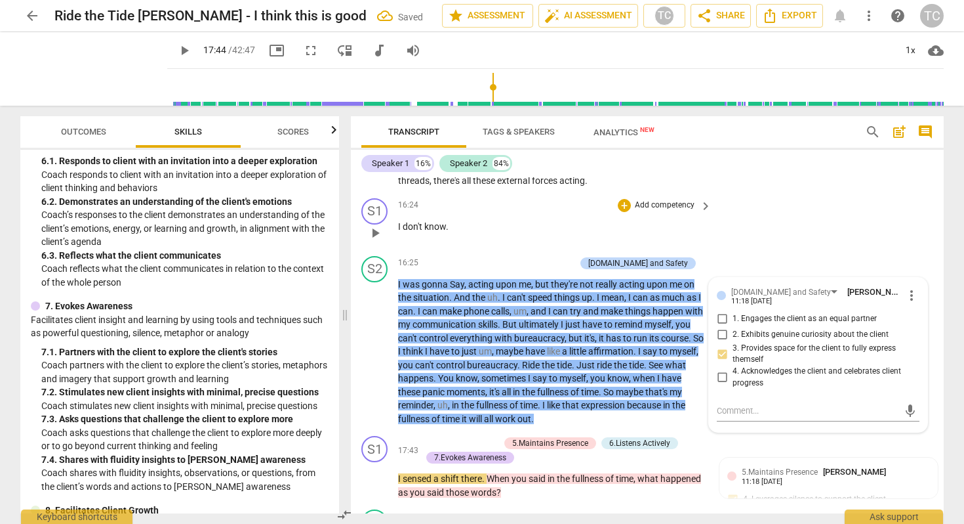
click at [777, 193] on div "S1 play_arrow pause 16:24 + Add competency keyboard_arrow_right I don't know ." at bounding box center [647, 222] width 593 height 58
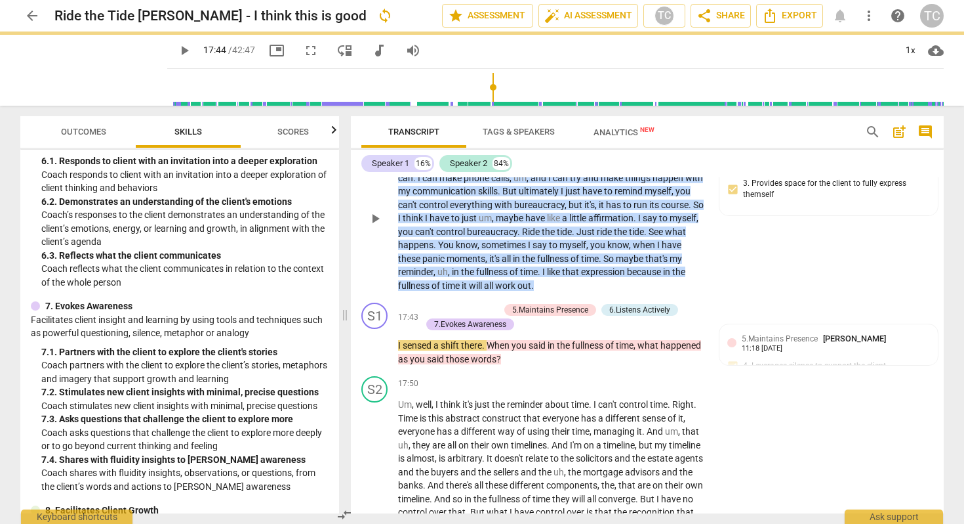
scroll to position [3319, 0]
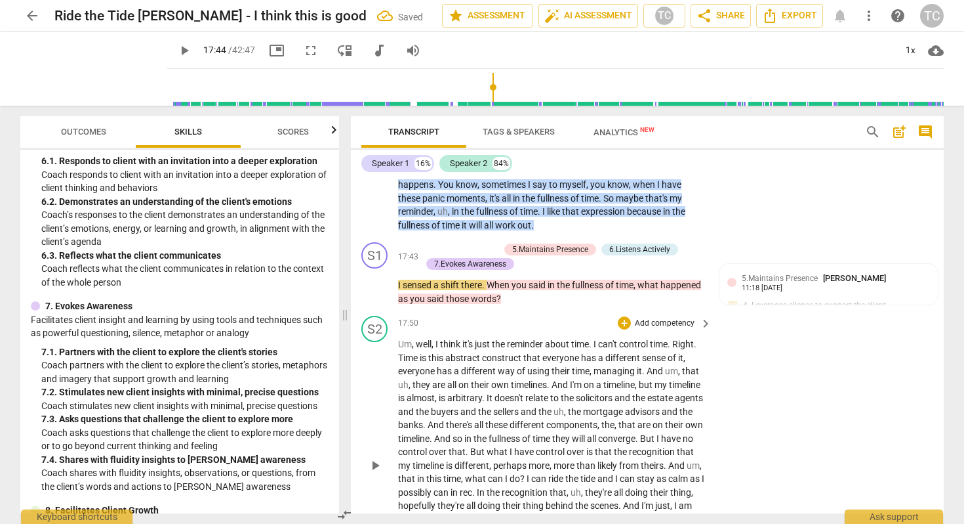
click at [376, 457] on span "play_arrow" at bounding box center [375, 465] width 16 height 16
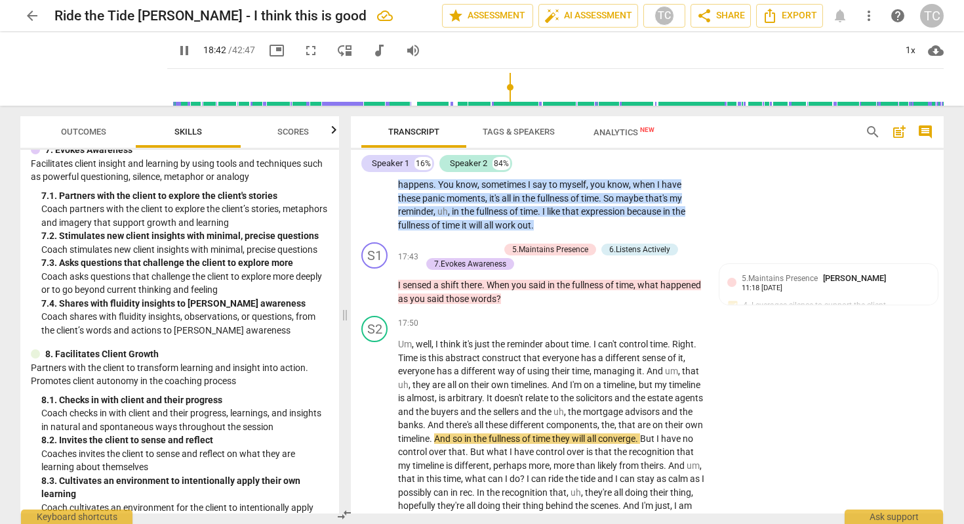
scroll to position [1003, 0]
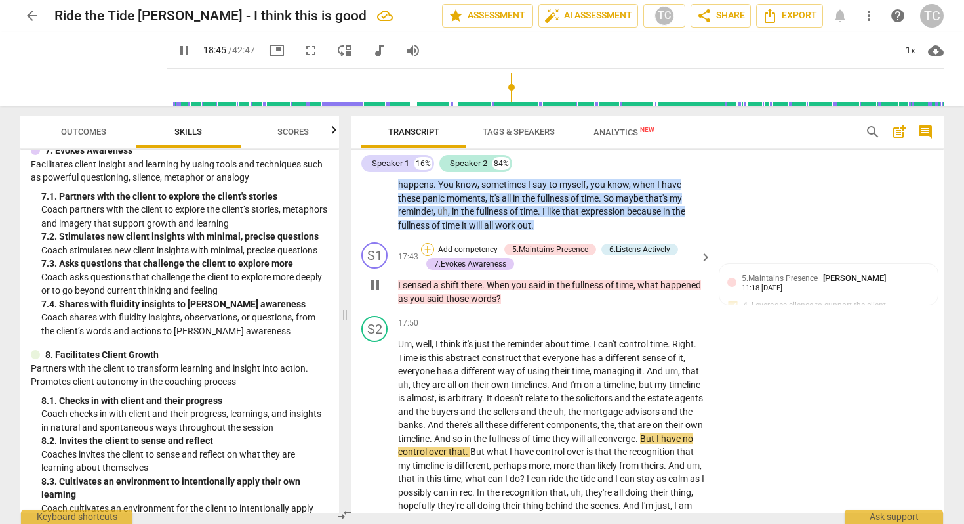
click at [429, 243] on div "+" at bounding box center [427, 249] width 13 height 13
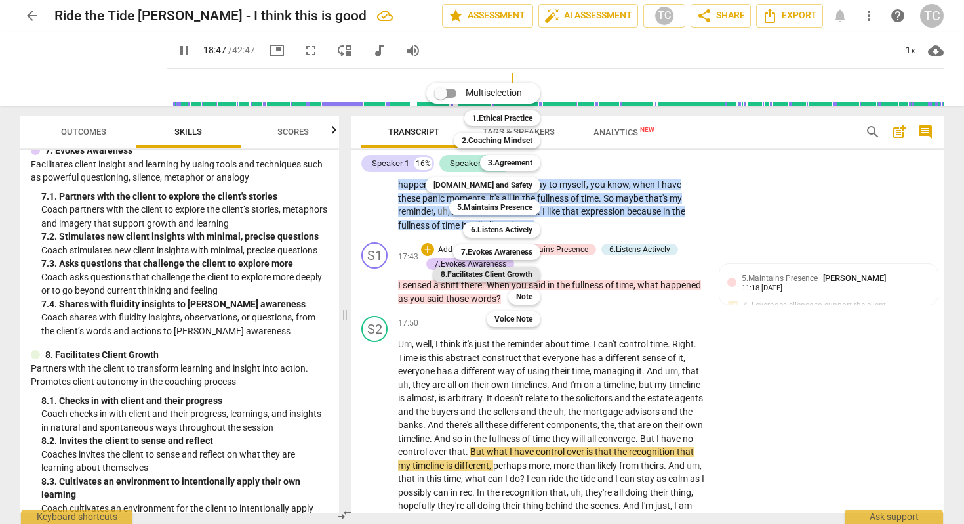
click at [482, 271] on b "8.Facilitates Client Growth" at bounding box center [487, 274] width 92 height 16
type input "1128"
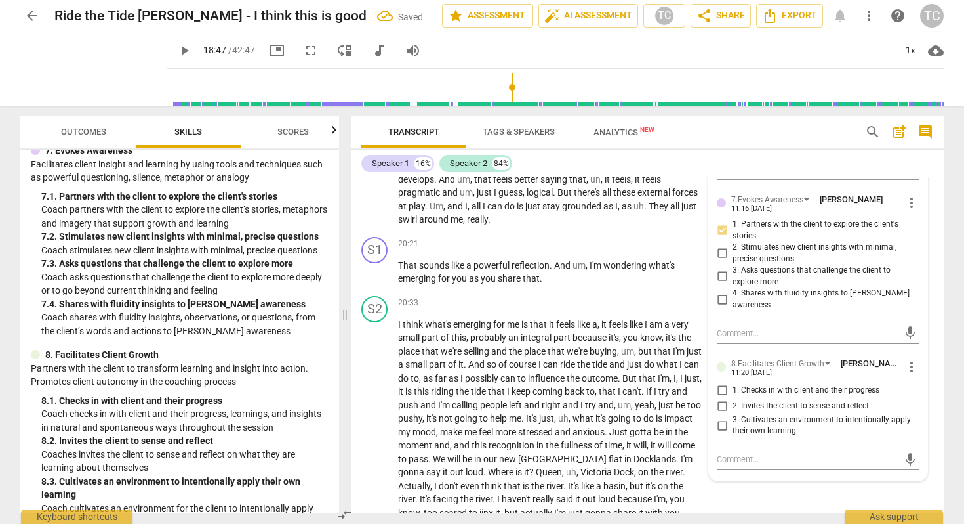
scroll to position [3687, 0]
click at [719, 397] on input "2. Invites the client to sense and reflect" at bounding box center [722, 405] width 21 height 16
checkbox input "true"
click at [797, 440] on div "S2 play_arrow pause 20:33 + Add competency keyboard_arrow_right I think what's …" at bounding box center [647, 406] width 593 height 234
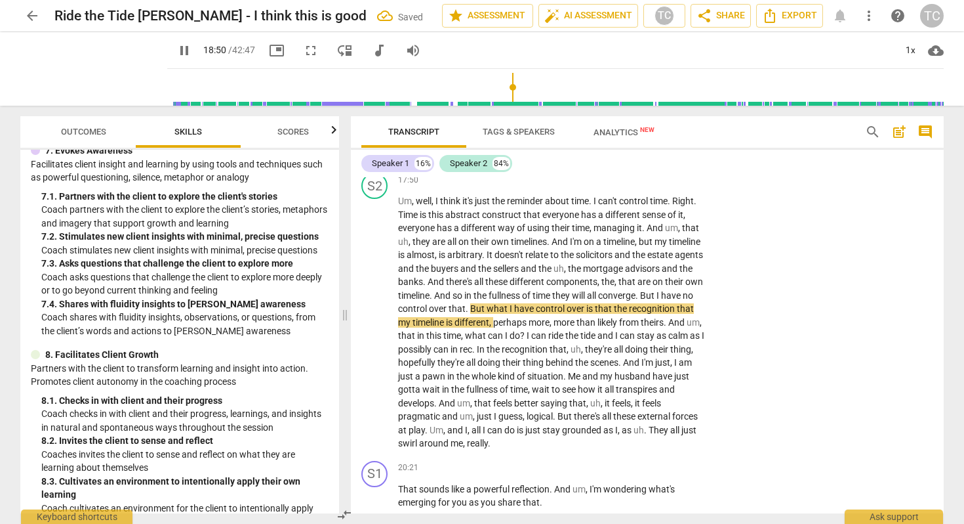
scroll to position [3460, 0]
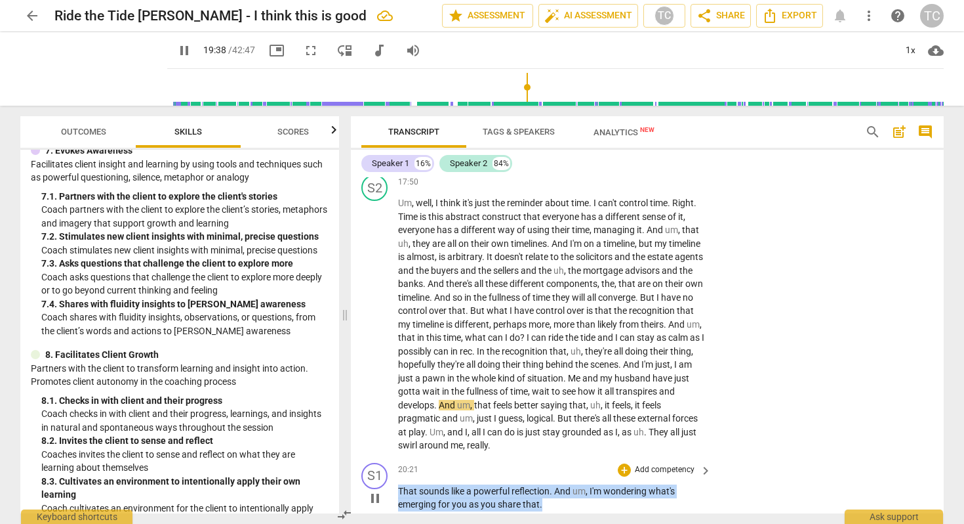
drag, startPoint x: 398, startPoint y: 448, endPoint x: 563, endPoint y: 459, distance: 165.7
click at [563, 484] on p "That sounds like a powerful reflection . And um , I'm wondering what's emerging…" at bounding box center [551, 497] width 307 height 27
click at [550, 438] on div "+" at bounding box center [553, 442] width 13 height 13
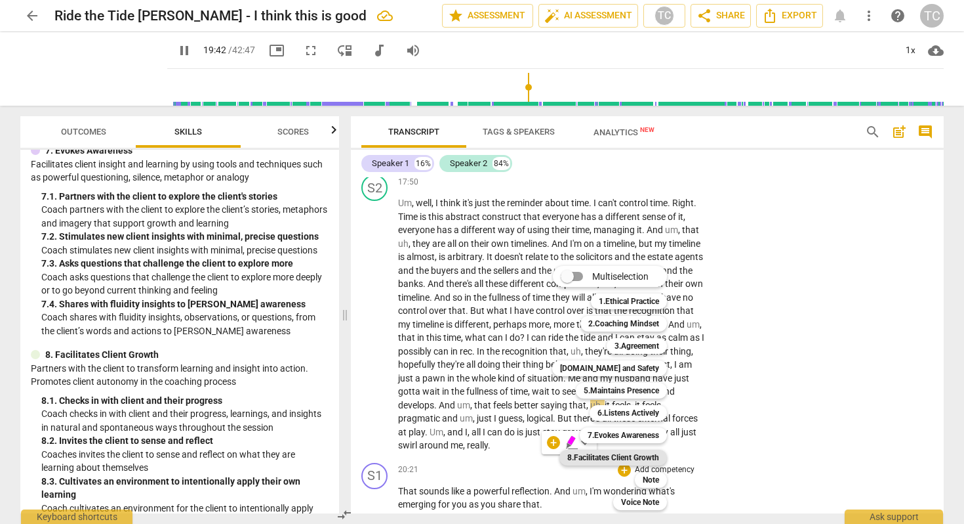
click at [597, 452] on b "8.Facilitates Client Growth" at bounding box center [613, 457] width 92 height 16
type input "1183"
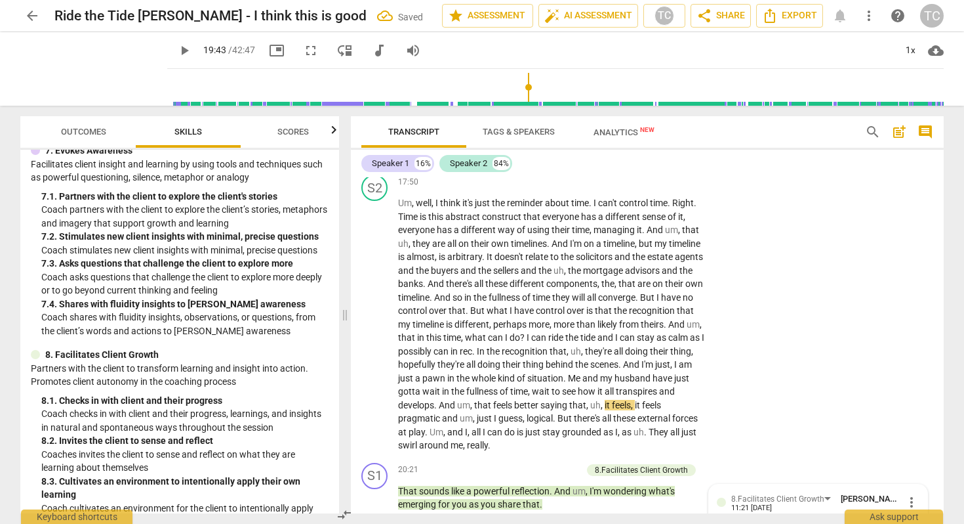
scroll to position [3664, 0]
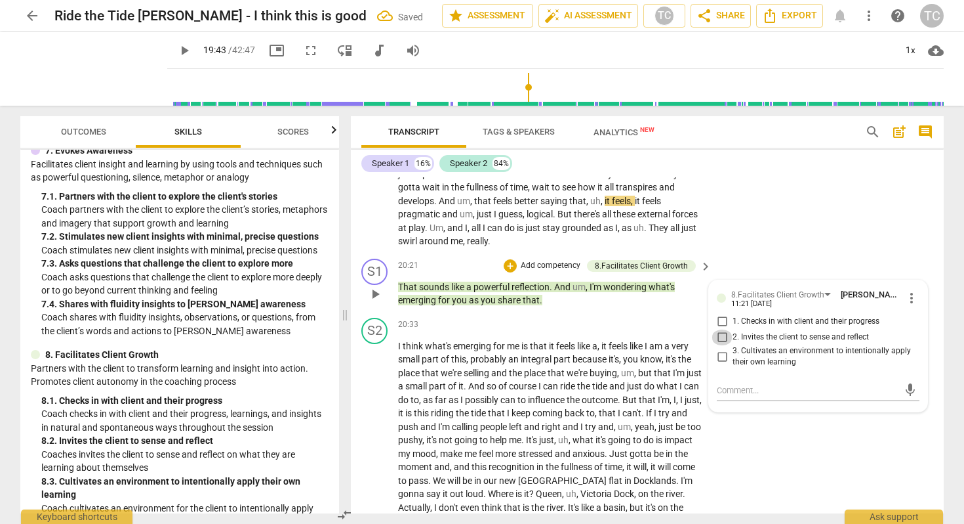
click at [718, 329] on input "2. Invites the client to sense and reflect" at bounding box center [722, 337] width 21 height 16
checkbox input "true"
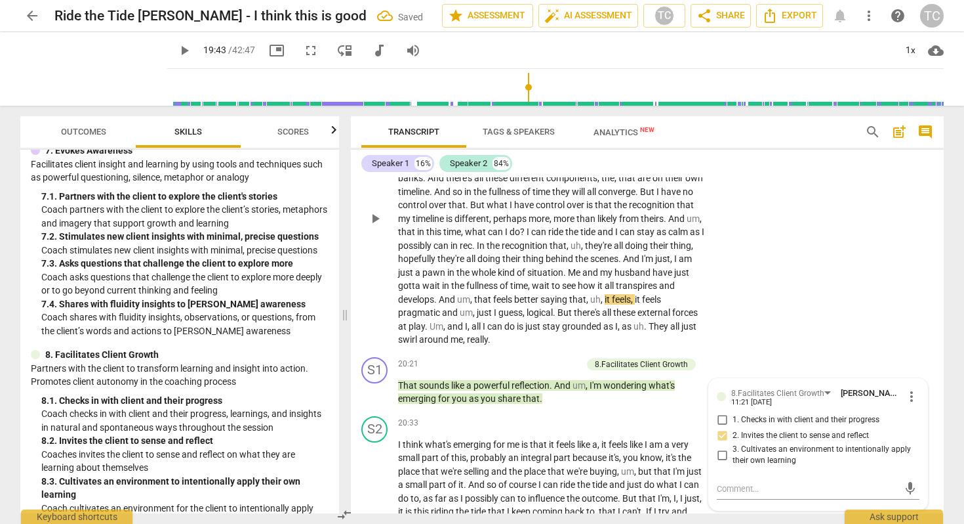
scroll to position [3564, 0]
click at [176, 48] on span "play_arrow" at bounding box center [184, 51] width 16 height 16
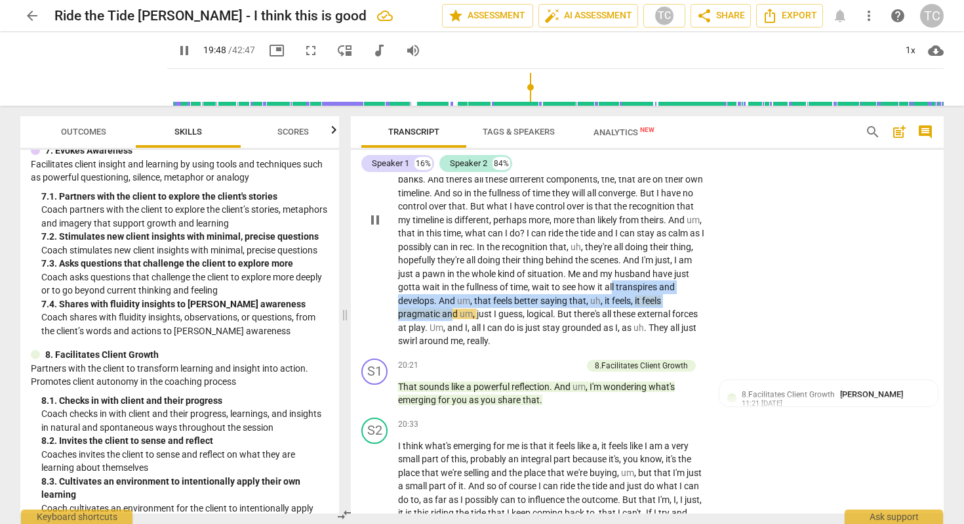
drag, startPoint x: 432, startPoint y: 257, endPoint x: 512, endPoint y: 270, distance: 81.1
click at [512, 270] on p "Um , well , I think it's just the reminder about time . I can't control time . …" at bounding box center [551, 220] width 307 height 256
click at [529, 248] on div "+" at bounding box center [531, 251] width 13 height 13
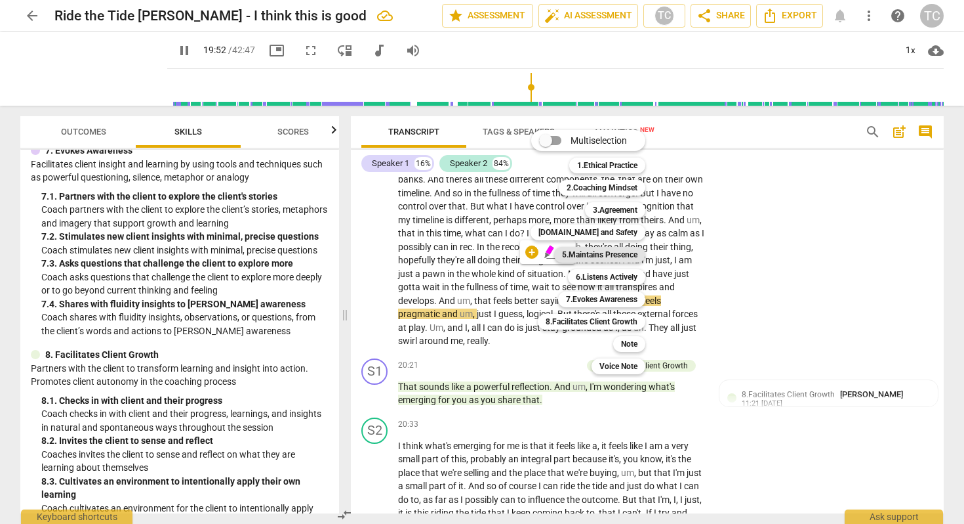
click at [598, 249] on b "5.Maintains Presence" at bounding box center [599, 255] width 75 height 16
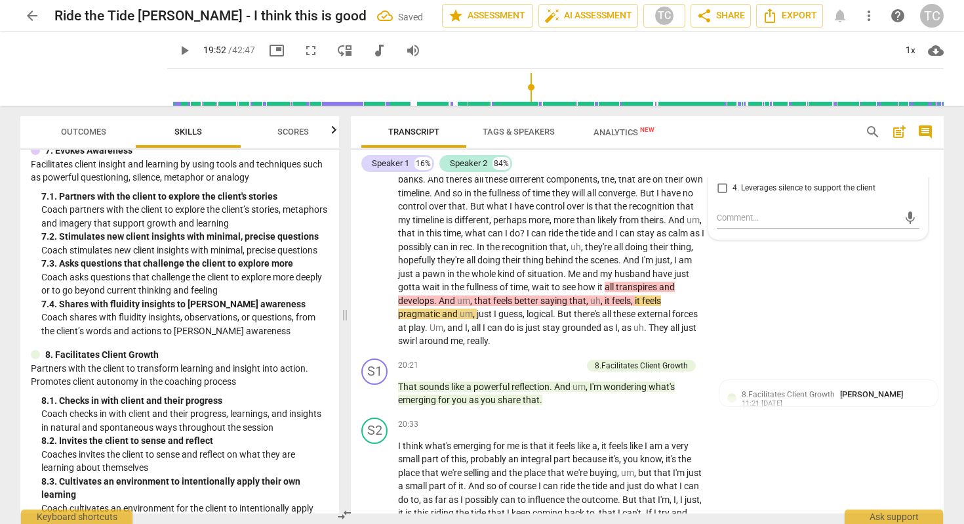
scroll to position [3554, 0]
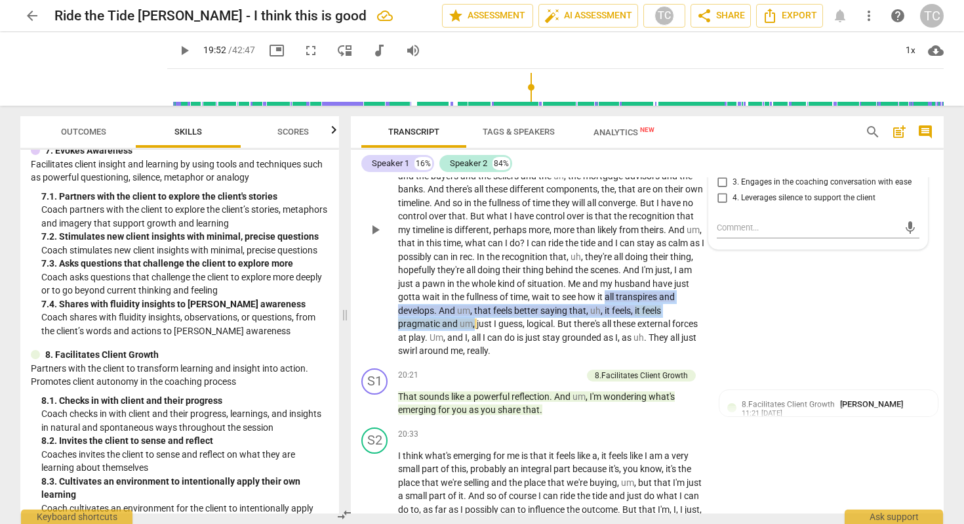
drag, startPoint x: 426, startPoint y: 258, endPoint x: 536, endPoint y: 276, distance: 111.6
click at [536, 276] on p "Um , well , I think it's just the reminder about time . I can't control time . …" at bounding box center [551, 230] width 307 height 256
click at [548, 255] on div "+" at bounding box center [549, 261] width 13 height 13
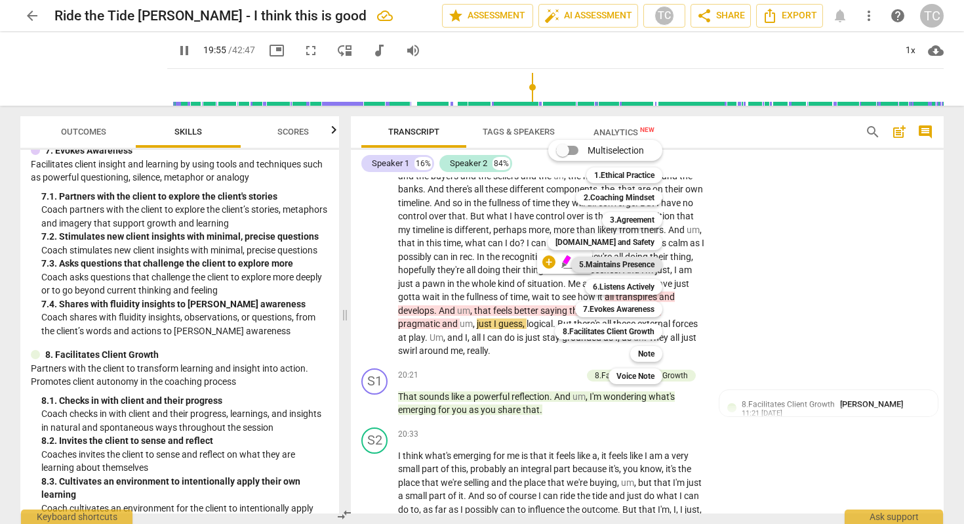
click at [609, 257] on b "5.Maintains Presence" at bounding box center [616, 265] width 75 height 16
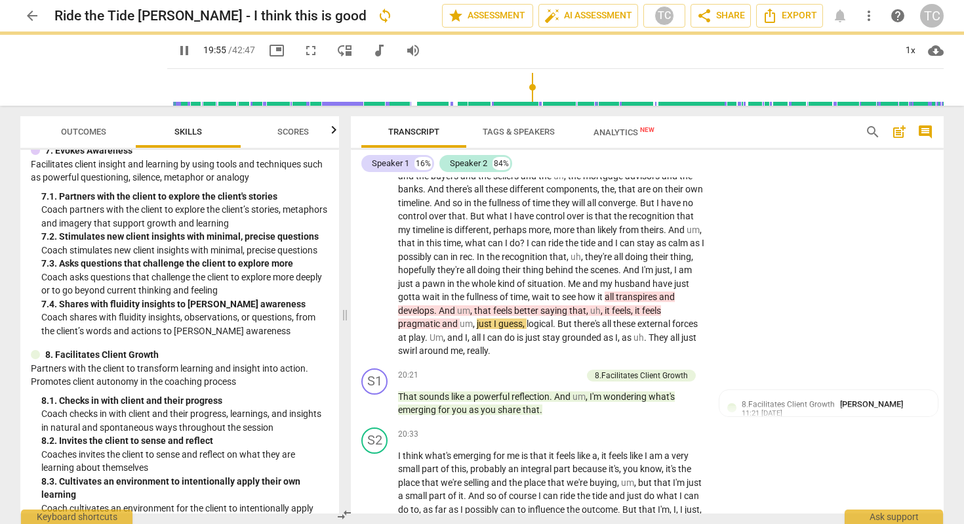
type input "1196"
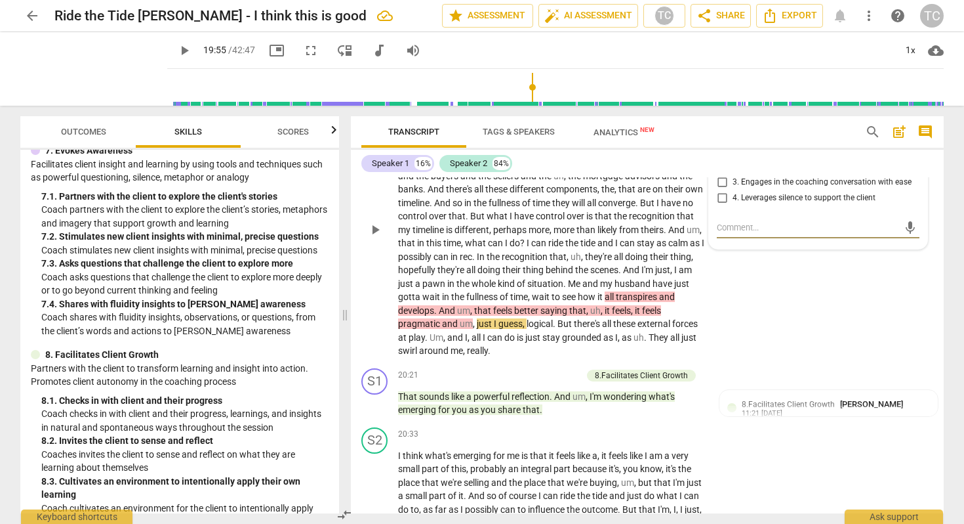
type textarea "p"
type textarea "pr"
type textarea "pre"
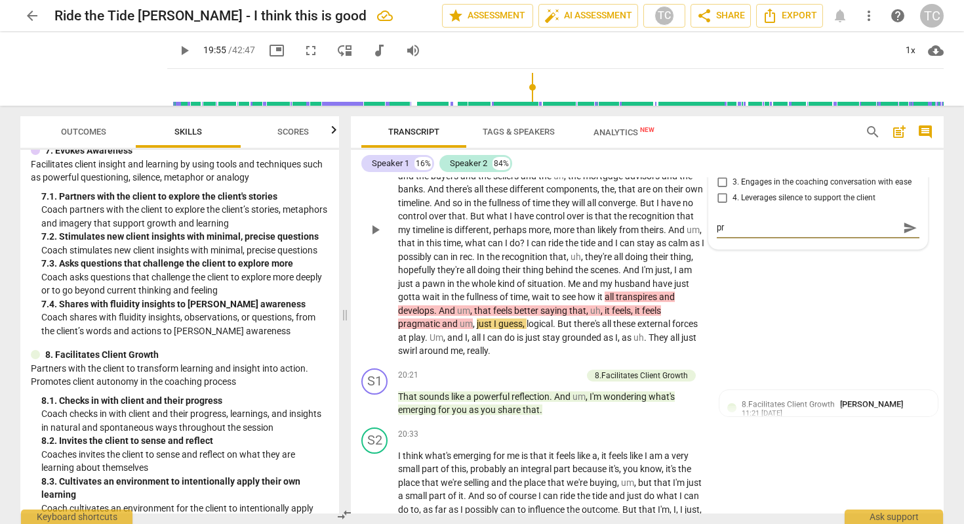
type textarea "pre"
type textarea "pres"
type textarea "prese"
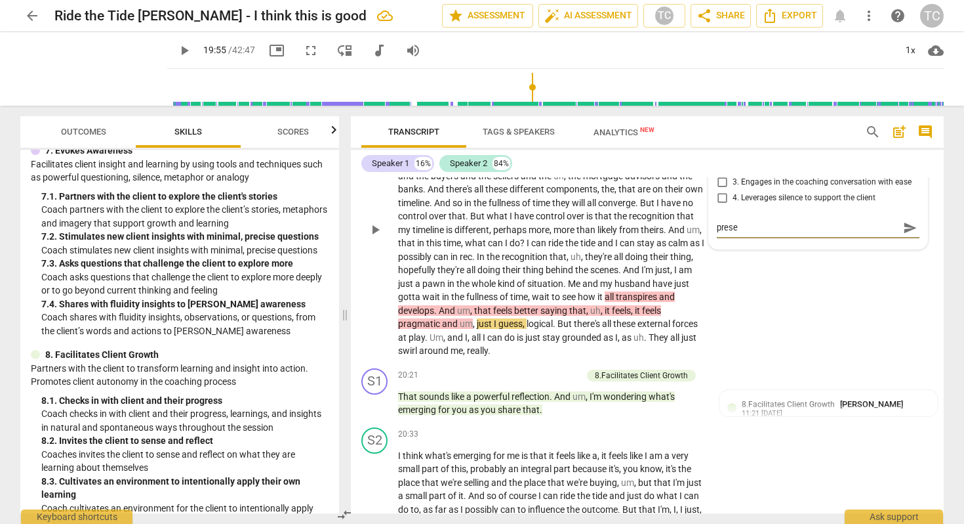
type textarea "presen"
type textarea "presenc"
type textarea "presence"
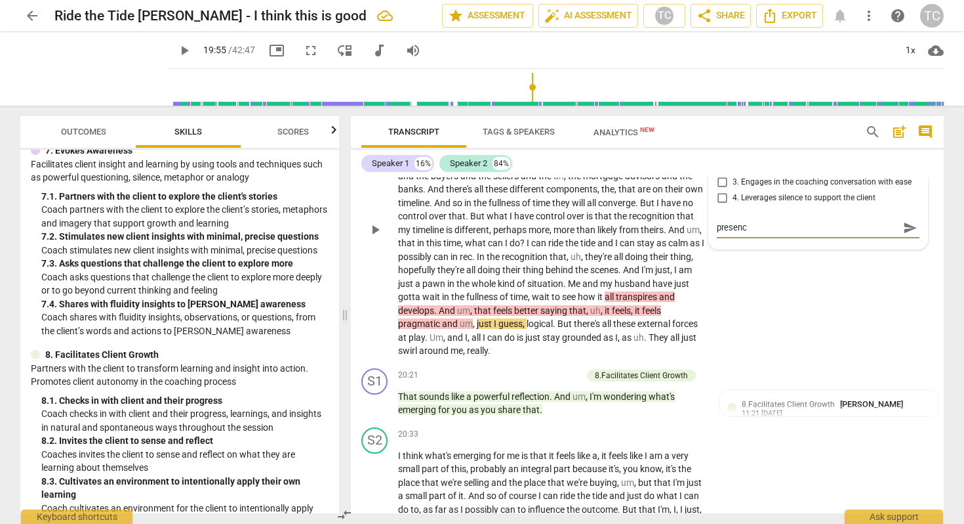
type textarea "presence"
type textarea "presence -"
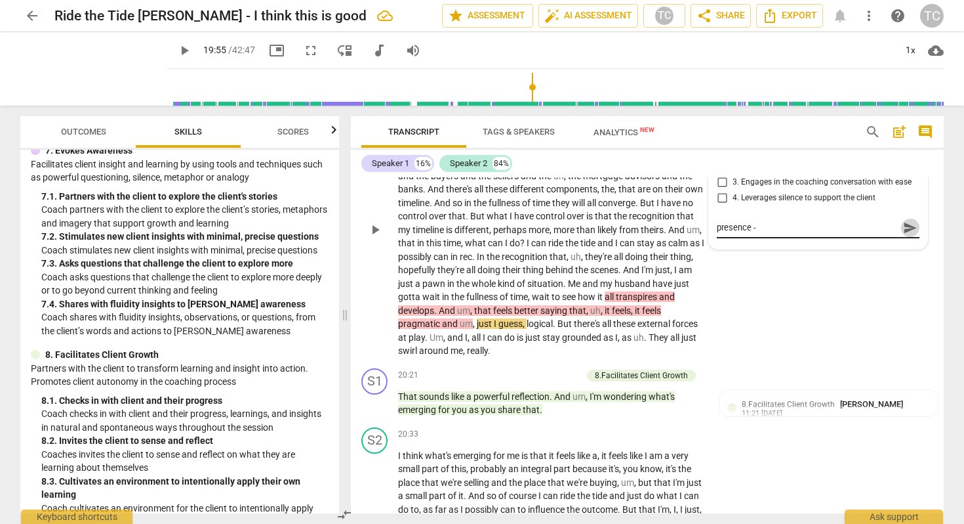
click at [903, 220] on span "send" at bounding box center [910, 227] width 14 height 14
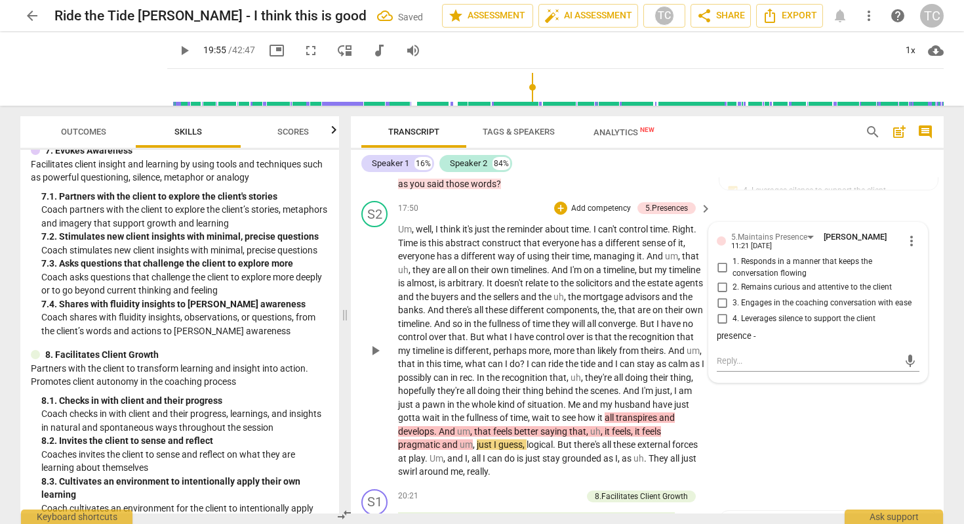
scroll to position [3411, 0]
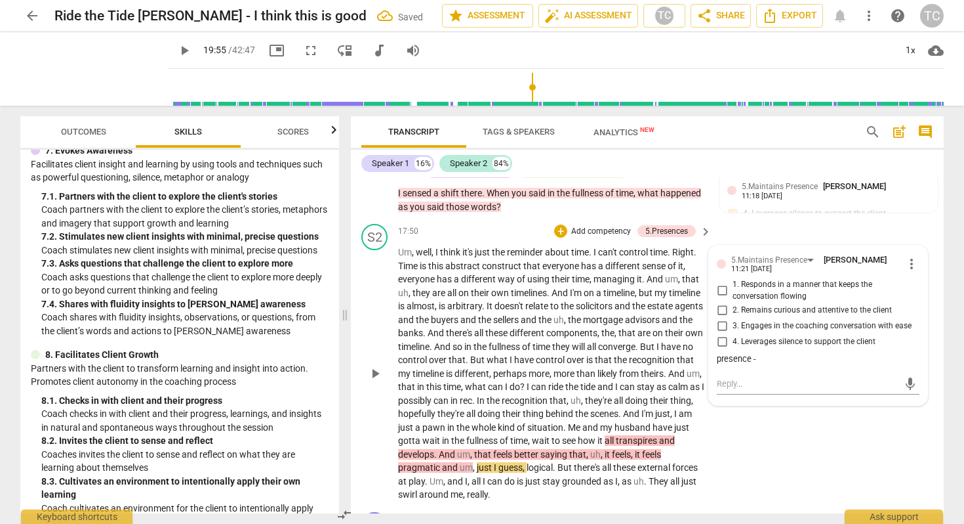
click at [721, 333] on input "4. Leverages silence to support the client" at bounding box center [722, 341] width 21 height 16
click at [760, 401] on div "S2 play_arrow pause 17:50 + Add competency 5.Presences keyboard_arrow_right Um …" at bounding box center [647, 362] width 593 height 288
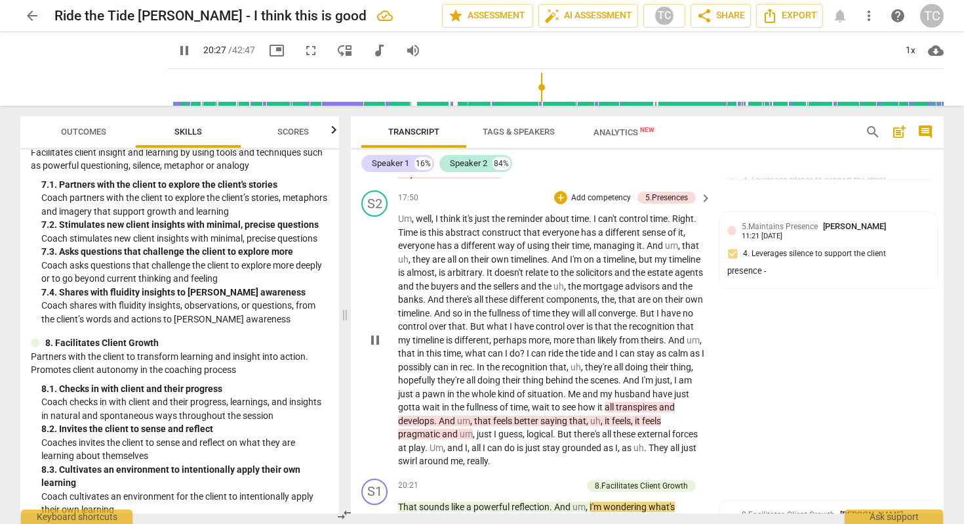
scroll to position [3450, 0]
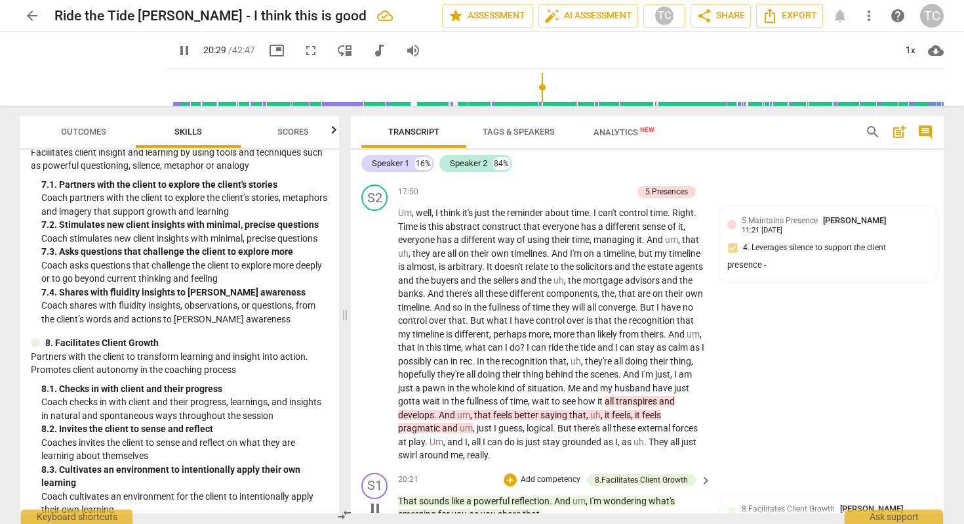
click at [543, 494] on p "That sounds like a powerful reflection . And um , I'm wondering what's emerging…" at bounding box center [551, 507] width 307 height 27
drag, startPoint x: 398, startPoint y: 453, endPoint x: 581, endPoint y: 472, distance: 184.0
click at [581, 494] on p "That sounds like a powerful reflection . And um , I'm wondering what's emerging…" at bounding box center [551, 507] width 307 height 27
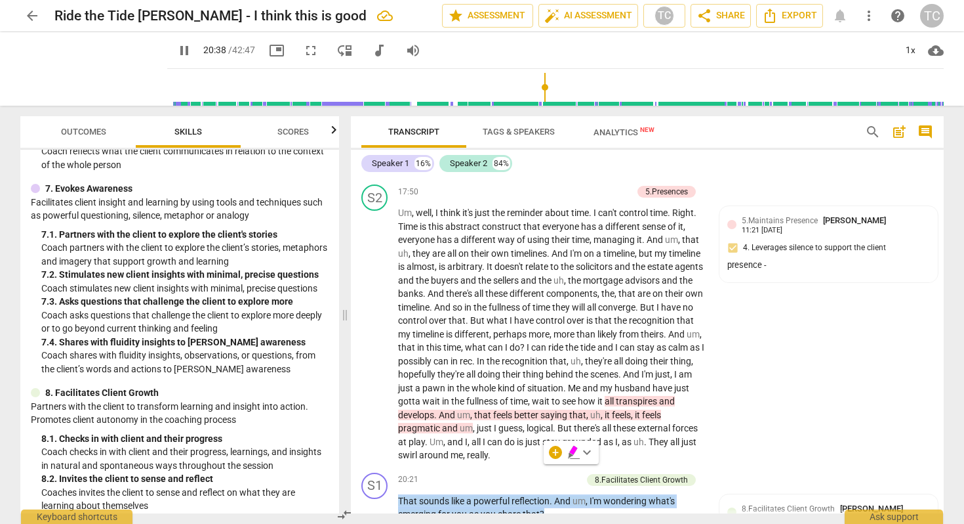
scroll to position [964, 0]
click at [514, 473] on div "+ Add competency" at bounding box center [543, 479] width 78 height 13
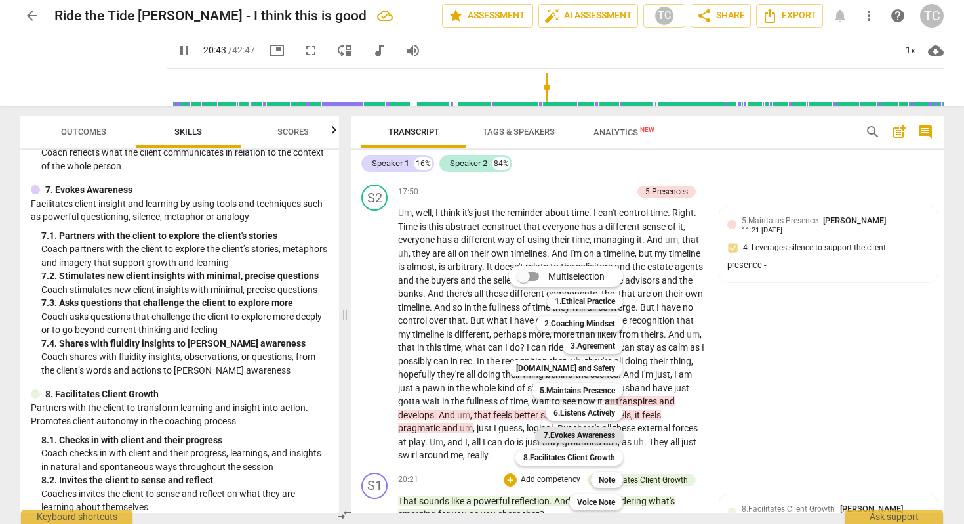
click at [550, 431] on b "7.Evokes Awareness" at bounding box center [580, 435] width 72 height 16
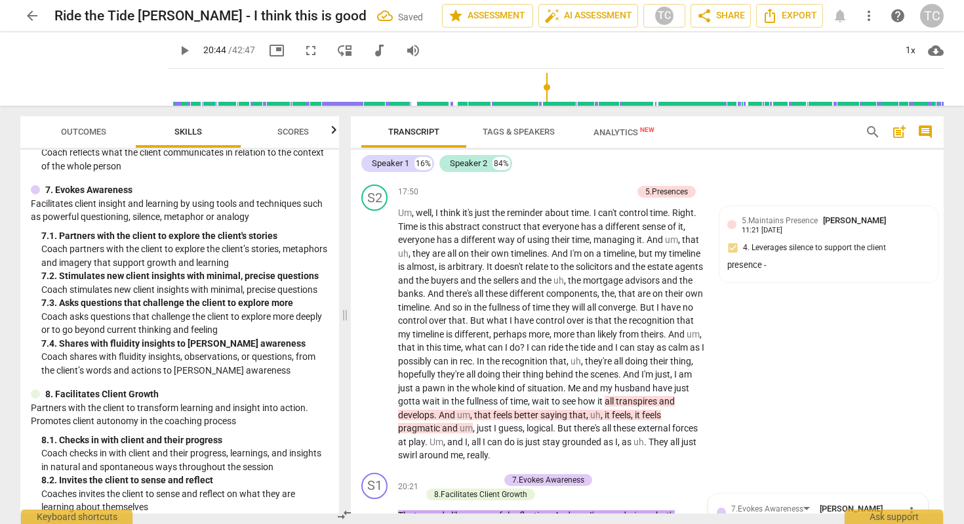
scroll to position [3694, 0]
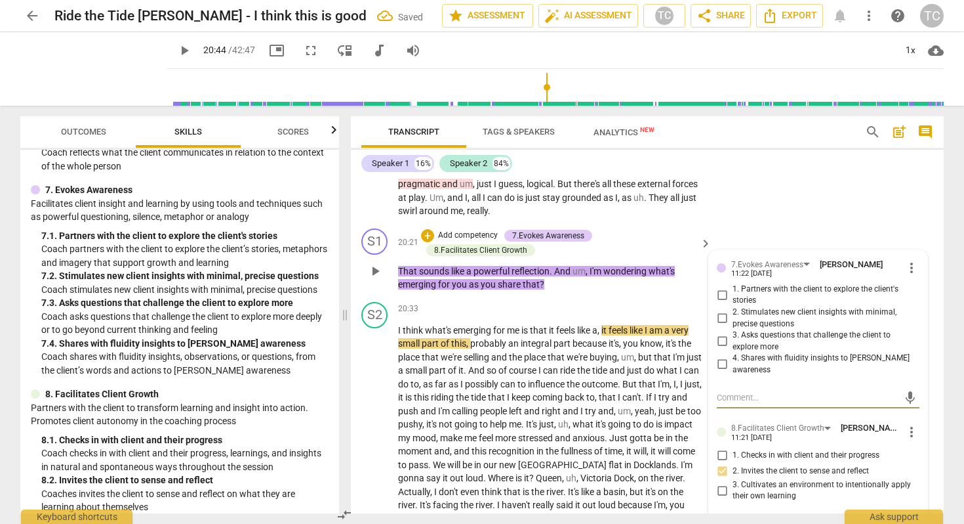
click at [720, 306] on label "2. Stimulates new client insights with minimal, precise questions" at bounding box center [813, 317] width 203 height 23
click at [720, 310] on input "2. Stimulates new client insights with minimal, precise questions" at bounding box center [722, 318] width 21 height 16
click at [176, 48] on span "play_arrow" at bounding box center [184, 51] width 16 height 16
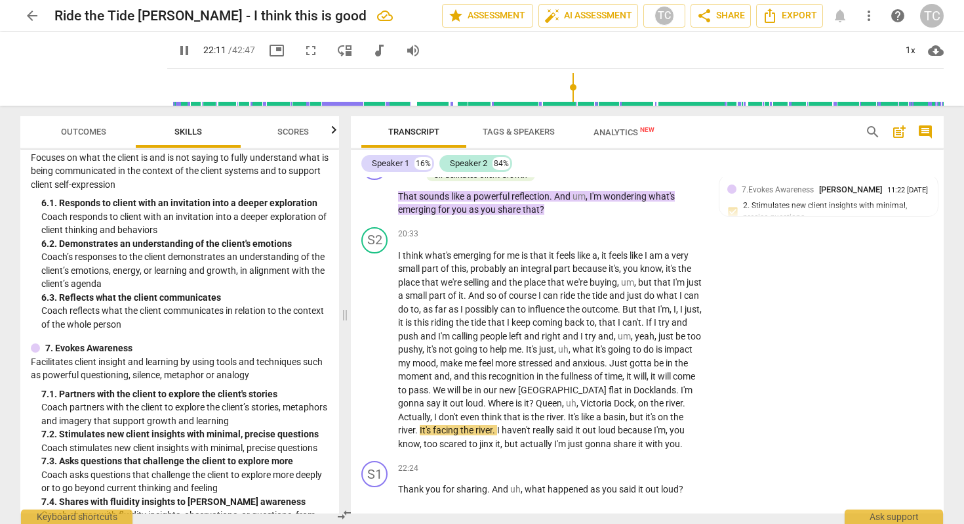
scroll to position [808, 0]
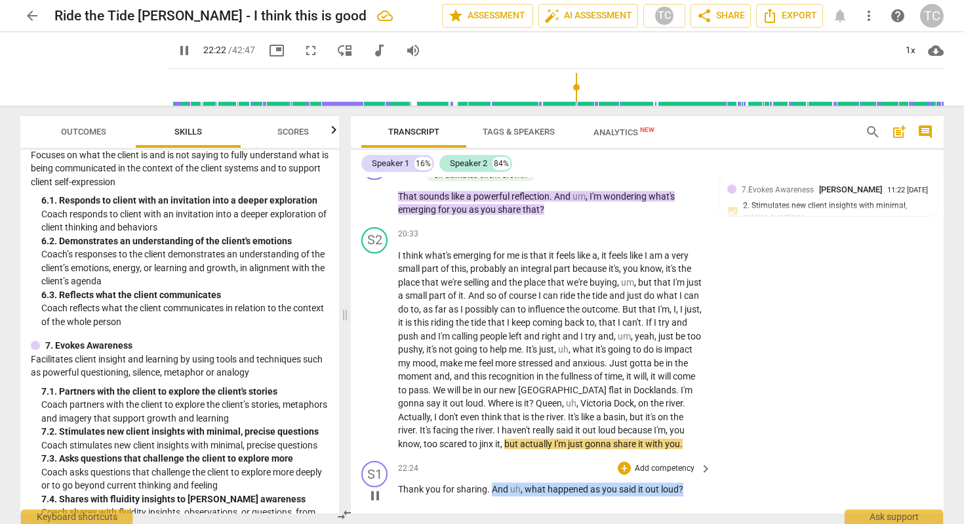
drag, startPoint x: 491, startPoint y: 442, endPoint x: 713, endPoint y: 446, distance: 221.8
click at [713, 455] on div "S1 play_arrow pause 22:24 + Add competency keyboard_arrow_right Thank you for s…" at bounding box center [647, 484] width 593 height 58
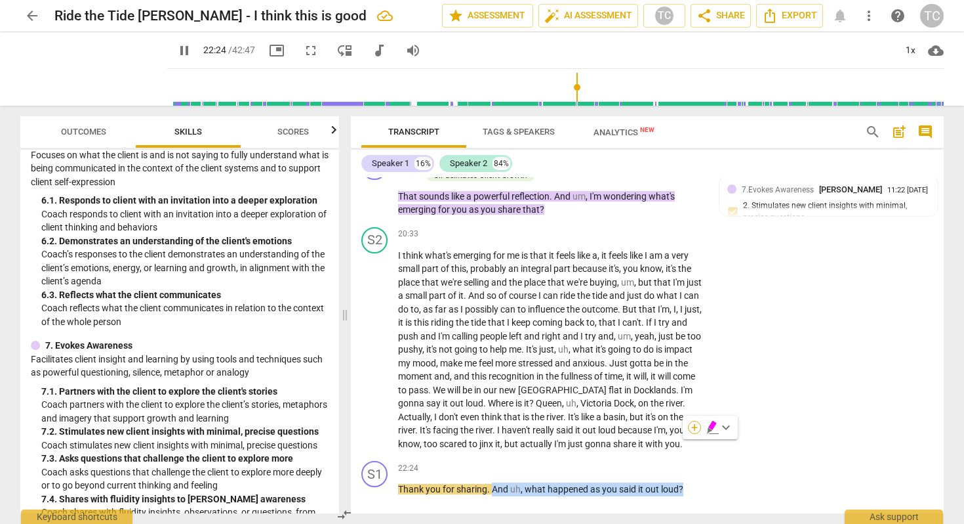
click at [695, 426] on div "+" at bounding box center [694, 427] width 13 height 13
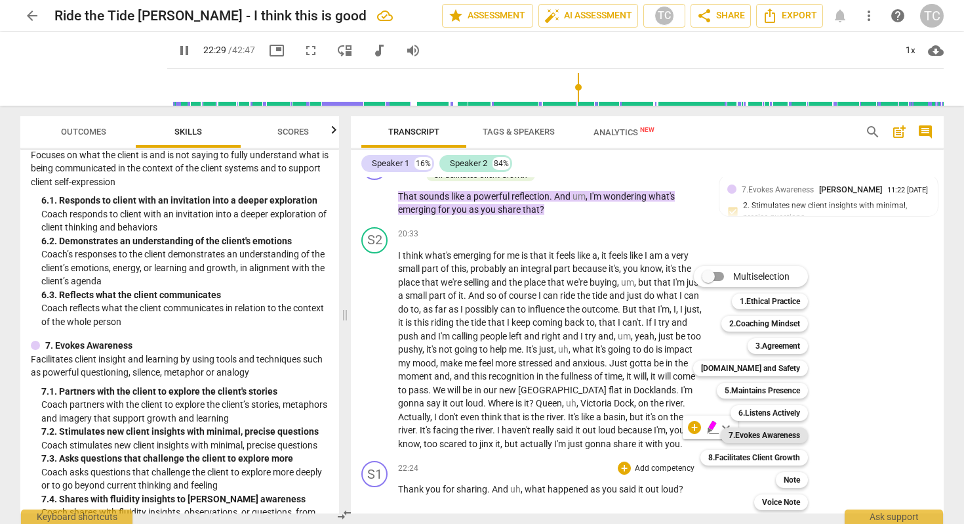
click at [748, 428] on b "7.Evokes Awareness" at bounding box center [765, 435] width 72 height 16
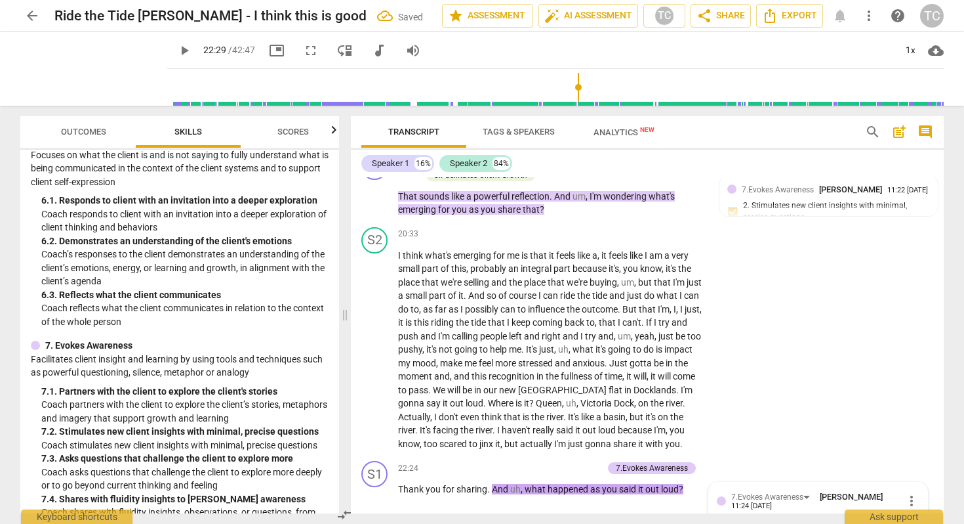
scroll to position [4002, 0]
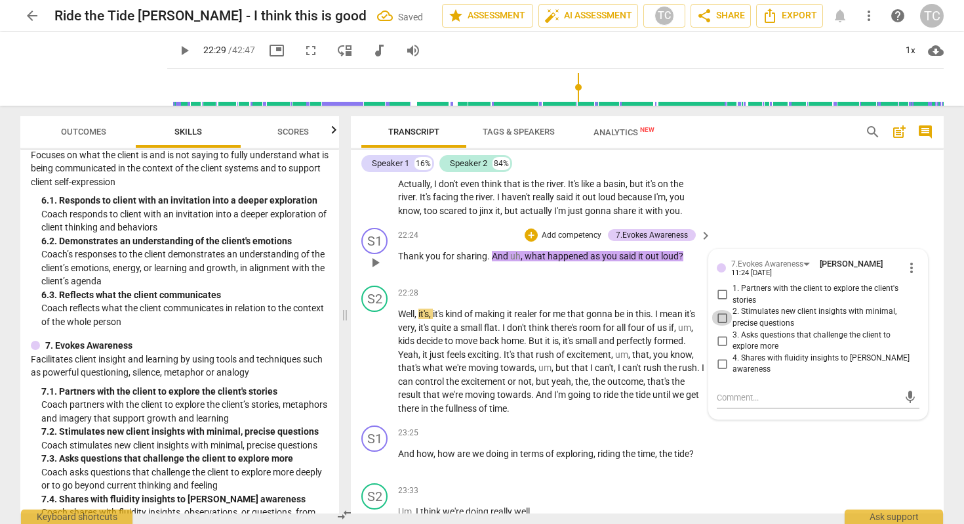
click at [718, 310] on input "2. Stimulates new client insights with minimal, precise questions" at bounding box center [722, 318] width 21 height 16
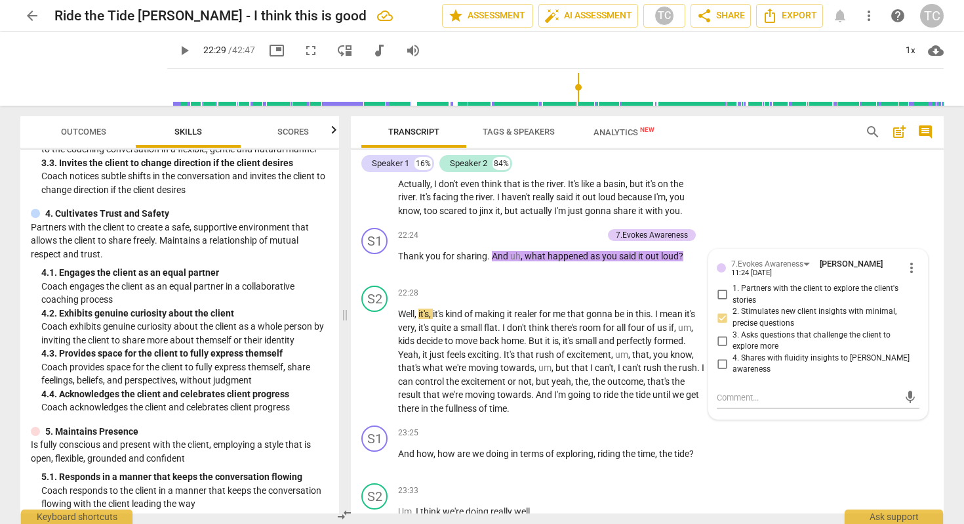
scroll to position [324, 0]
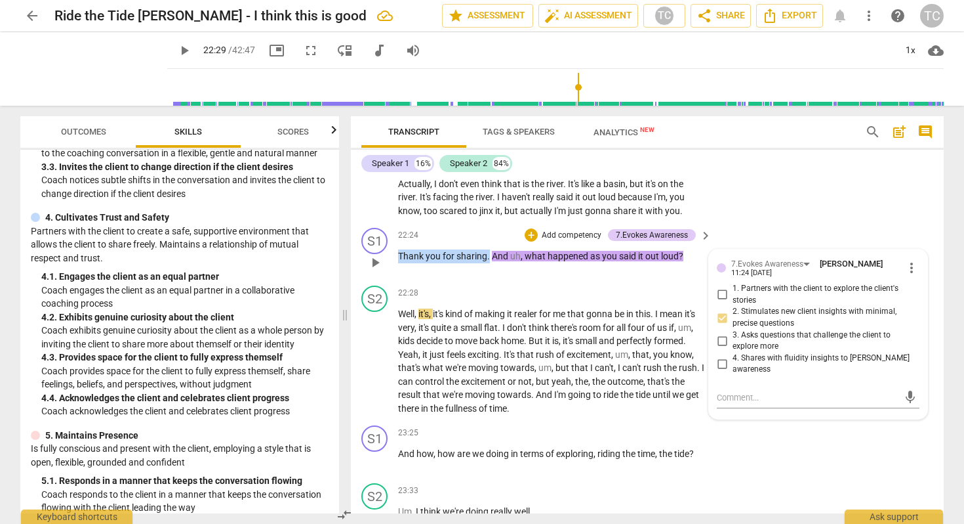
drag, startPoint x: 398, startPoint y: 210, endPoint x: 489, endPoint y: 213, distance: 91.9
click at [489, 249] on p "Thank you for sharing . And uh , what happened as you said it out loud ?" at bounding box center [551, 256] width 307 height 14
click at [501, 191] on div "+" at bounding box center [503, 194] width 13 height 13
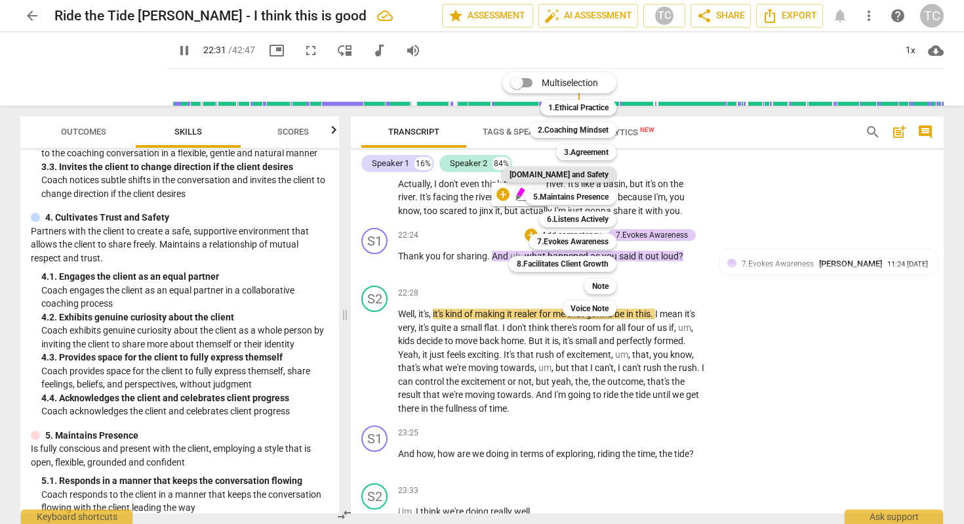
click at [565, 167] on b "[DOMAIN_NAME] and Safety" at bounding box center [559, 175] width 99 height 16
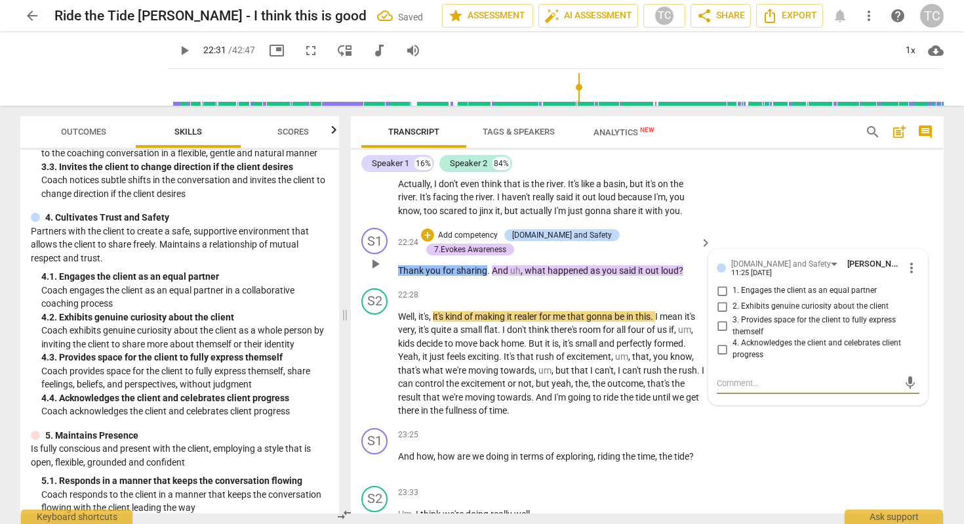
click at [756, 373] on div "mic" at bounding box center [818, 383] width 203 height 21
click at [752, 377] on textarea at bounding box center [808, 383] width 182 height 12
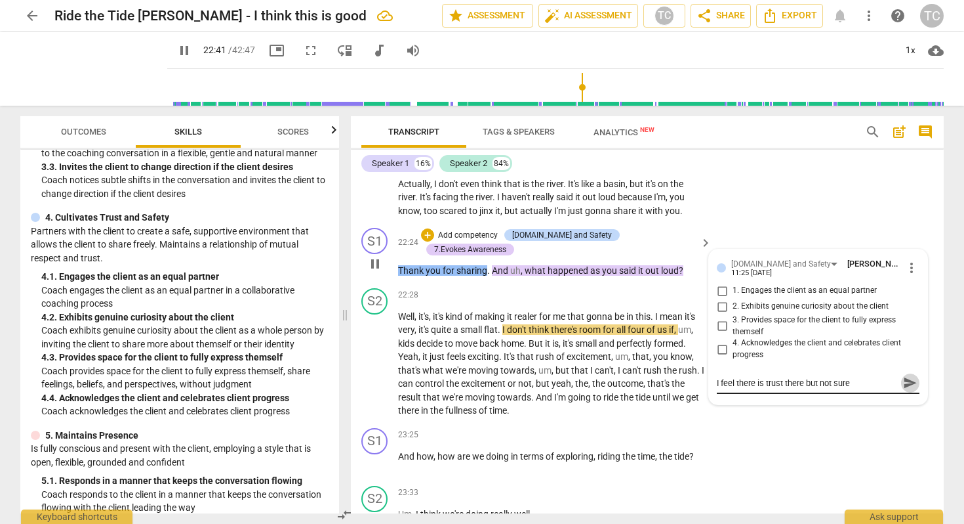
click at [908, 375] on span "send" at bounding box center [910, 382] width 14 height 14
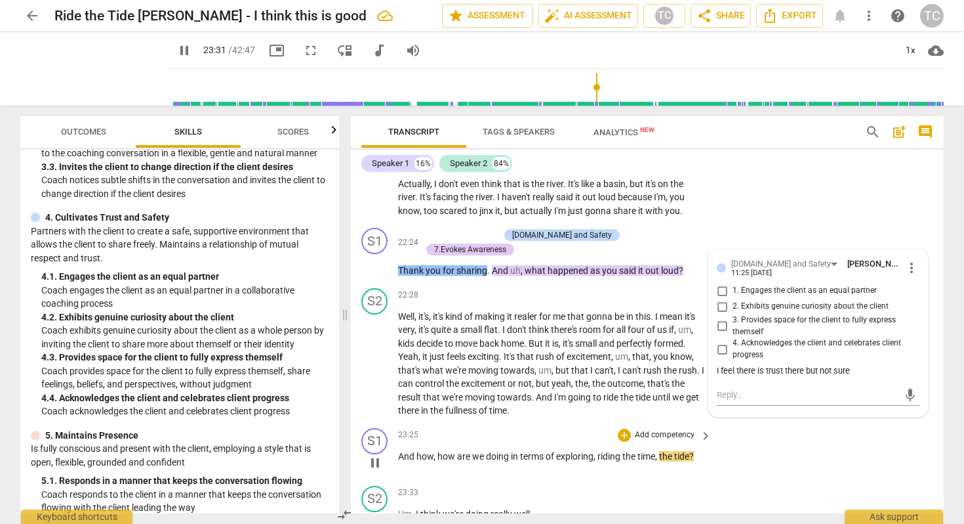
drag, startPoint x: 397, startPoint y: 409, endPoint x: 685, endPoint y: 405, distance: 288.0
click at [685, 422] on div "S1 play_arrow pause 23:25 + Add competency keyboard_arrow_right And how , how a…" at bounding box center [647, 451] width 593 height 58
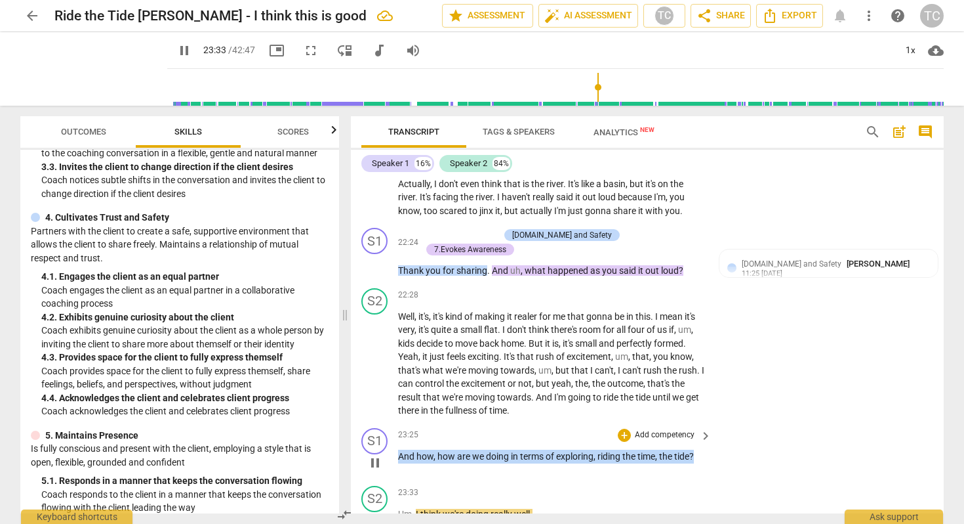
drag, startPoint x: 698, startPoint y: 406, endPoint x: 394, endPoint y: 406, distance: 303.7
click at [394, 422] on div "S1 play_arrow pause 23:25 + Add competency keyboard_arrow_right And how , how a…" at bounding box center [647, 451] width 593 height 58
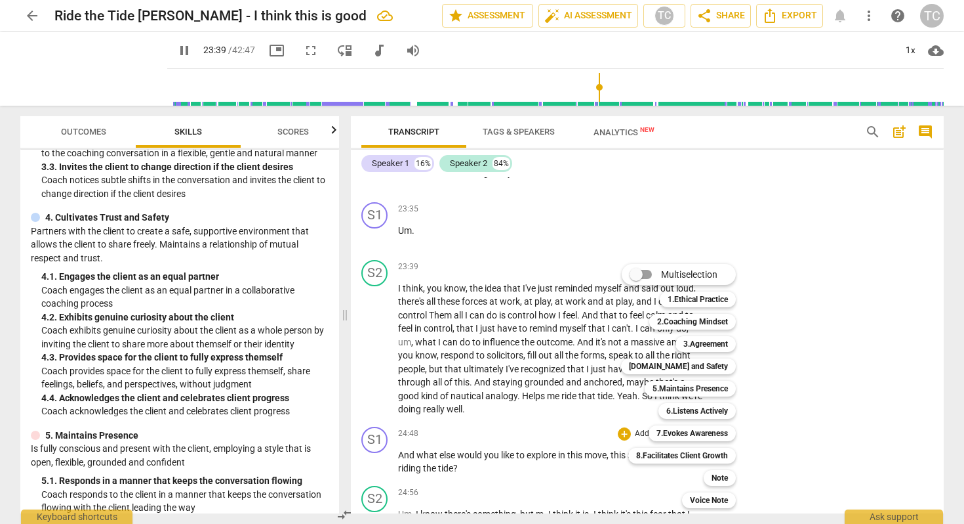
click at [165, 45] on div at bounding box center [482, 262] width 964 height 524
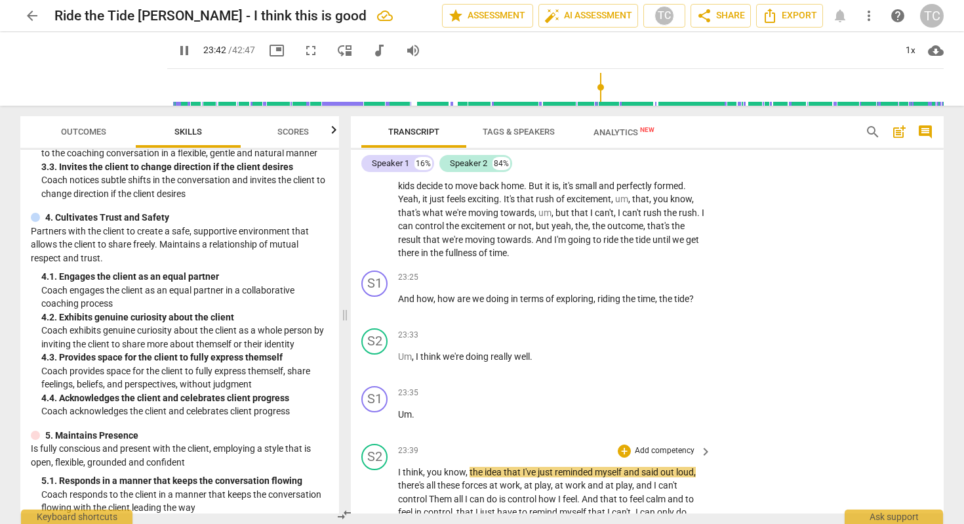
scroll to position [4146, 0]
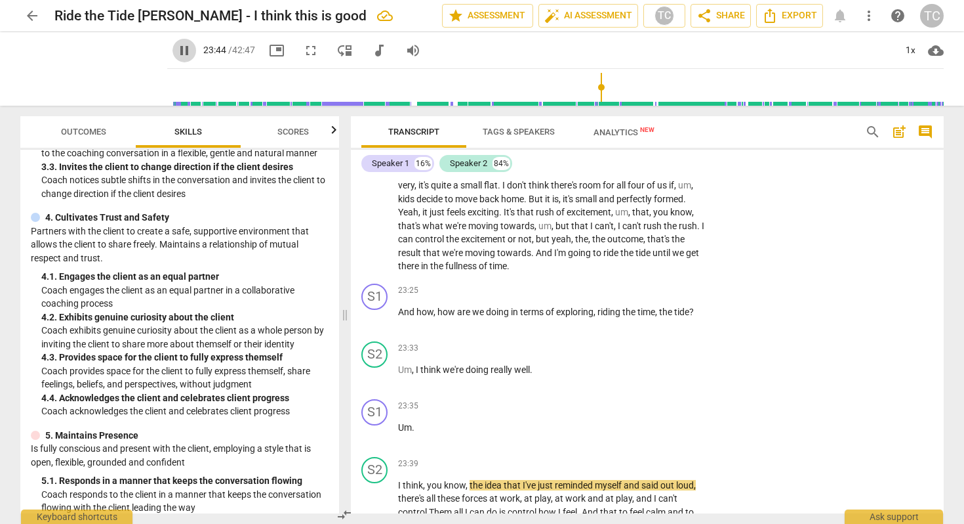
click at [176, 45] on span "pause" at bounding box center [184, 51] width 16 height 16
drag, startPoint x: 396, startPoint y: 262, endPoint x: 669, endPoint y: 265, distance: 273.6
click at [669, 278] on div "S1 play_arrow pause 23:25 + Add competency keyboard_arrow_right And how , how a…" at bounding box center [647, 307] width 593 height 58
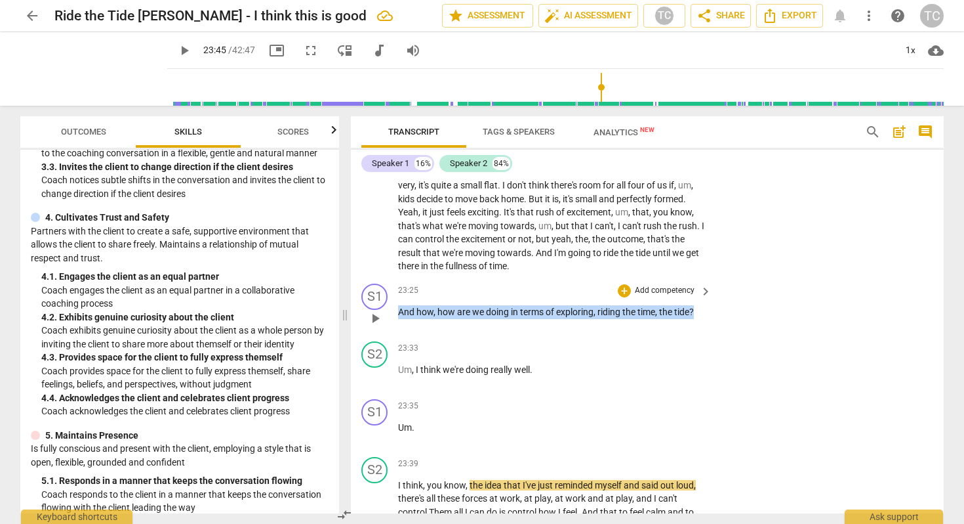
drag, startPoint x: 695, startPoint y: 262, endPoint x: 410, endPoint y: 257, distance: 285.4
click at [410, 305] on p "And how , how are we doing in terms of exploring , riding the time , the tide ?" at bounding box center [551, 312] width 307 height 14
click at [625, 284] on div "+" at bounding box center [624, 290] width 13 height 13
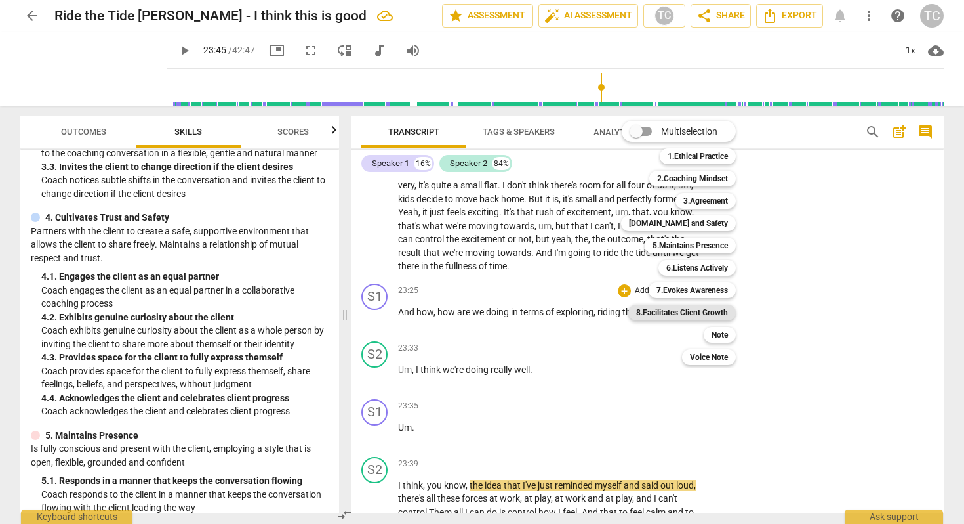
click at [642, 310] on b "8.Facilitates Client Growth" at bounding box center [682, 312] width 92 height 16
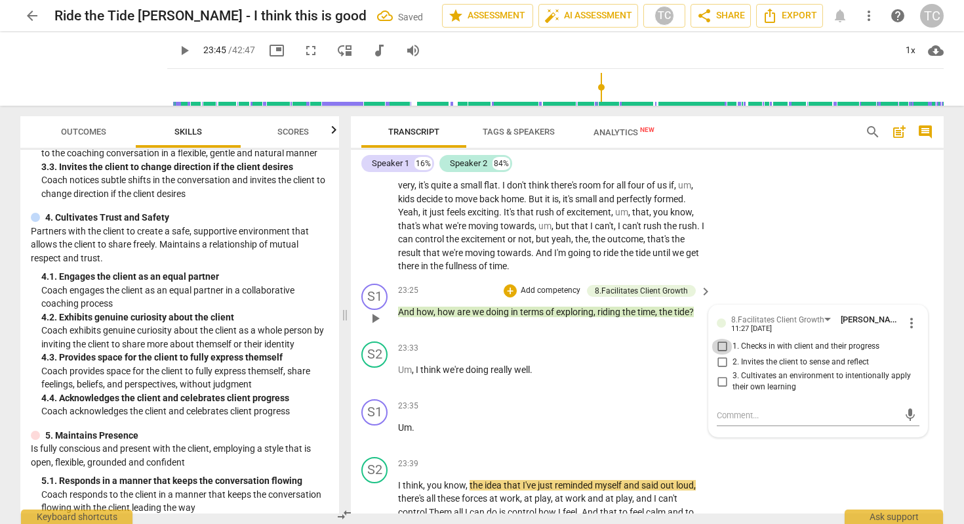
click at [721, 339] on input "1. Checks in with client and their progress" at bounding box center [722, 347] width 21 height 16
click at [176, 47] on span "play_arrow" at bounding box center [184, 51] width 16 height 16
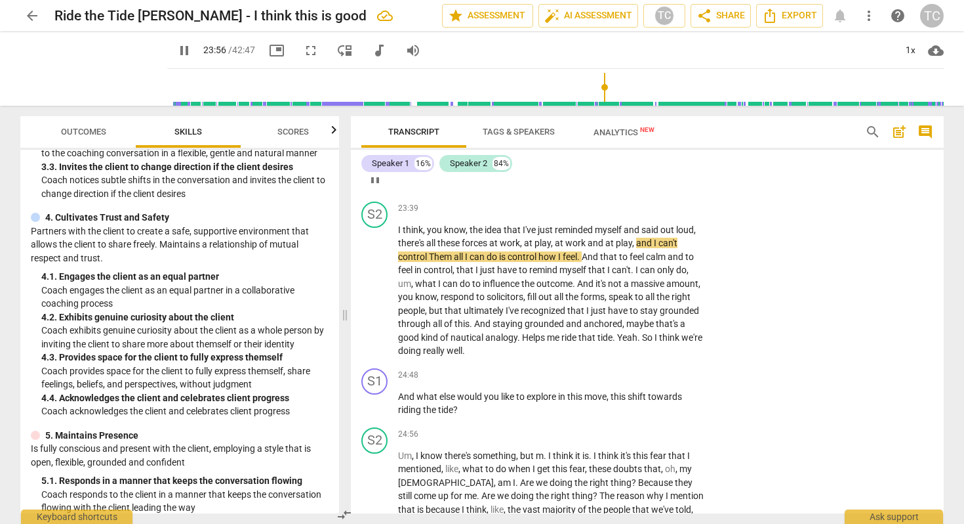
scroll to position [4412, 0]
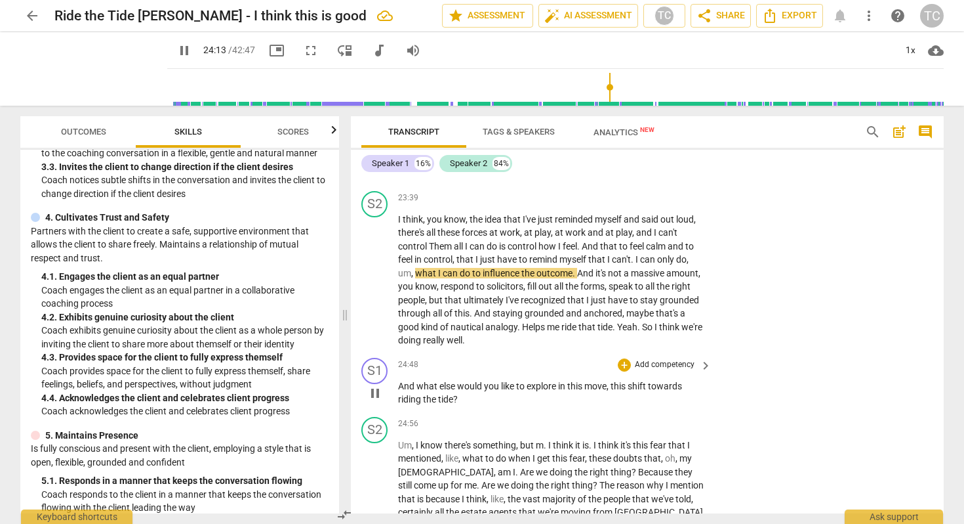
drag, startPoint x: 397, startPoint y: 339, endPoint x: 466, endPoint y: 350, distance: 69.7
click at [466, 352] on div "S1 play_arrow pause 24:48 + Add competency keyboard_arrow_right And what else w…" at bounding box center [647, 381] width 593 height 59
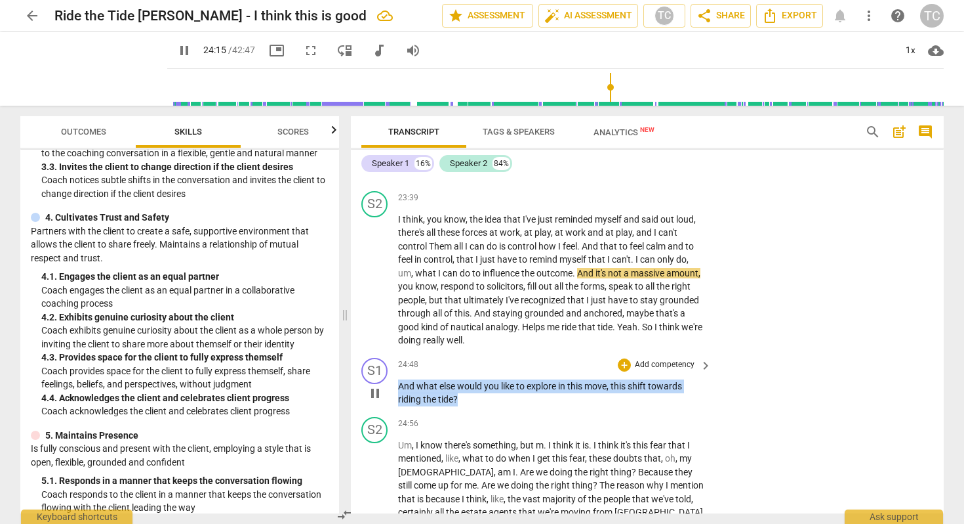
drag, startPoint x: 466, startPoint y: 350, endPoint x: 399, endPoint y: 337, distance: 68.2
click at [399, 379] on p "And what else would you like to explore in this move , this shift towards ridin…" at bounding box center [551, 392] width 307 height 27
click at [621, 358] on div "+" at bounding box center [624, 364] width 13 height 13
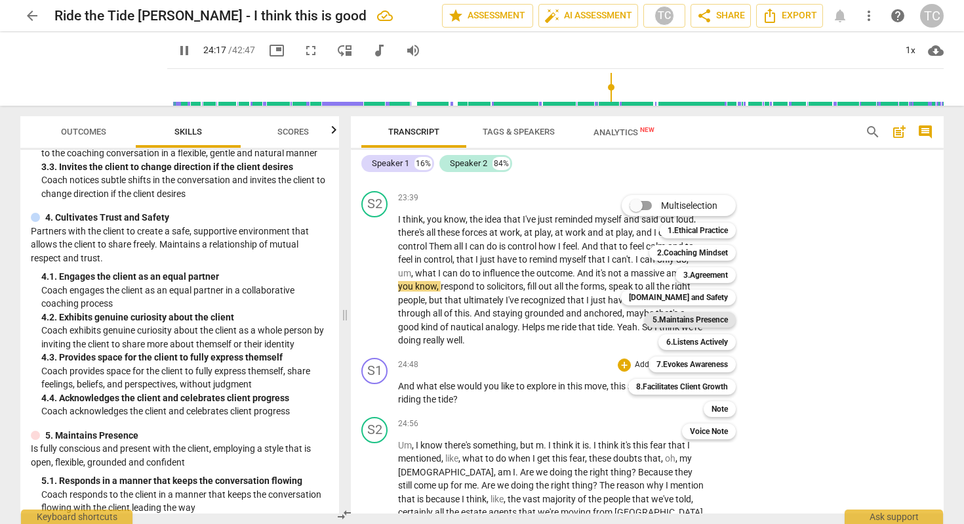
click at [669, 317] on b "5.Maintains Presence" at bounding box center [690, 320] width 75 height 16
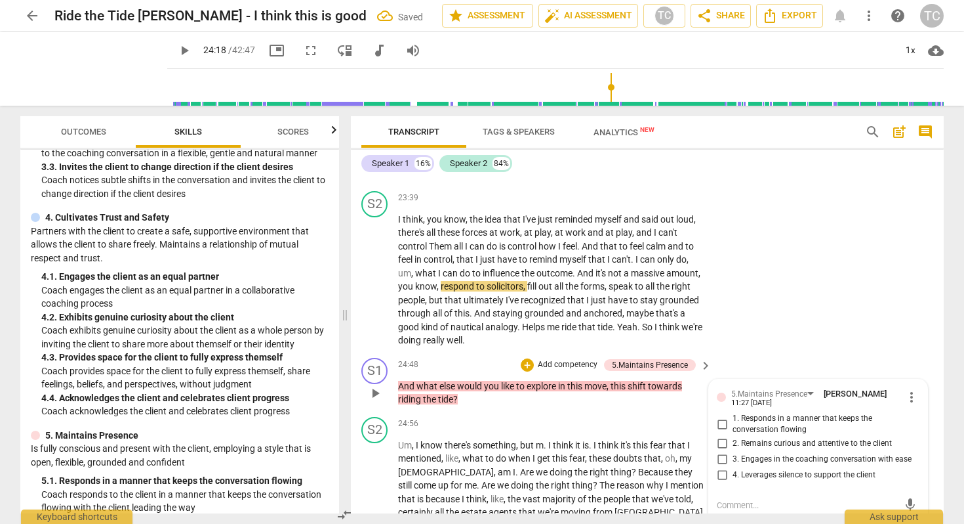
click at [719, 436] on input "2. Remains curious and attentive to the client" at bounding box center [722, 444] width 21 height 16
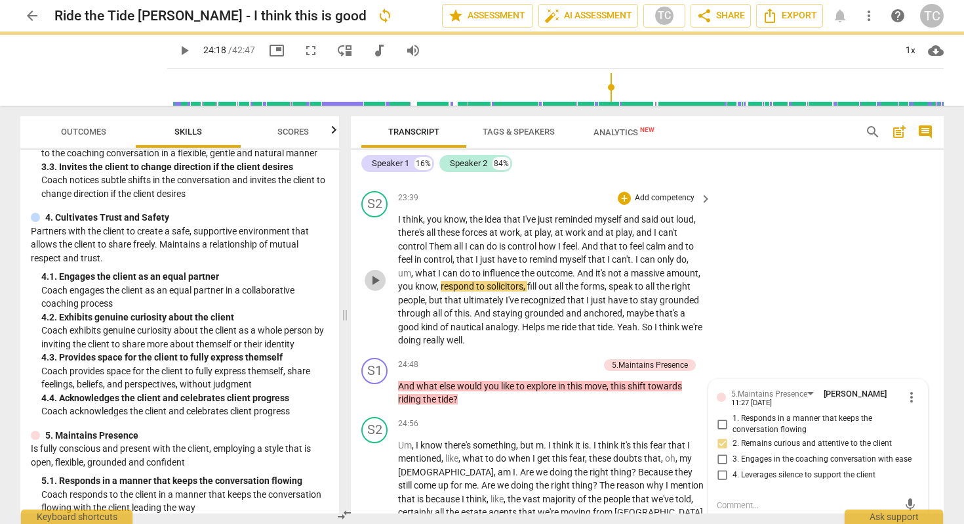
click at [369, 272] on span "play_arrow" at bounding box center [375, 280] width 16 height 16
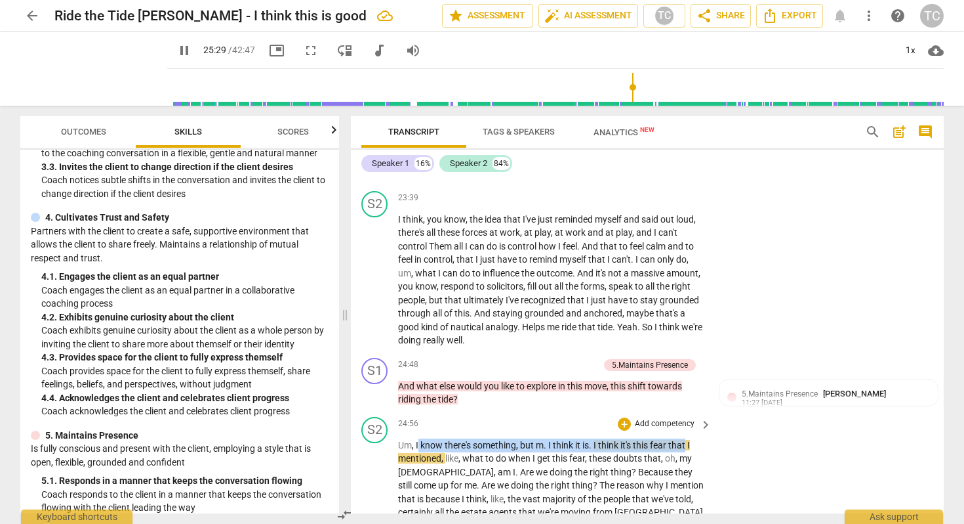
drag, startPoint x: 418, startPoint y: 398, endPoint x: 688, endPoint y: 394, distance: 270.3
click at [688, 438] on p "Um , I know there's something , but m . I think it is . I think it's this fear …" at bounding box center [551, 532] width 307 height 188
click at [618, 417] on div "+ Add competency" at bounding box center [657, 423] width 78 height 13
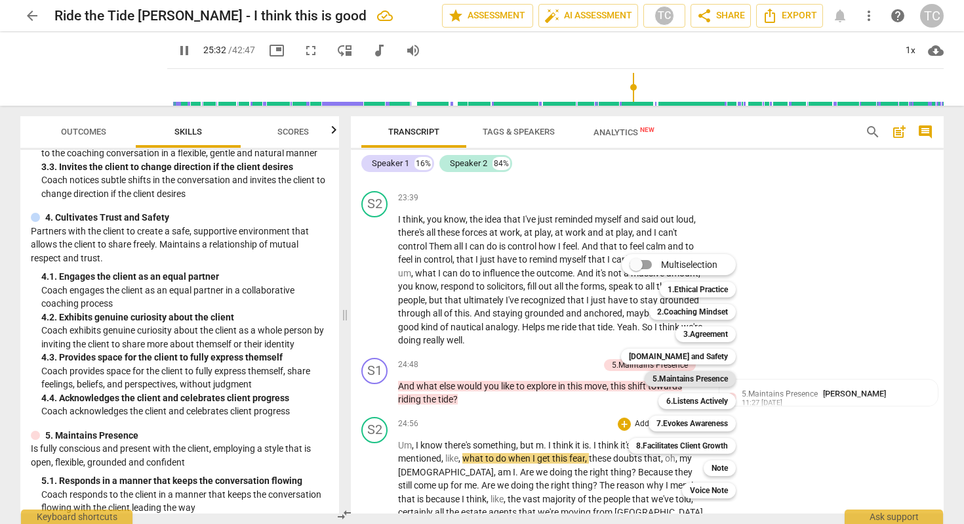
click at [686, 376] on b "5.Maintains Presence" at bounding box center [690, 379] width 75 height 16
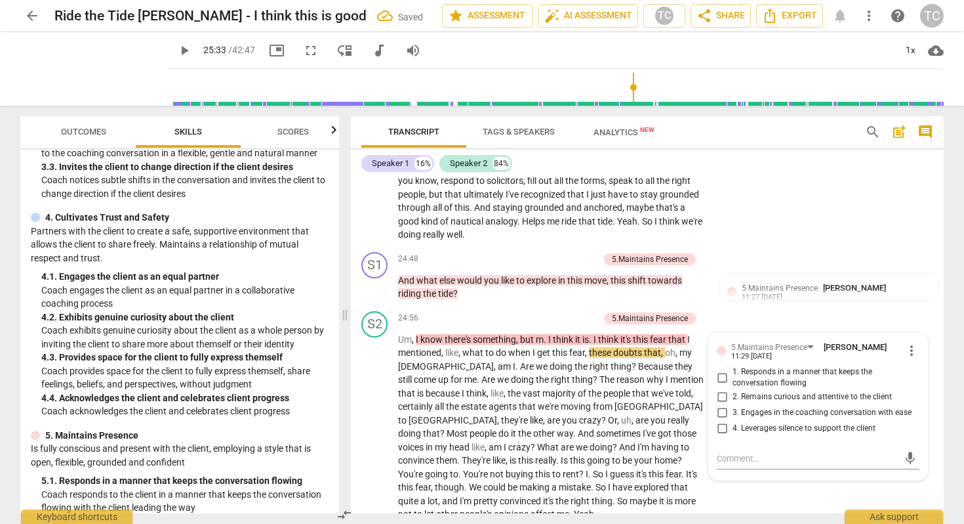
scroll to position [4540, 0]
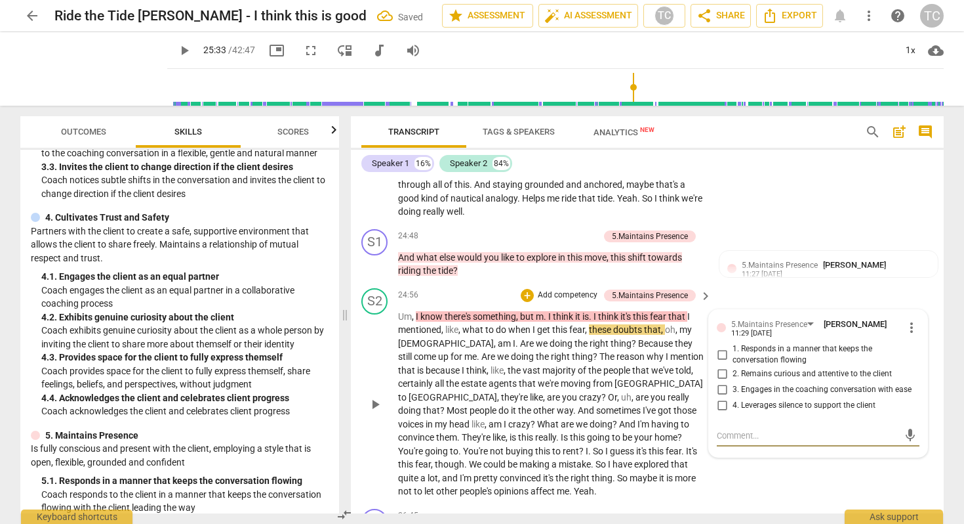
click at [717, 398] on input "4. Leverages silence to support the client" at bounding box center [722, 406] width 21 height 16
click at [772, 436] on div "S2 play_arrow pause 24:56 + Add competency 5.Maintains Presence keyboard_arrow_…" at bounding box center [647, 393] width 593 height 220
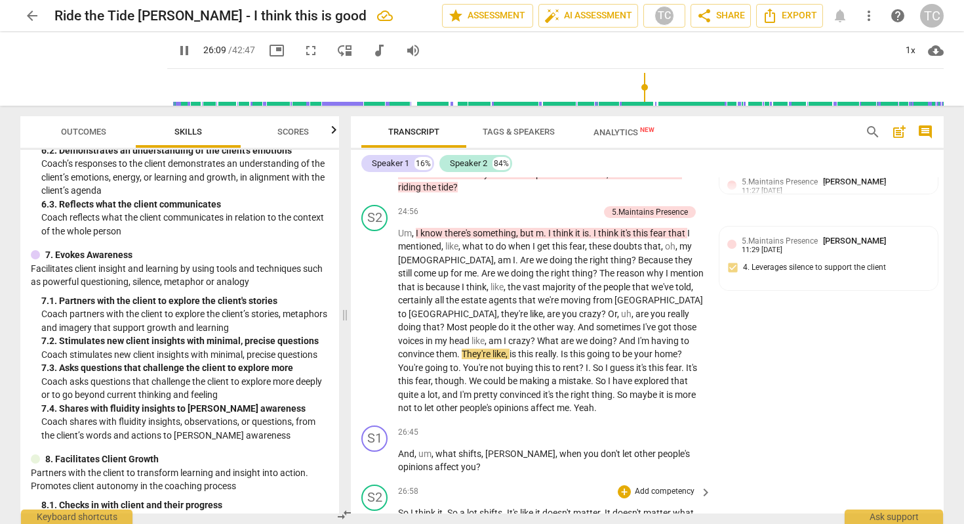
scroll to position [4632, 0]
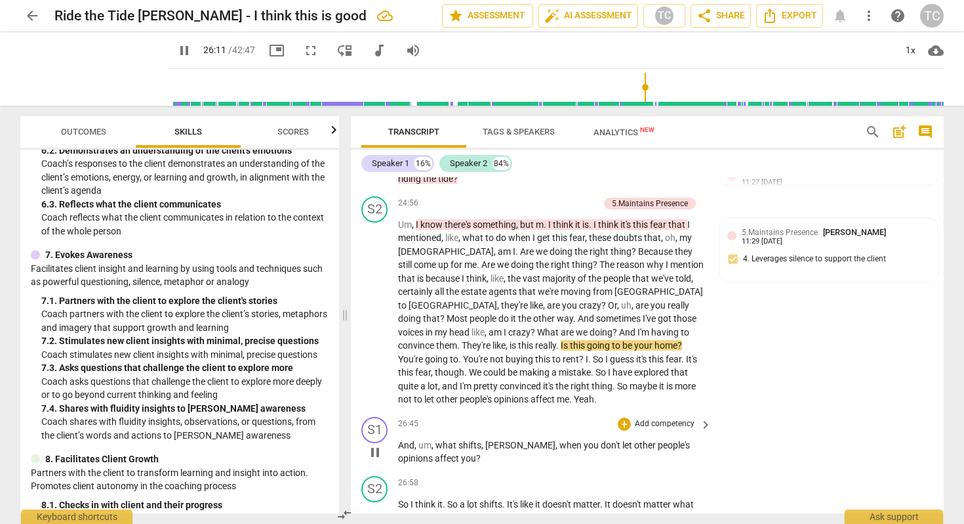
click at [560, 440] on span "when" at bounding box center [572, 445] width 24 height 10
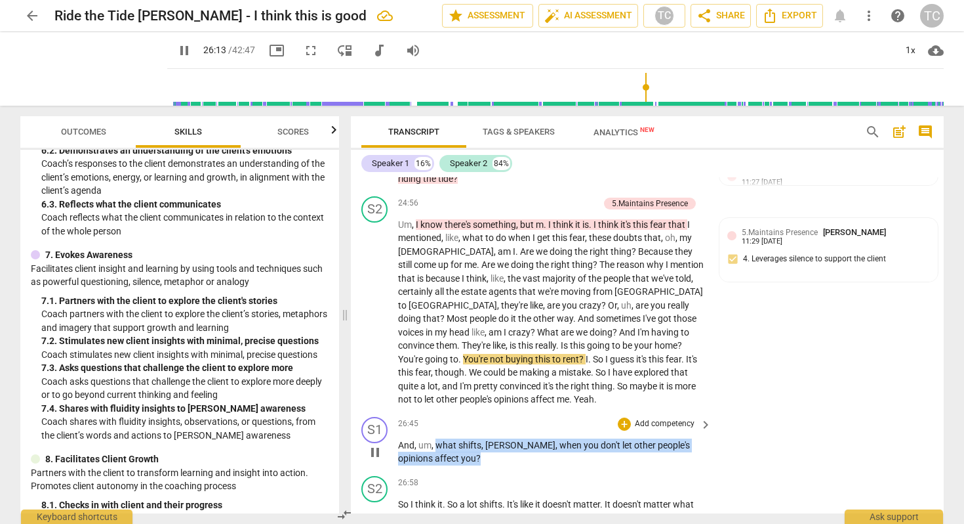
drag, startPoint x: 437, startPoint y: 398, endPoint x: 464, endPoint y: 420, distance: 34.5
click at [464, 420] on div "S1 play_arrow pause 26:45 + Add competency keyboard_arrow_right And , um , what…" at bounding box center [647, 440] width 593 height 59
click at [623, 417] on div "+" at bounding box center [624, 423] width 13 height 13
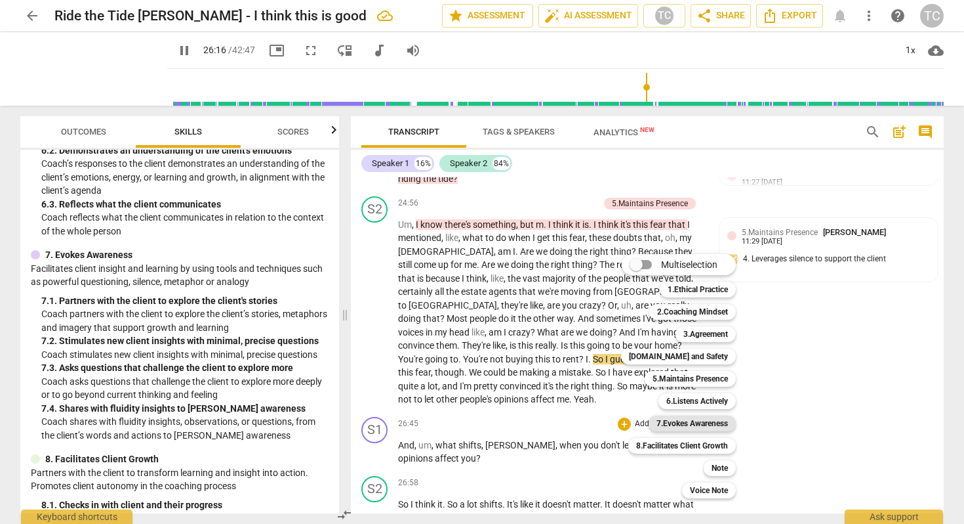
click at [665, 419] on b "7.Evokes Awareness" at bounding box center [693, 423] width 72 height 16
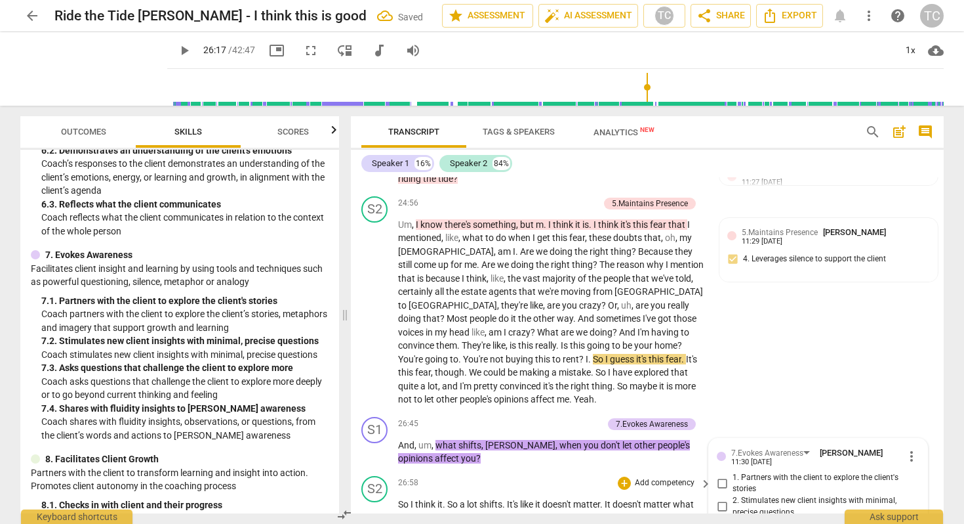
scroll to position [4819, 0]
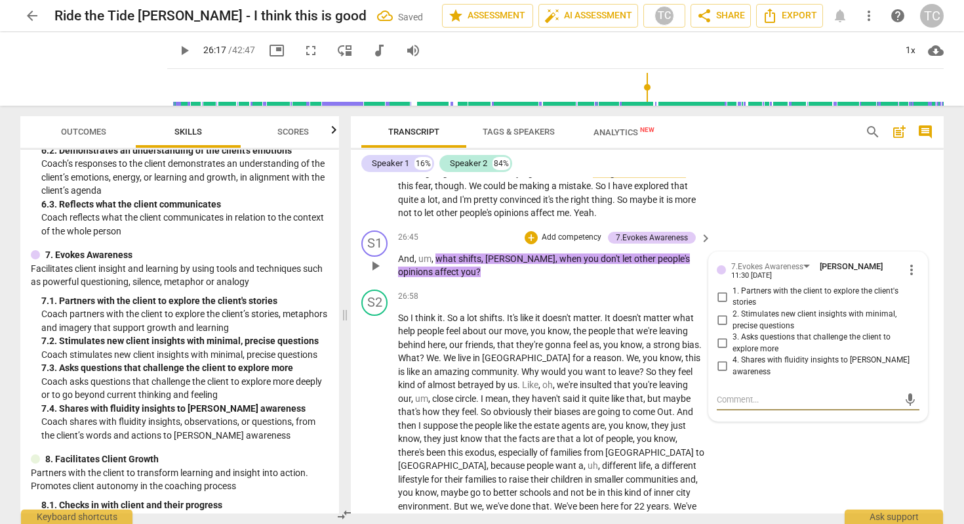
click at [713, 335] on input "3. Asks questions that challenge the client to explore more" at bounding box center [722, 343] width 21 height 16
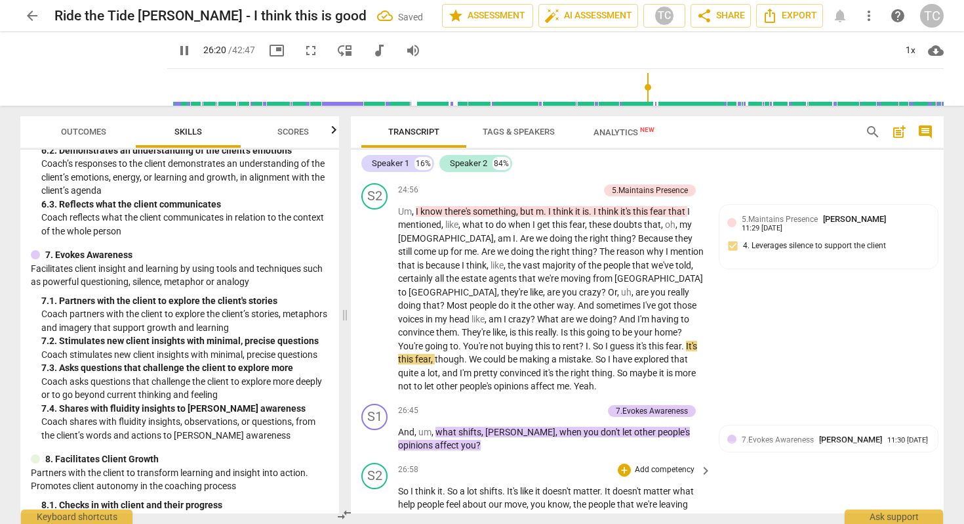
scroll to position [4643, 0]
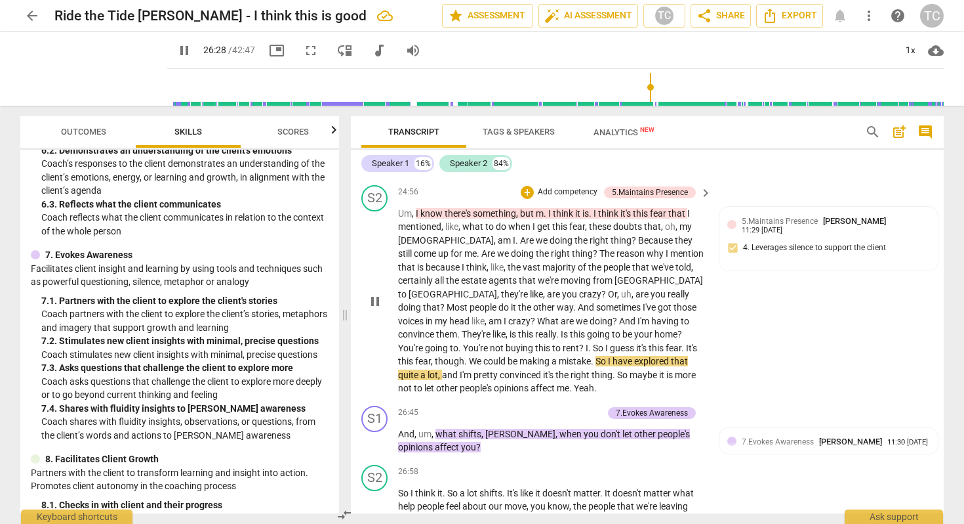
click at [464, 356] on span "though" at bounding box center [450, 361] width 30 height 10
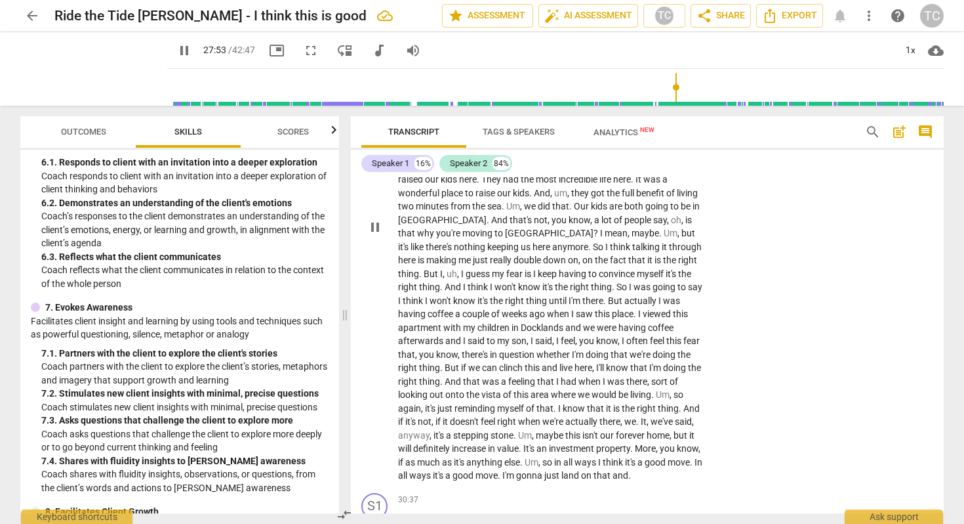
scroll to position [5162, 0]
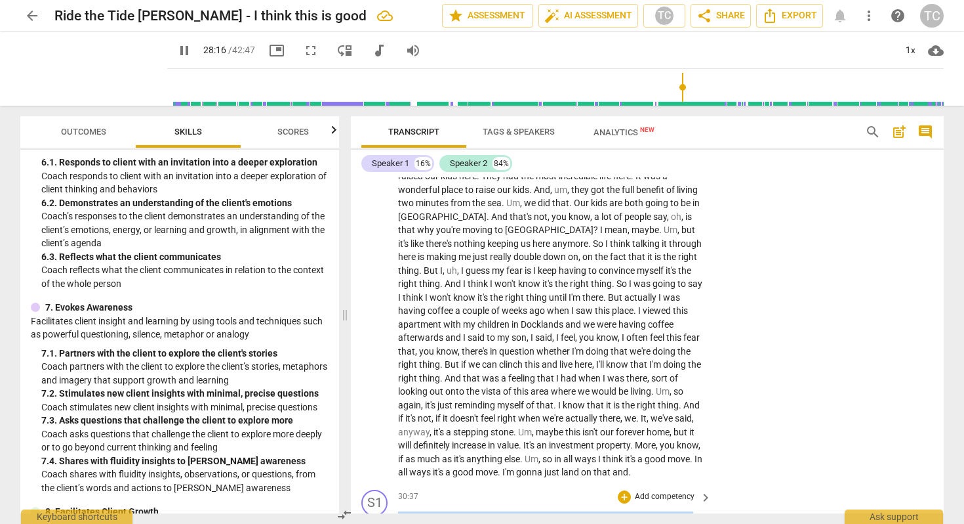
drag, startPoint x: 539, startPoint y: 484, endPoint x: 394, endPoint y: 466, distance: 145.3
click at [394, 484] on div "S1 play_arrow pause 30:37 + Add competency keyboard_arrow_right I can see this …" at bounding box center [647, 513] width 593 height 59
click at [625, 490] on div "+" at bounding box center [624, 496] width 13 height 13
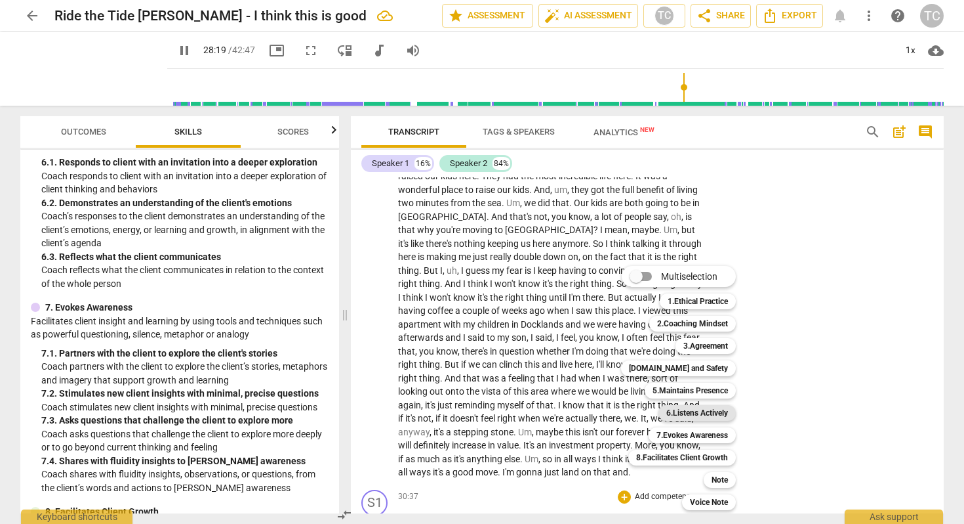
click at [680, 409] on b "6.Listens Actively" at bounding box center [698, 413] width 62 height 16
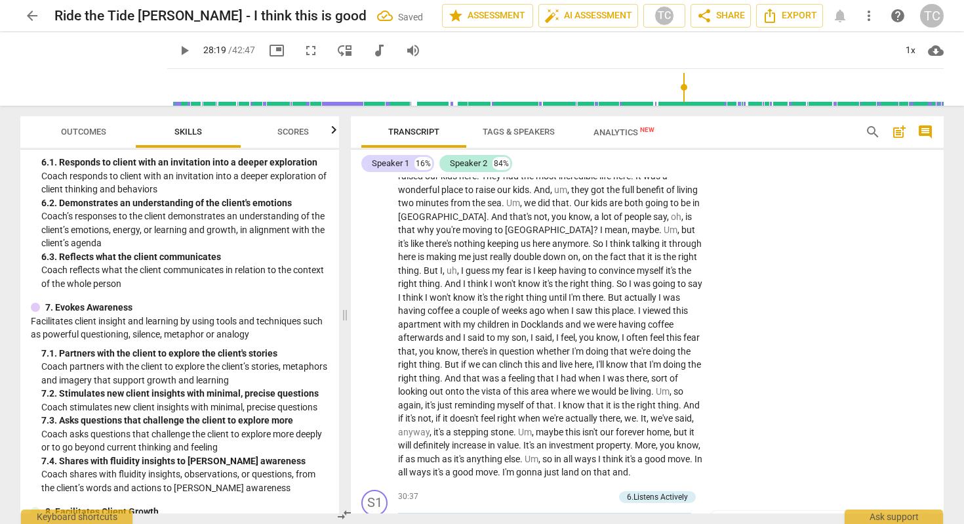
scroll to position [5398, 0]
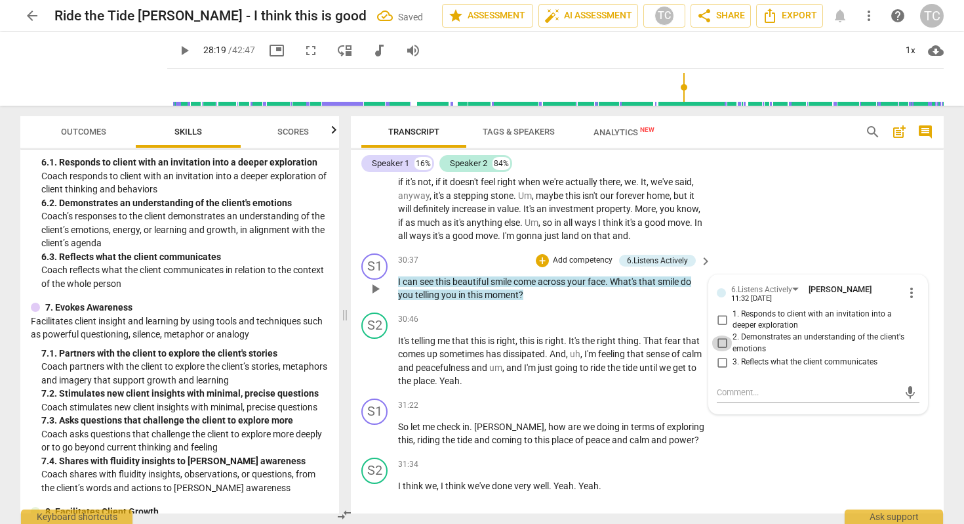
click at [717, 335] on input "2. Demonstrates an understanding of the client's emotions" at bounding box center [722, 343] width 21 height 16
click at [723, 452] on div "S2 play_arrow pause 31:34 + Add competency keyboard_arrow_right I think we , I …" at bounding box center [647, 481] width 593 height 58
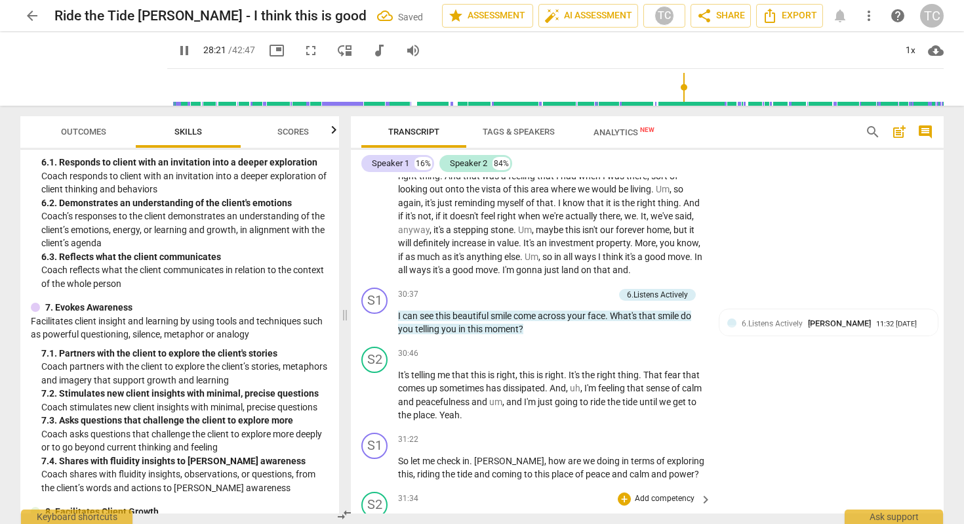
scroll to position [5350, 0]
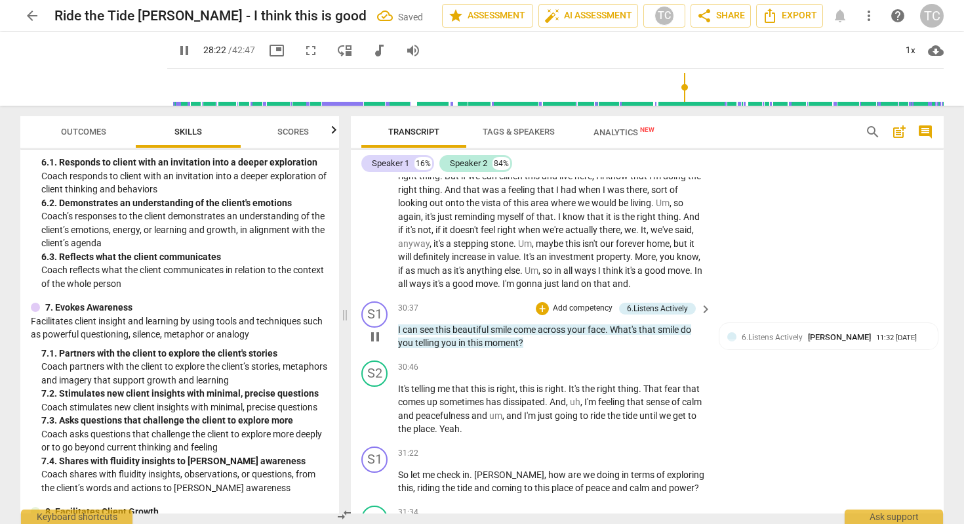
click at [376, 326] on button "pause" at bounding box center [375, 336] width 21 height 21
click at [376, 326] on button "play_arrow" at bounding box center [375, 336] width 21 height 21
click at [414, 337] on span "you" at bounding box center [406, 342] width 17 height 10
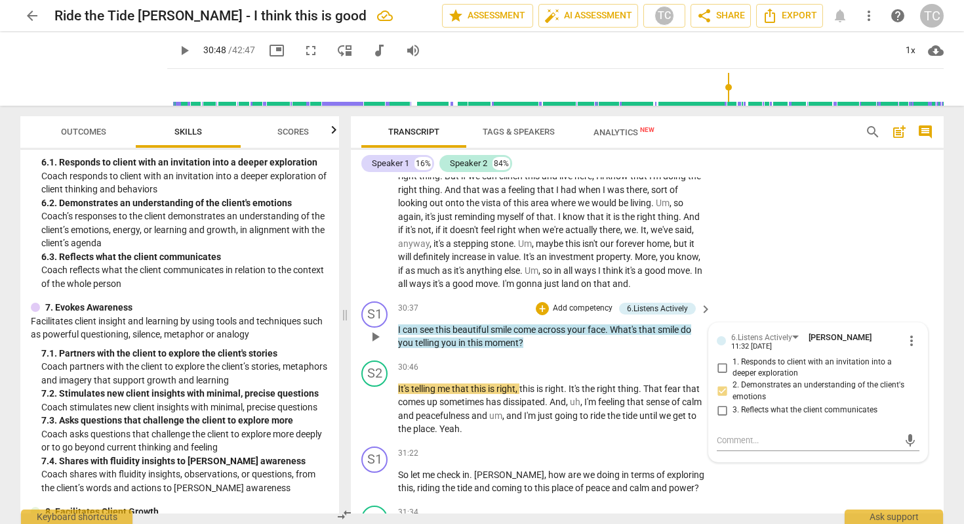
click at [413, 337] on span "you" at bounding box center [406, 342] width 17 height 10
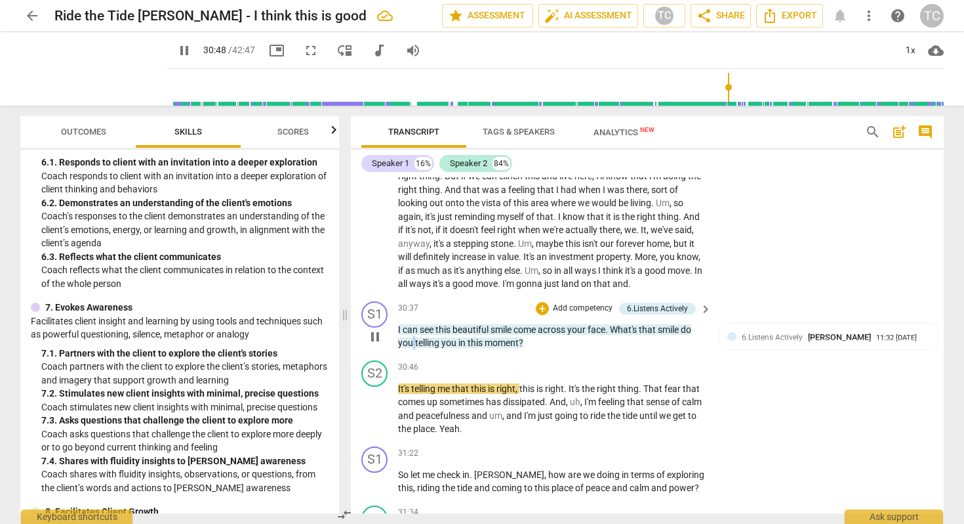
click at [413, 337] on span "you" at bounding box center [406, 342] width 17 height 10
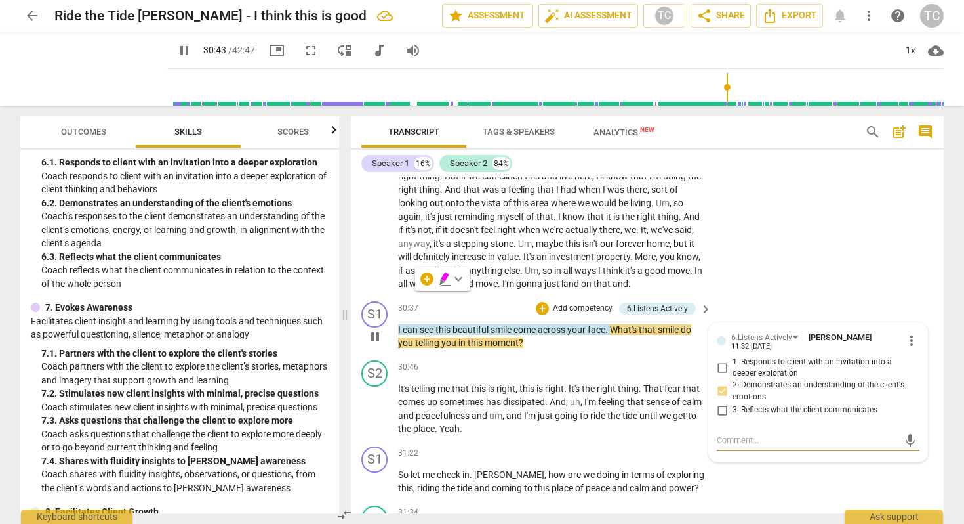
click at [413, 323] on p "I can see this beautiful smile come across your face . What's that smile do you…" at bounding box center [551, 336] width 307 height 27
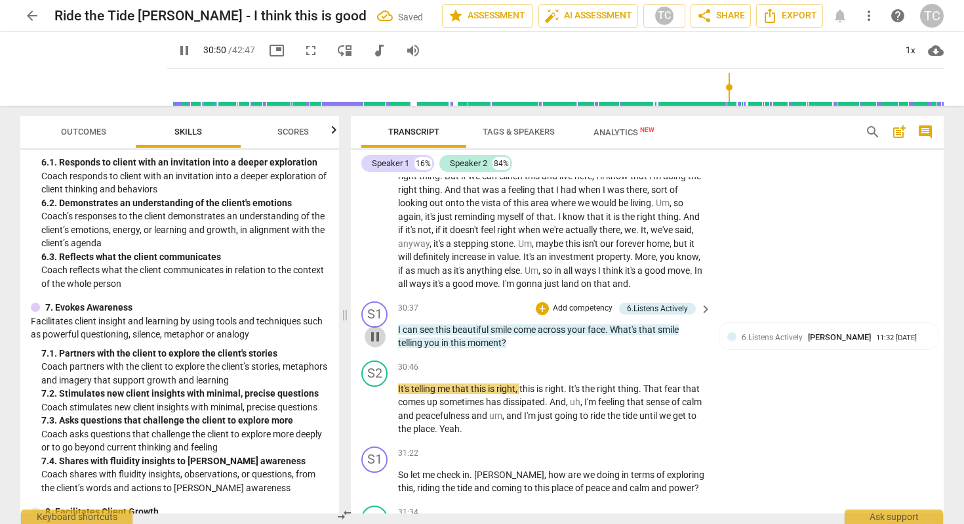
click at [377, 326] on button "pause" at bounding box center [375, 336] width 21 height 21
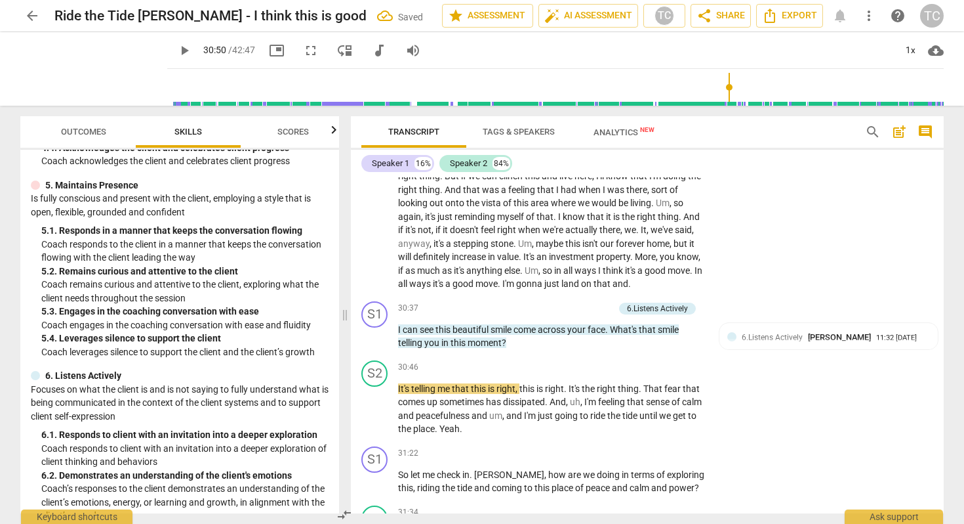
scroll to position [571, 0]
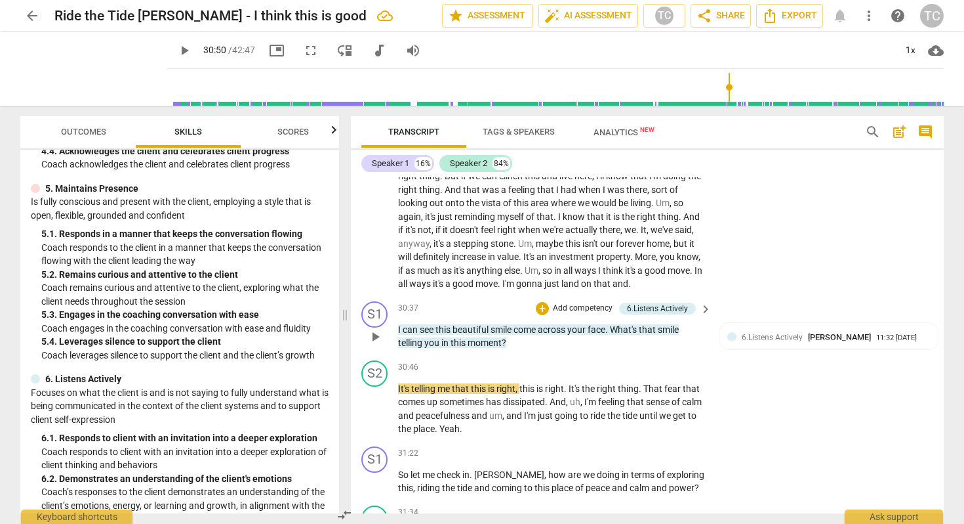
click at [545, 302] on div "+ Add competency" at bounding box center [575, 308] width 78 height 13
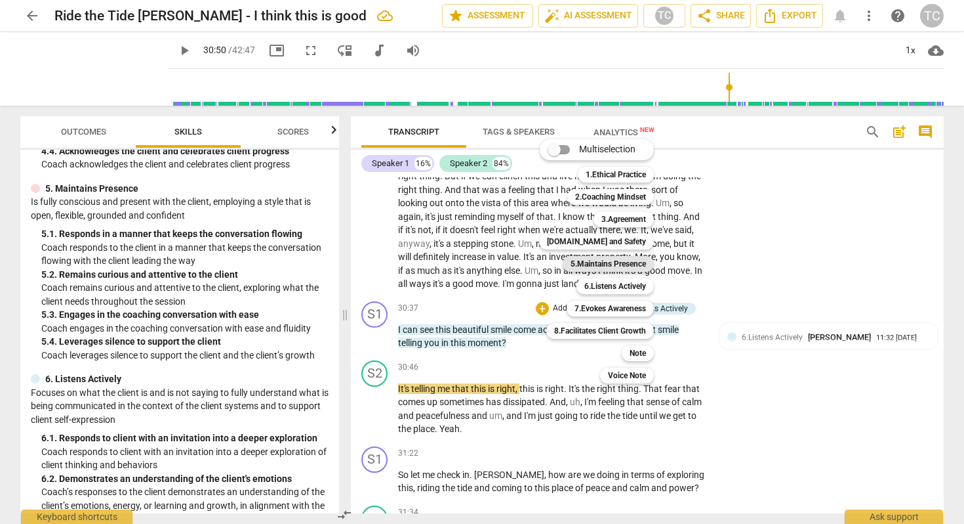
click at [598, 261] on b "5.Maintains Presence" at bounding box center [608, 264] width 75 height 16
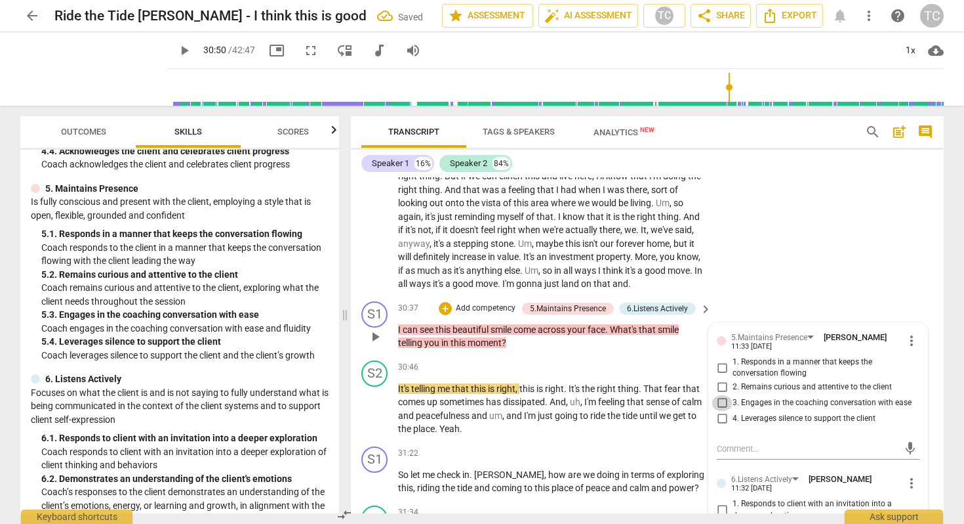
click at [722, 395] on input "3. Engages in the coaching conversation with ease" at bounding box center [722, 403] width 21 height 16
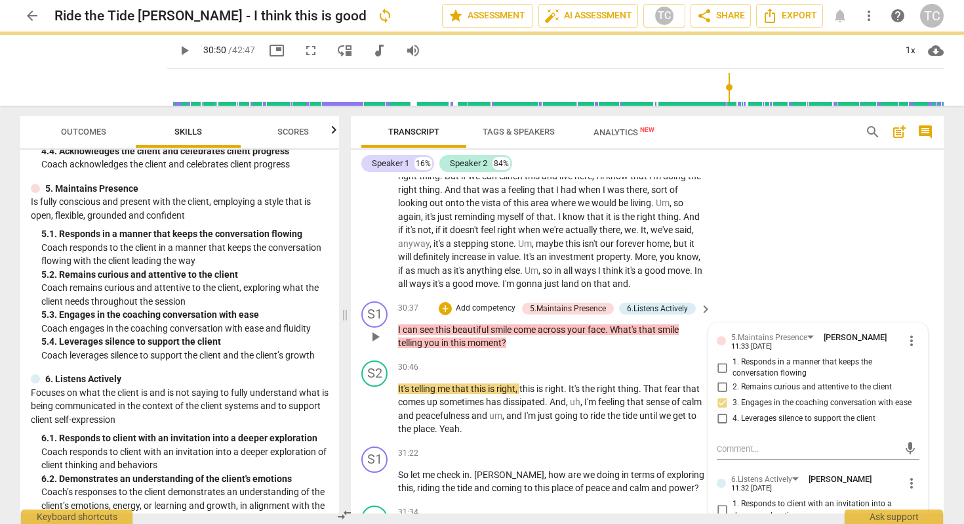
click at [374, 329] on span "play_arrow" at bounding box center [375, 337] width 16 height 16
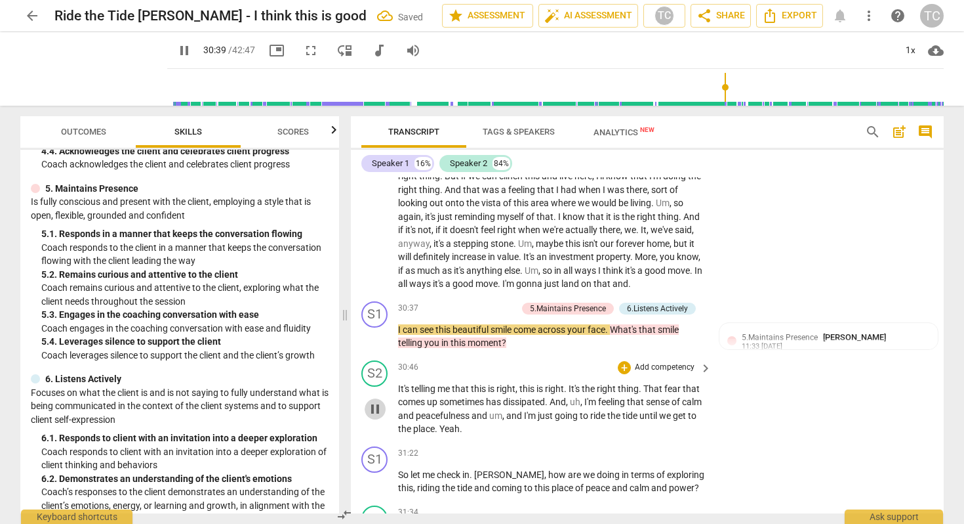
click at [377, 401] on span "pause" at bounding box center [375, 409] width 16 height 16
click at [377, 401] on span "play_arrow" at bounding box center [375, 409] width 16 height 16
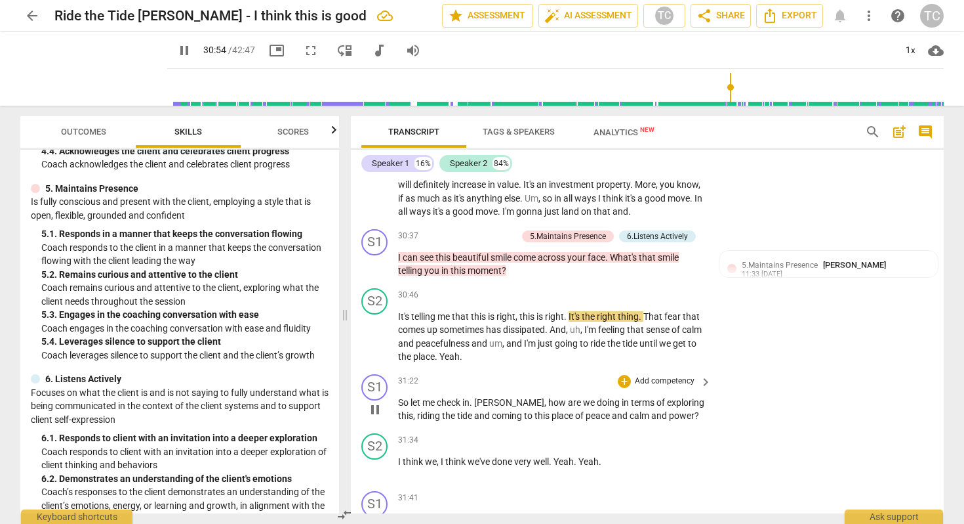
scroll to position [5427, 0]
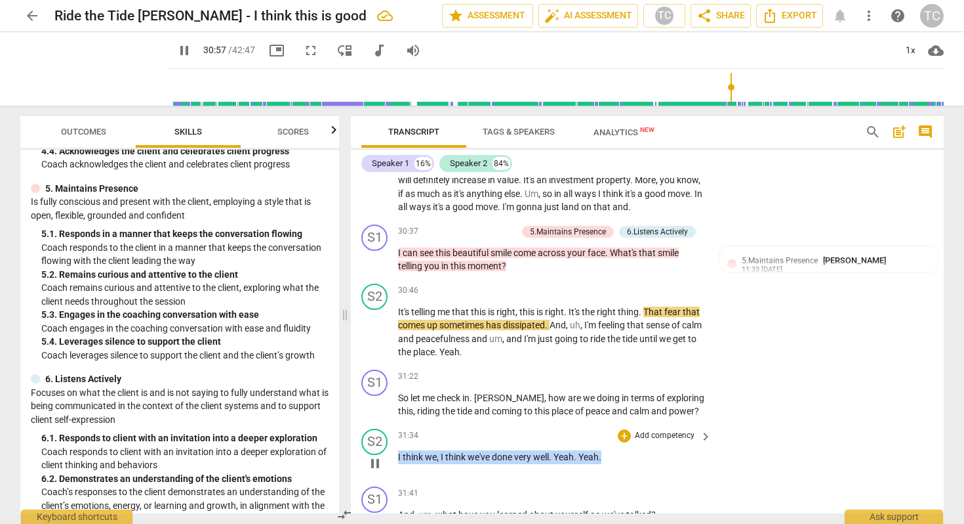
drag, startPoint x: 398, startPoint y: 410, endPoint x: 699, endPoint y: 417, distance: 300.5
click at [699, 428] on div "31:34 + Add competency keyboard_arrow_right I think we , I think we've done ver…" at bounding box center [555, 451] width 315 height 47
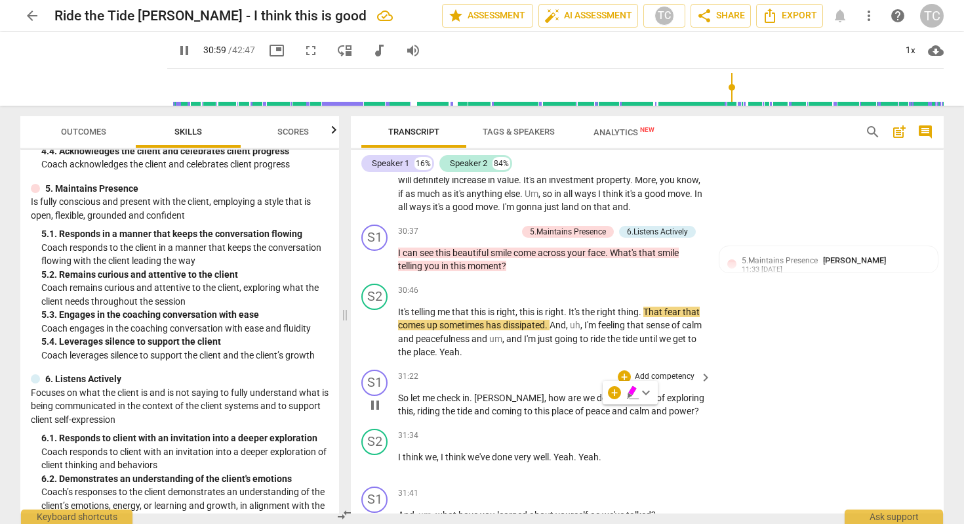
click at [769, 364] on div "S1 play_arrow pause 31:22 + Add competency keyboard_arrow_right So let me check…" at bounding box center [647, 393] width 593 height 59
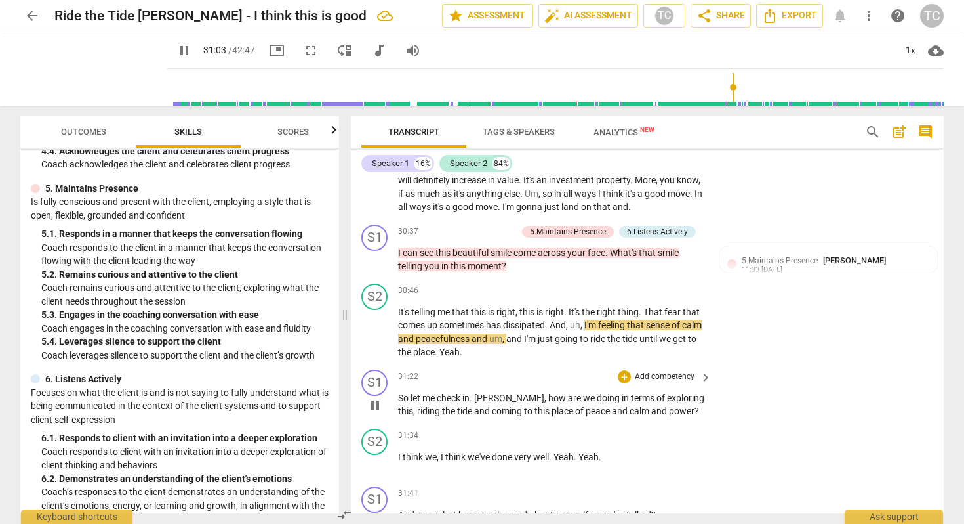
drag, startPoint x: 398, startPoint y: 350, endPoint x: 672, endPoint y: 367, distance: 274.7
click at [672, 366] on div "S1 play_arrow pause 31:22 + Add competency keyboard_arrow_right So let me check…" at bounding box center [647, 393] width 593 height 59
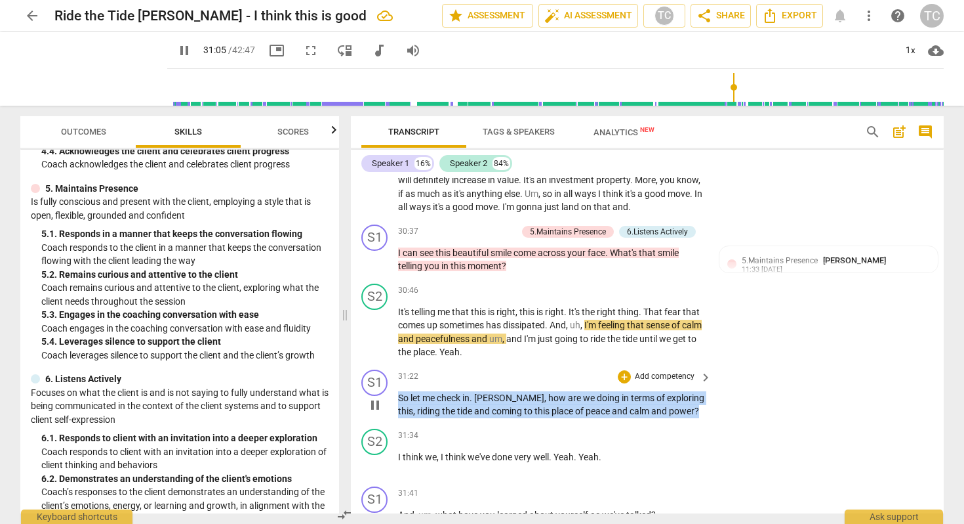
drag, startPoint x: 686, startPoint y: 365, endPoint x: 355, endPoint y: 345, distance: 331.3
click at [355, 364] on div "S1 play_arrow pause 31:22 + Add competency keyboard_arrow_right So let me check…" at bounding box center [647, 393] width 593 height 59
click at [618, 370] on div "+" at bounding box center [624, 376] width 13 height 13
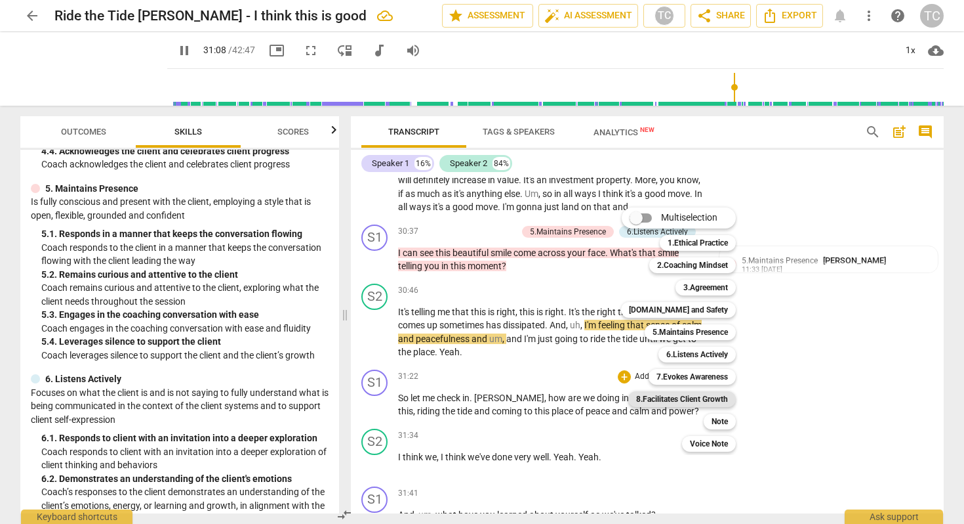
click at [670, 393] on b "8.Facilitates Client Growth" at bounding box center [682, 399] width 92 height 16
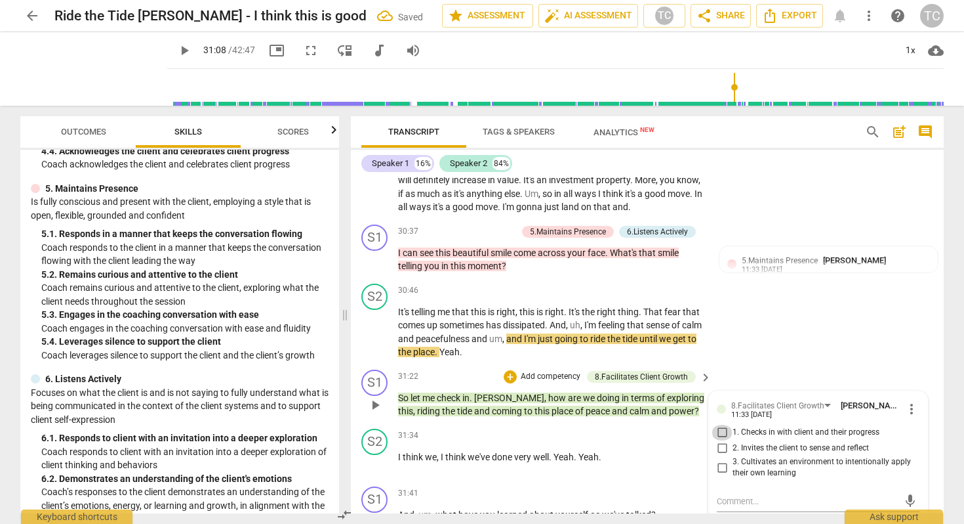
click at [723, 424] on input "1. Checks in with client and their progress" at bounding box center [722, 432] width 21 height 16
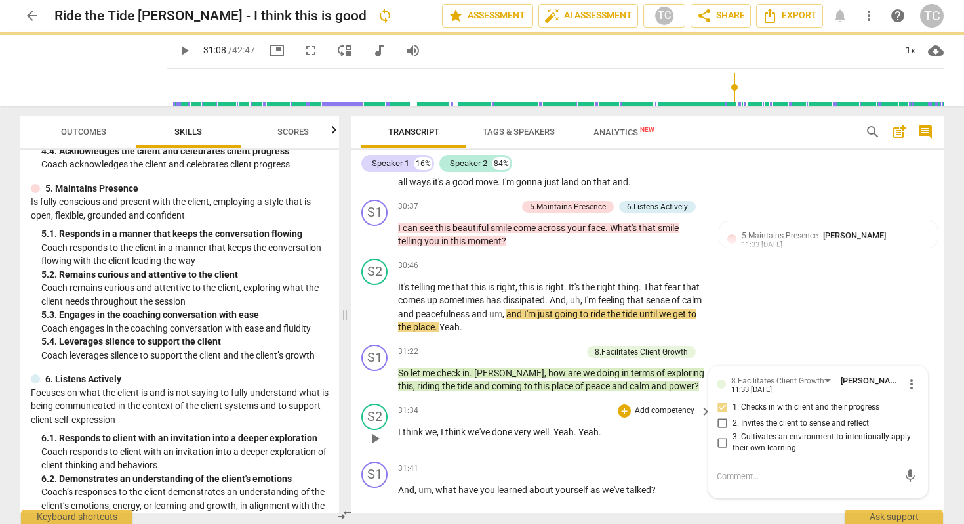
scroll to position [5460, 0]
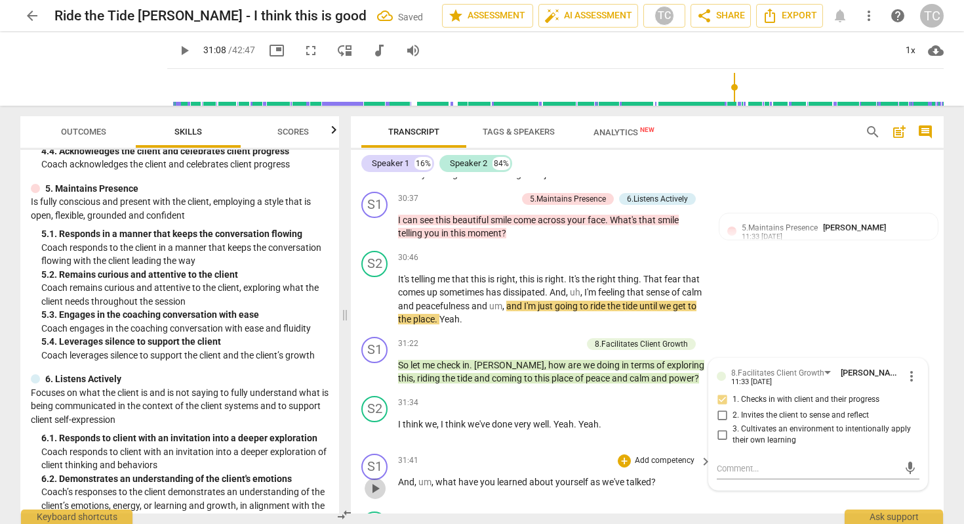
click at [377, 480] on span "play_arrow" at bounding box center [375, 488] width 16 height 16
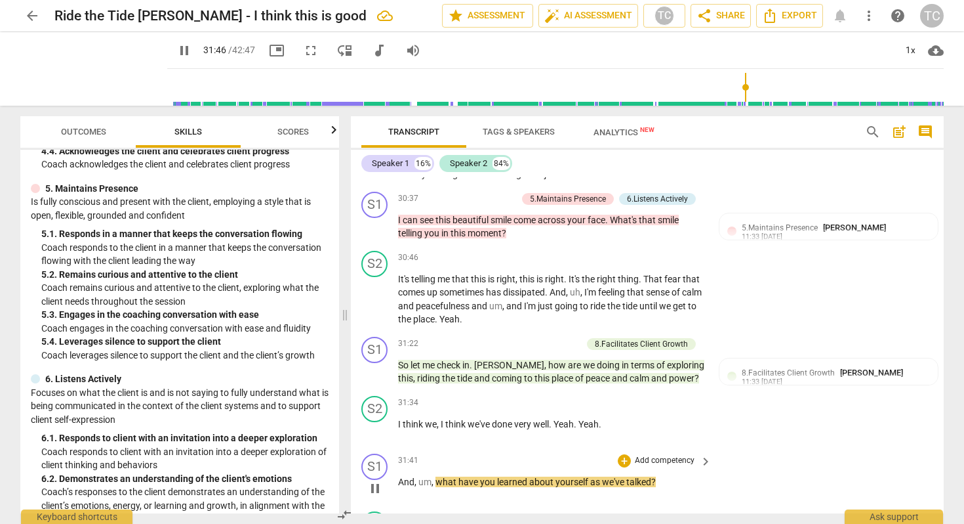
drag, startPoint x: 395, startPoint y: 434, endPoint x: 663, endPoint y: 431, distance: 267.7
click at [663, 448] on div "S1 play_arrow pause 31:41 + Add competency keyboard_arrow_right And , um , what…" at bounding box center [647, 477] width 593 height 58
click at [619, 454] on div "+" at bounding box center [624, 460] width 13 height 13
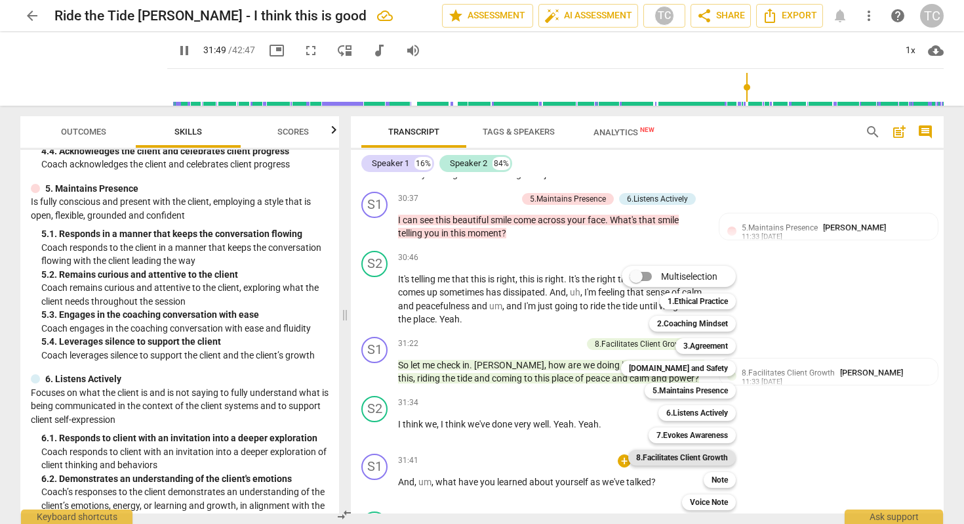
click at [659, 456] on b "8.Facilitates Client Growth" at bounding box center [682, 457] width 92 height 16
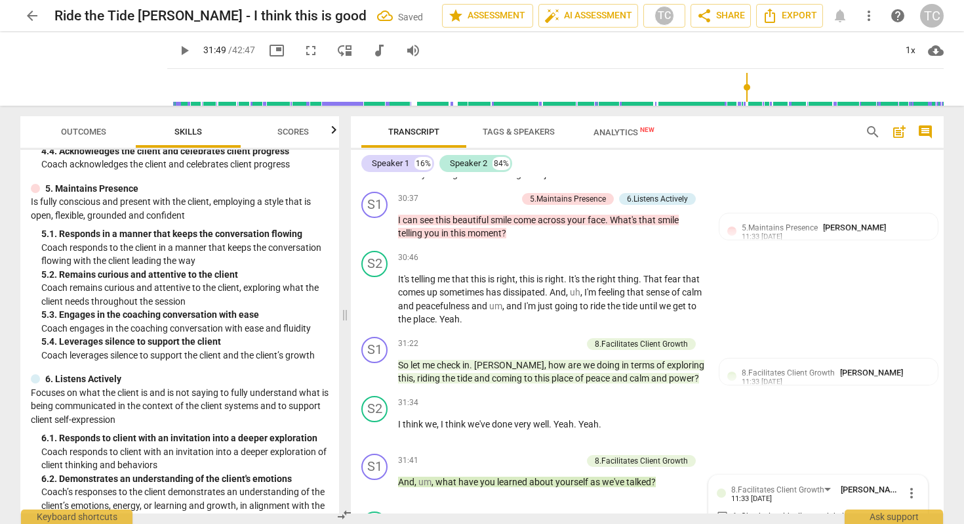
scroll to position [5652, 0]
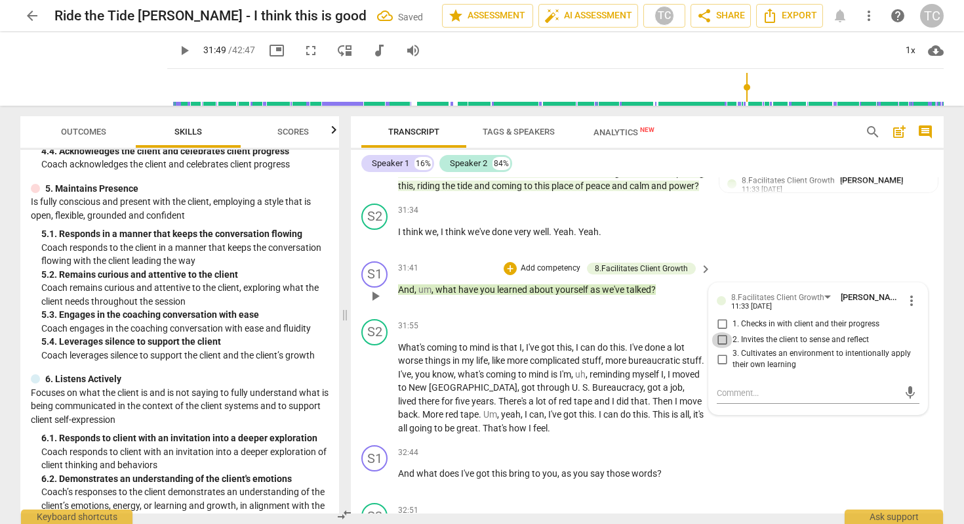
click at [723, 332] on input "2. Invites the client to sense and reflect" at bounding box center [722, 340] width 21 height 16
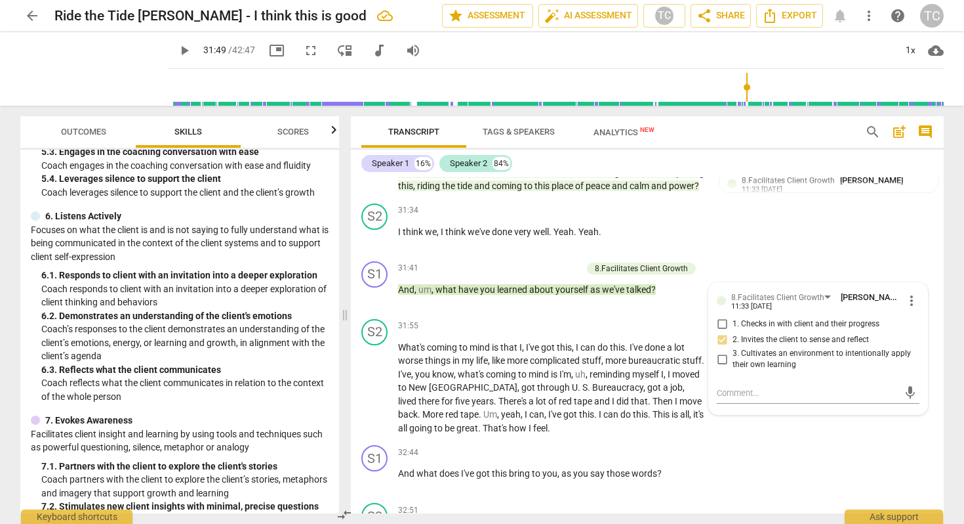
scroll to position [736, 0]
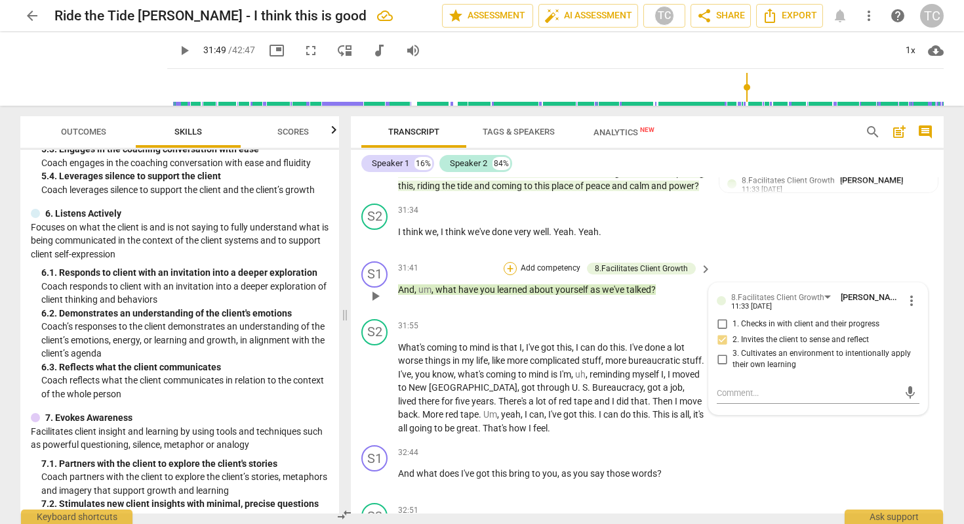
click at [514, 262] on div "+" at bounding box center [510, 268] width 13 height 13
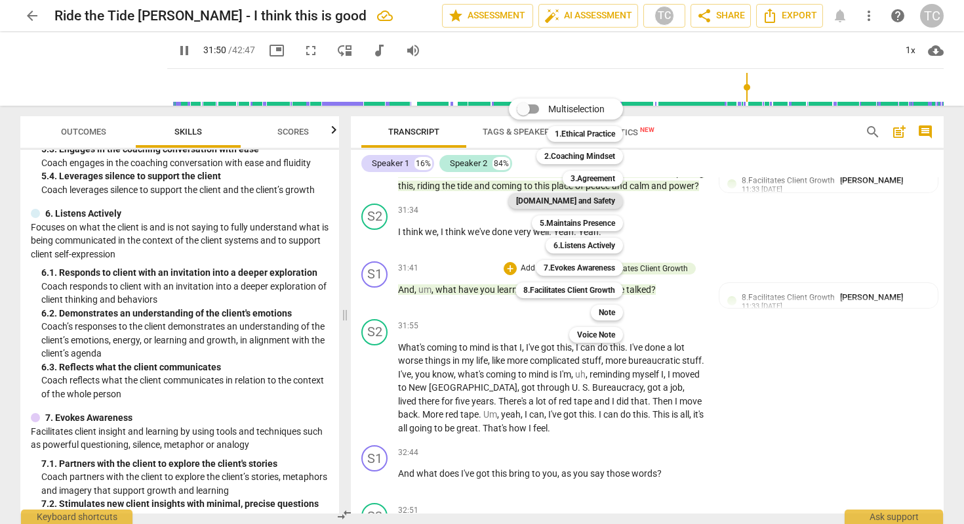
click at [554, 196] on b "[DOMAIN_NAME] and Safety" at bounding box center [565, 201] width 99 height 16
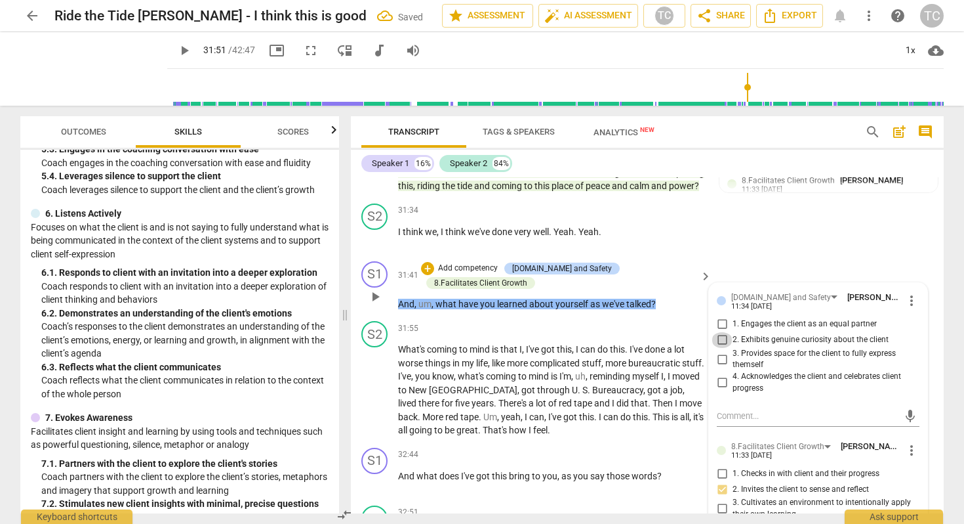
click at [718, 332] on input "2. Exhibits genuine curiosity about the client" at bounding box center [722, 340] width 21 height 16
click at [176, 45] on span "play_arrow" at bounding box center [184, 51] width 16 height 16
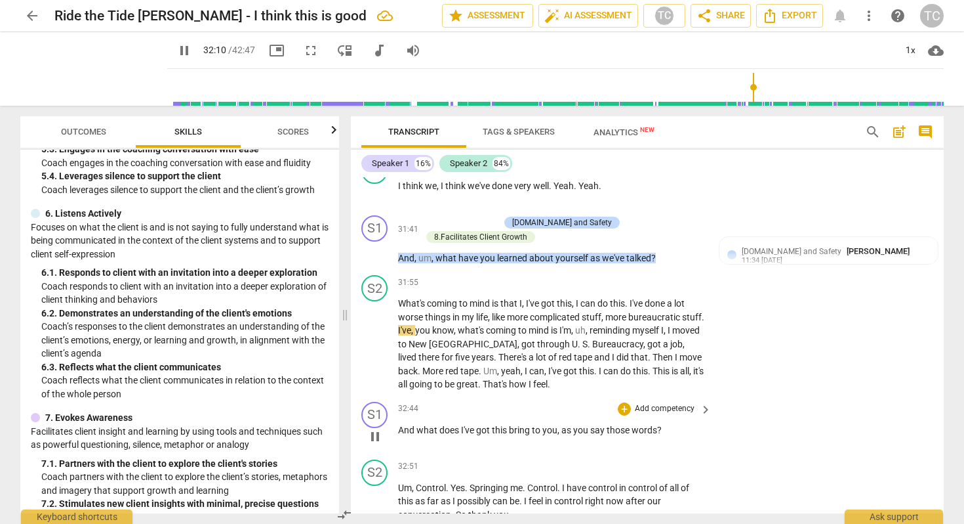
scroll to position [5699, 0]
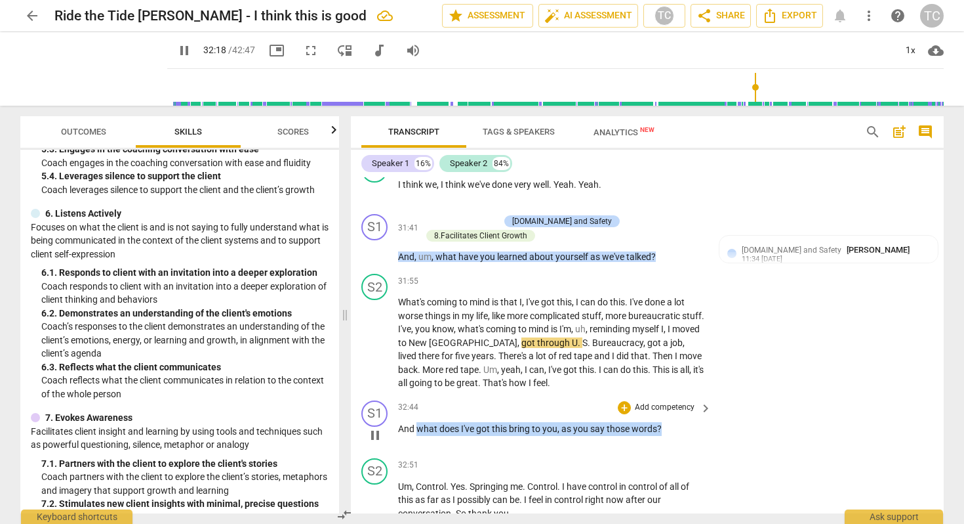
drag, startPoint x: 417, startPoint y: 383, endPoint x: 655, endPoint y: 395, distance: 239.1
click at [655, 400] on div "32:44 + Add competency keyboard_arrow_right And what does I've got this bring t…" at bounding box center [555, 423] width 315 height 47
click at [623, 401] on div "+" at bounding box center [624, 407] width 13 height 13
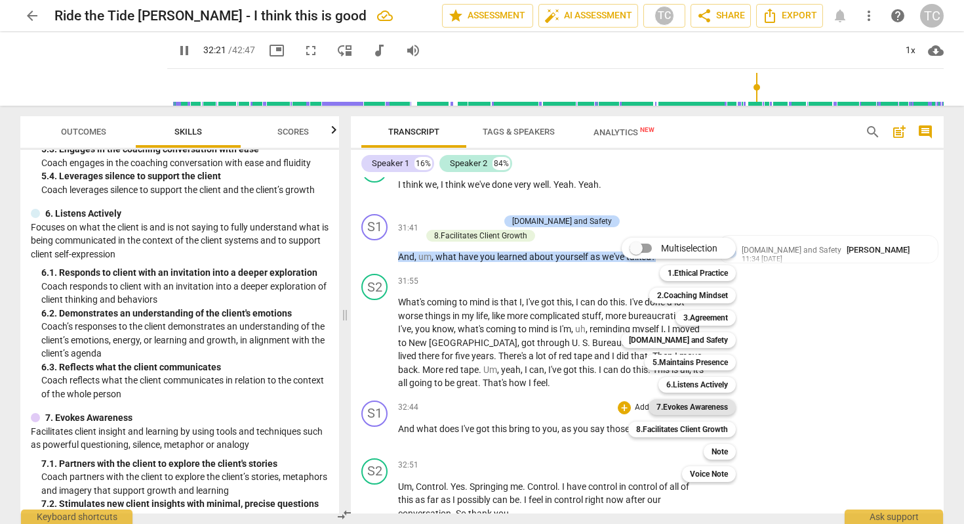
click at [677, 403] on b "7.Evokes Awareness" at bounding box center [693, 407] width 72 height 16
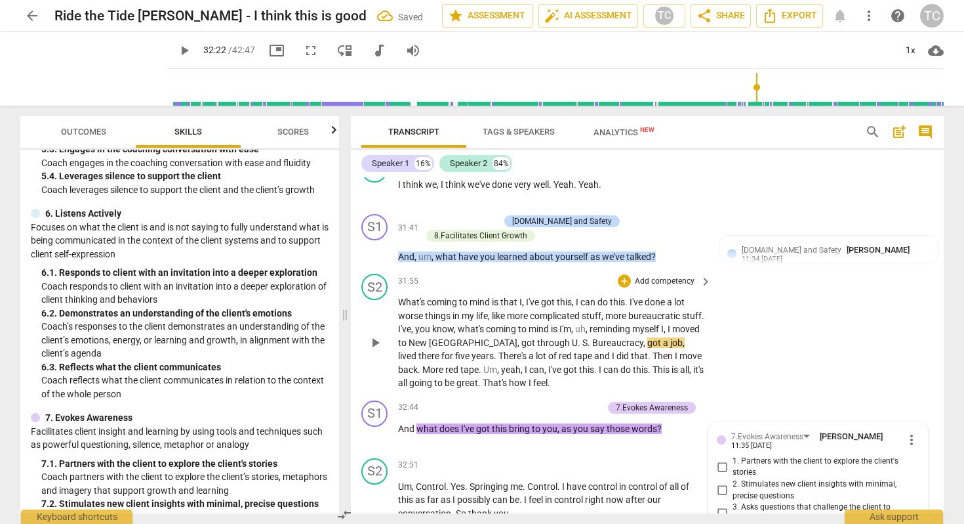
scroll to position [5706, 0]
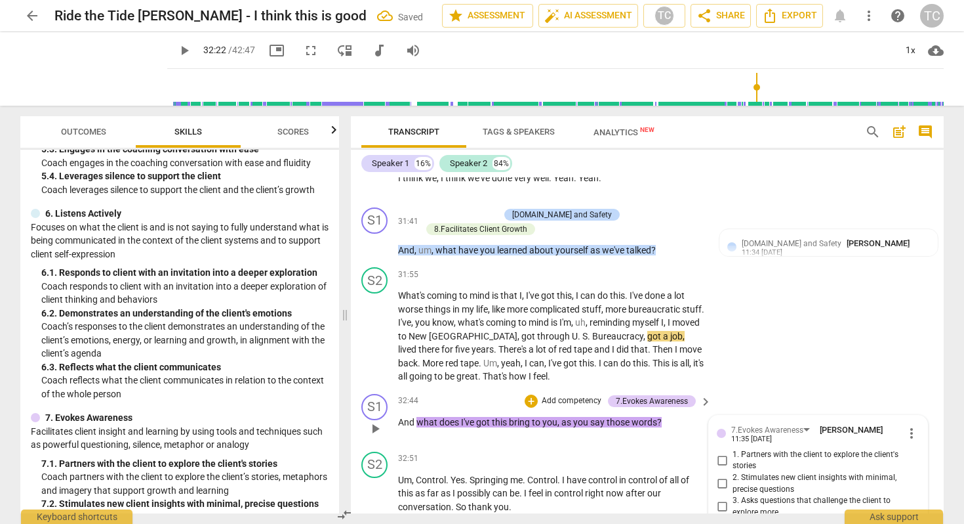
click at [724, 452] on input "1. Partners with the client to explore the client's stories" at bounding box center [722, 460] width 21 height 16
click at [535, 394] on div "+ Add competency" at bounding box center [564, 400] width 78 height 13
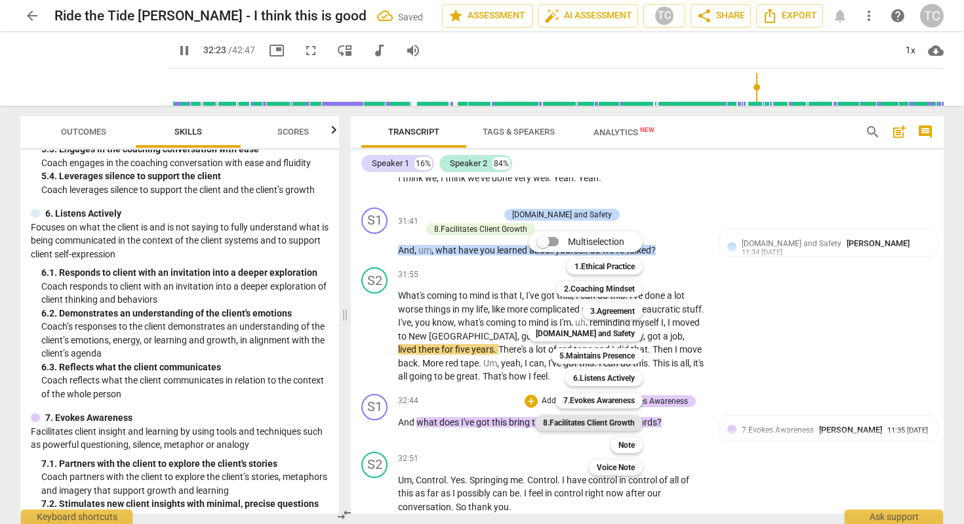
click at [611, 419] on b "8.Facilitates Client Growth" at bounding box center [589, 423] width 92 height 16
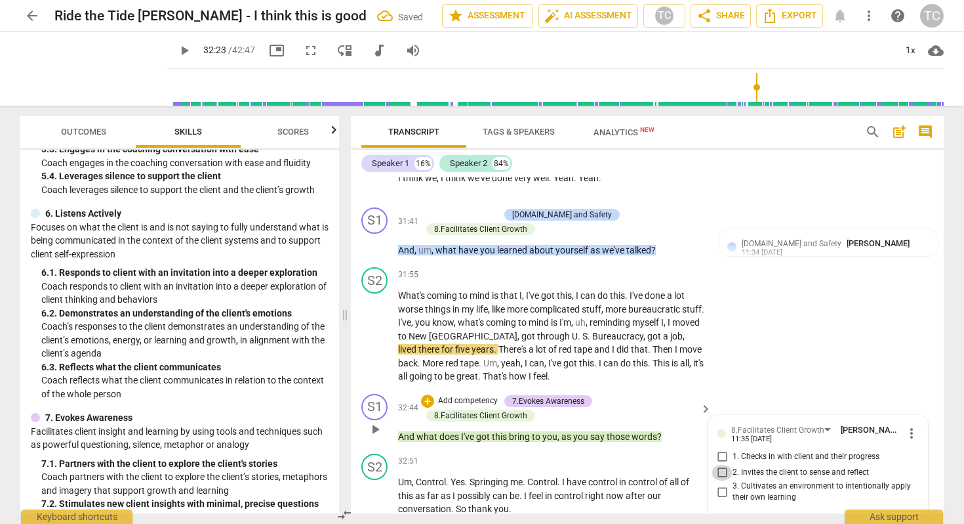
click at [722, 464] on input "2. Invites the client to sense and reflect" at bounding box center [722, 472] width 21 height 16
click at [678, 430] on p "And what does I've got this bring to you , as you say those words ?" at bounding box center [551, 437] width 307 height 14
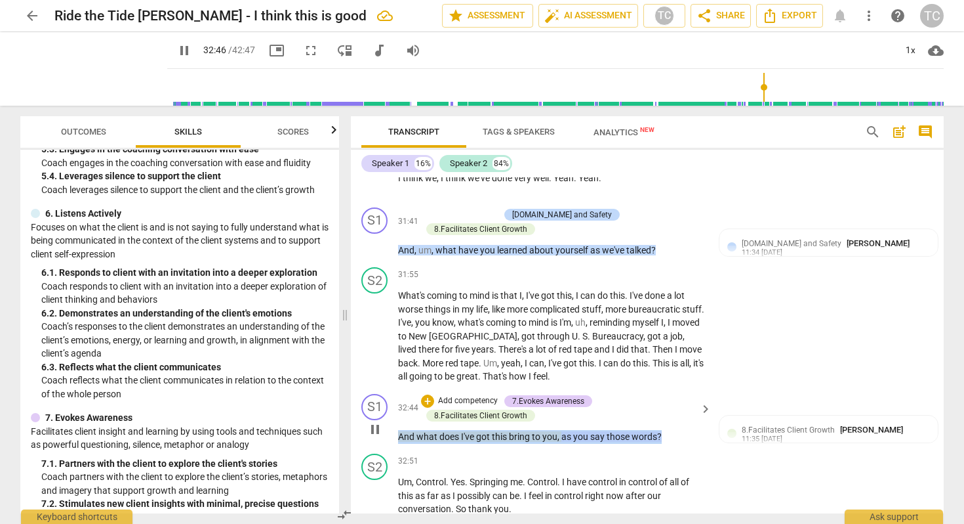
drag, startPoint x: 398, startPoint y: 390, endPoint x: 678, endPoint y: 398, distance: 279.6
click at [678, 398] on div "S1 play_arrow pause 32:44 + Add competency 7.Evokes Awareness 8.Facilitates Cli…" at bounding box center [647, 418] width 593 height 60
click at [675, 365] on div "+" at bounding box center [673, 371] width 13 height 13
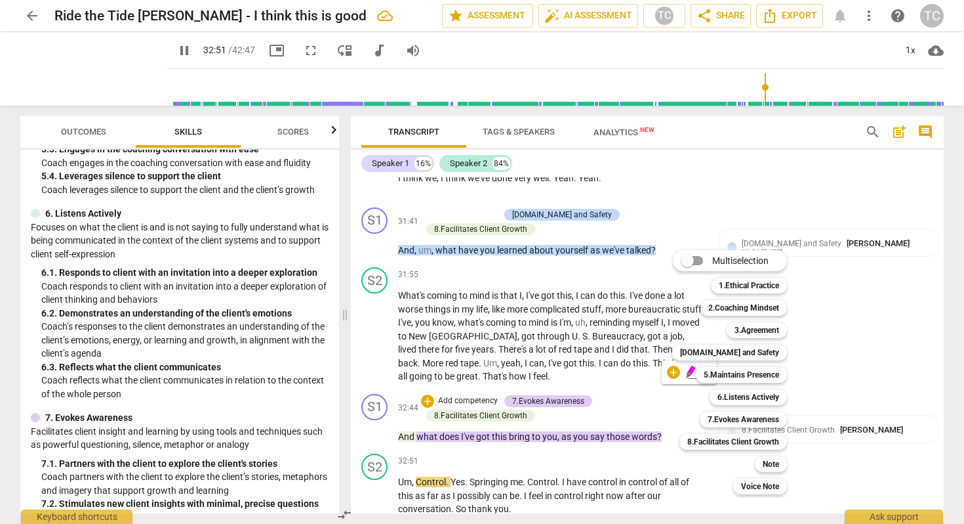
click at [691, 371] on div "5.Maintains Presence 5" at bounding box center [749, 374] width 116 height 22
click at [688, 371] on div "Multiselection m 1.Ethical Practice 1 2.Coaching Mindset 2 3.Agreement 3 [DOMAI…" at bounding box center [739, 372] width 145 height 251
click at [667, 403] on div "Multiselection m 1.Ethical Practice 1 2.Coaching Mindset 2 3.Agreement 3 [DOMAI…" at bounding box center [739, 372] width 145 height 251
click at [687, 369] on div "Multiselection m 1.Ethical Practice 1 2.Coaching Mindset 2 3.Agreement 3 [DOMAI…" at bounding box center [739, 372] width 145 height 251
click at [906, 453] on div at bounding box center [482, 262] width 964 height 524
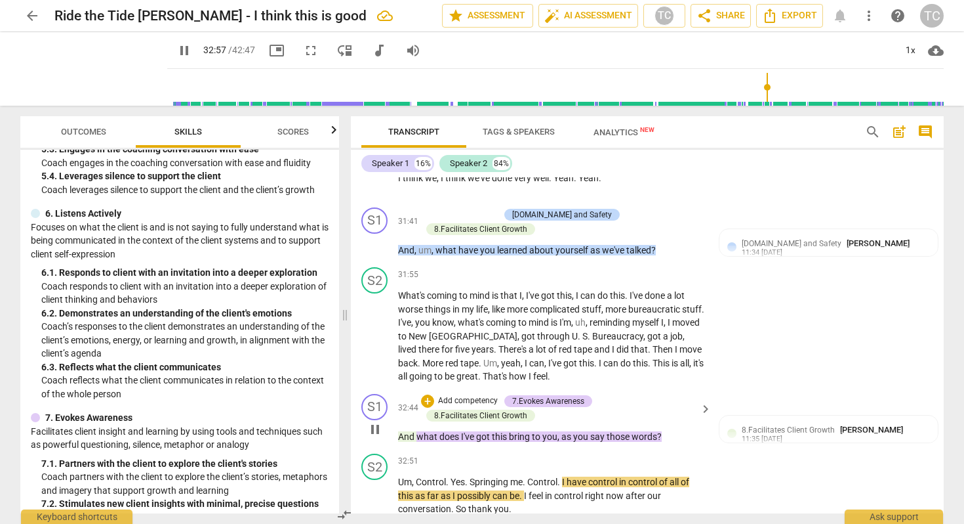
click at [648, 431] on span "words" at bounding box center [645, 436] width 26 height 10
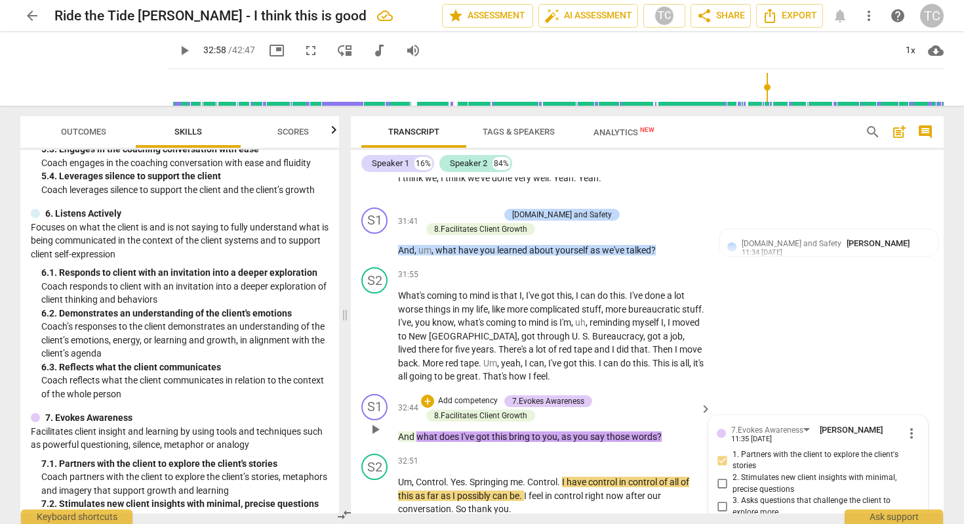
click at [667, 430] on p "And what does I've got this bring to you , as you say those words ?" at bounding box center [551, 437] width 307 height 14
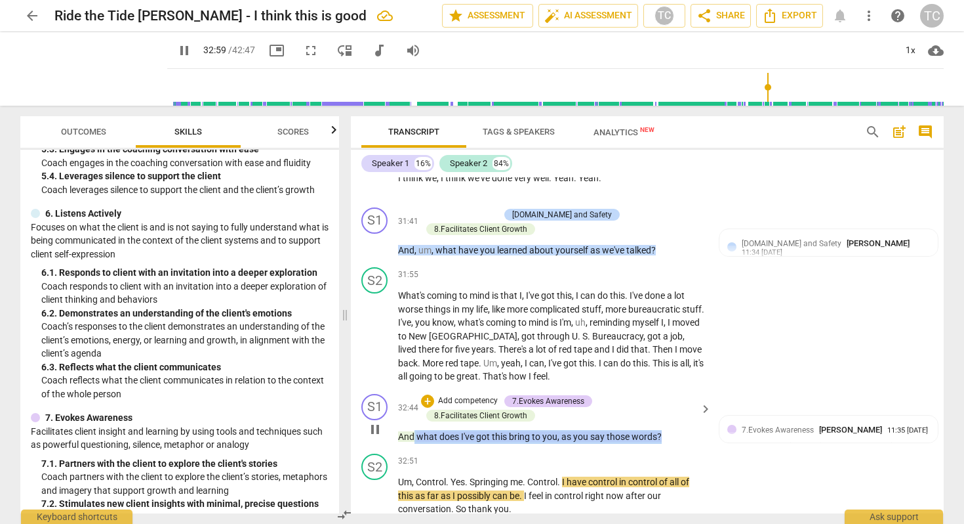
drag, startPoint x: 667, startPoint y: 387, endPoint x: 415, endPoint y: 384, distance: 252.6
click at [415, 430] on p "And what does I've got this bring to you , as you say those words ?" at bounding box center [551, 437] width 307 height 14
click at [690, 367] on icon "button" at bounding box center [692, 369] width 8 height 9
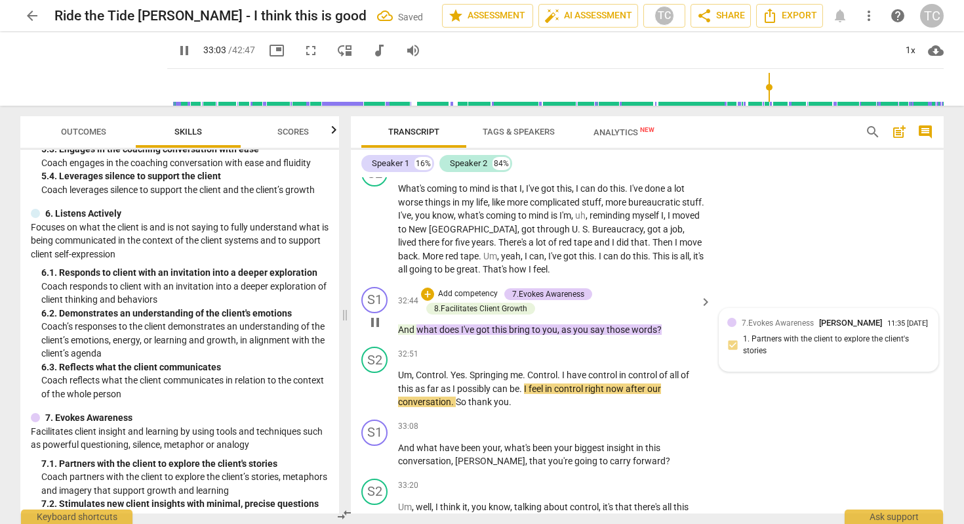
scroll to position [5828, 0]
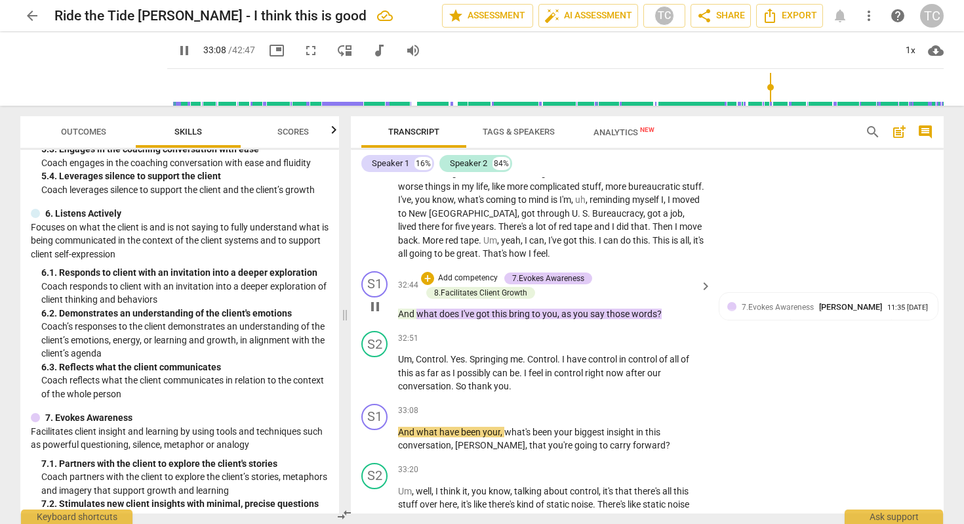
drag, startPoint x: 392, startPoint y: 262, endPoint x: 610, endPoint y: 275, distance: 218.2
click at [610, 275] on div "S1 play_arrow pause 32:44 + Add competency 7.Evokes Awareness 8.Facilitates Cli…" at bounding box center [647, 296] width 593 height 60
click at [375, 298] on span "pause" at bounding box center [375, 306] width 16 height 16
drag, startPoint x: 391, startPoint y: 266, endPoint x: 643, endPoint y: 267, distance: 251.9
click at [643, 267] on div "S1 play_arrow pause 32:44 + Add competency 7.Evokes Awareness 8.Facilitates Cli…" at bounding box center [647, 296] width 593 height 60
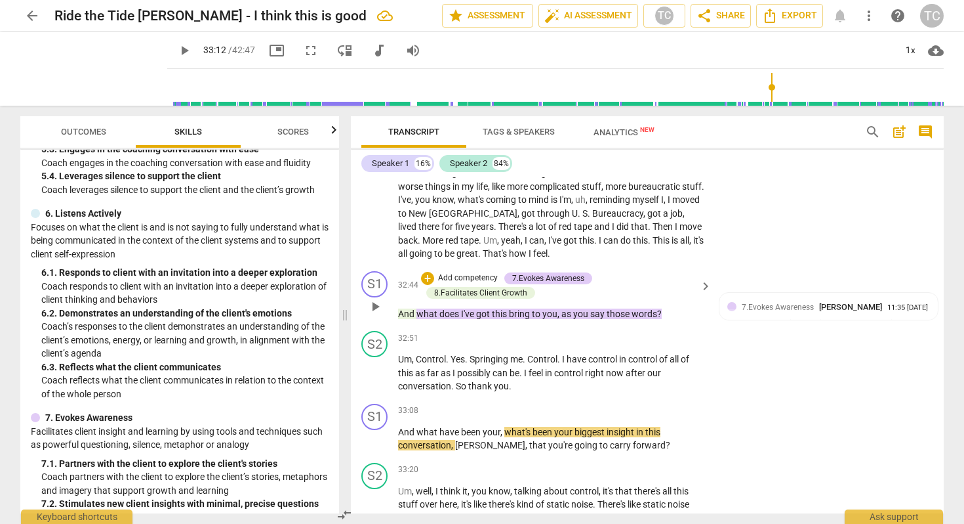
click at [665, 307] on p "And what does I've got this bring to you , as you say those words ?" at bounding box center [551, 314] width 307 height 14
drag, startPoint x: 667, startPoint y: 264, endPoint x: 359, endPoint y: 281, distance: 308.2
click at [359, 281] on div "S1 play_arrow pause 00:02 + Add competency keyboard_arrow_right Good morning , …" at bounding box center [647, 345] width 593 height 336
drag, startPoint x: 680, startPoint y: 262, endPoint x: 400, endPoint y: 264, distance: 280.8
click at [400, 307] on p "And what does I've got this bring to you , as you say those words ?" at bounding box center [551, 314] width 307 height 14
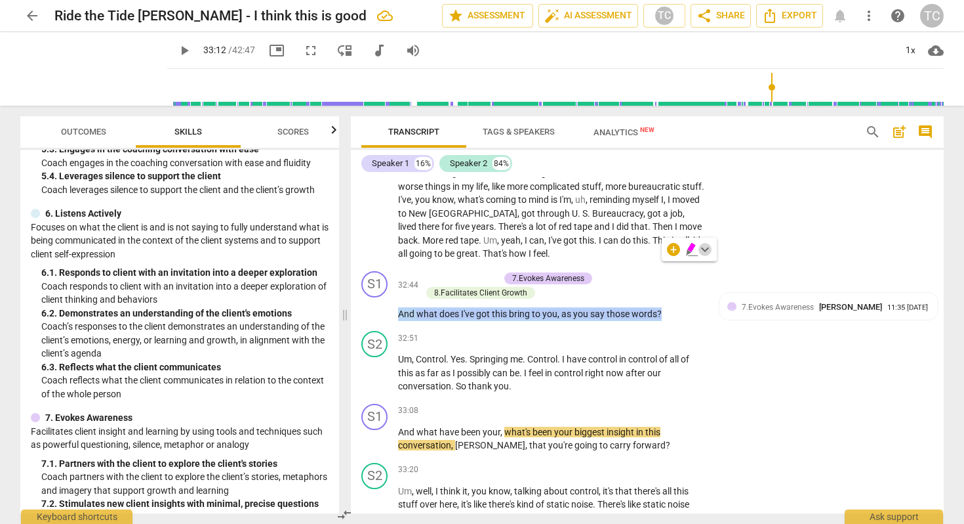
click at [705, 248] on span "keyboard_arrow_down" at bounding box center [705, 249] width 16 height 16
click at [673, 247] on div "+" at bounding box center [673, 249] width 13 height 13
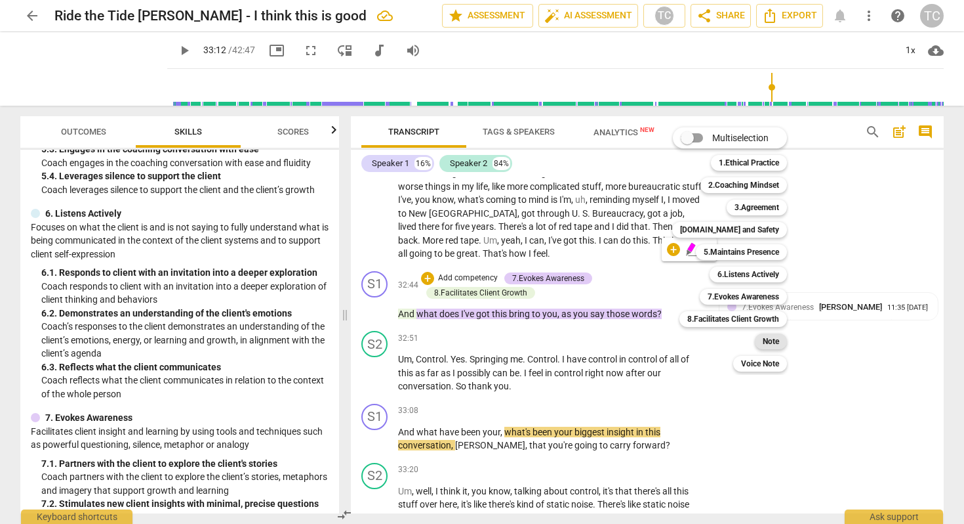
click at [769, 337] on b "Note" at bounding box center [771, 341] width 16 height 16
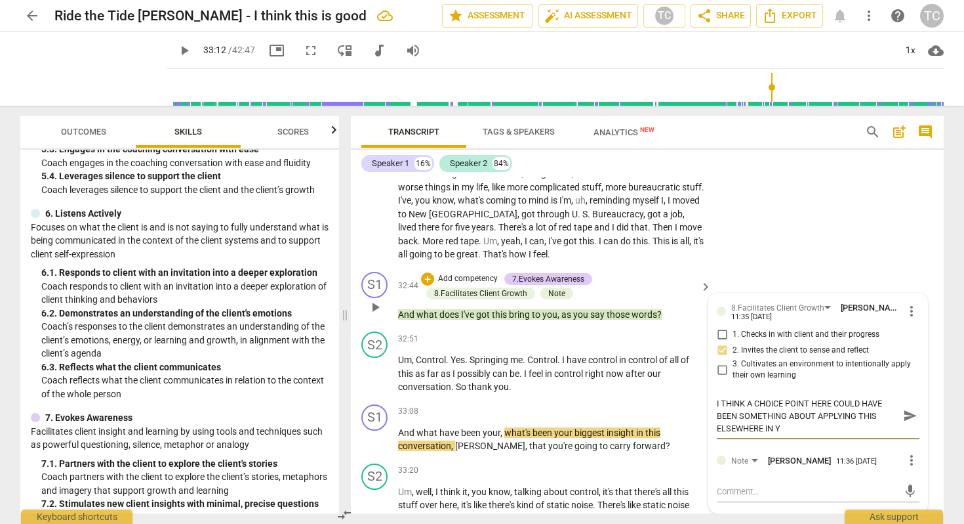
scroll to position [0, 0]
click at [903, 409] on span "send" at bounding box center [910, 416] width 14 height 14
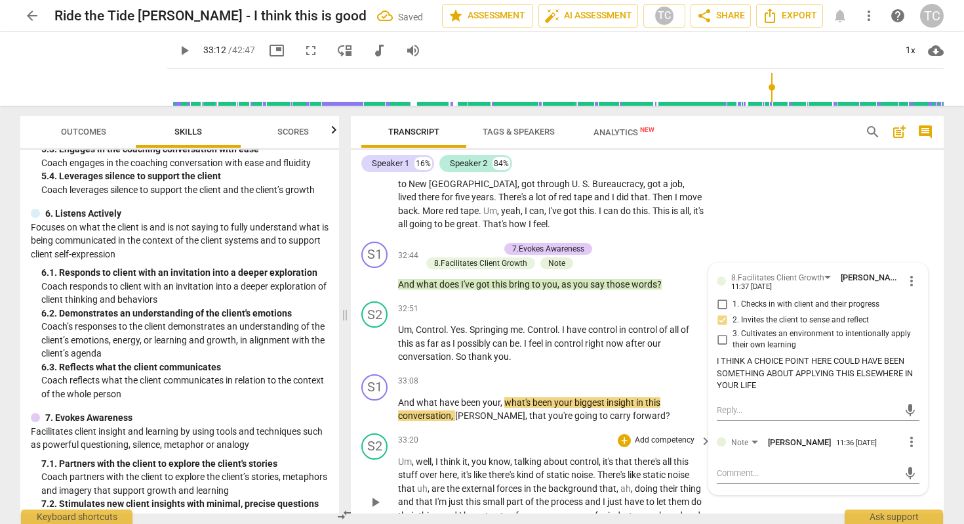
scroll to position [5877, 0]
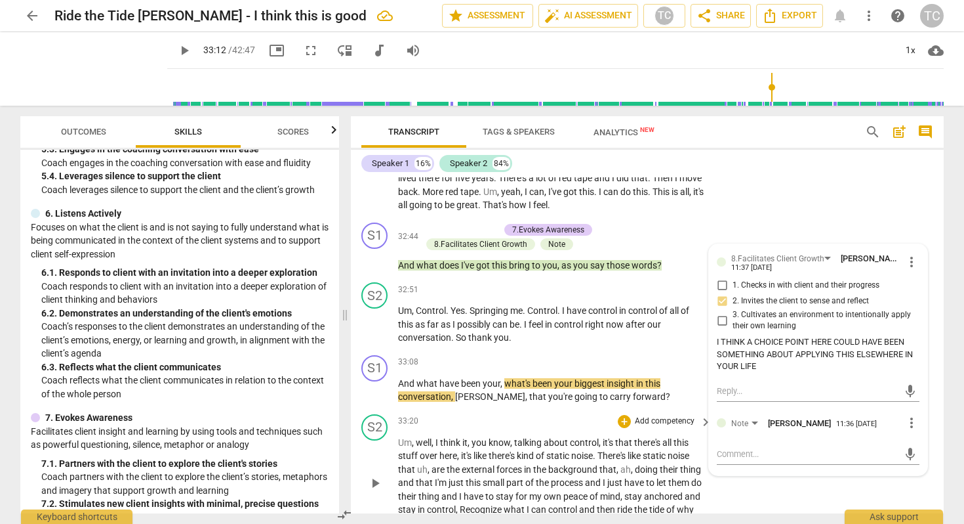
click at [363, 443] on div "S2 play_arrow pause" at bounding box center [379, 472] width 37 height 116
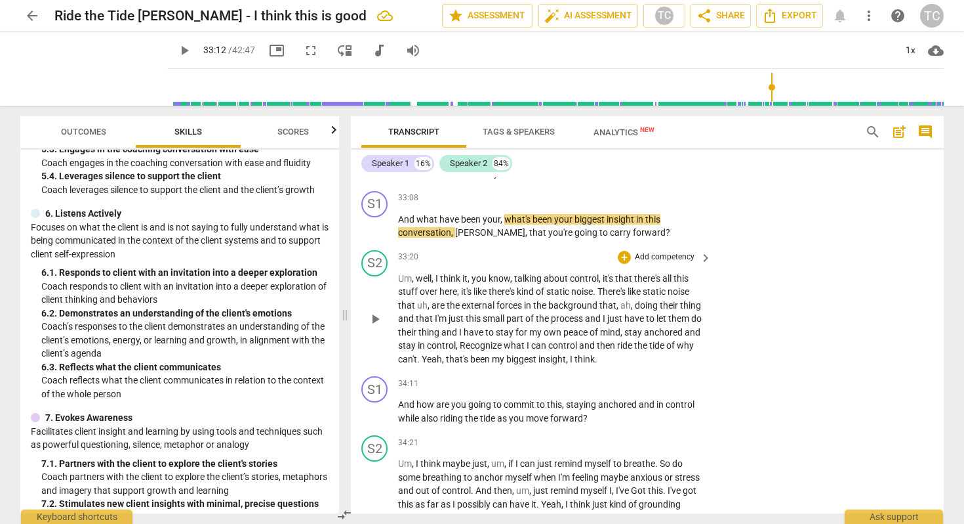
scroll to position [6044, 0]
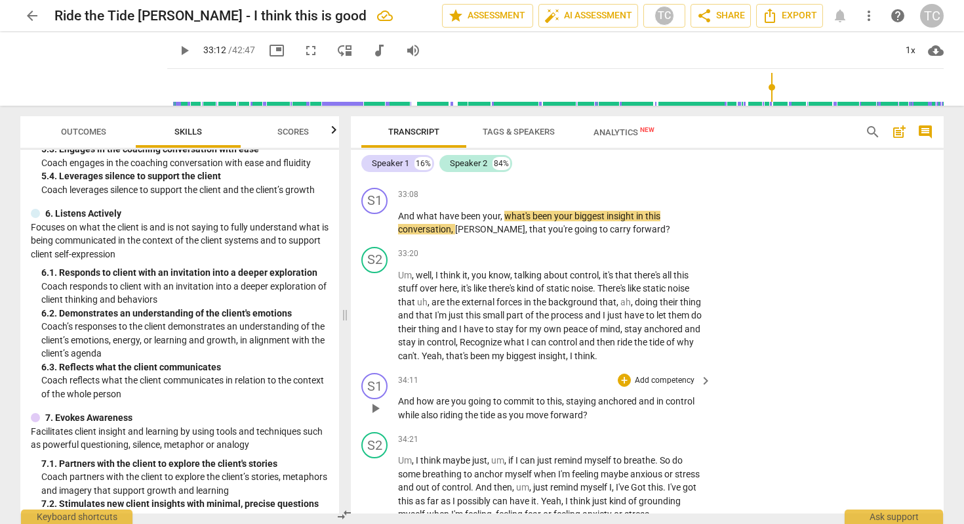
drag, startPoint x: 396, startPoint y: 350, endPoint x: 572, endPoint y: 368, distance: 176.8
click at [572, 368] on div "S1 play_arrow pause 34:11 + Add competency keyboard_arrow_right And how are you…" at bounding box center [647, 396] width 593 height 59
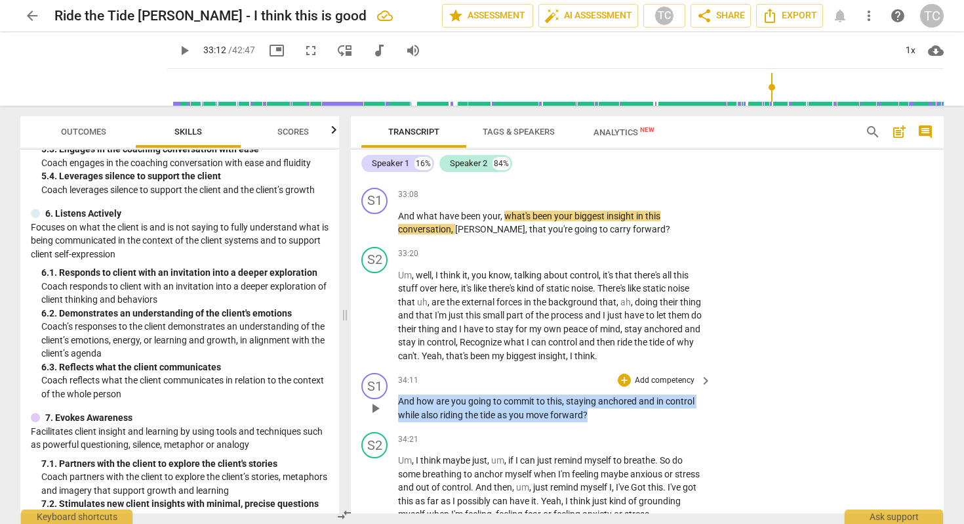
drag, startPoint x: 611, startPoint y: 371, endPoint x: 386, endPoint y: 360, distance: 224.6
click at [386, 367] on div "S1 play_arrow pause 34:11 + Add competency keyboard_arrow_right And how are you…" at bounding box center [647, 396] width 593 height 59
click at [600, 344] on div "+" at bounding box center [600, 350] width 13 height 13
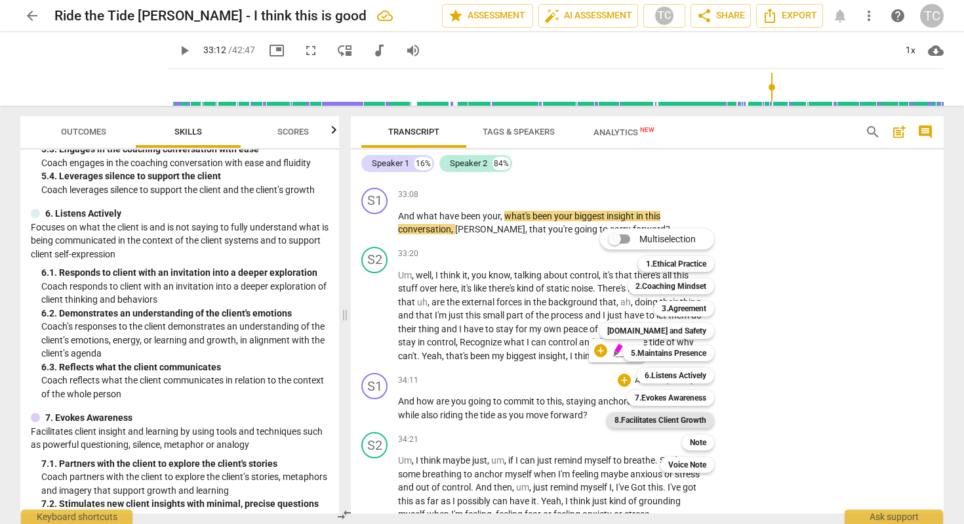
click at [656, 414] on b "8.Facilitates Client Growth" at bounding box center [661, 420] width 92 height 16
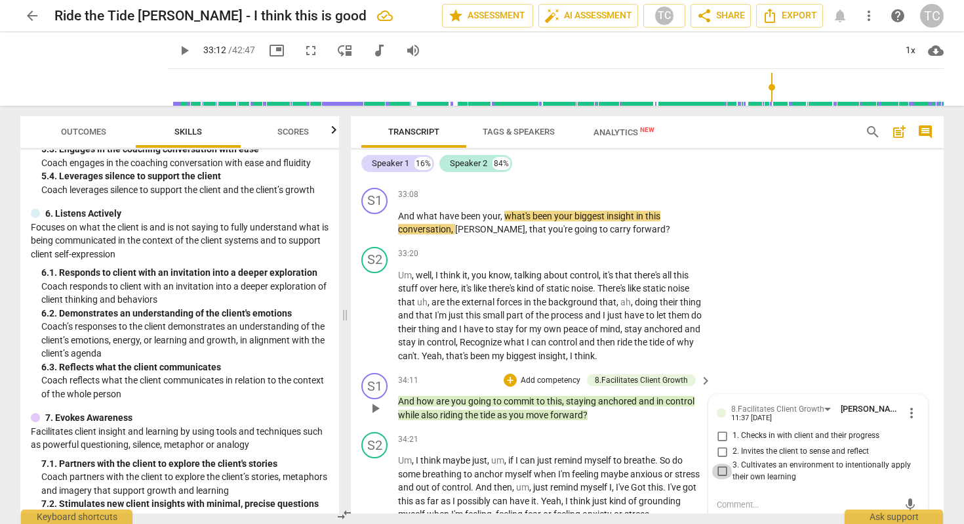
click at [717, 463] on input "3. Cultivates an environment to intentionally apply their own learning" at bounding box center [722, 471] width 21 height 16
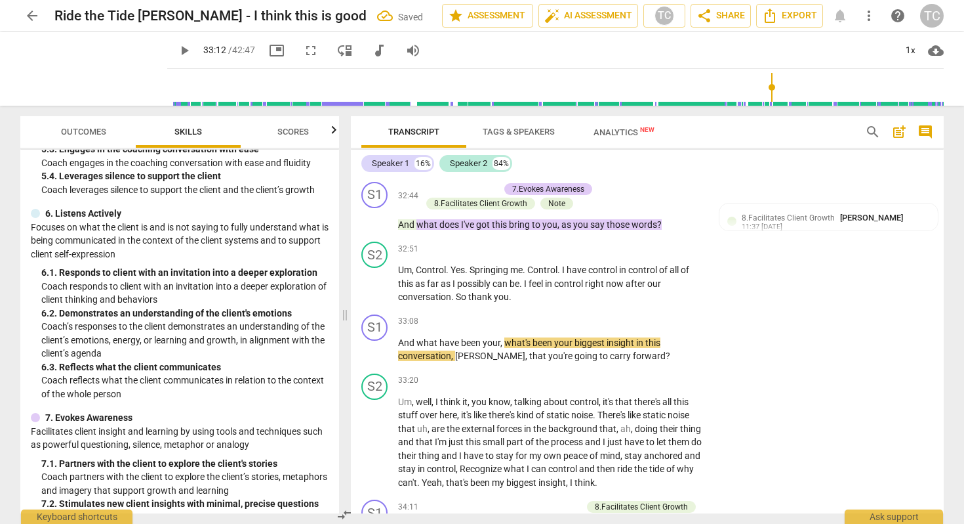
scroll to position [5911, 0]
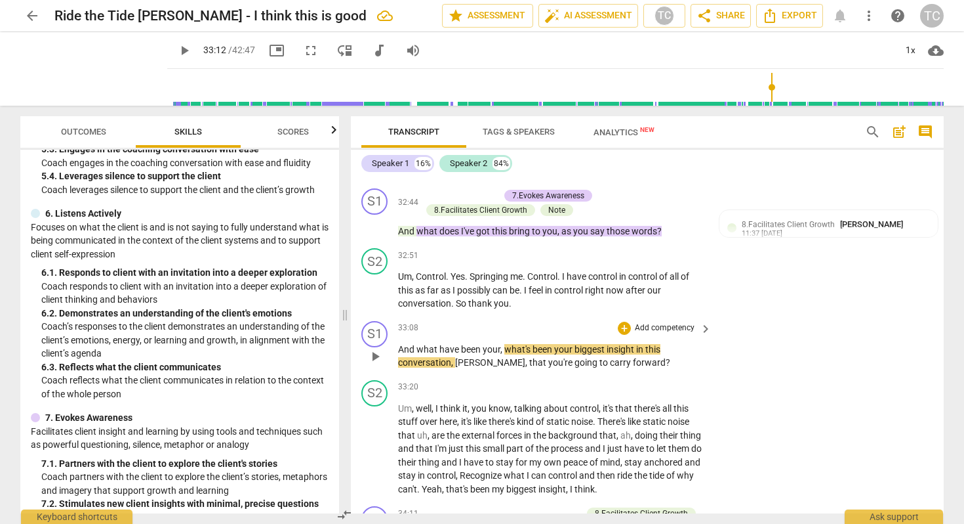
drag, startPoint x: 503, startPoint y: 296, endPoint x: 454, endPoint y: 321, distance: 54.6
click at [453, 342] on p "And what have been your , what's been your biggest insight in this conversation…" at bounding box center [551, 355] width 307 height 27
click at [625, 321] on div "+" at bounding box center [624, 327] width 13 height 13
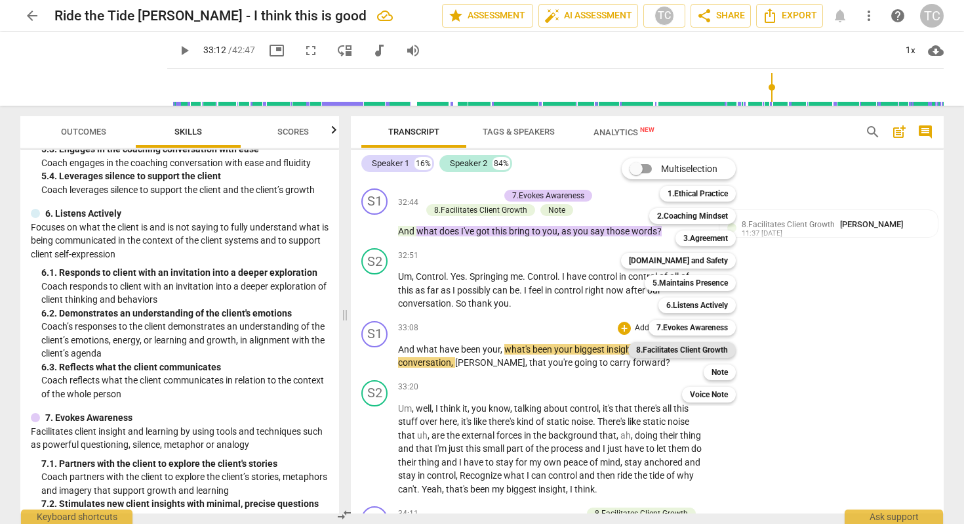
click at [690, 343] on b "8.Facilitates Client Growth" at bounding box center [682, 350] width 92 height 16
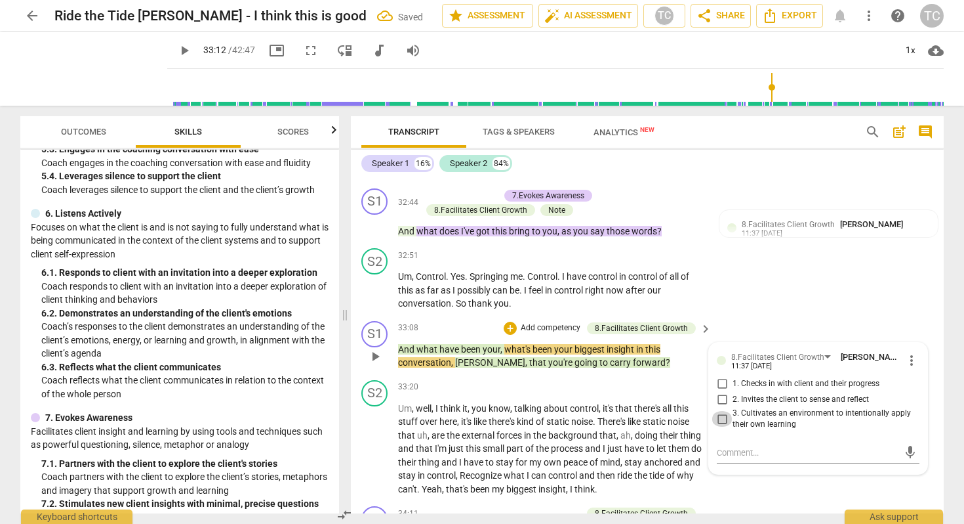
click at [720, 411] on input "3. Cultivates an environment to intentionally apply their own learning" at bounding box center [722, 419] width 21 height 16
click at [785, 501] on div "S1 play_arrow pause 34:11 + Add competency 8.Facilitates Client Growth keyboard…" at bounding box center [647, 530] width 593 height 59
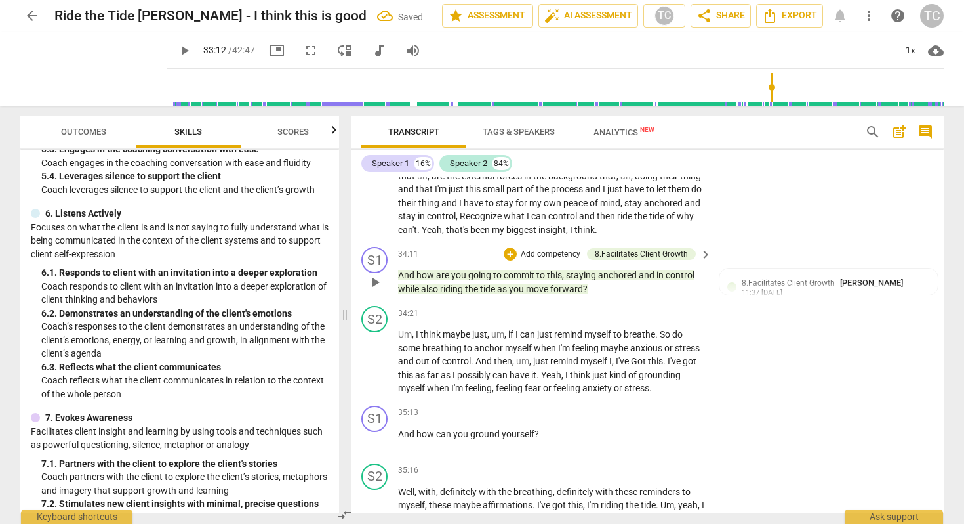
scroll to position [6179, 0]
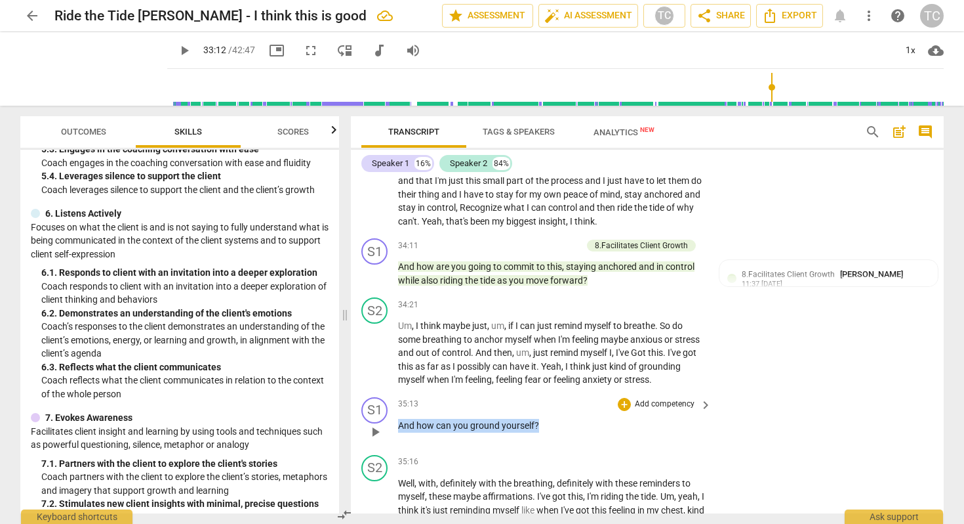
drag, startPoint x: 399, startPoint y: 379, endPoint x: 539, endPoint y: 379, distance: 140.4
click at [539, 419] on p "And how can you ground yourself ?" at bounding box center [551, 426] width 307 height 14
click at [621, 398] on div "+" at bounding box center [624, 404] width 13 height 13
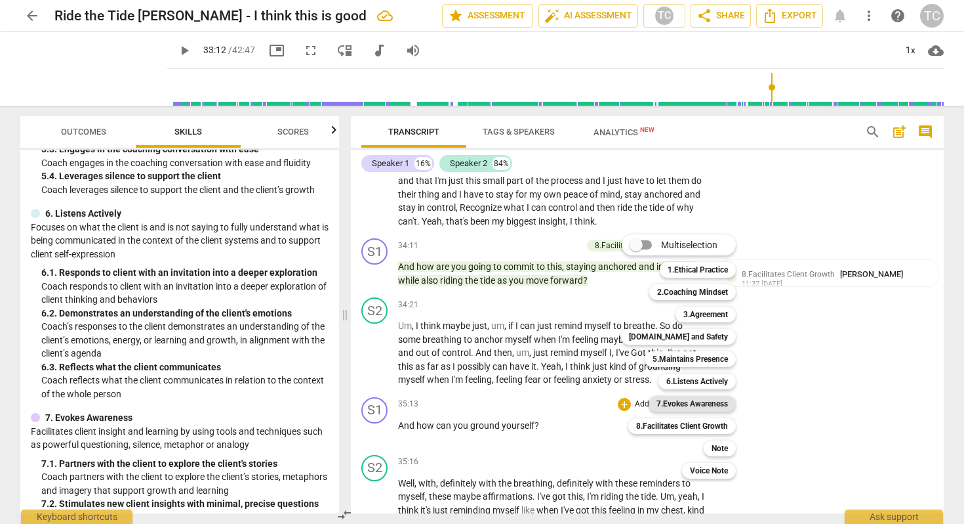
click at [663, 401] on b "7.Evokes Awareness" at bounding box center [693, 404] width 72 height 16
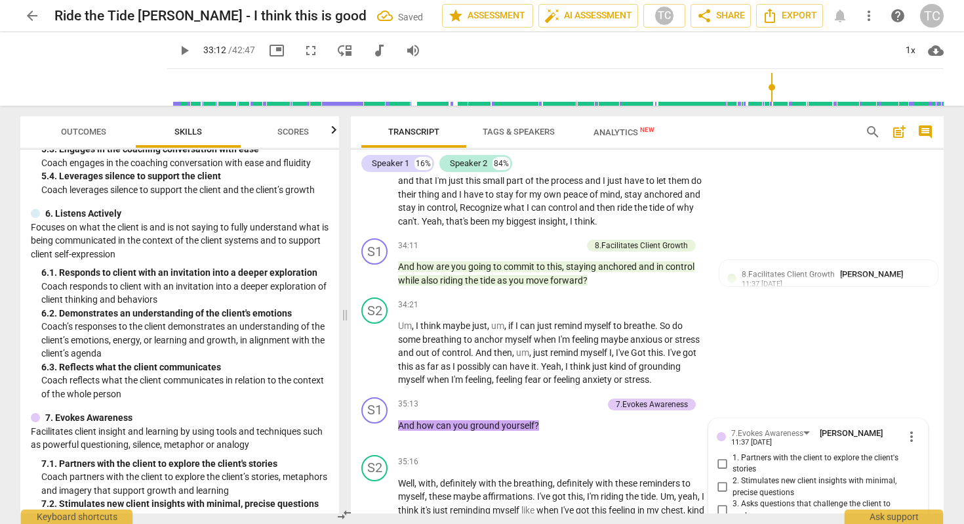
scroll to position [6182, 0]
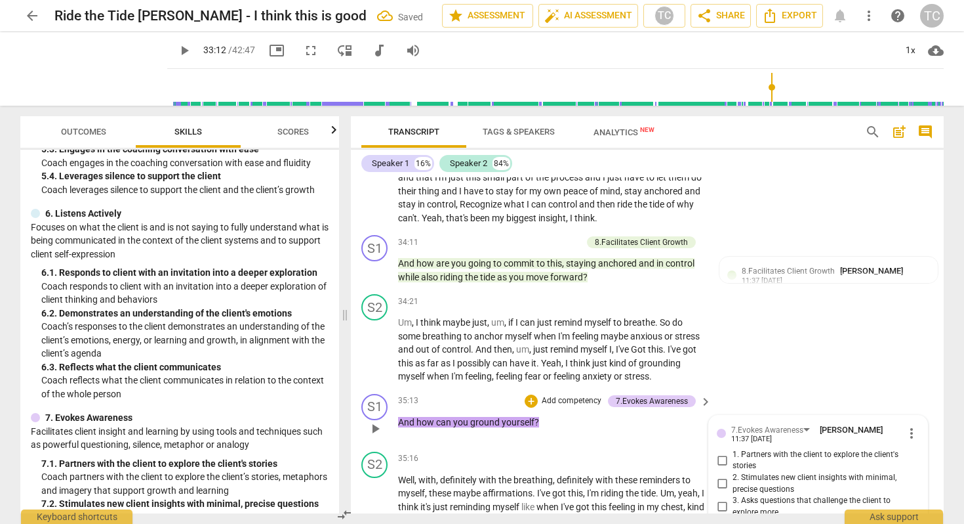
click at [720, 452] on input "1. Partners with the client to explore the client's stories" at bounding box center [722, 460] width 21 height 16
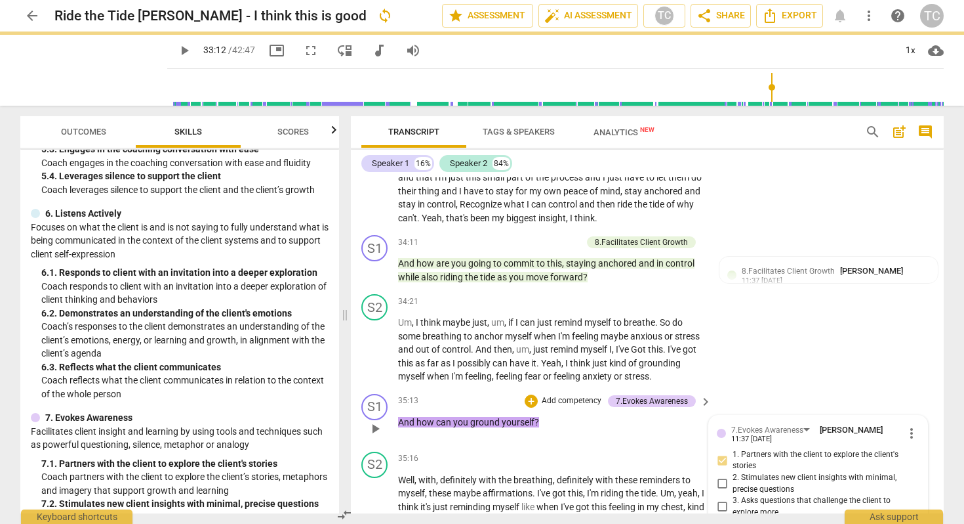
click at [719, 476] on input "2. Stimulates new client insights with minimal, precise questions" at bounding box center [722, 484] width 21 height 16
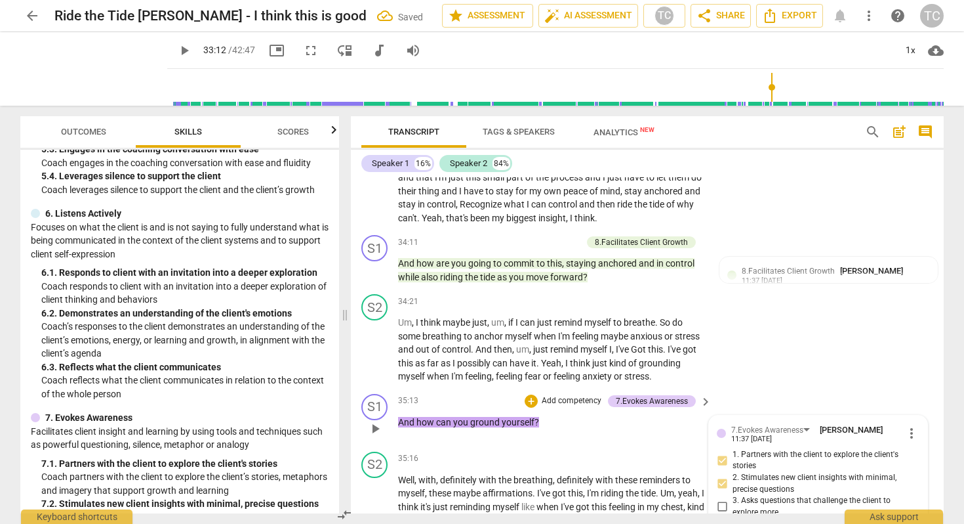
click at [719, 452] on input "1. Partners with the client to explore the client's stories" at bounding box center [722, 460] width 21 height 16
click at [736, 337] on div "S2 play_arrow pause 34:21 + Add competency keyboard_arrow_right Um , I think ma…" at bounding box center [647, 339] width 593 height 100
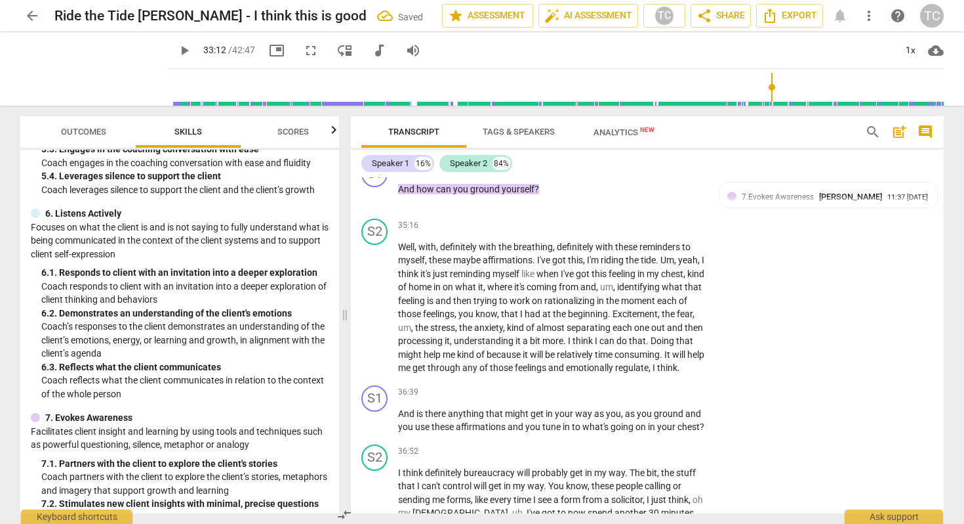
scroll to position [6417, 0]
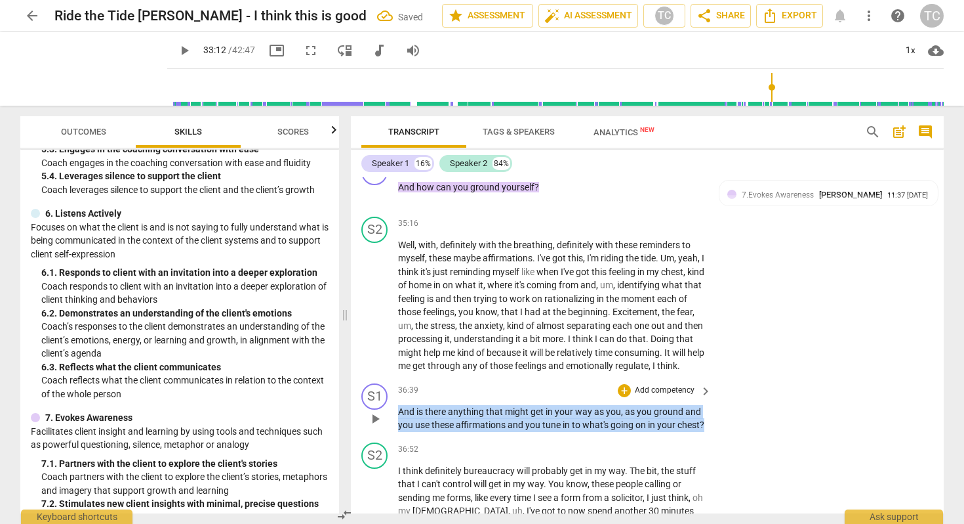
drag, startPoint x: 398, startPoint y: 380, endPoint x: 451, endPoint y: 401, distance: 56.5
click at [451, 405] on p "And is there anything that might get in your way as you , as you ground and you…" at bounding box center [551, 418] width 307 height 27
click at [619, 384] on div "+" at bounding box center [624, 390] width 13 height 13
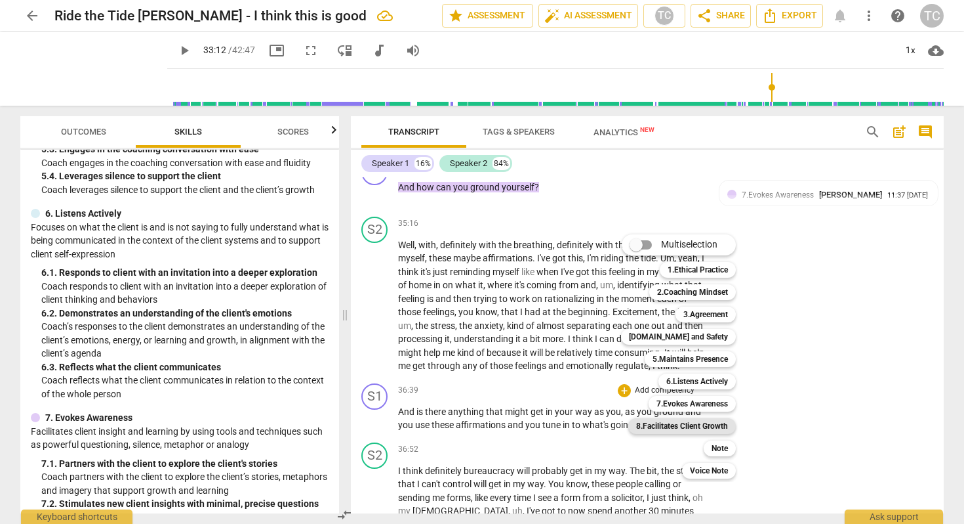
click at [648, 421] on b "8.Facilitates Client Growth" at bounding box center [682, 426] width 92 height 16
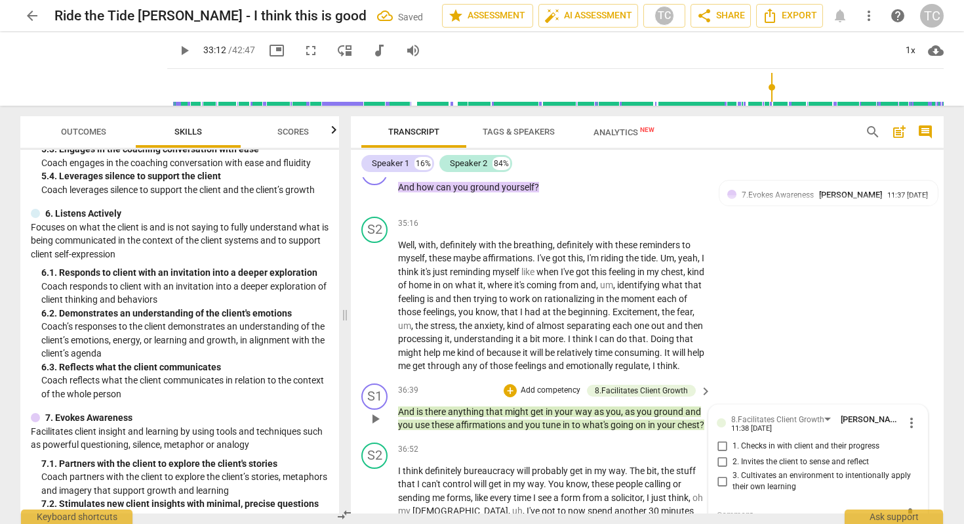
click at [718, 473] on input "3. Cultivates an environment to intentionally apply their own learning" at bounding box center [722, 481] width 21 height 16
click at [635, 406] on p "And is there anything that might get in your way as you , as you ground and you…" at bounding box center [551, 418] width 307 height 27
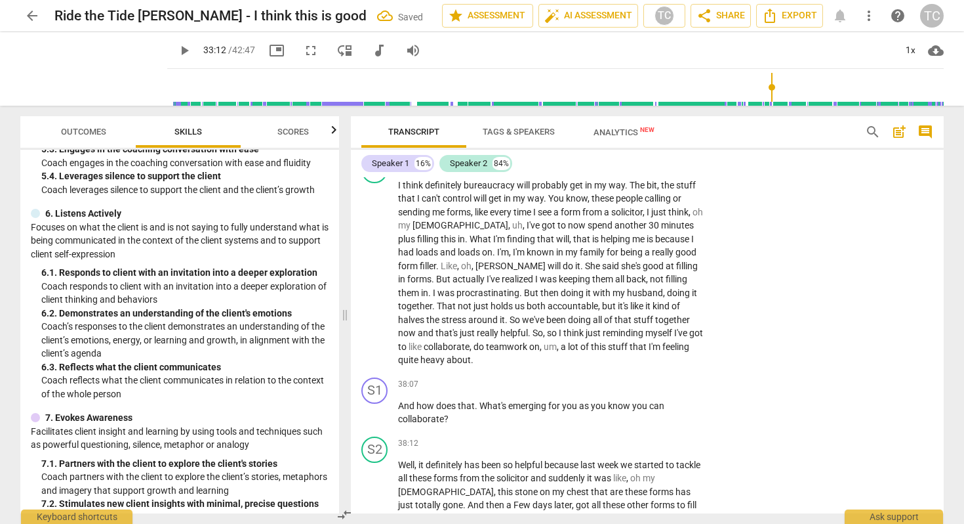
scroll to position [6724, 0]
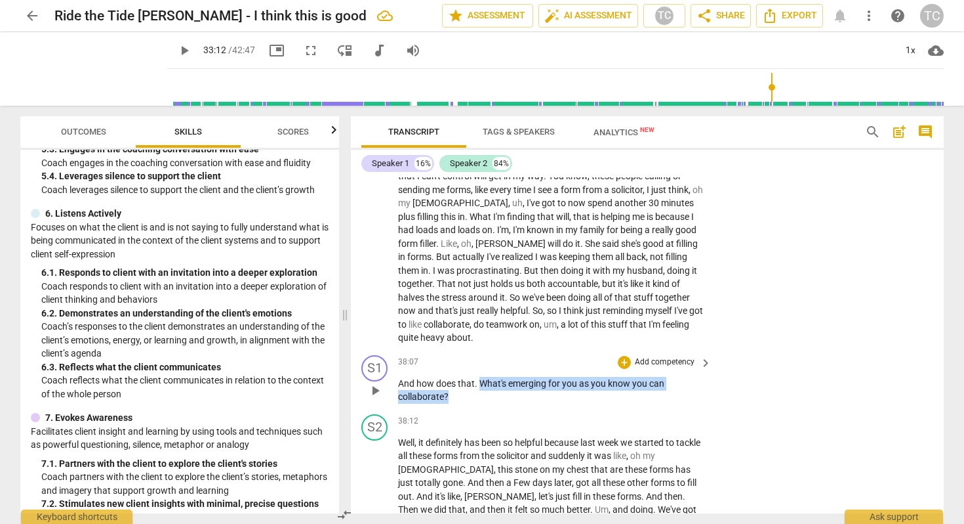
drag, startPoint x: 480, startPoint y: 363, endPoint x: 498, endPoint y: 379, distance: 23.3
click at [498, 379] on p "And how does that . What's emerging for you as you know you can collaborate ?" at bounding box center [551, 390] width 307 height 27
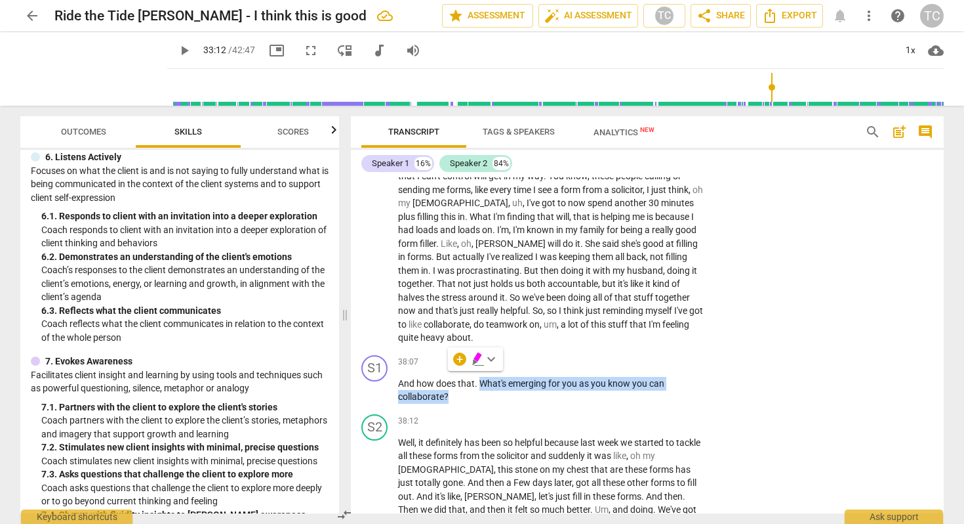
scroll to position [793, 0]
click at [459, 357] on div "+" at bounding box center [459, 358] width 13 height 13
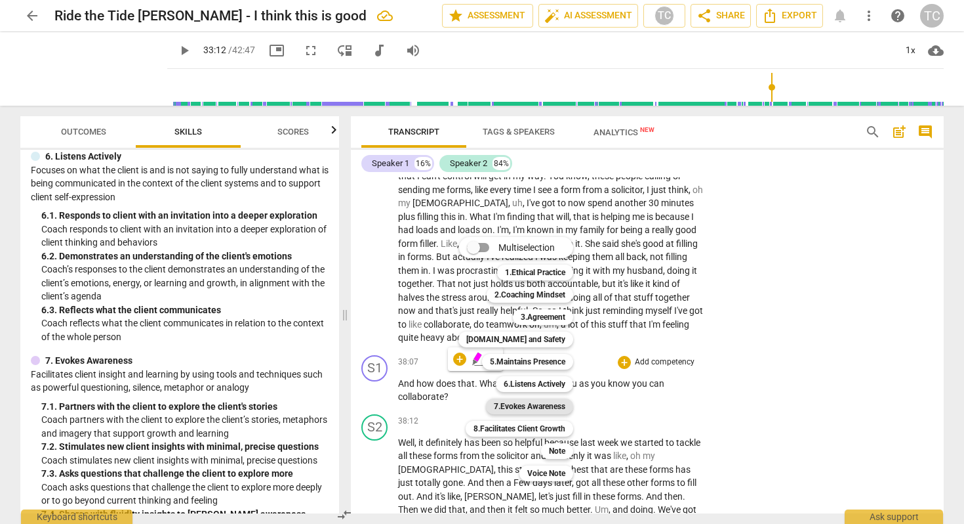
click at [508, 401] on b "7.Evokes Awareness" at bounding box center [530, 406] width 72 height 16
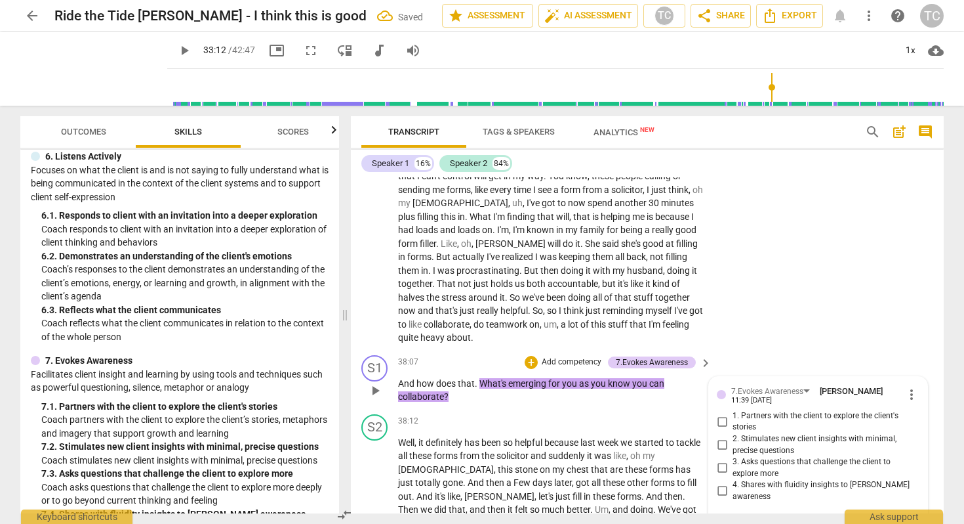
click at [719, 413] on input "1. Partners with the client to explore the client's stories" at bounding box center [722, 421] width 21 height 16
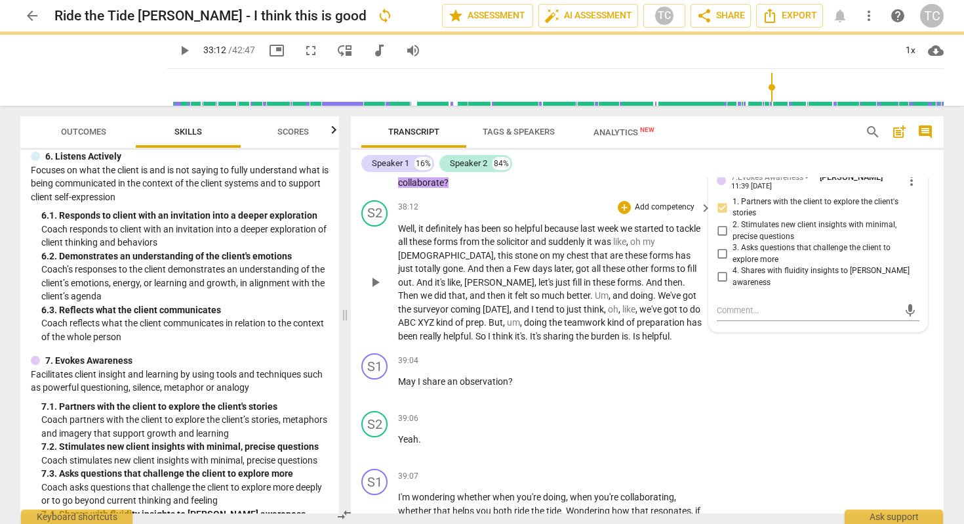
scroll to position [6939, 0]
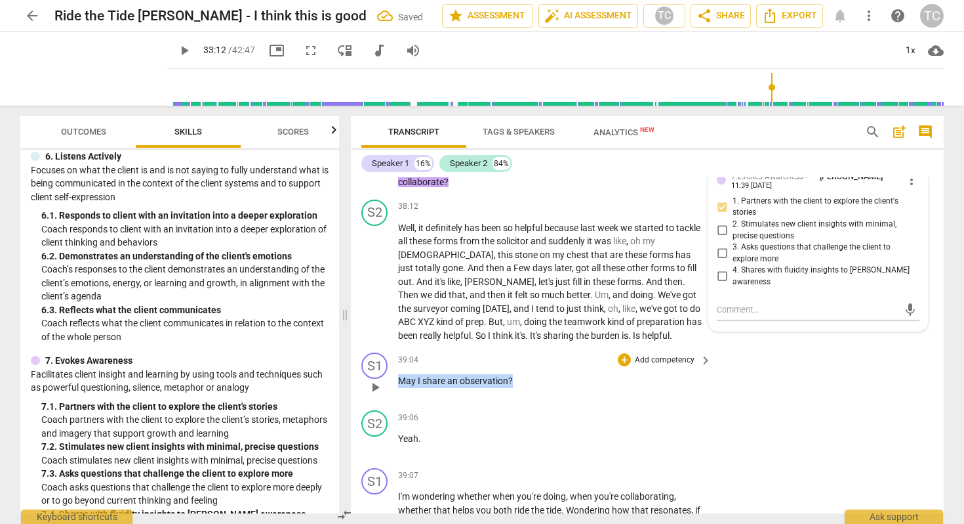
drag, startPoint x: 399, startPoint y: 363, endPoint x: 546, endPoint y: 368, distance: 147.7
click at [547, 368] on div "39:04 + Add competency keyboard_arrow_right May I share an observation ?" at bounding box center [555, 375] width 315 height 47
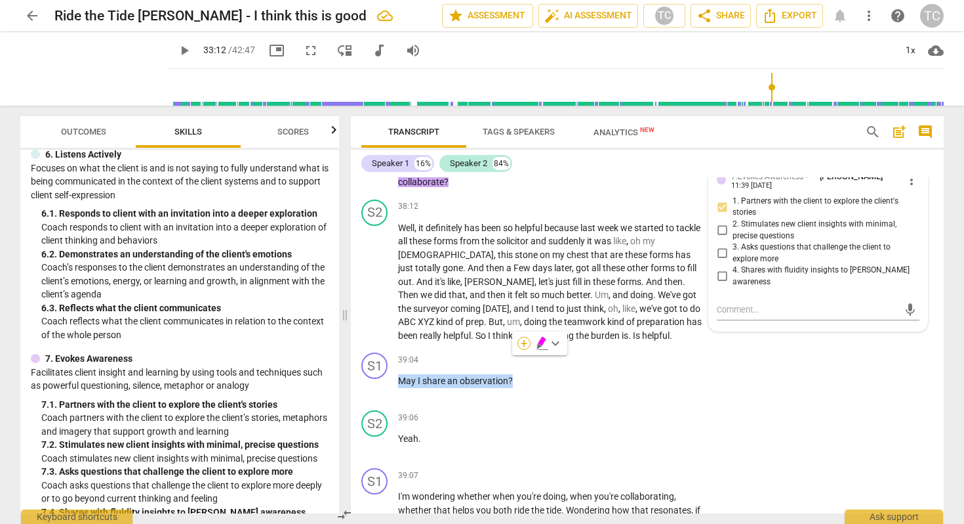
click at [524, 340] on div "+" at bounding box center [524, 343] width 13 height 13
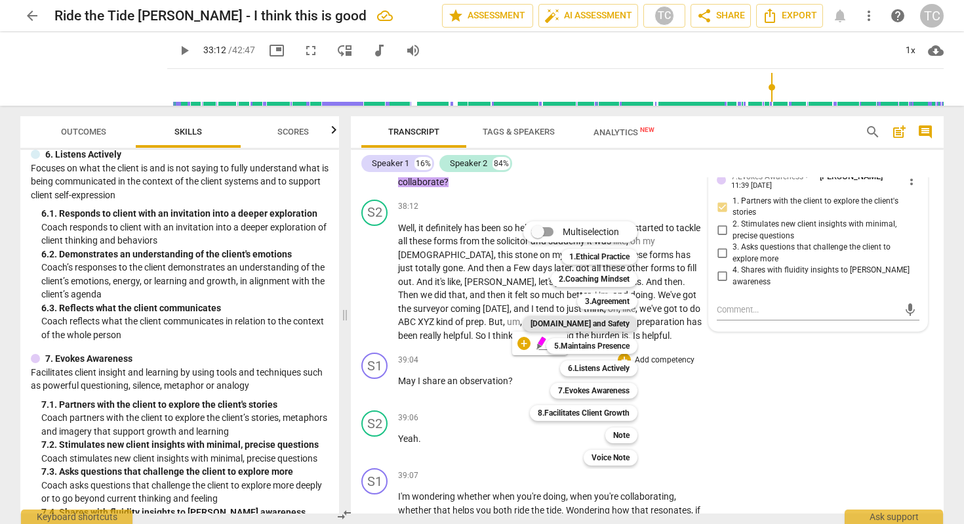
click at [593, 319] on b "[DOMAIN_NAME] and Safety" at bounding box center [580, 324] width 99 height 16
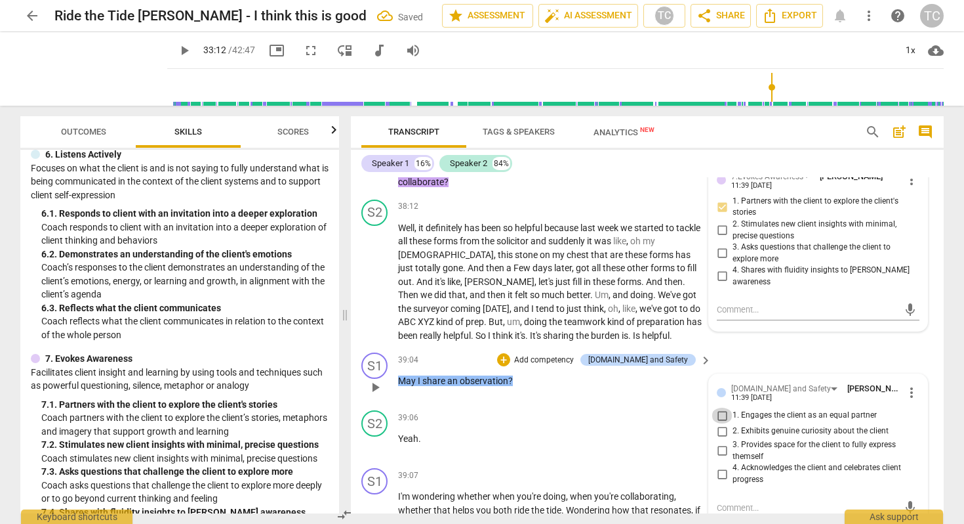
click at [722, 407] on input "1. Engages the client as an equal partner" at bounding box center [722, 415] width 21 height 16
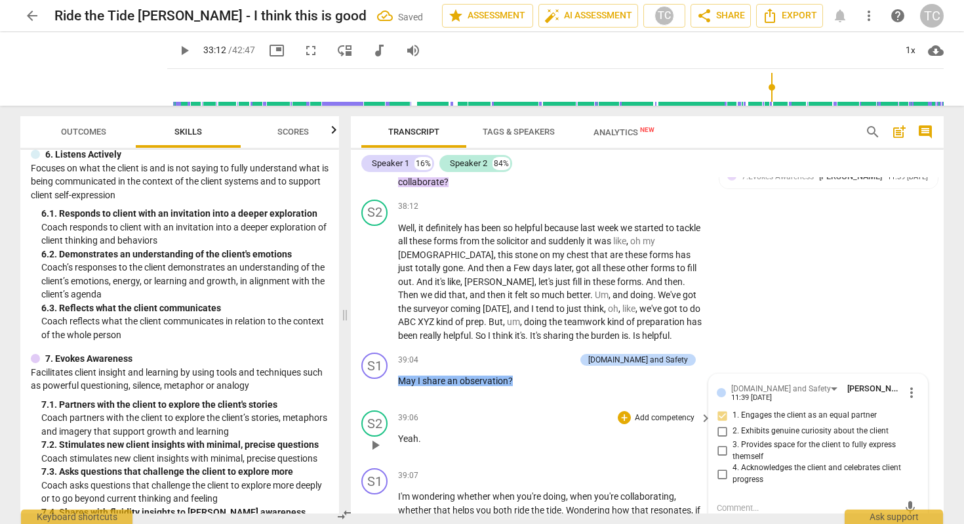
click at [638, 410] on div "39:06 + Add competency keyboard_arrow_right Yeah ." at bounding box center [555, 433] width 315 height 47
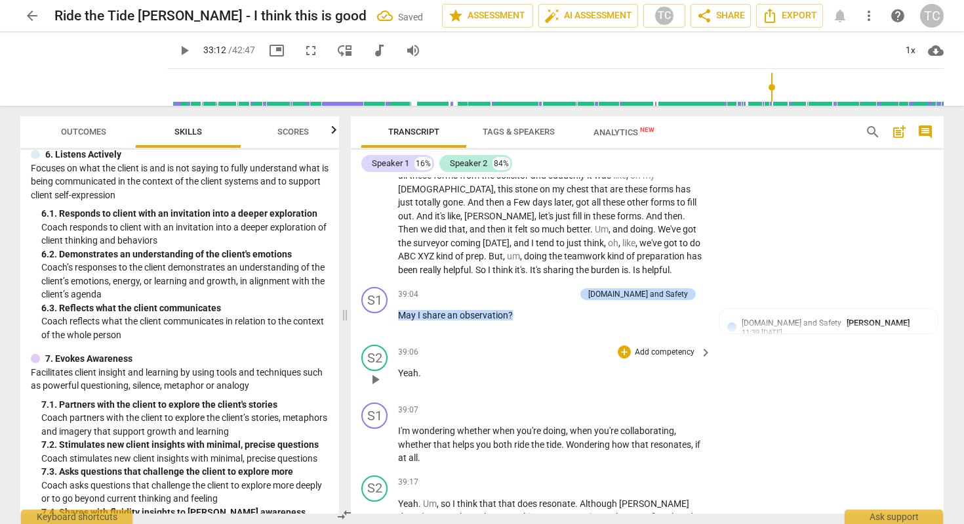
scroll to position [7009, 0]
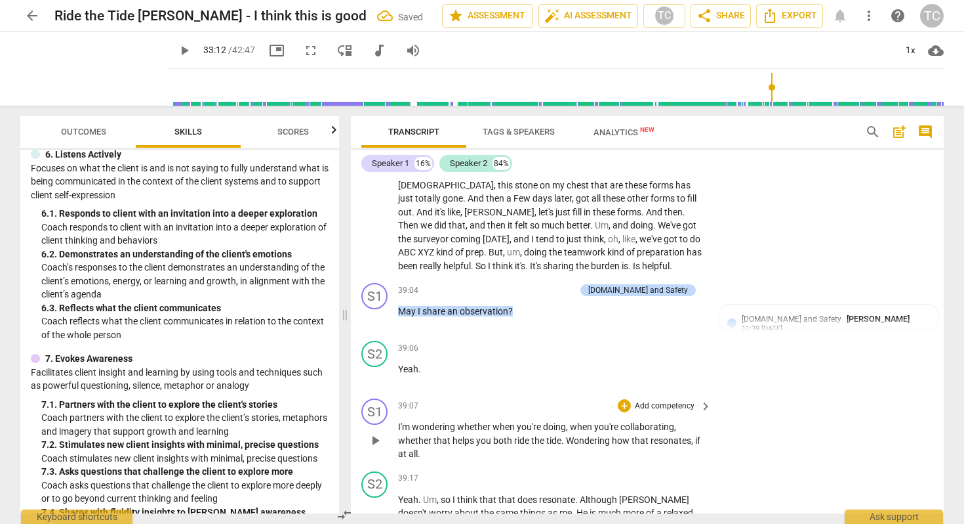
drag, startPoint x: 397, startPoint y: 407, endPoint x: 438, endPoint y: 435, distance: 49.5
click at [438, 435] on div "S1 play_arrow pause 39:07 + Add competency keyboard_arrow_right I'm wondering w…" at bounding box center [647, 429] width 593 height 73
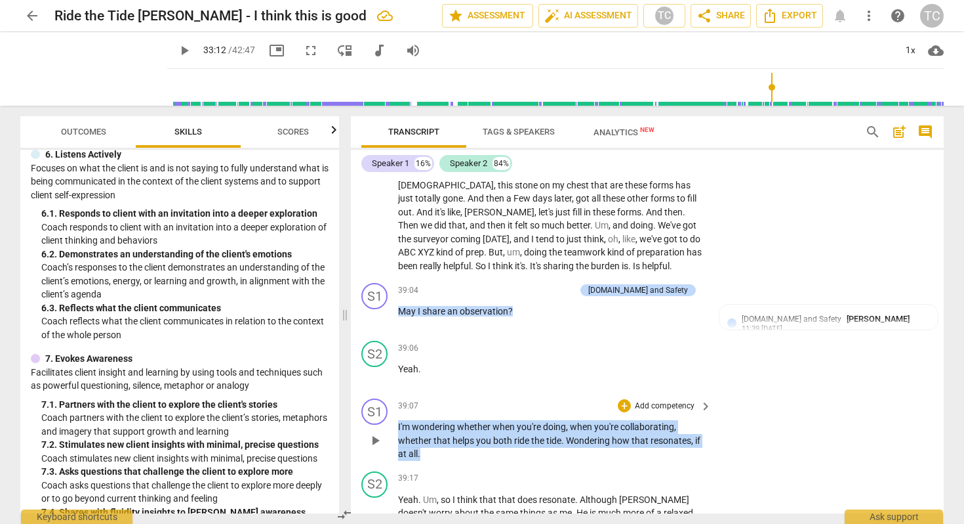
drag, startPoint x: 438, startPoint y: 435, endPoint x: 396, endPoint y: 411, distance: 47.9
click at [396, 411] on div "S1 play_arrow pause 39:07 + Add competency keyboard_arrow_right I'm wondering w…" at bounding box center [647, 429] width 593 height 73
click at [432, 413] on div "+" at bounding box center [432, 415] width 13 height 13
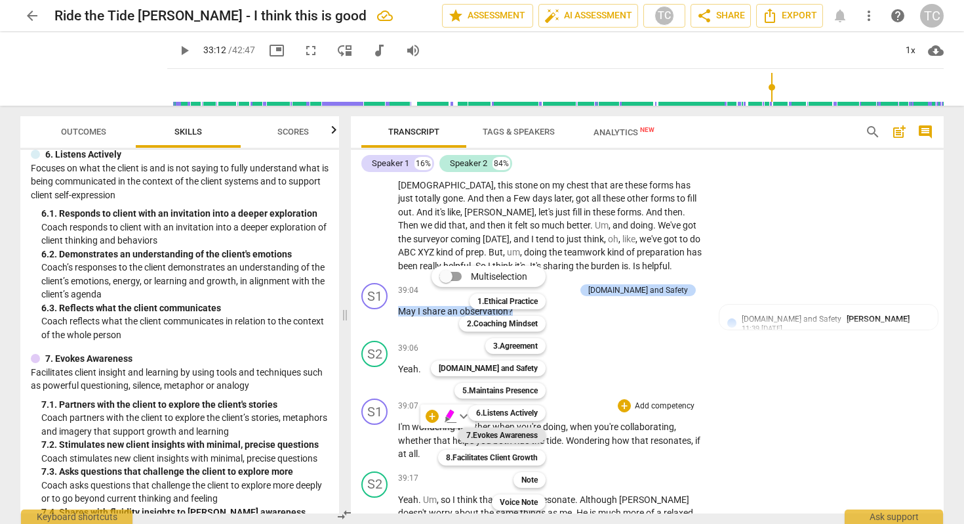
click at [503, 433] on b "7.Evokes Awareness" at bounding box center [502, 435] width 72 height 16
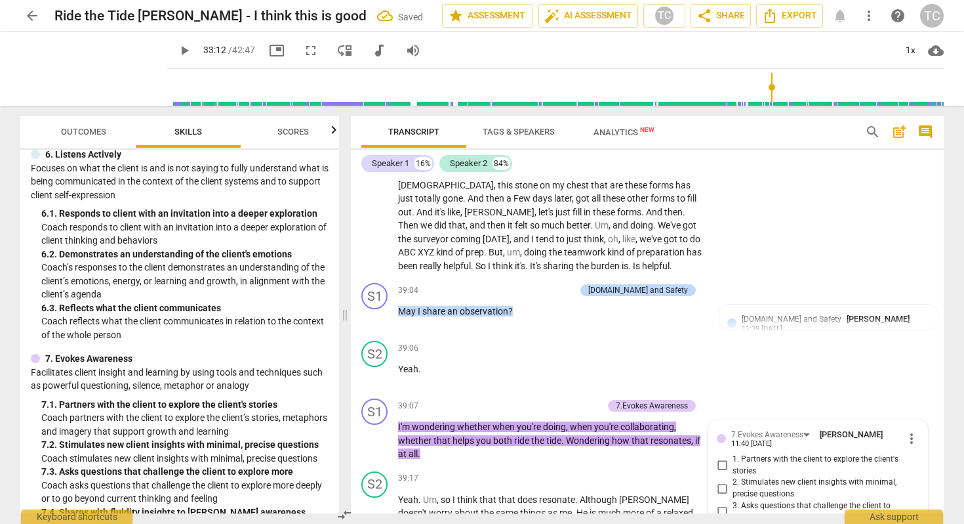
scroll to position [7203, 0]
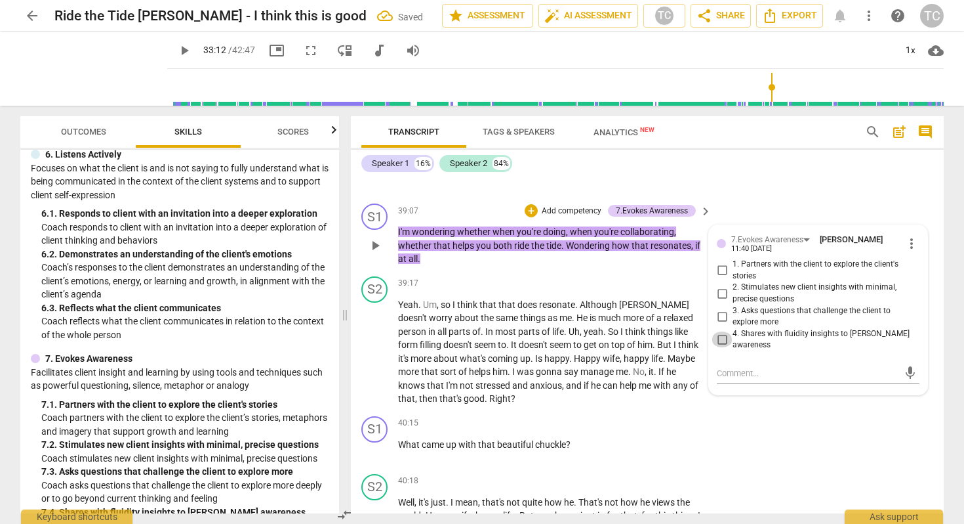
click at [720, 331] on input "4. Shares with fluidity insights to [PERSON_NAME] awareness" at bounding box center [722, 339] width 21 height 16
click at [743, 367] on textarea at bounding box center [808, 373] width 182 height 12
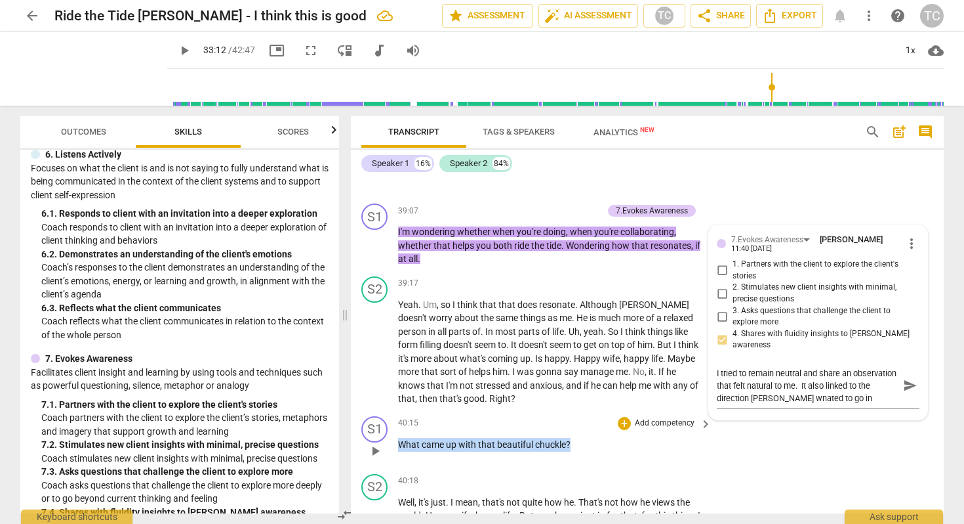
drag, startPoint x: 398, startPoint y: 424, endPoint x: 581, endPoint y: 432, distance: 183.2
click at [581, 432] on div "40:15 + Add competency keyboard_arrow_right What came up with that beautiful ch…" at bounding box center [555, 439] width 315 height 47
click at [583, 406] on div "+" at bounding box center [582, 406] width 13 height 13
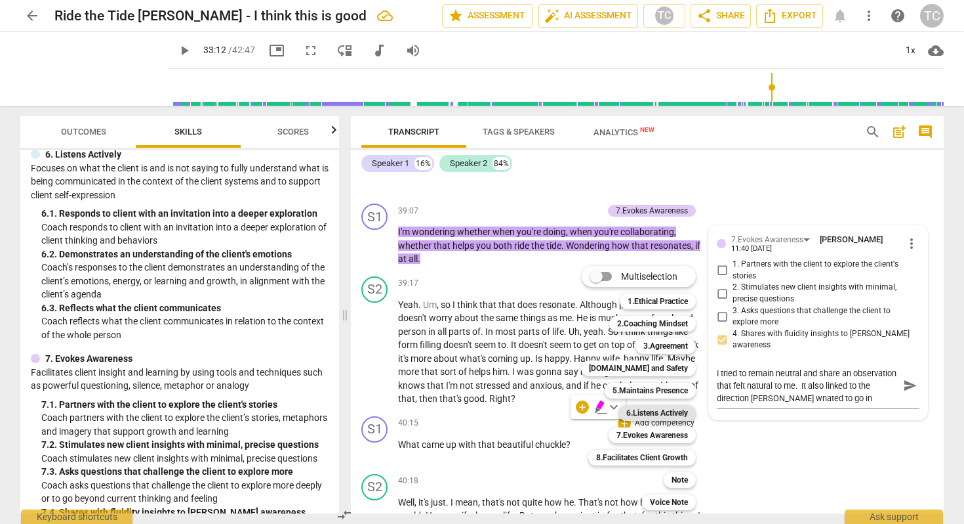
click at [646, 407] on b "6.Listens Actively" at bounding box center [658, 413] width 62 height 16
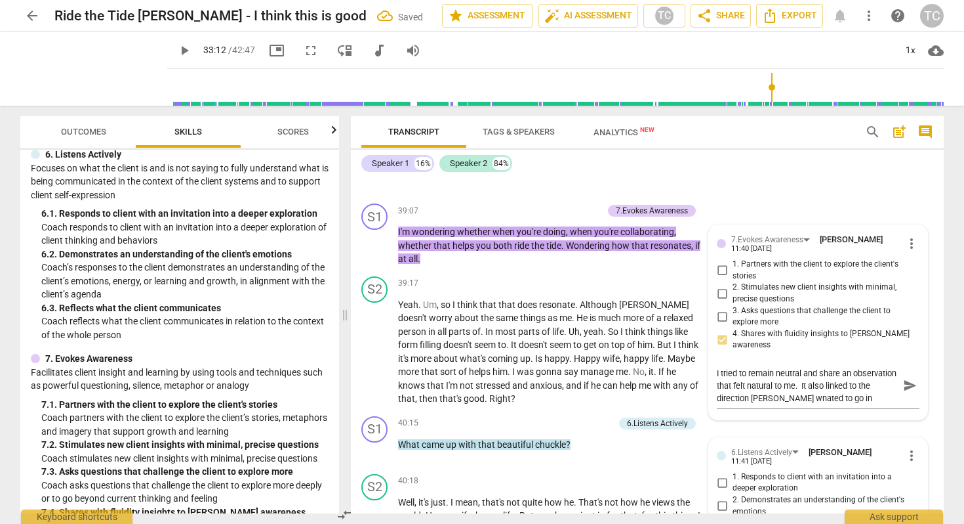
scroll to position [7393, 0]
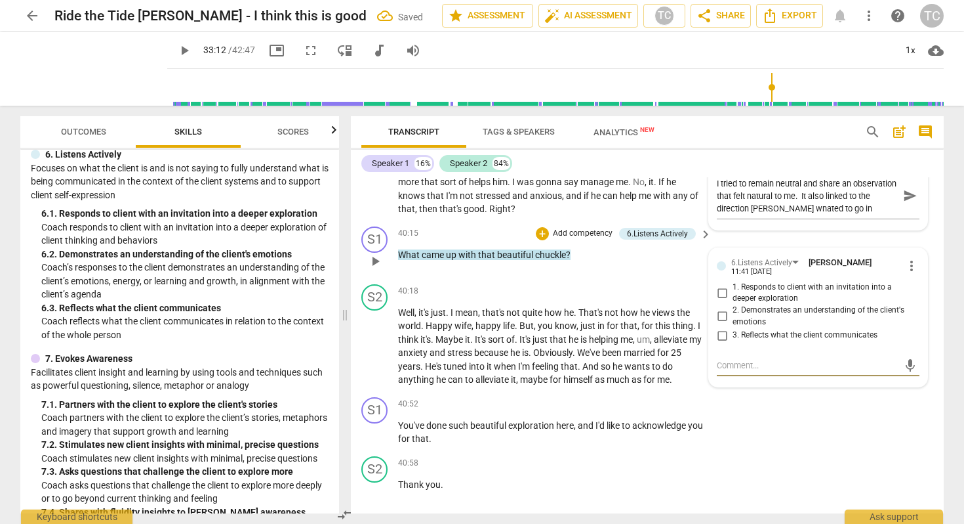
click at [718, 308] on input "2. Demonstrates an understanding of the client's emotions" at bounding box center [722, 316] width 21 height 16
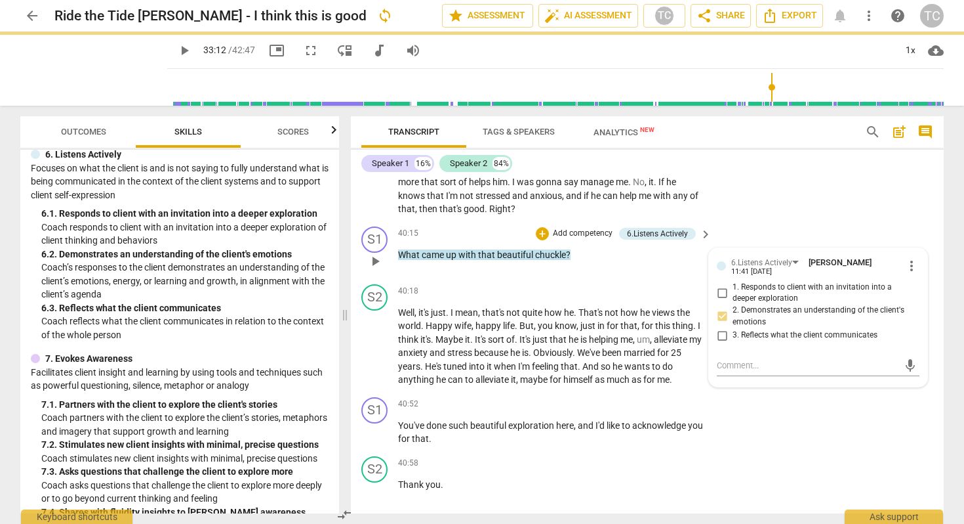
scroll to position [7368, 0]
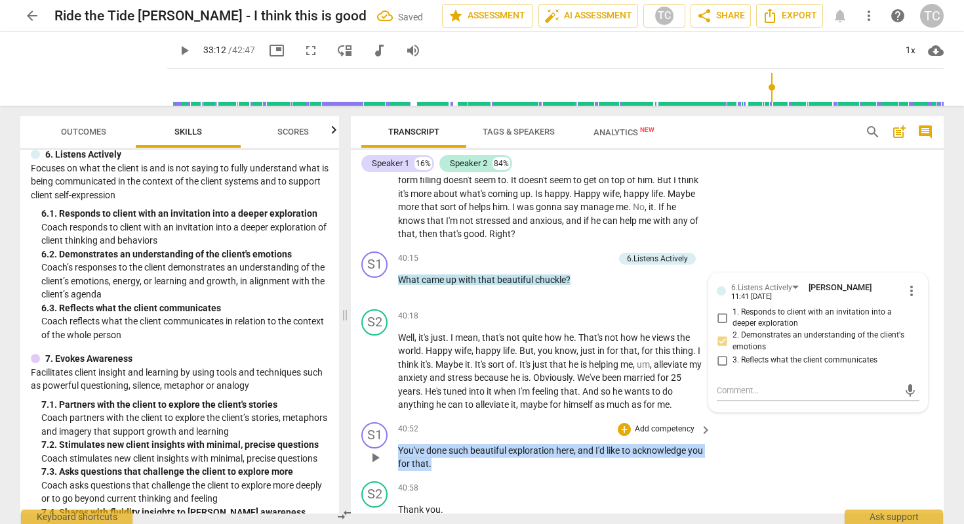
drag, startPoint x: 399, startPoint y: 428, endPoint x: 455, endPoint y: 443, distance: 58.2
click at [455, 443] on p "You've done such beautiful exploration here , and I'd like to acknowledge you f…" at bounding box center [551, 456] width 307 height 27
click at [454, 426] on div "+" at bounding box center [459, 426] width 13 height 13
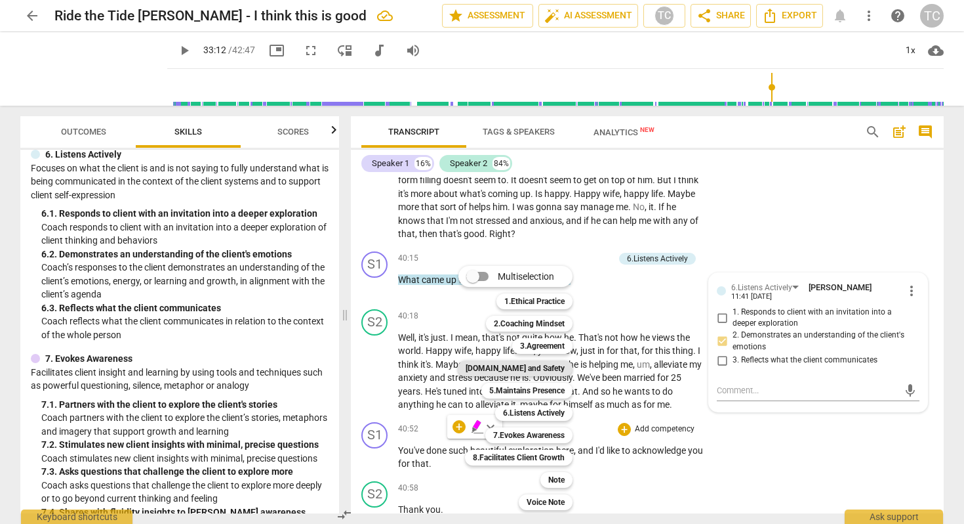
click at [498, 361] on div "[DOMAIN_NAME] and Safety" at bounding box center [515, 368] width 115 height 16
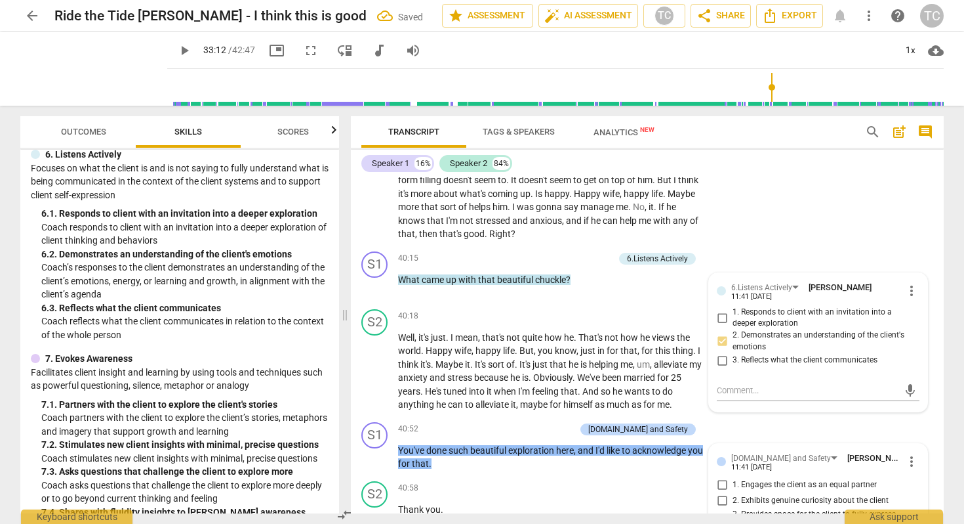
scroll to position [7579, 0]
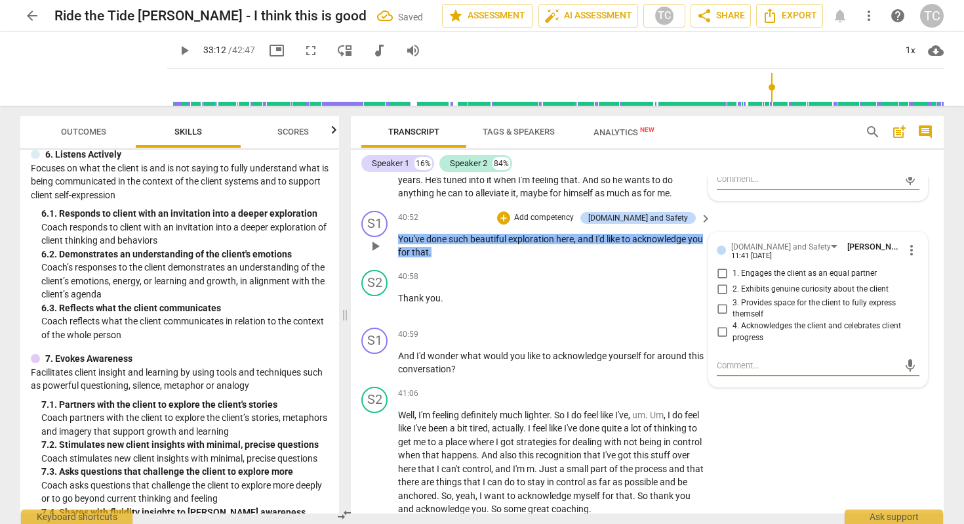
click at [720, 324] on input "4. Acknowledges the client and celebrates client progress" at bounding box center [722, 332] width 21 height 16
click at [733, 453] on div "S2 play_arrow pause 41:06 + Add competency keyboard_arrow_right Well , I'm feel…" at bounding box center [647, 451] width 593 height 140
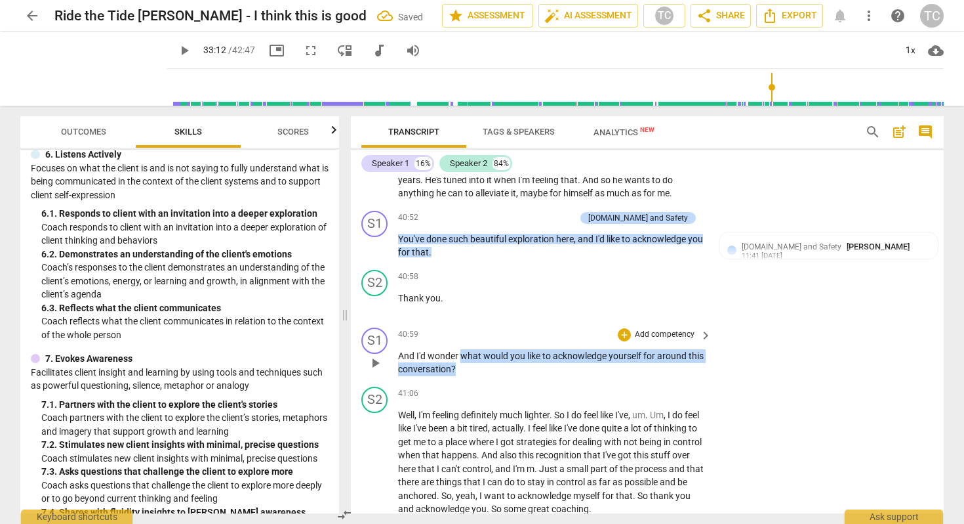
drag, startPoint x: 461, startPoint y: 332, endPoint x: 476, endPoint y: 352, distance: 25.2
click at [476, 352] on p "And I'd wonder what would you like to acknowledge yourself for around this conv…" at bounding box center [551, 362] width 307 height 27
click at [482, 329] on div "+" at bounding box center [484, 331] width 13 height 13
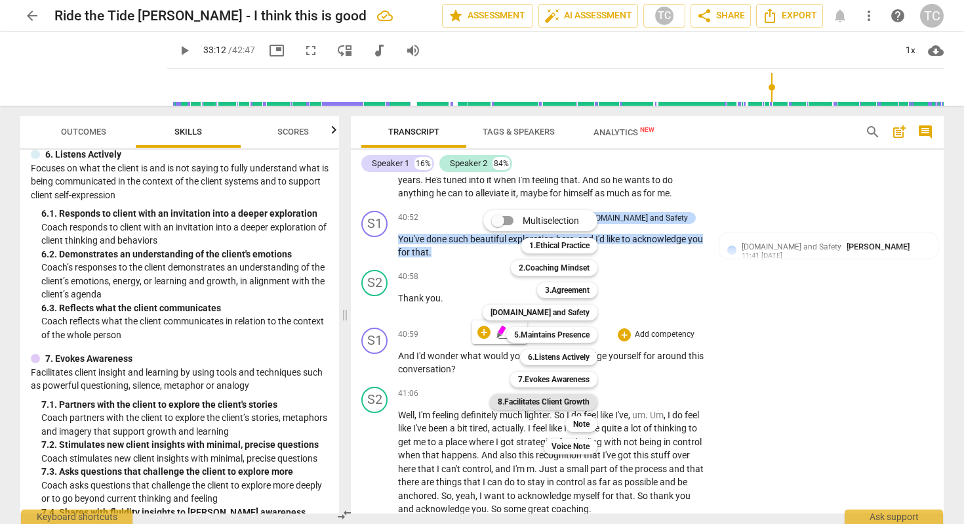
click at [543, 400] on b "8.Facilitates Client Growth" at bounding box center [544, 402] width 92 height 16
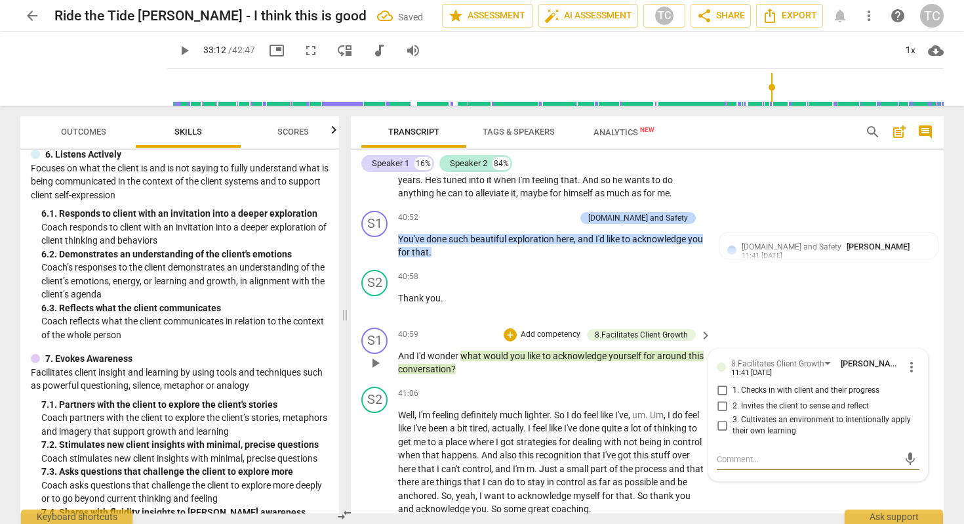
click at [720, 398] on input "2. Invites the client to sense and reflect" at bounding box center [722, 406] width 21 height 16
click at [718, 298] on div "S2 play_arrow pause 40:58 + Add competency keyboard_arrow_right Thank you ." at bounding box center [647, 293] width 593 height 58
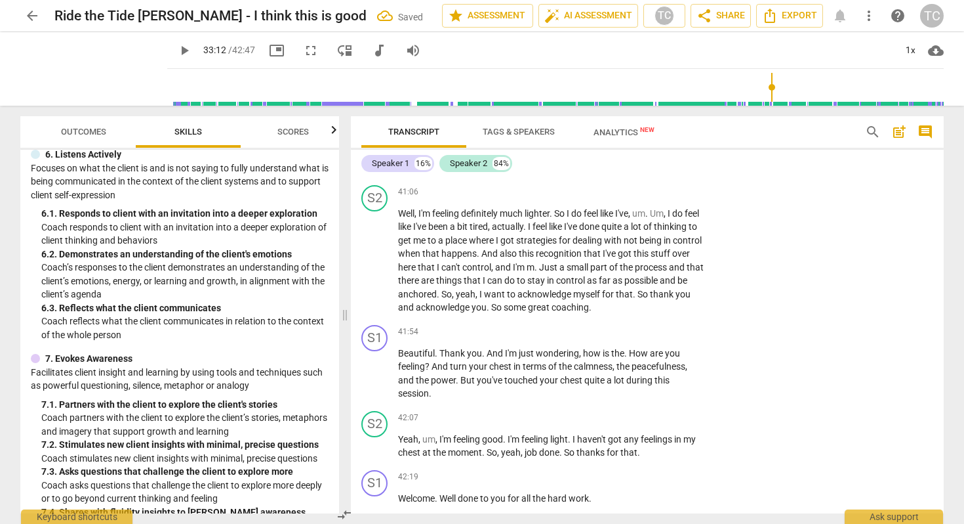
scroll to position [7782, 0]
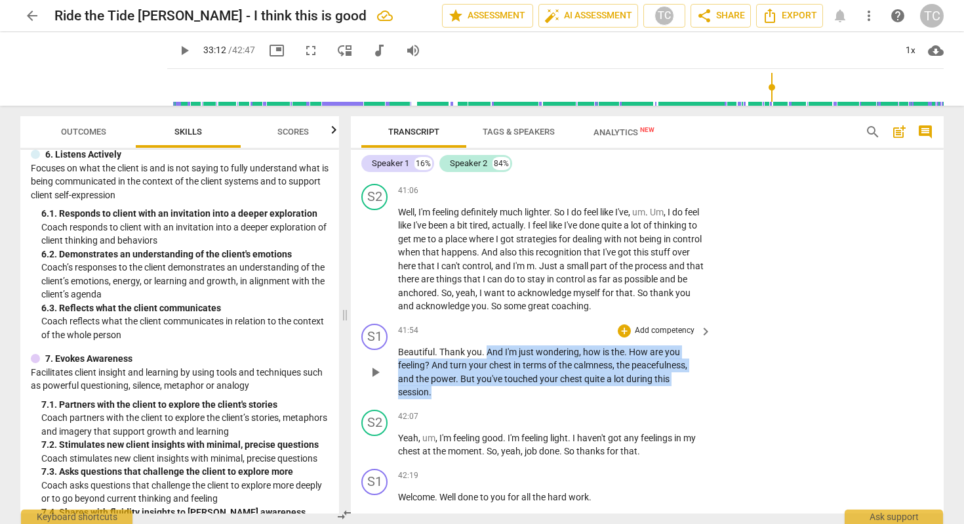
drag, startPoint x: 529, startPoint y: 377, endPoint x: 485, endPoint y: 332, distance: 62.2
click at [485, 345] on p "Beautiful . Thank you . And I'm just wondering , how is the . How are you feeli…" at bounding box center [551, 372] width 307 height 54
click at [476, 354] on span "keyboard_arrow_down" at bounding box center [476, 355] width 16 height 16
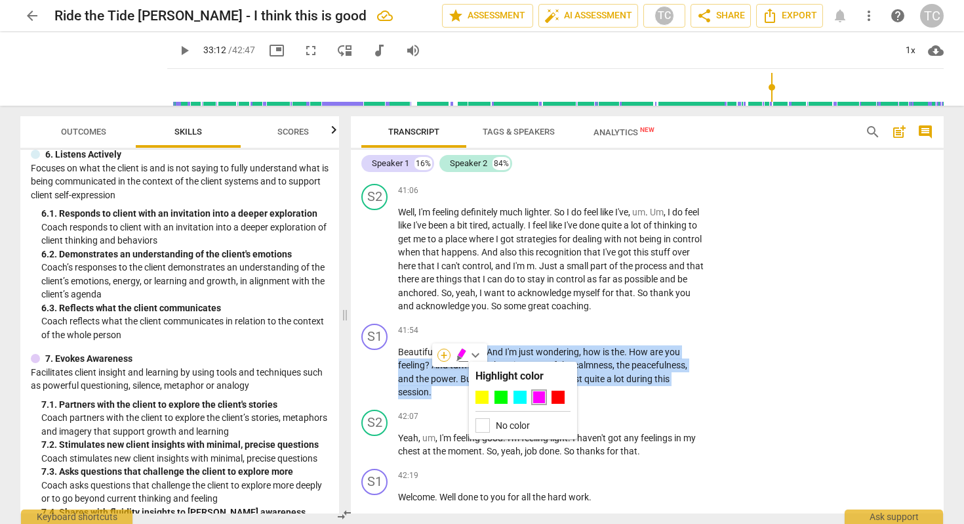
click at [439, 352] on div "+" at bounding box center [444, 354] width 13 height 13
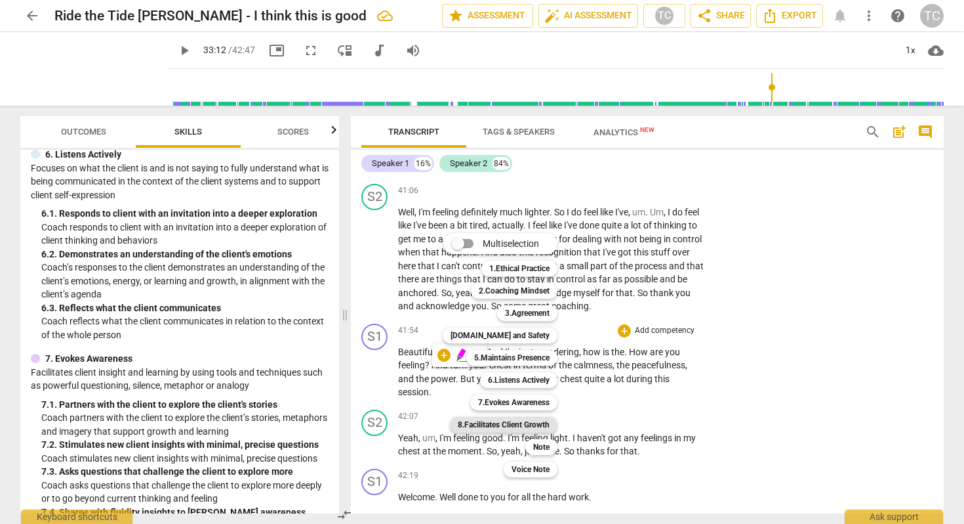
click at [522, 419] on b "8.Facilitates Client Growth" at bounding box center [504, 425] width 92 height 16
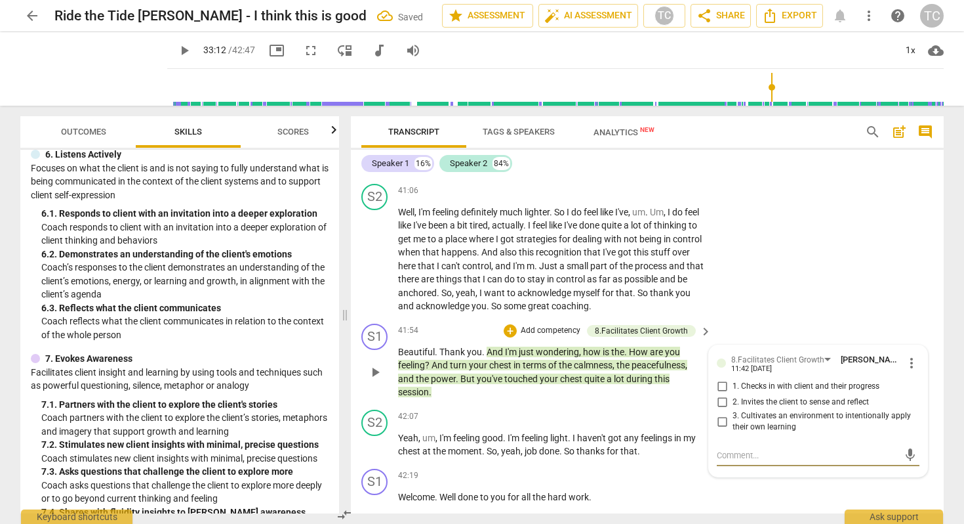
click at [724, 394] on input "2. Invites the client to sense and reflect" at bounding box center [722, 402] width 21 height 16
click at [754, 445] on div "mic" at bounding box center [818, 455] width 203 height 21
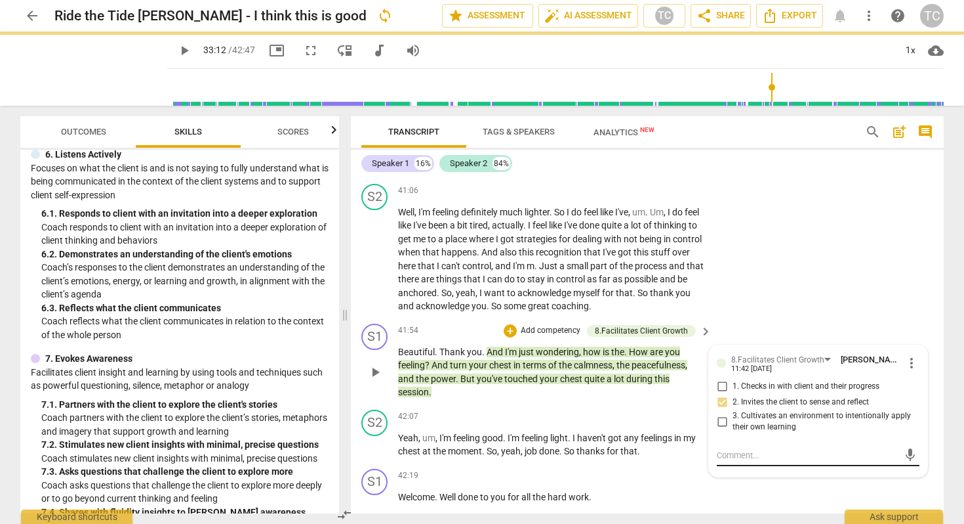
click at [745, 449] on textarea at bounding box center [808, 455] width 182 height 12
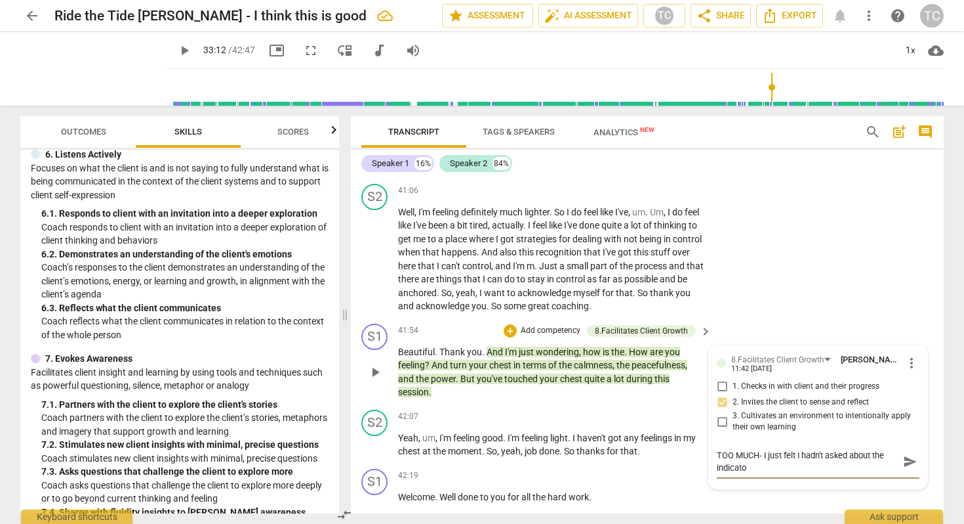
scroll to position [0, 0]
click at [666, 490] on p "Welcome . Well done to you for all the hard work ." at bounding box center [551, 497] width 307 height 14
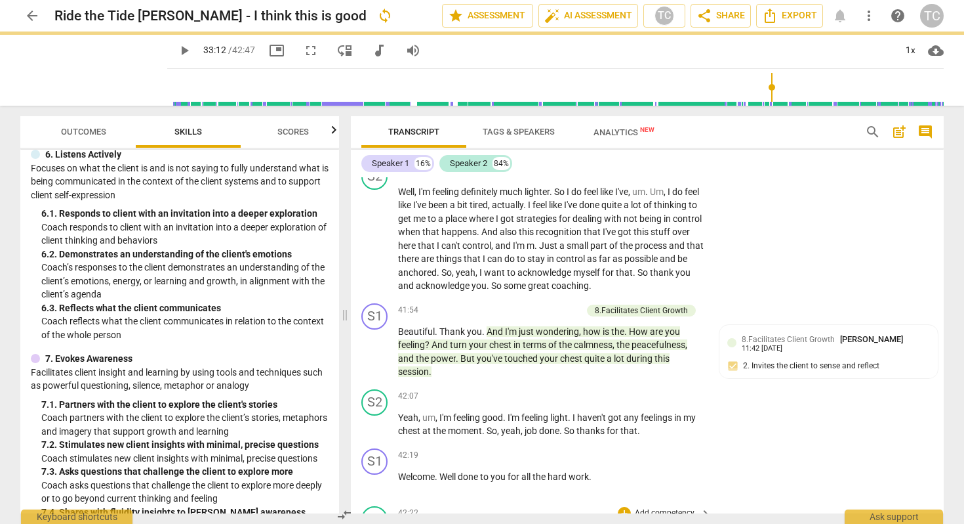
scroll to position [7806, 0]
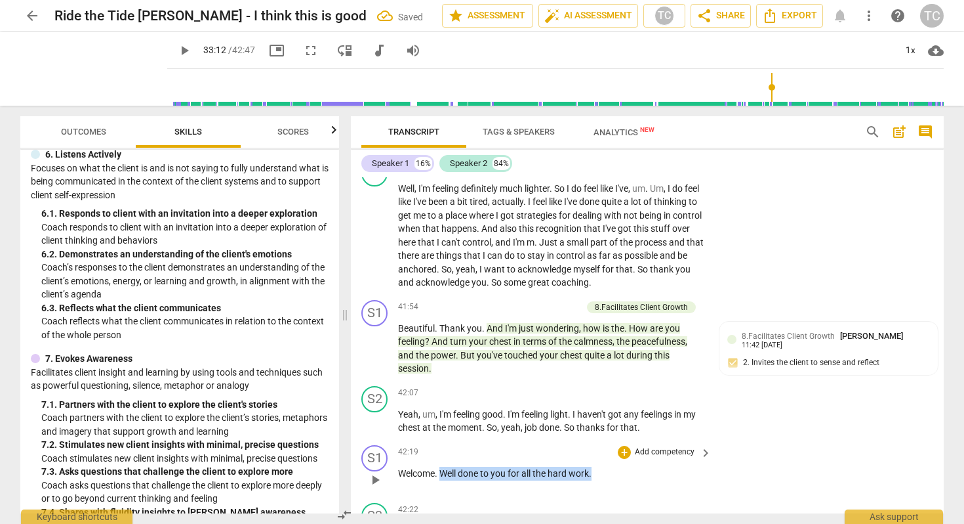
drag, startPoint x: 441, startPoint y: 453, endPoint x: 602, endPoint y: 453, distance: 161.4
click at [602, 466] on p "Welcome . Well done to you for all the hard work ." at bounding box center [551, 473] width 307 height 14
click at [605, 432] on div "+" at bounding box center [606, 435] width 13 height 13
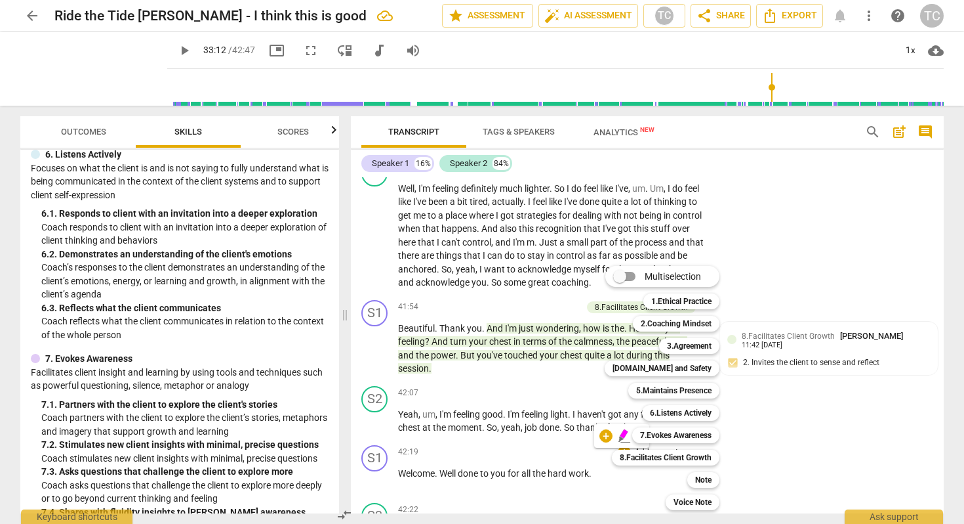
click at [672, 358] on div "[DOMAIN_NAME] and Safety 4" at bounding box center [670, 368] width 140 height 22
click at [670, 366] on b "[DOMAIN_NAME] and Safety" at bounding box center [662, 368] width 99 height 16
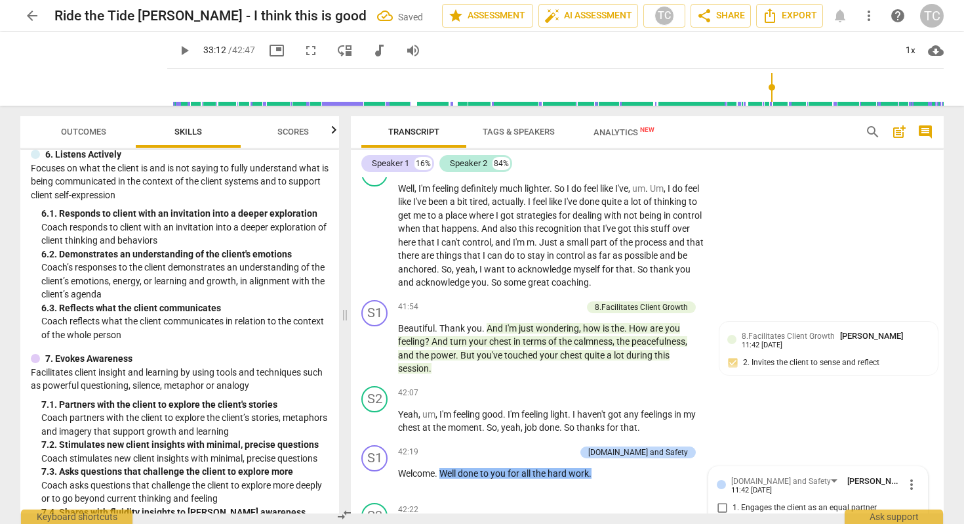
scroll to position [8040, 0]
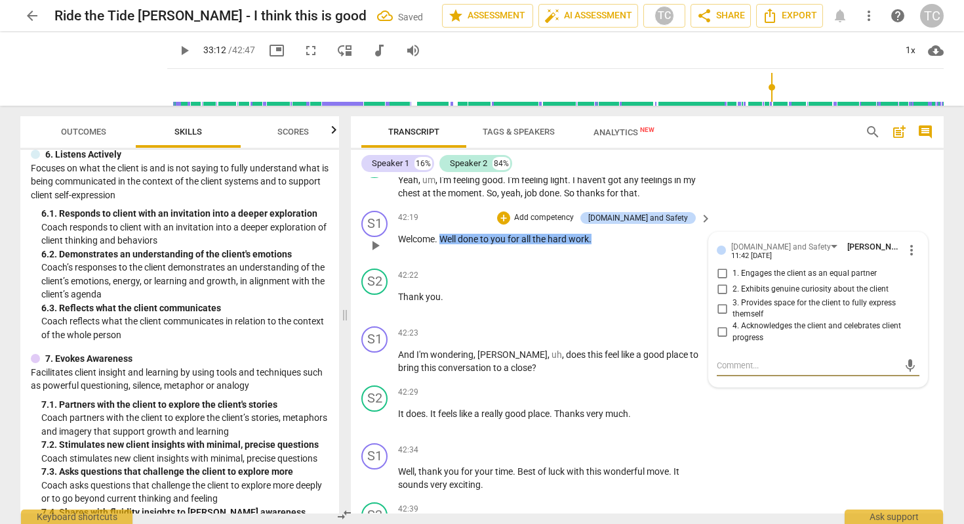
click at [718, 324] on input "4. Acknowledges the client and celebrates client progress" at bounding box center [722, 332] width 21 height 16
click at [732, 438] on div "S1 play_arrow pause 42:34 + Add competency keyboard_arrow_right Well , thank yo…" at bounding box center [647, 467] width 593 height 59
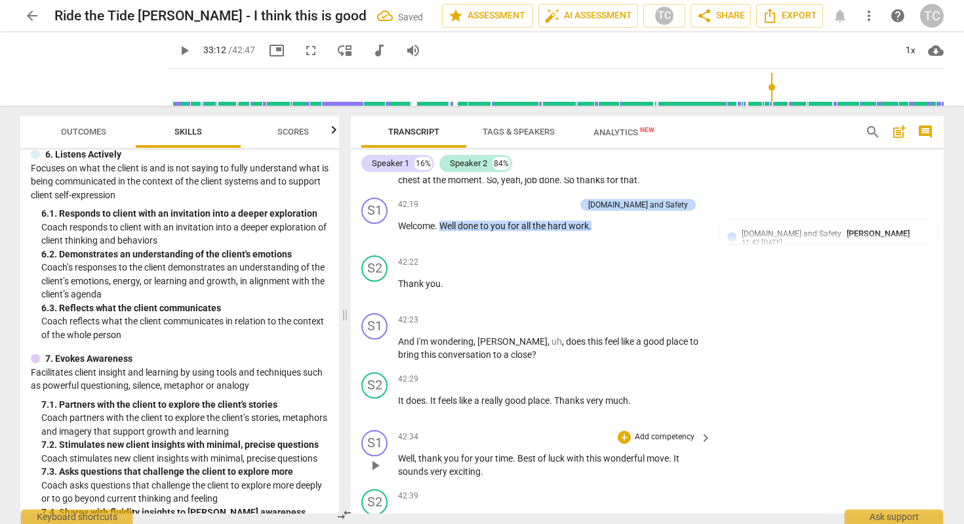
scroll to position [8055, 0]
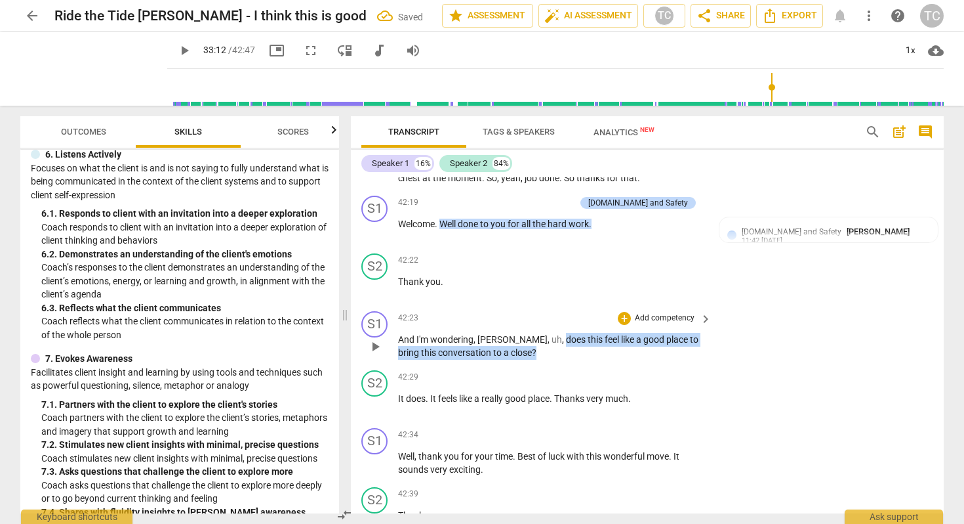
drag, startPoint x: 515, startPoint y: 322, endPoint x: 527, endPoint y: 334, distance: 16.7
click at [527, 334] on p "And I'm wondering , [PERSON_NAME] , uh , does this feel like a good place to br…" at bounding box center [551, 346] width 307 height 27
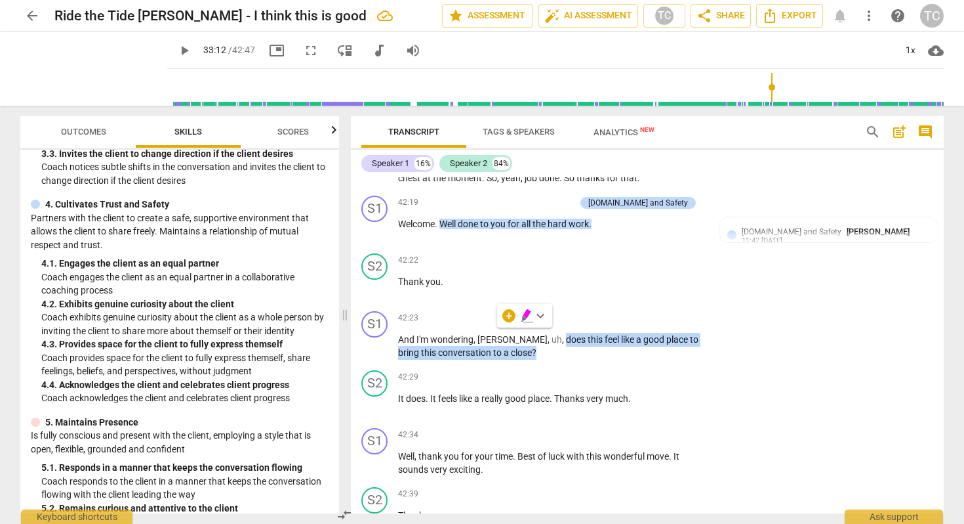
scroll to position [333, 0]
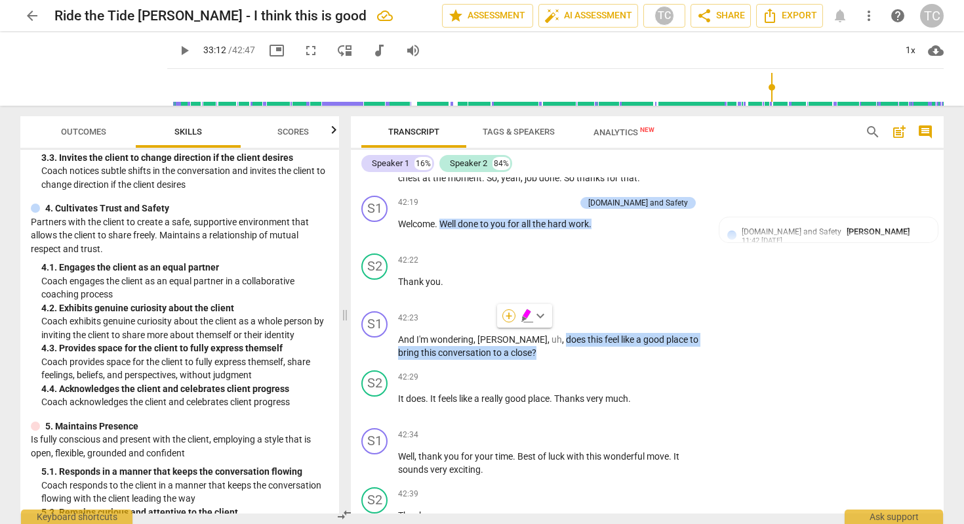
click at [505, 315] on div "+" at bounding box center [509, 315] width 13 height 13
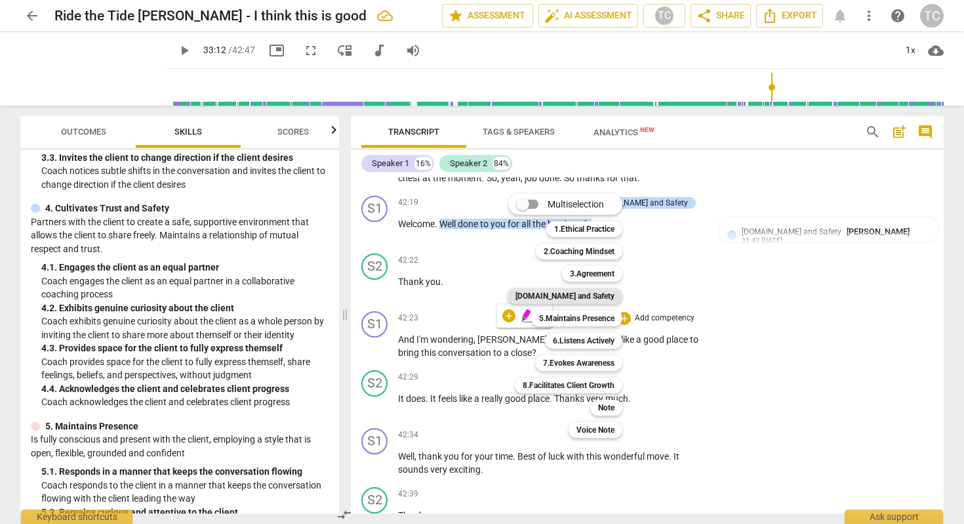
click at [579, 294] on b "[DOMAIN_NAME] and Safety" at bounding box center [565, 296] width 99 height 16
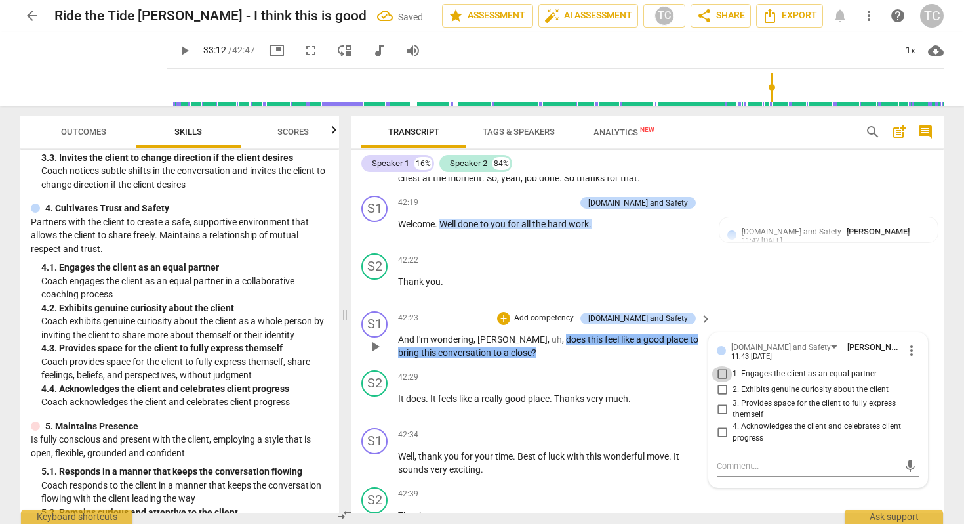
click at [721, 366] on input "1. Engages the client as an equal partner" at bounding box center [722, 374] width 21 height 16
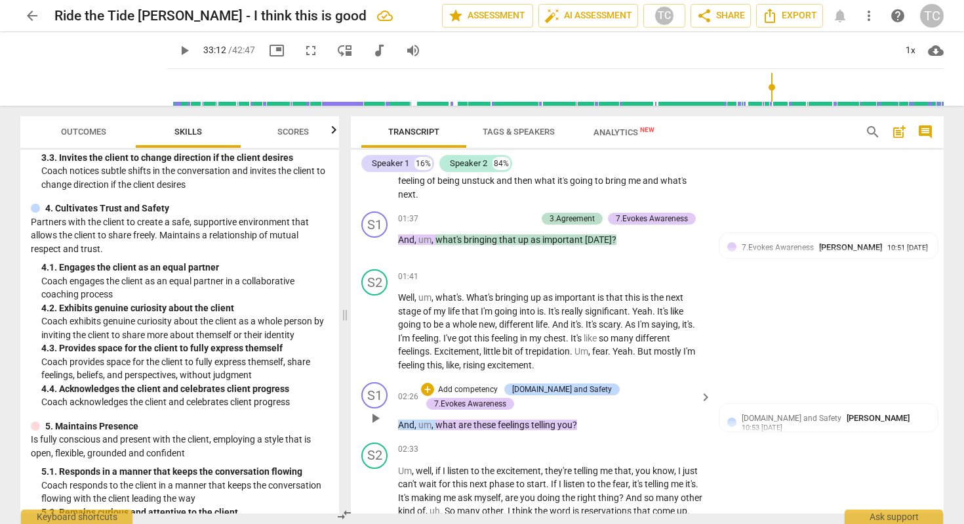
scroll to position [611, 0]
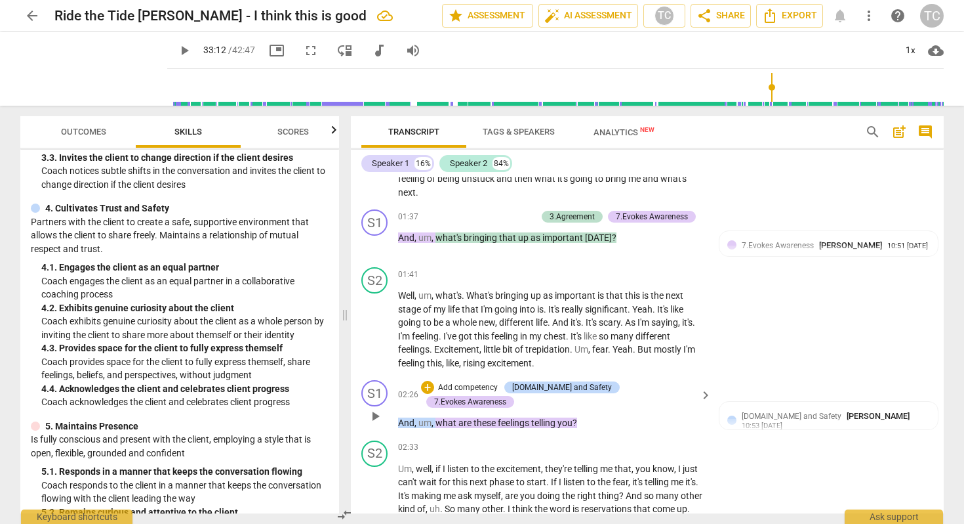
click at [452, 382] on div "+ Add competency" at bounding box center [460, 387] width 78 height 13
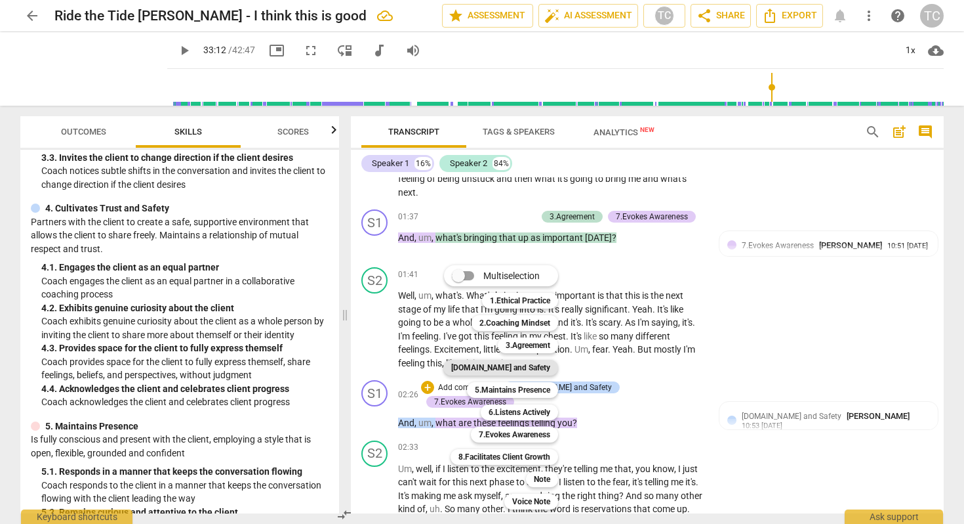
click at [505, 366] on b "[DOMAIN_NAME] and Safety" at bounding box center [500, 368] width 99 height 16
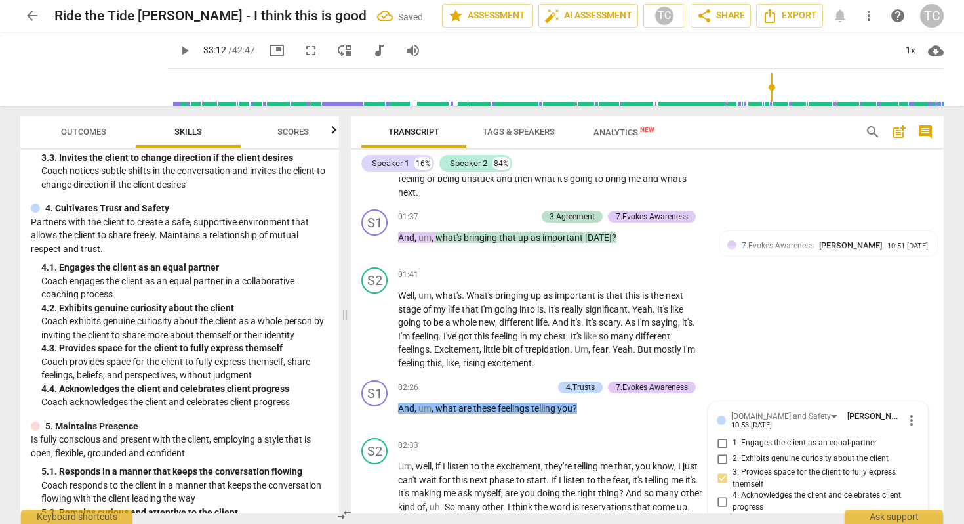
scroll to position [800, 0]
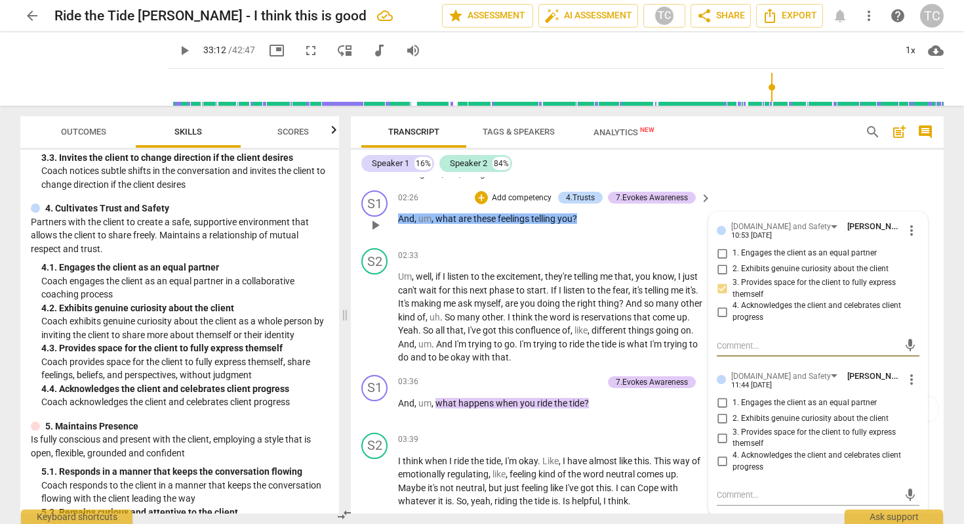
click at [904, 228] on span "more_vert" at bounding box center [912, 230] width 16 height 16
click at [914, 251] on li "Delete" at bounding box center [921, 254] width 45 height 25
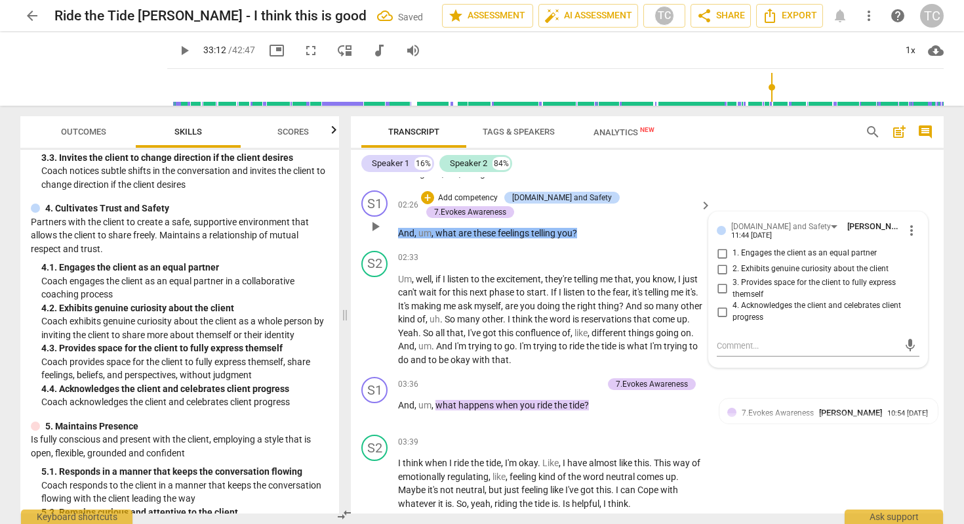
click at [467, 193] on p "Add competency" at bounding box center [468, 198] width 62 height 12
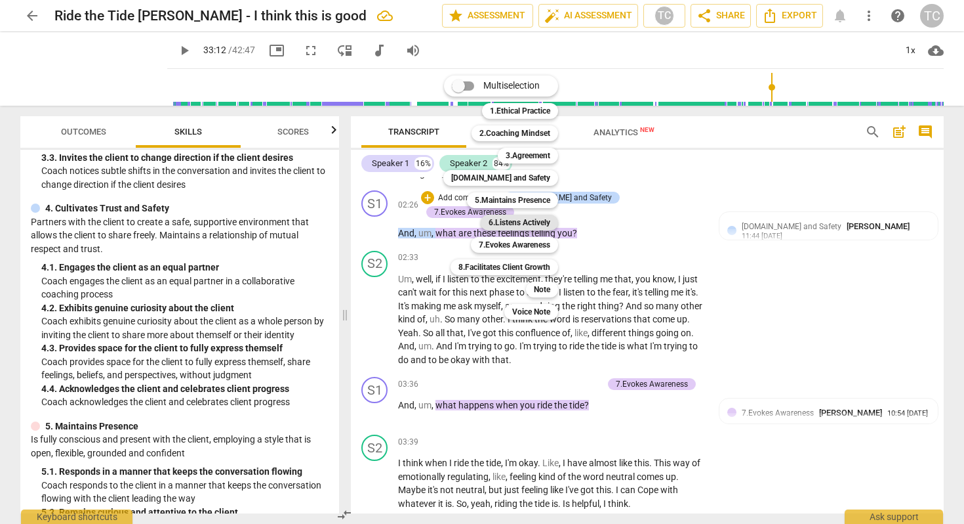
click at [508, 218] on b "6.Listens Actively" at bounding box center [520, 223] width 62 height 16
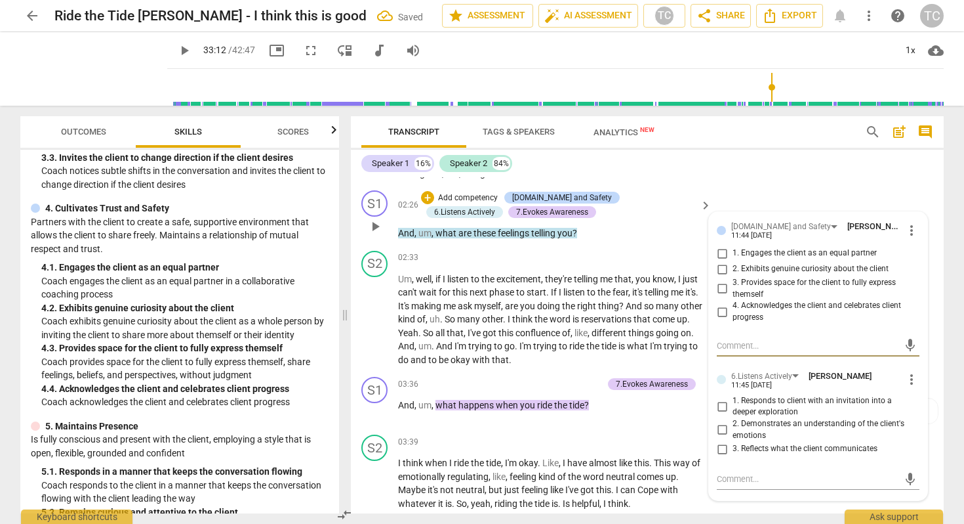
click at [717, 426] on input "2. Demonstrates an understanding of the client's emotions" at bounding box center [722, 430] width 21 height 16
